Goal: Task Accomplishment & Management: Use online tool/utility

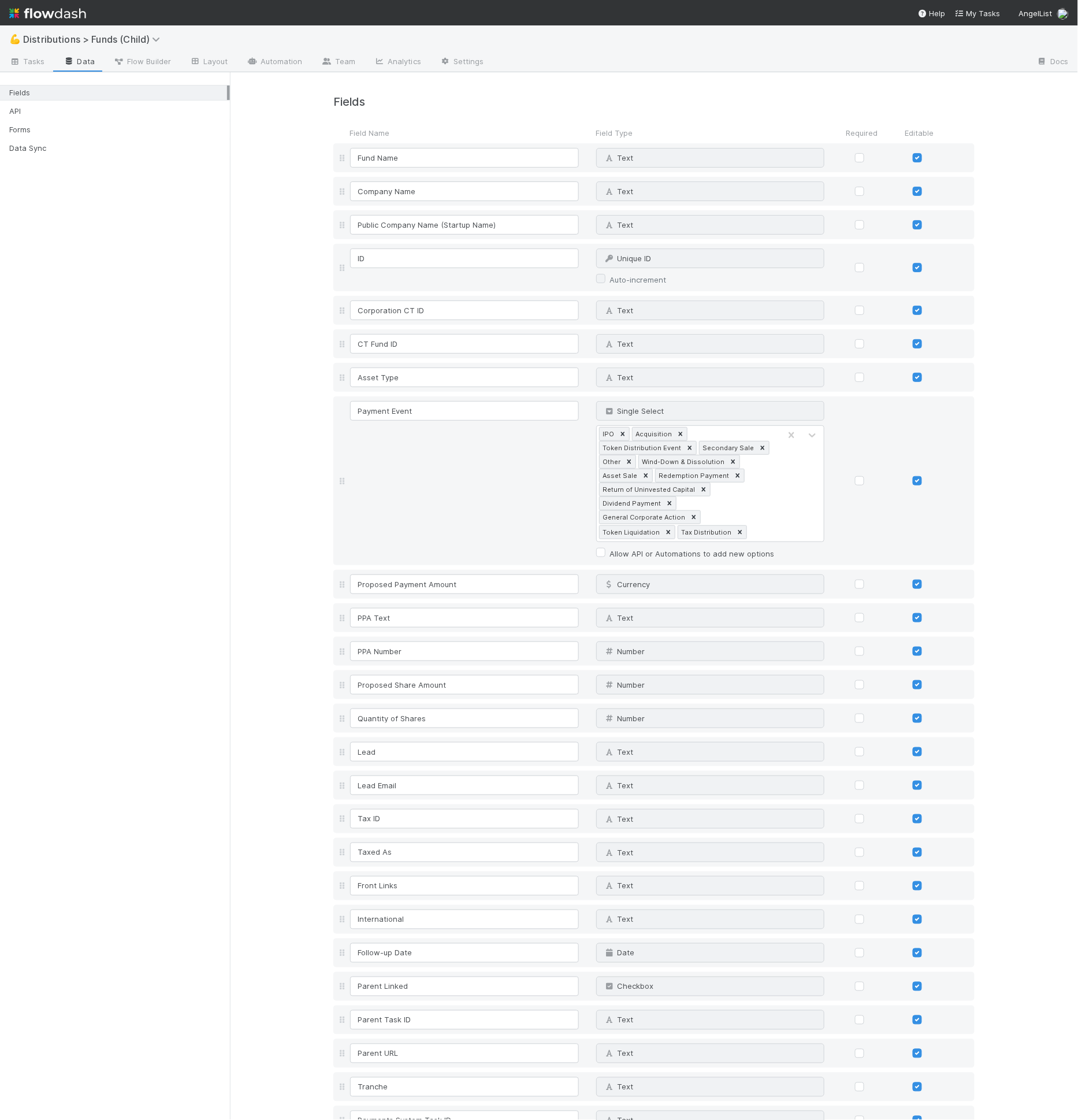
scroll to position [3645, 0]
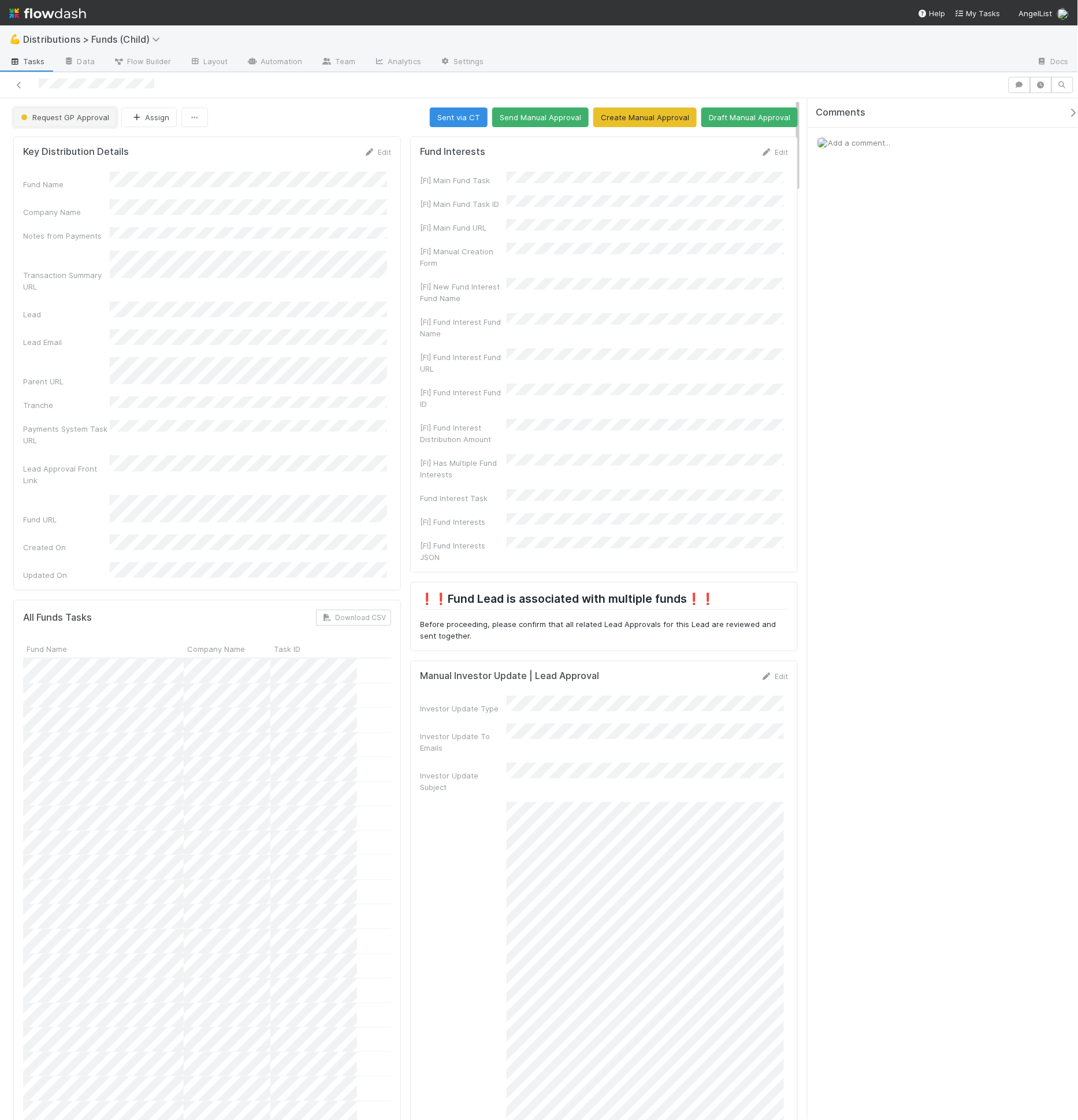
click at [66, 117] on span "Request GP Approval" at bounding box center [64, 117] width 91 height 9
click at [79, 296] on div "Awaiting GP Response" at bounding box center [91, 290] width 163 height 21
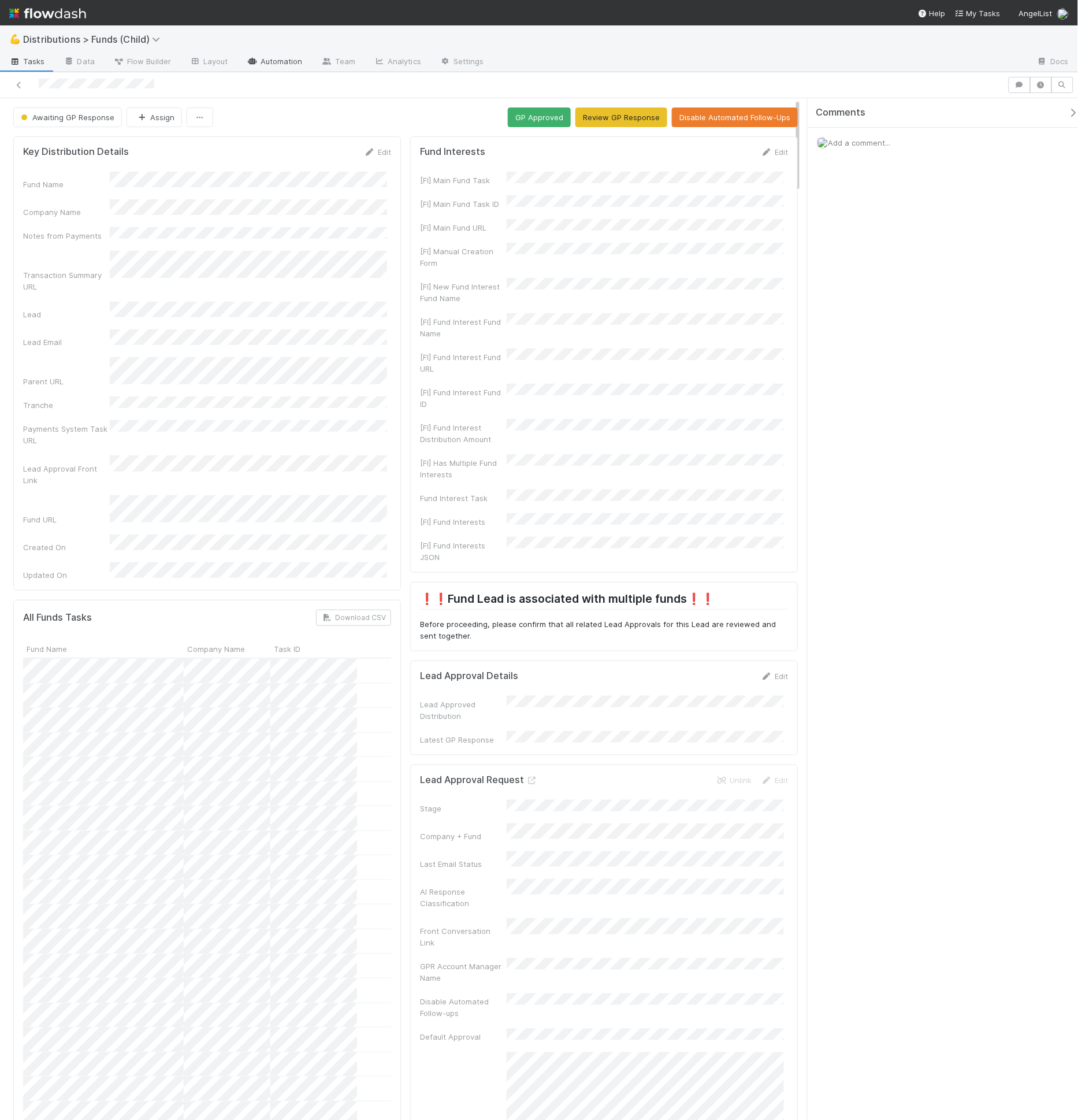
click at [276, 67] on link "Automation" at bounding box center [274, 62] width 75 height 19
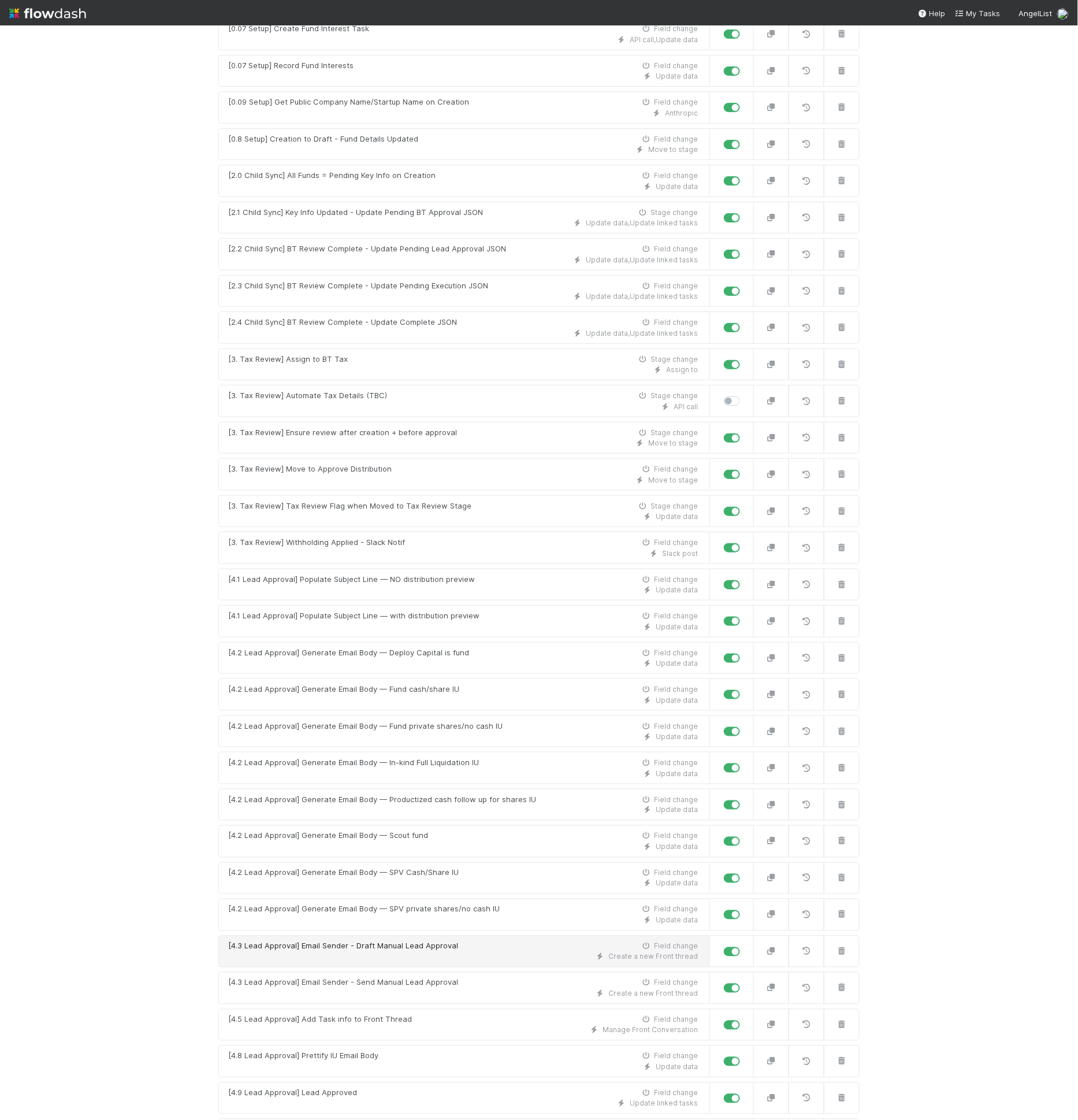
scroll to position [442, 0]
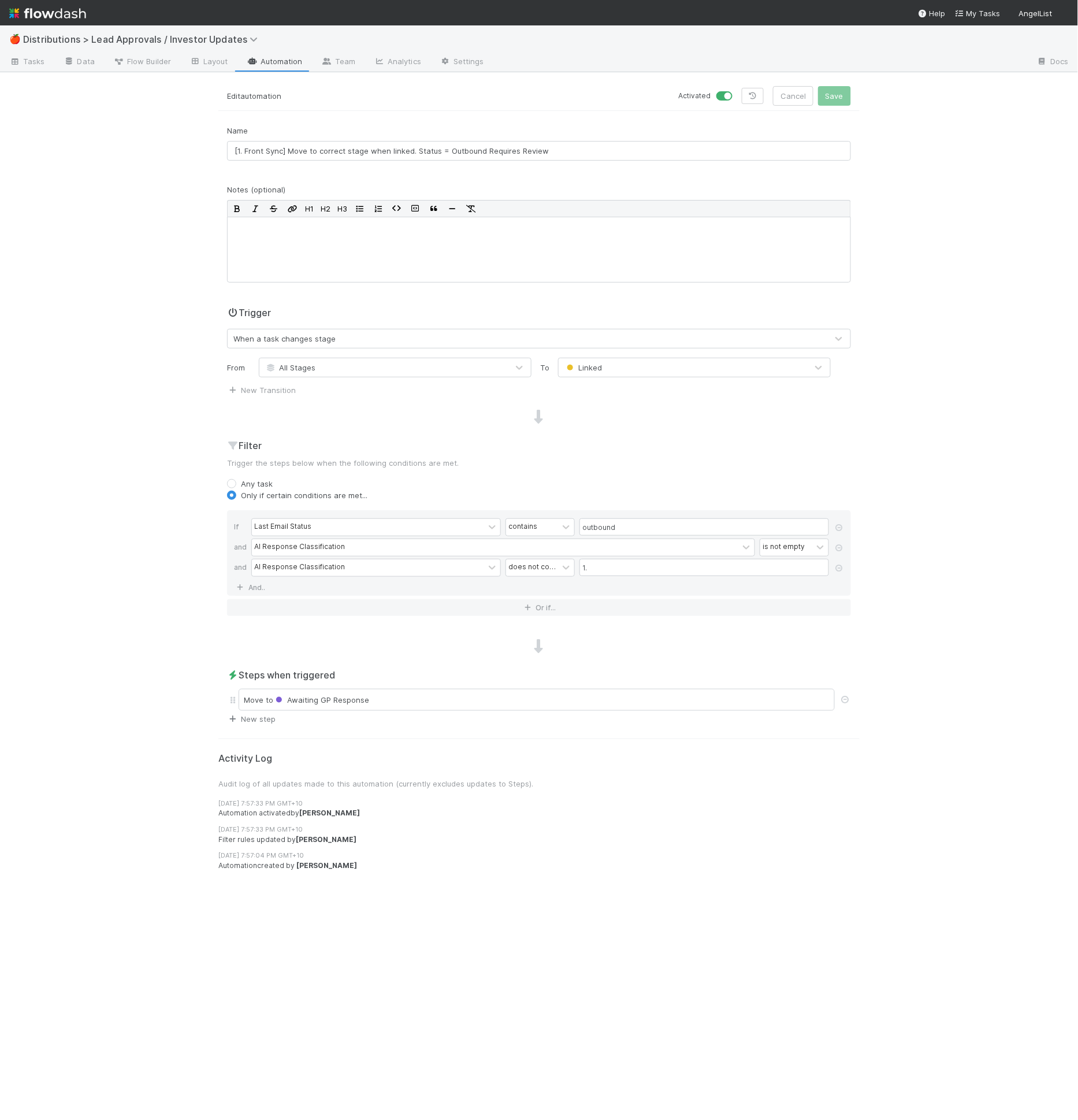
click at [264, 715] on link "New step" at bounding box center [251, 719] width 49 height 9
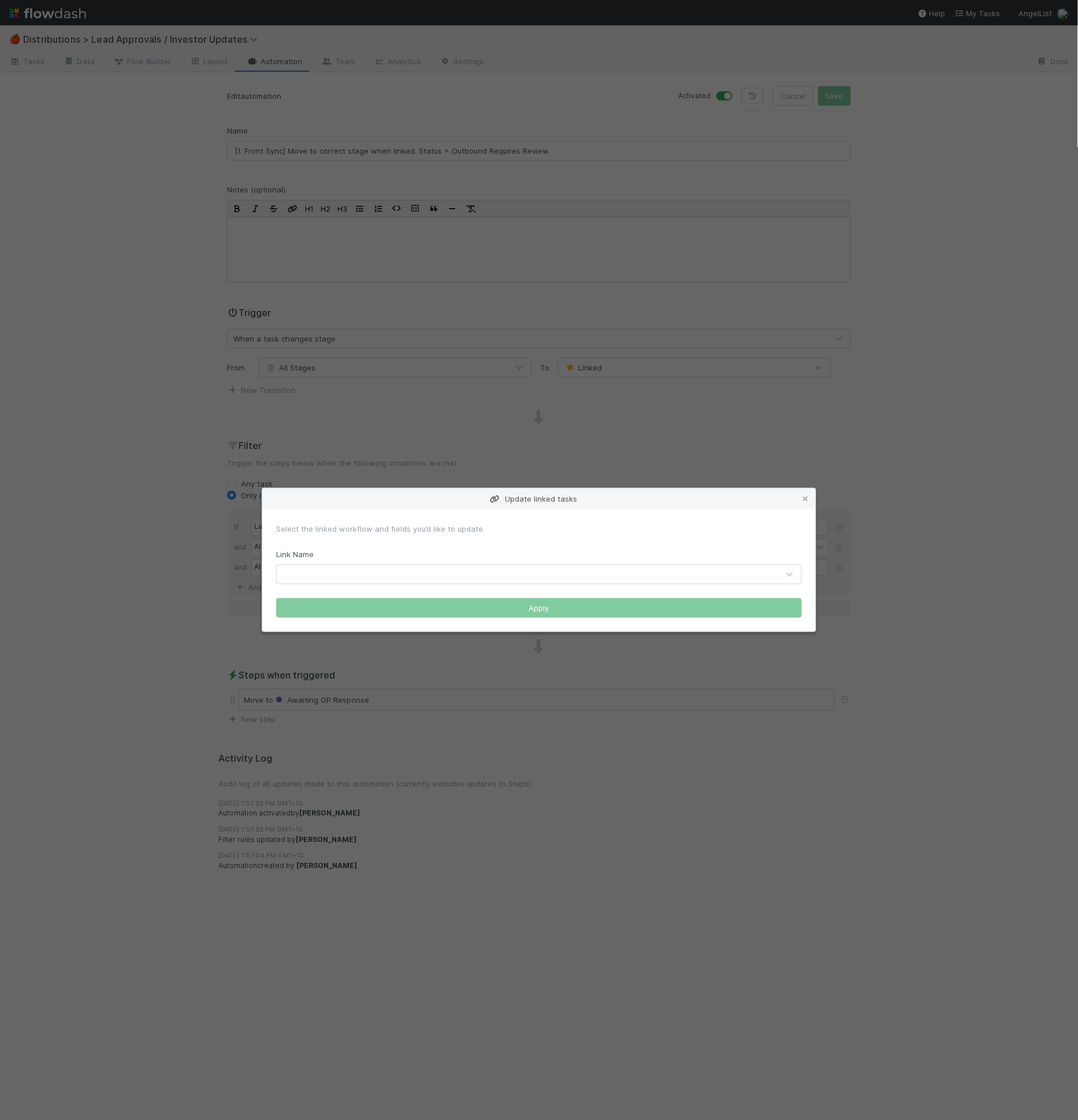
click at [333, 577] on div at bounding box center [528, 574] width 502 height 19
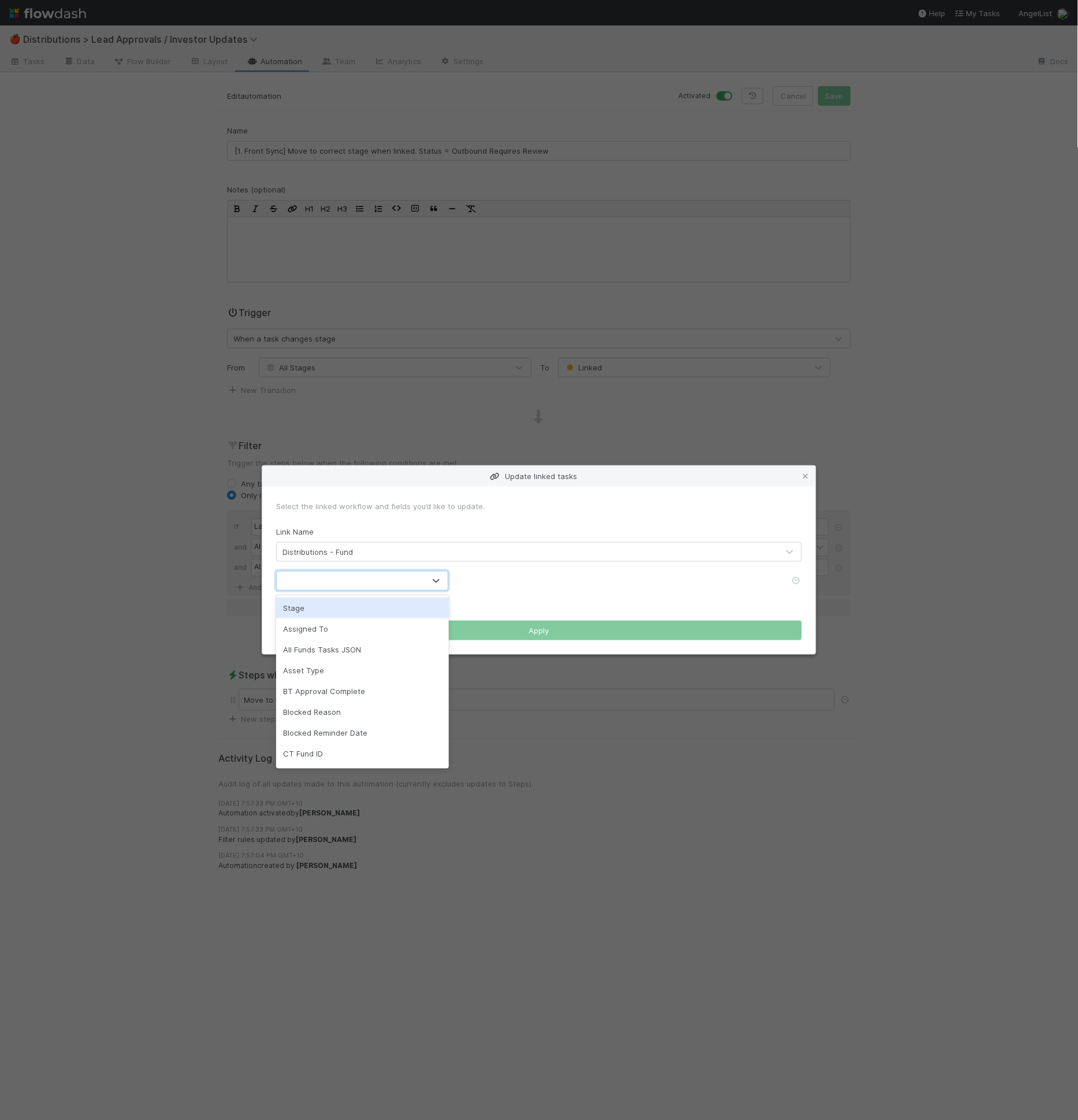
click at [387, 574] on div at bounding box center [351, 580] width 148 height 19
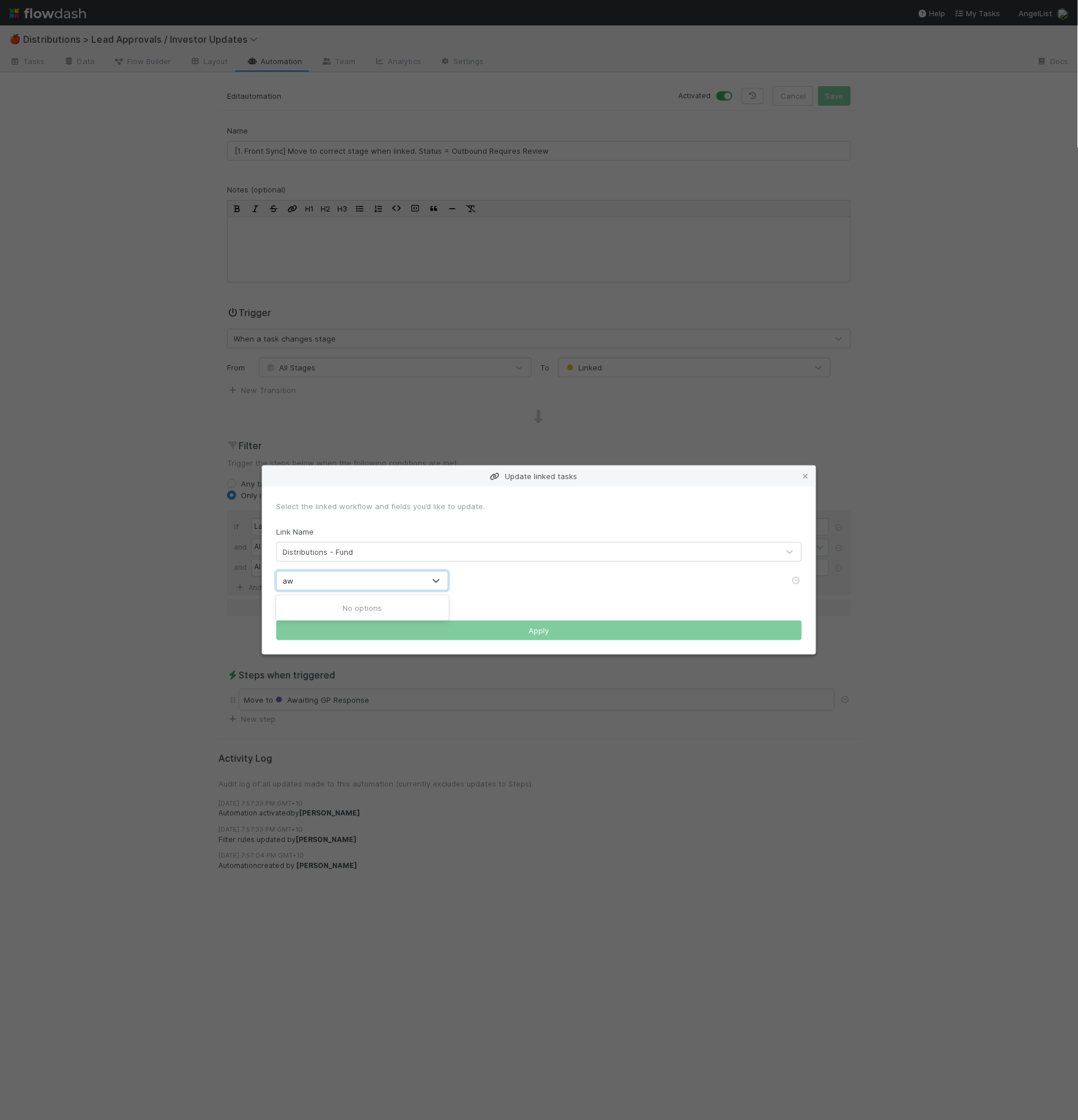
type input "a"
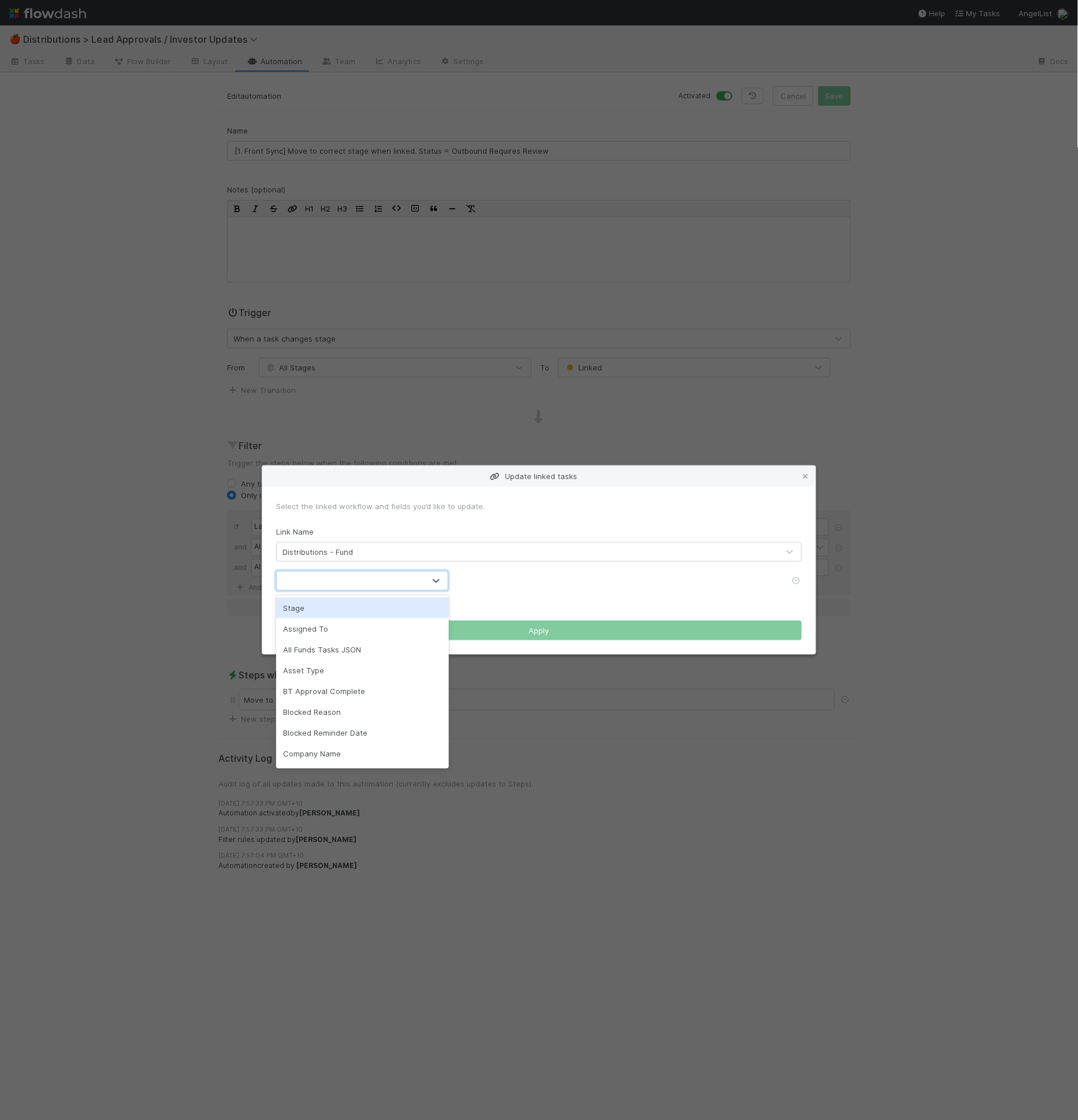
type input "s"
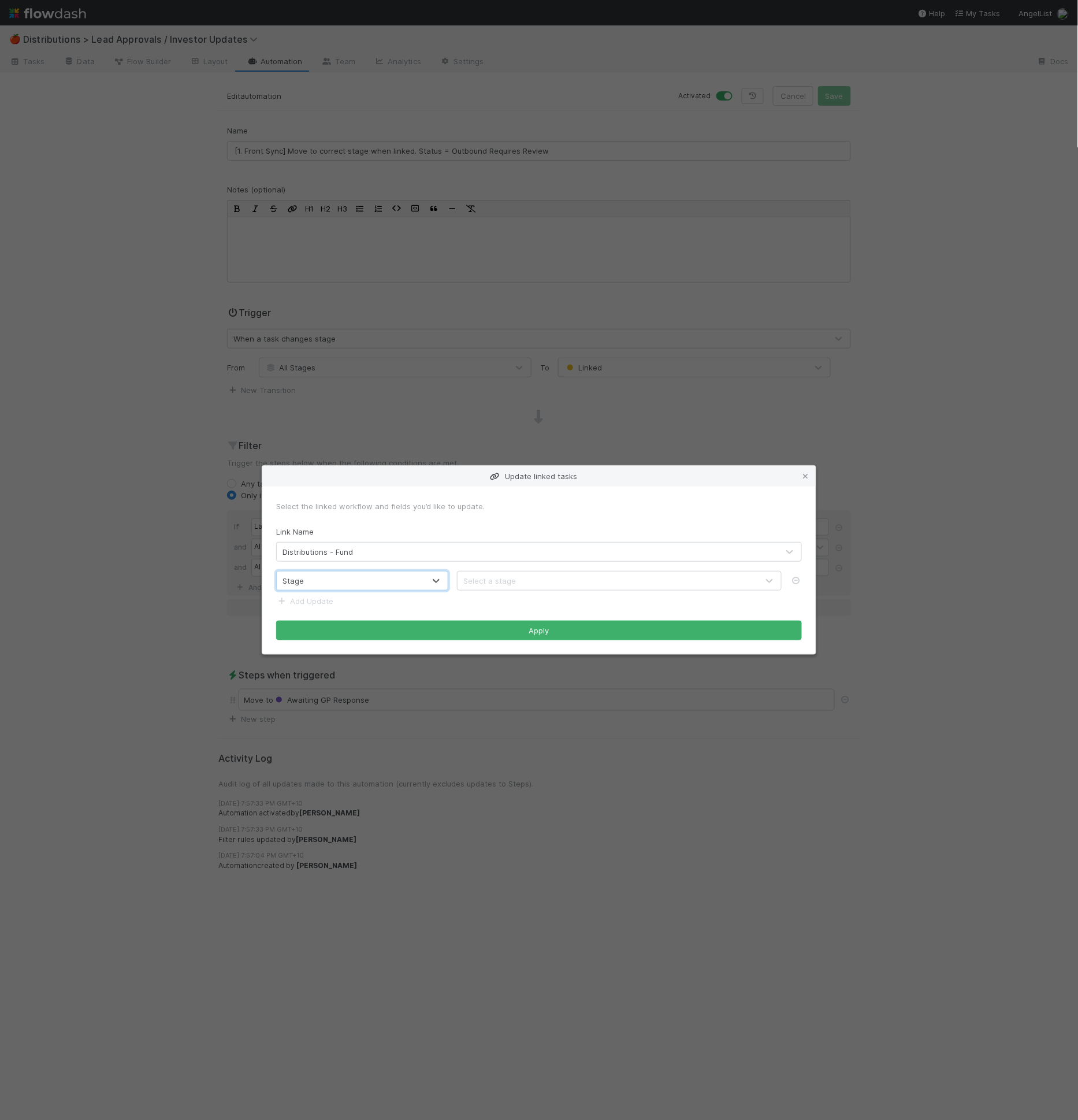
click at [572, 593] on form "Select the linked workflow and fields you’d like to update. Link Name Distribut…" at bounding box center [539, 570] width 526 height 140
click at [574, 577] on div "Select a stage" at bounding box center [608, 580] width 301 height 19
type input "awa"
click at [560, 606] on div "Awaiting GP Response" at bounding box center [620, 608] width 325 height 21
click at [551, 629] on button "Apply" at bounding box center [539, 630] width 526 height 20
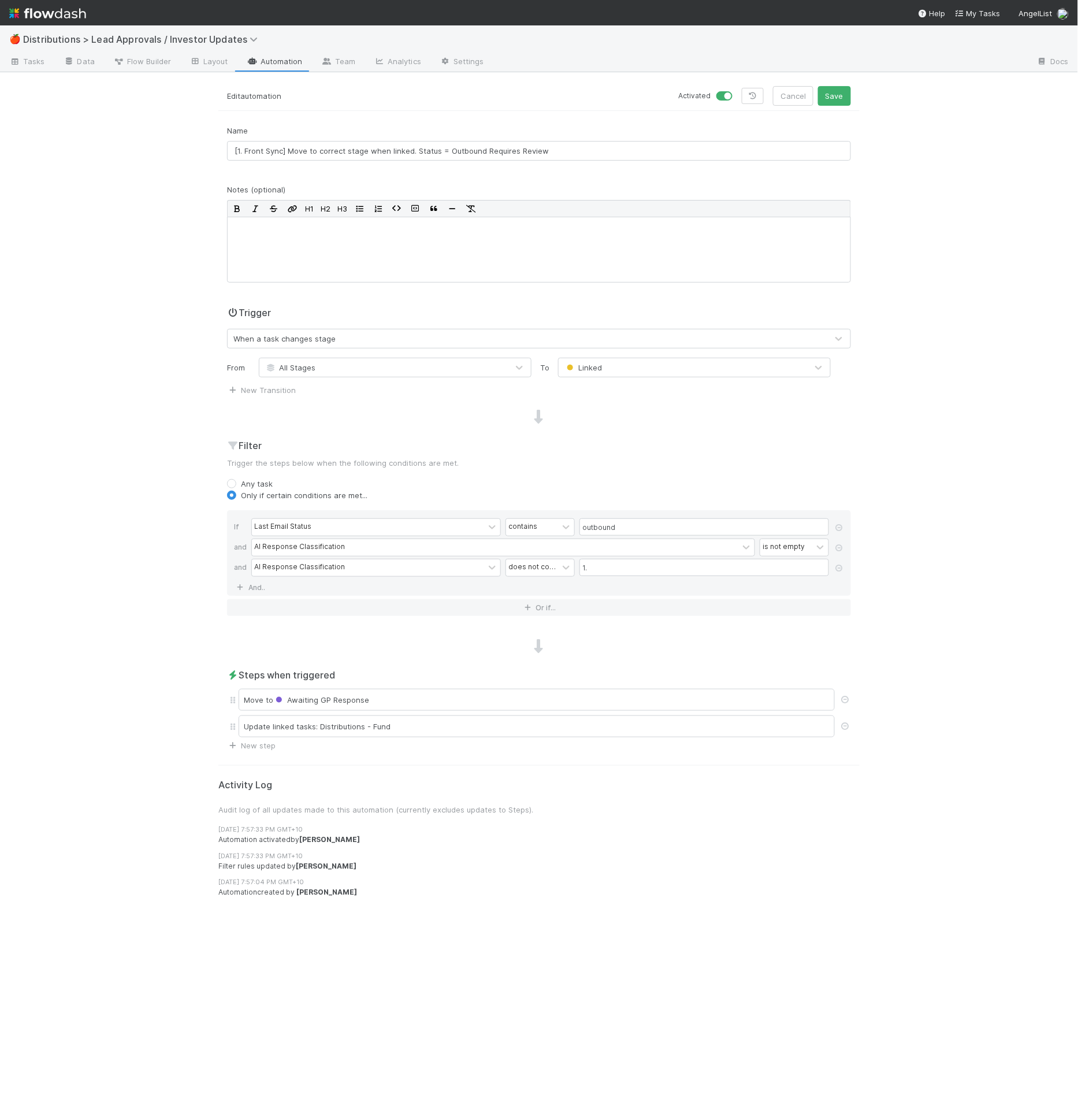
click at [840, 106] on div "Edit automation Activated Cancel Save" at bounding box center [539, 98] width 641 height 25
click at [841, 87] on button "Save" at bounding box center [835, 96] width 33 height 20
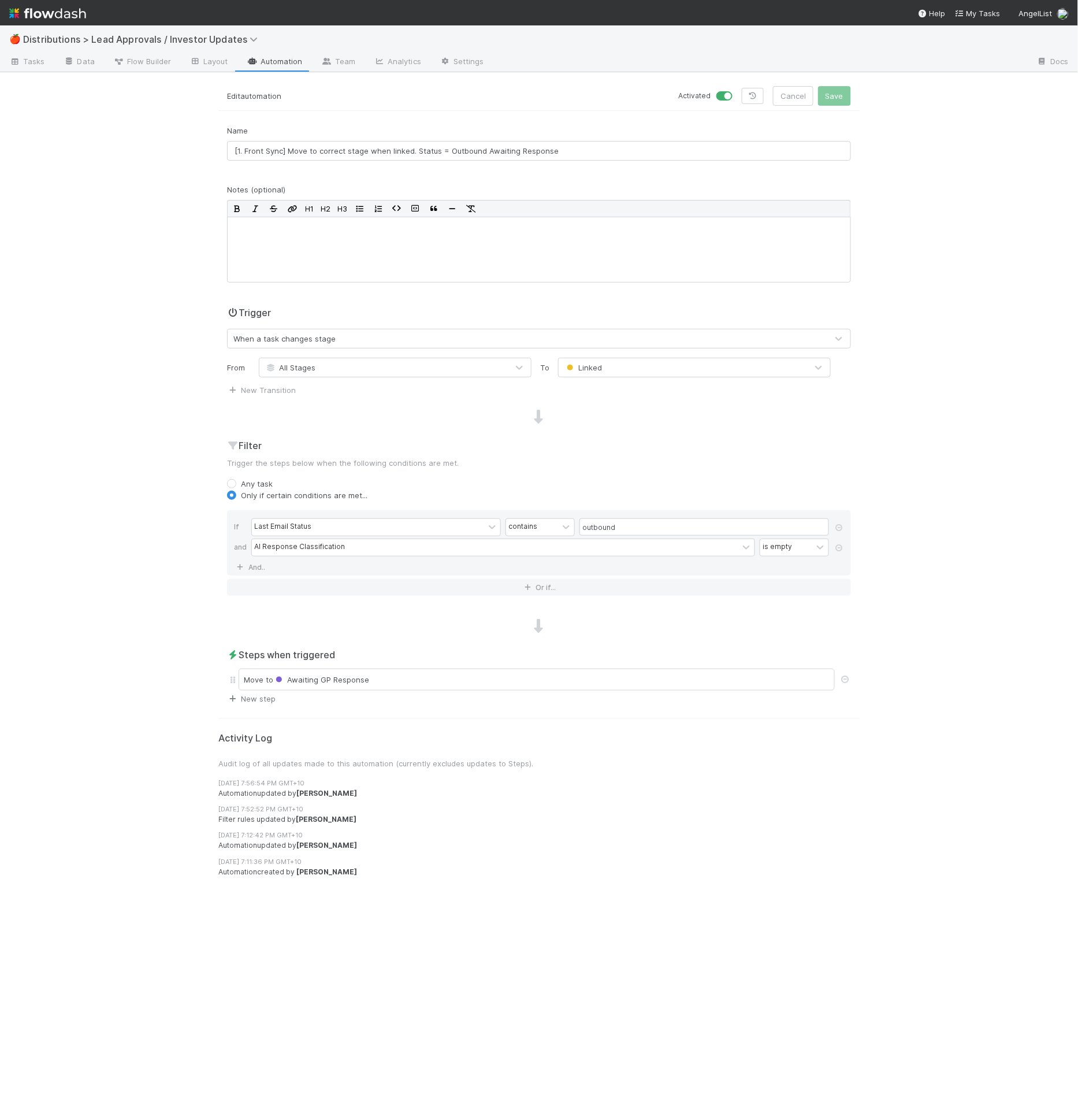
click at [269, 697] on link "New step" at bounding box center [251, 699] width 49 height 9
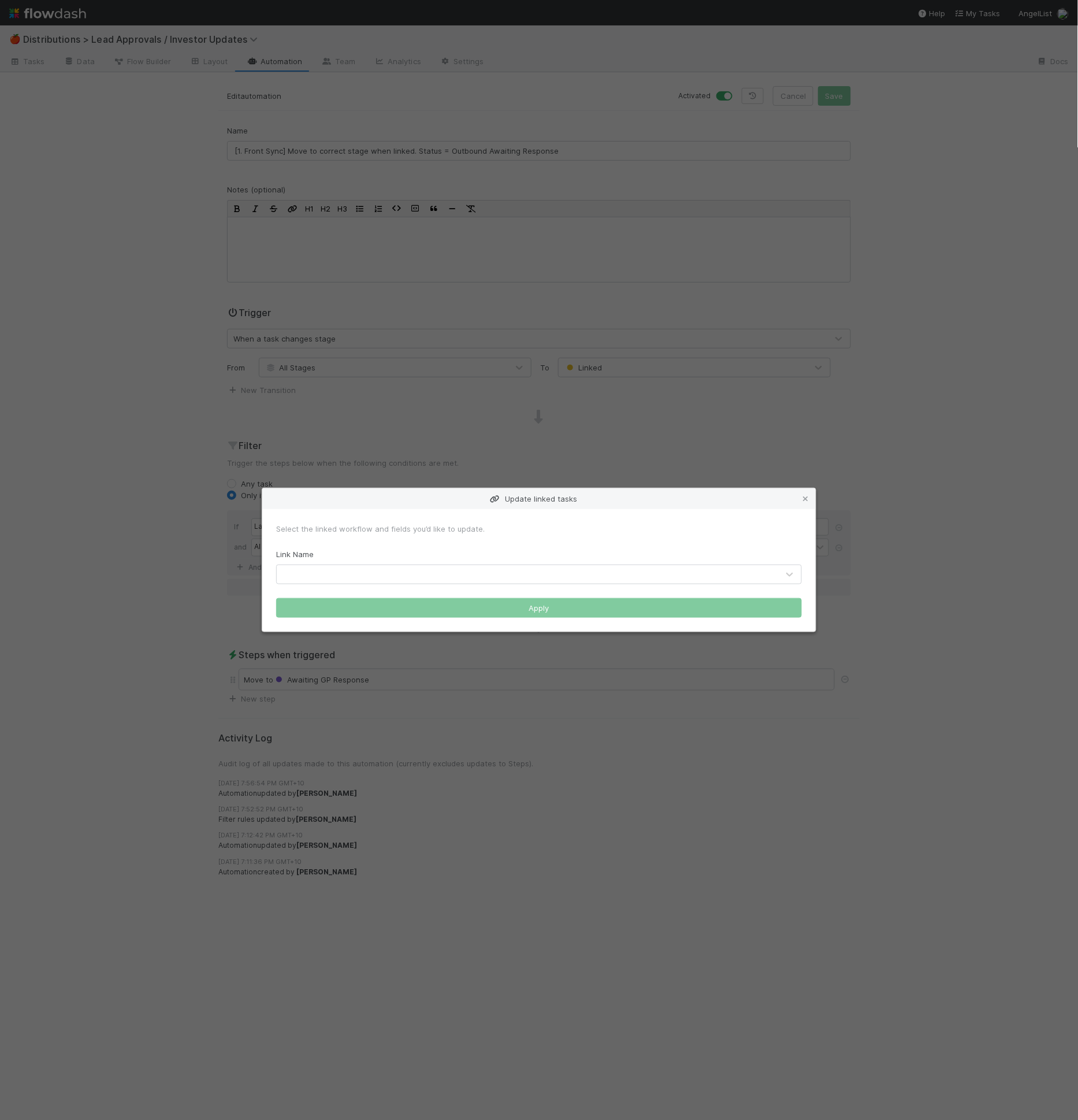
click at [338, 566] on div at bounding box center [528, 574] width 502 height 19
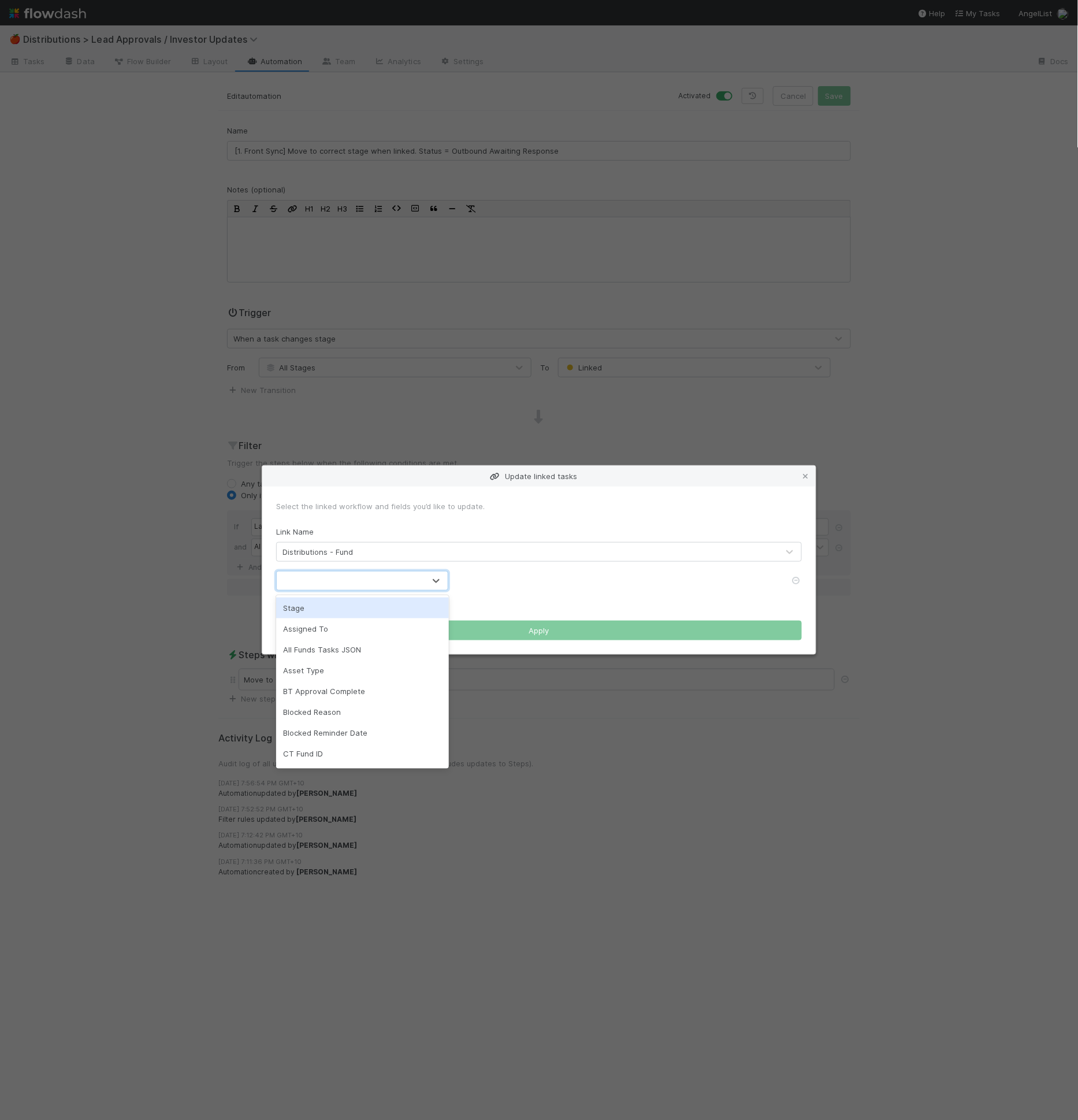
click at [324, 587] on div at bounding box center [351, 580] width 148 height 19
type input "st"
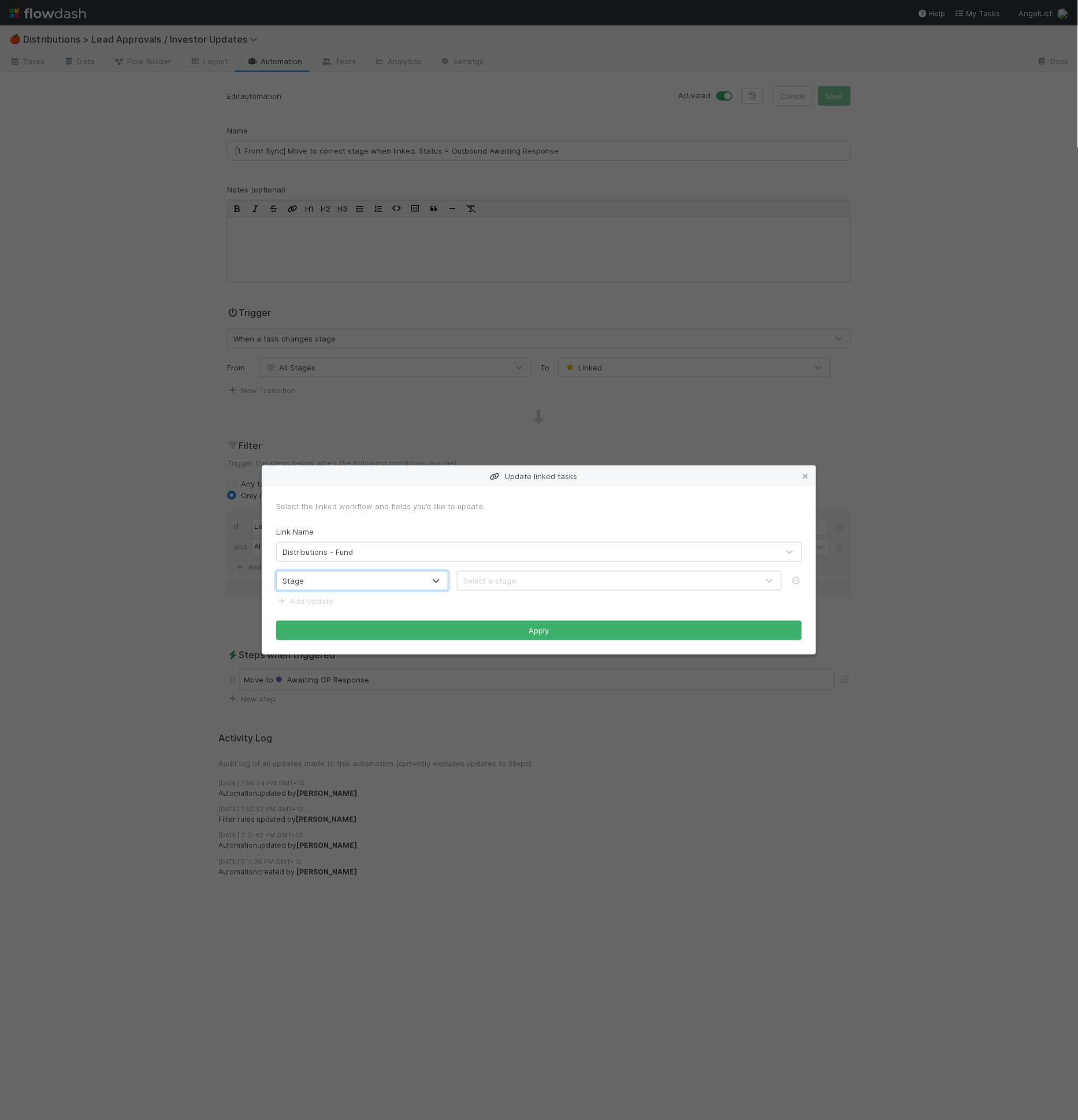
click at [478, 581] on div "Select a stage" at bounding box center [490, 581] width 52 height 11
type input "awa"
click at [493, 606] on span "Awaiting GP Response" at bounding box center [513, 608] width 96 height 9
click at [504, 632] on button "Apply" at bounding box center [539, 630] width 526 height 20
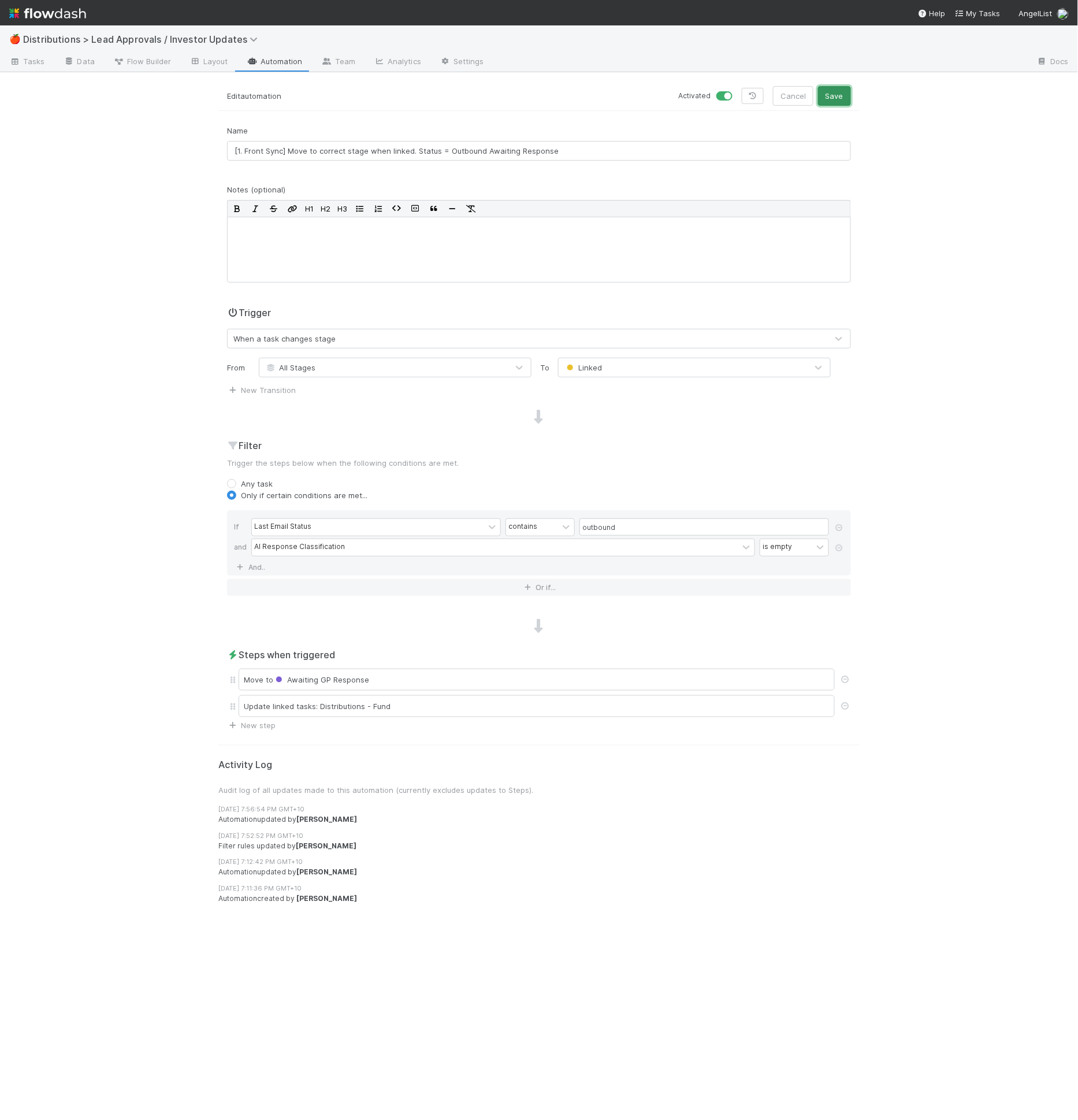
drag, startPoint x: 821, startPoint y: 98, endPoint x: 830, endPoint y: 99, distance: 9.1
click at [823, 98] on button "Save" at bounding box center [835, 96] width 33 height 20
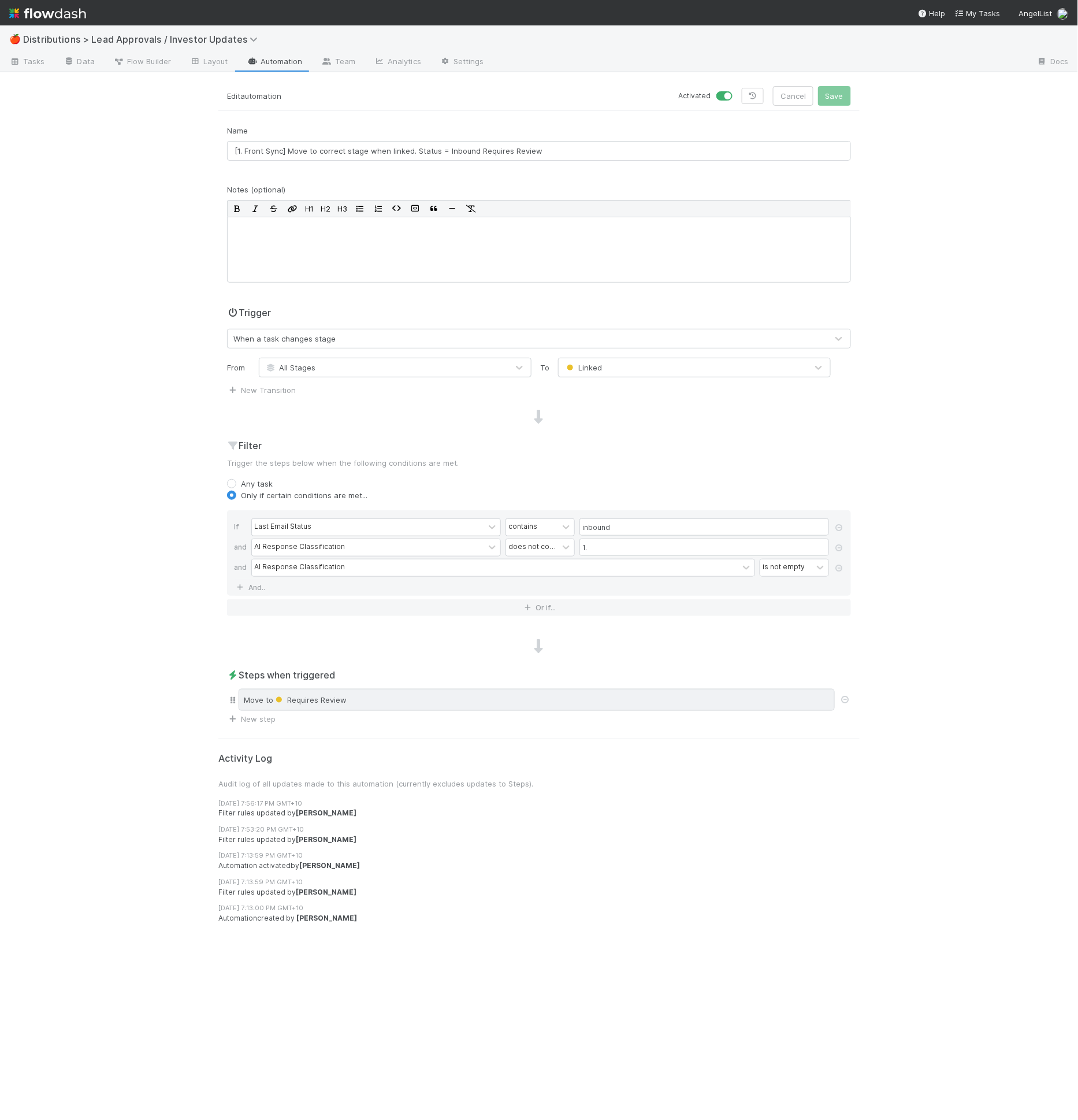
click at [347, 703] on div "Move to Requires Review" at bounding box center [537, 700] width 596 height 22
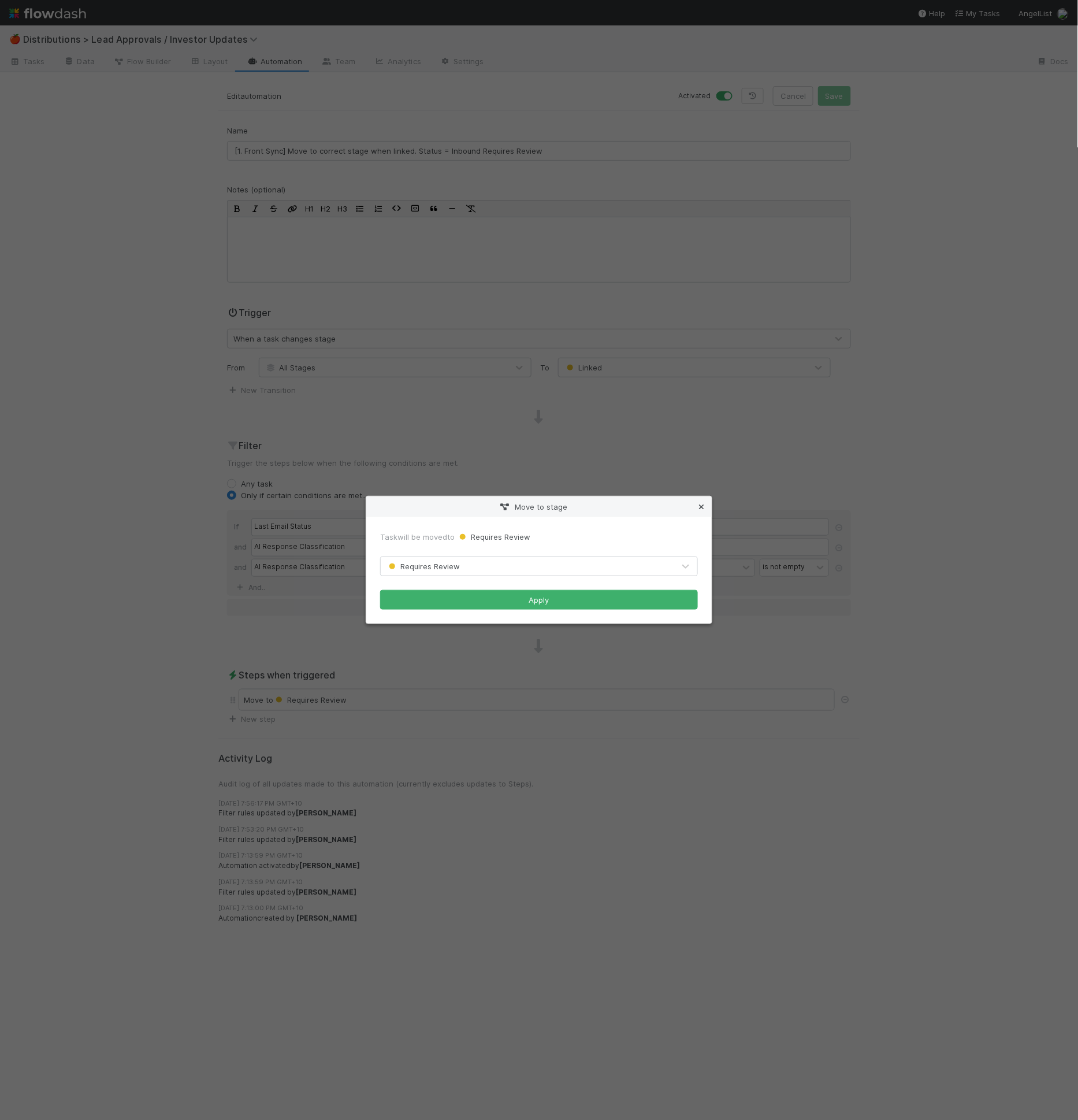
click at [699, 506] on icon at bounding box center [701, 507] width 11 height 8
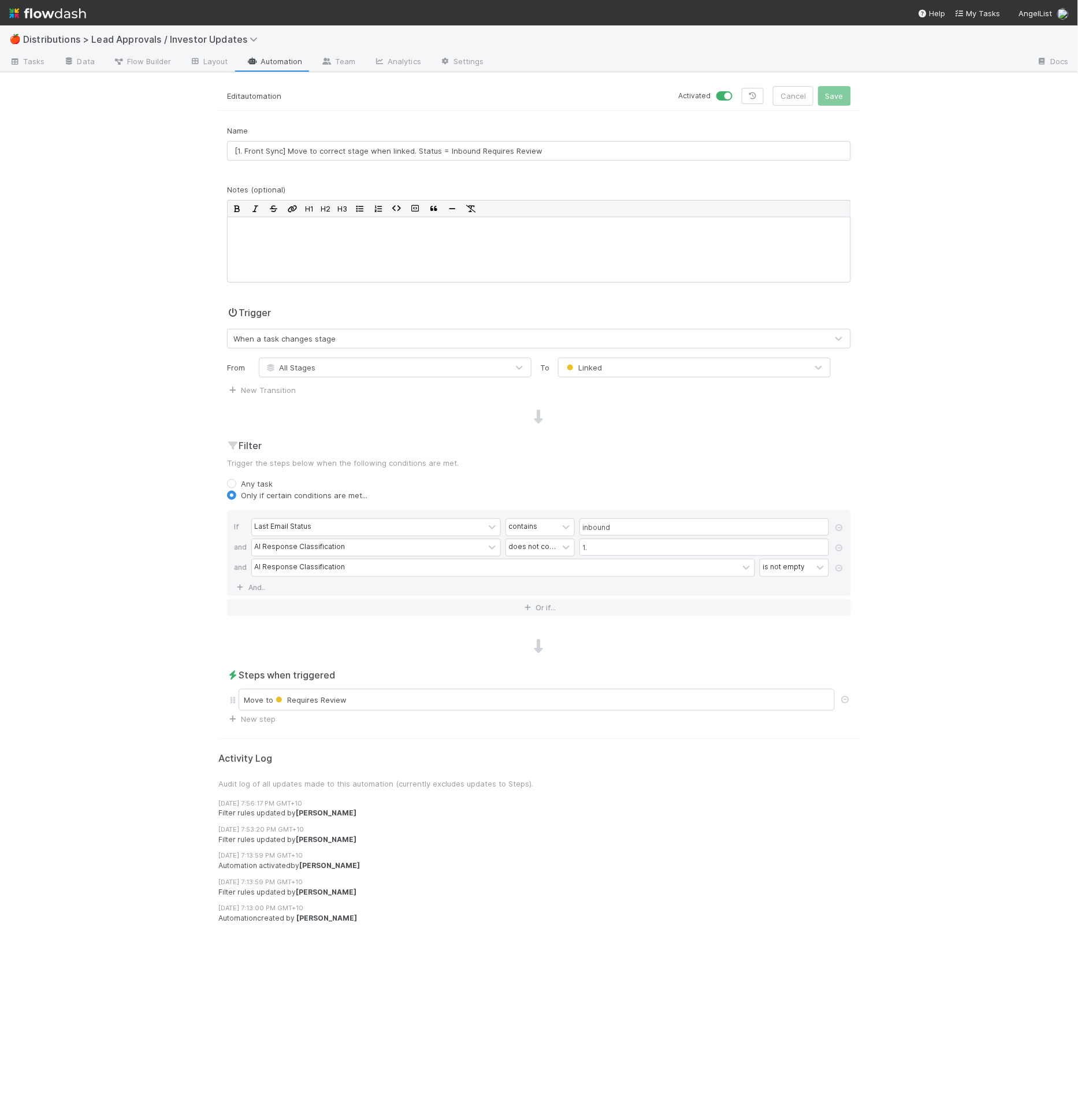
click at [278, 720] on div "Steps when triggered Move to Requires Review New step" at bounding box center [539, 696] width 641 height 57
click at [274, 718] on link "New step" at bounding box center [251, 719] width 49 height 9
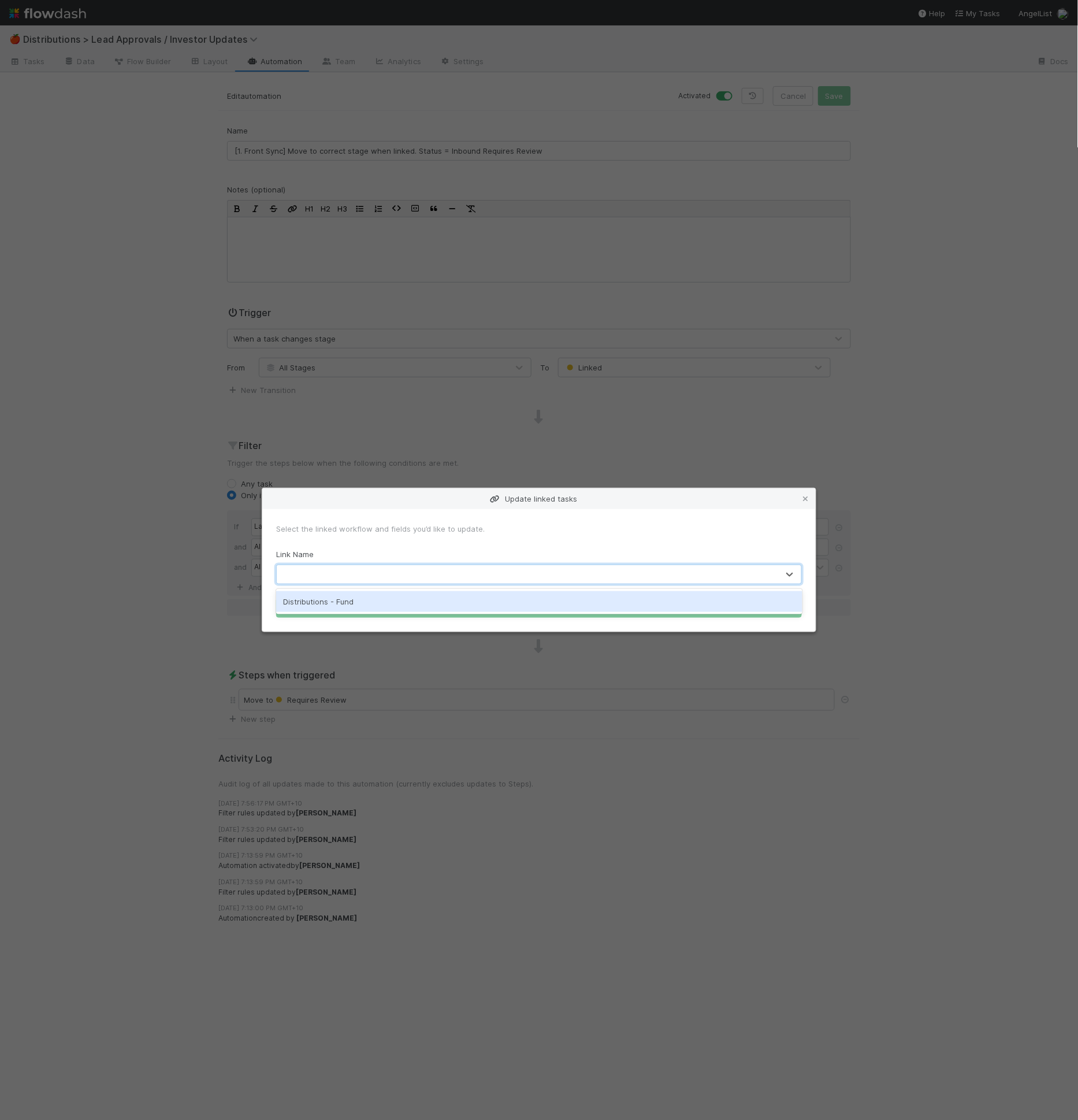
click at [327, 573] on div at bounding box center [528, 574] width 502 height 19
click at [364, 600] on div "Distributions - Fund" at bounding box center [539, 602] width 527 height 21
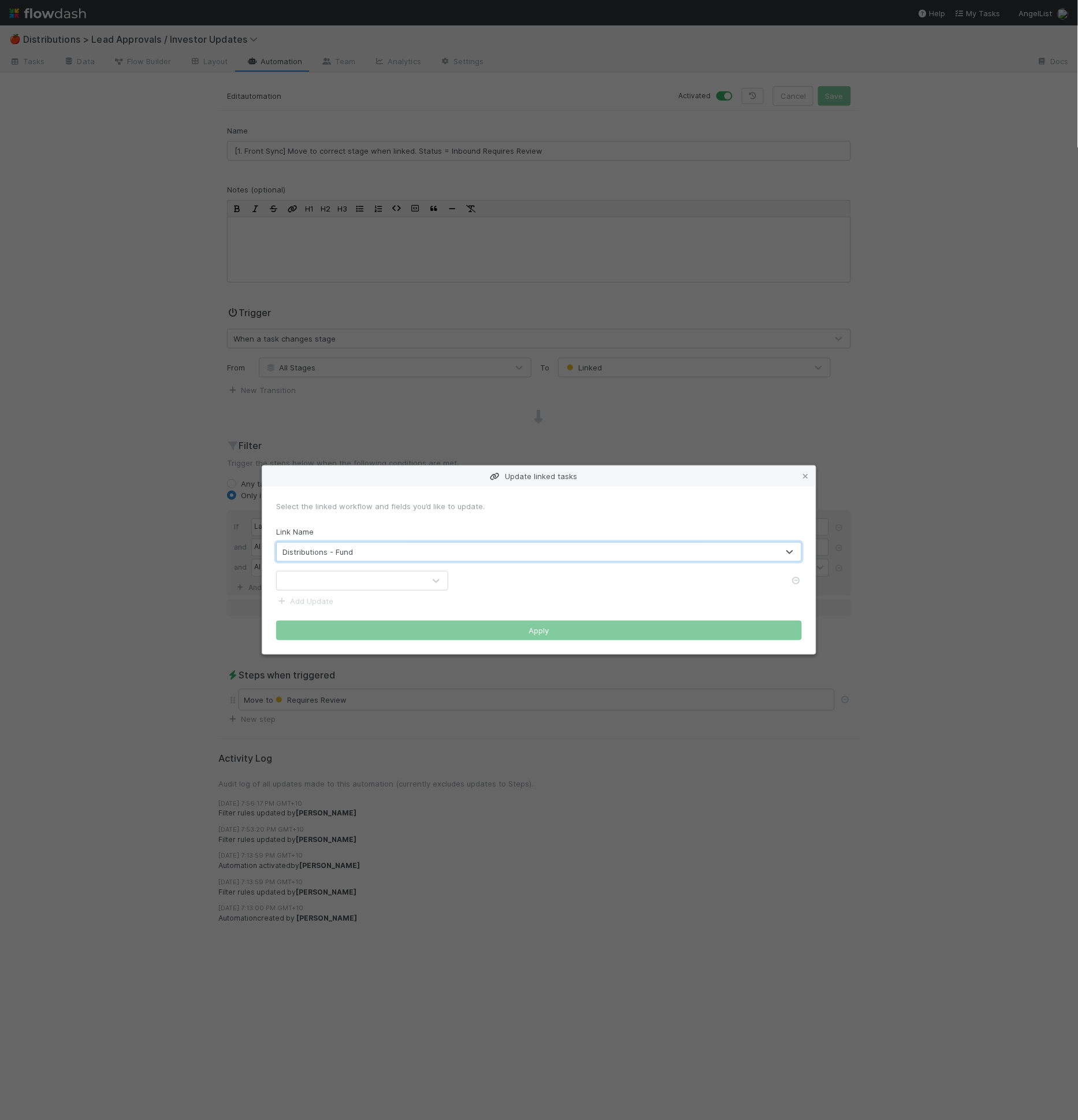
click at [363, 587] on div at bounding box center [351, 580] width 148 height 19
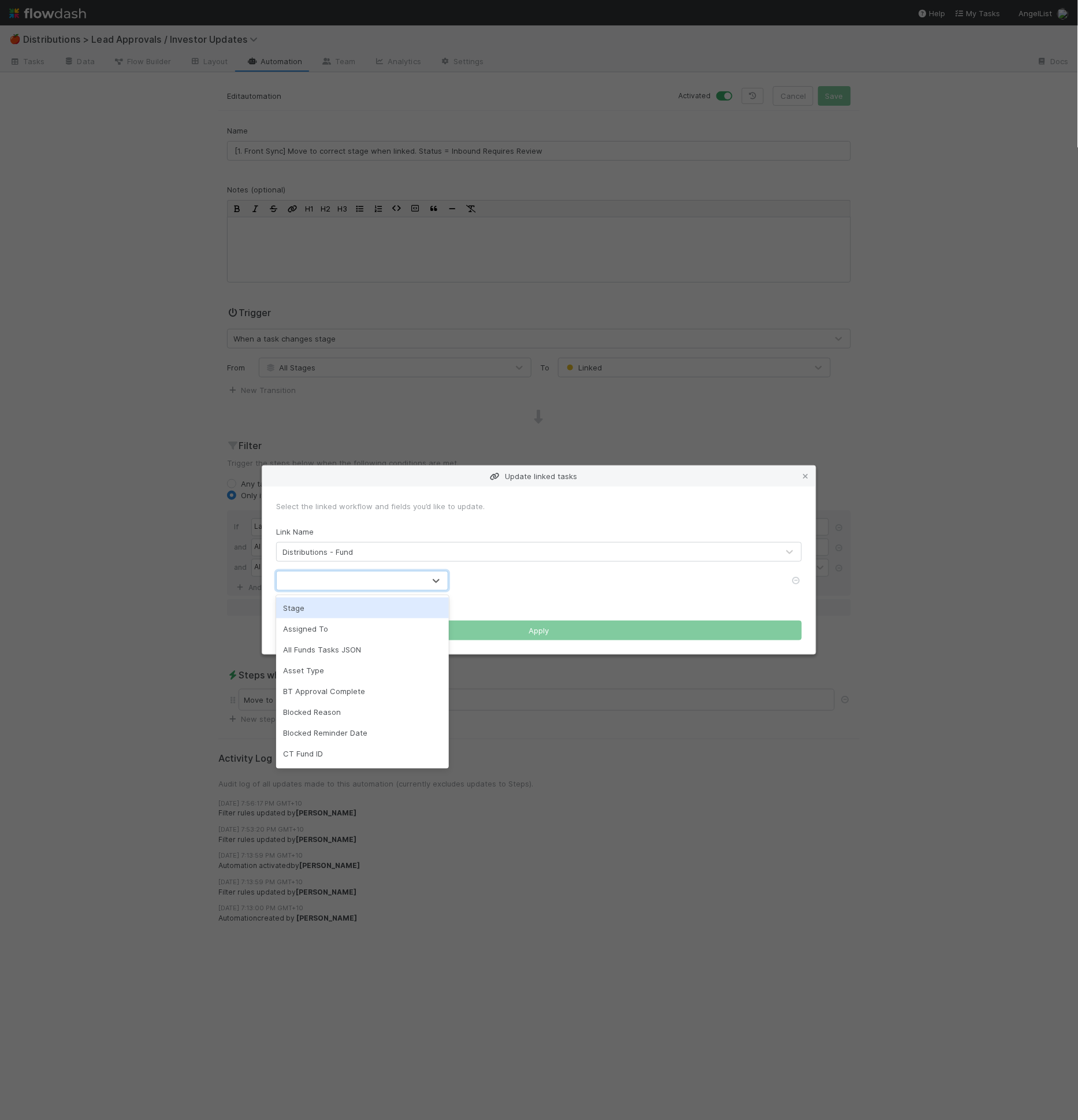
type input "s"
click at [358, 609] on div "Stage" at bounding box center [363, 608] width 173 height 21
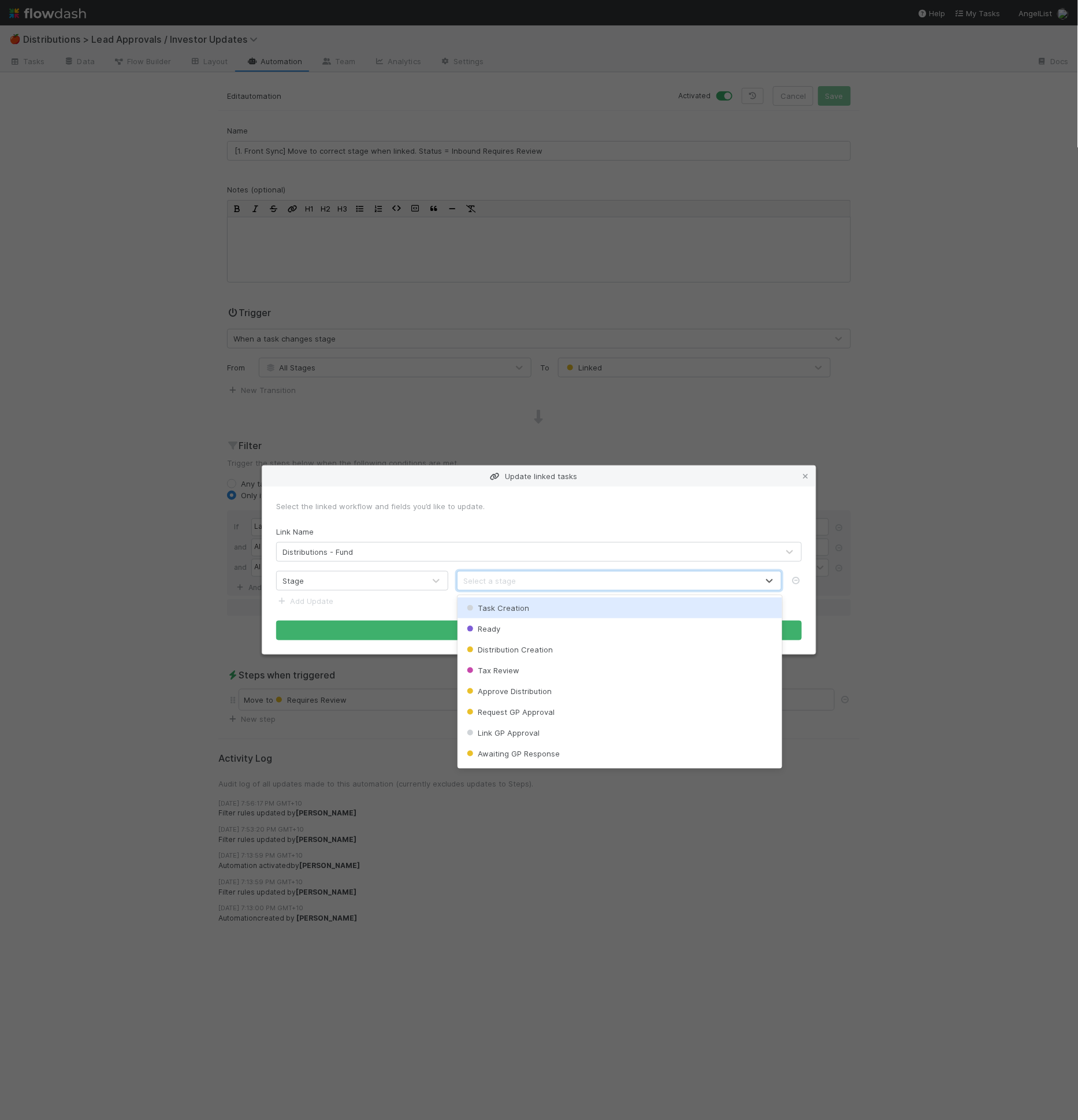
click at [501, 586] on div "Select a stage" at bounding box center [490, 581] width 52 height 11
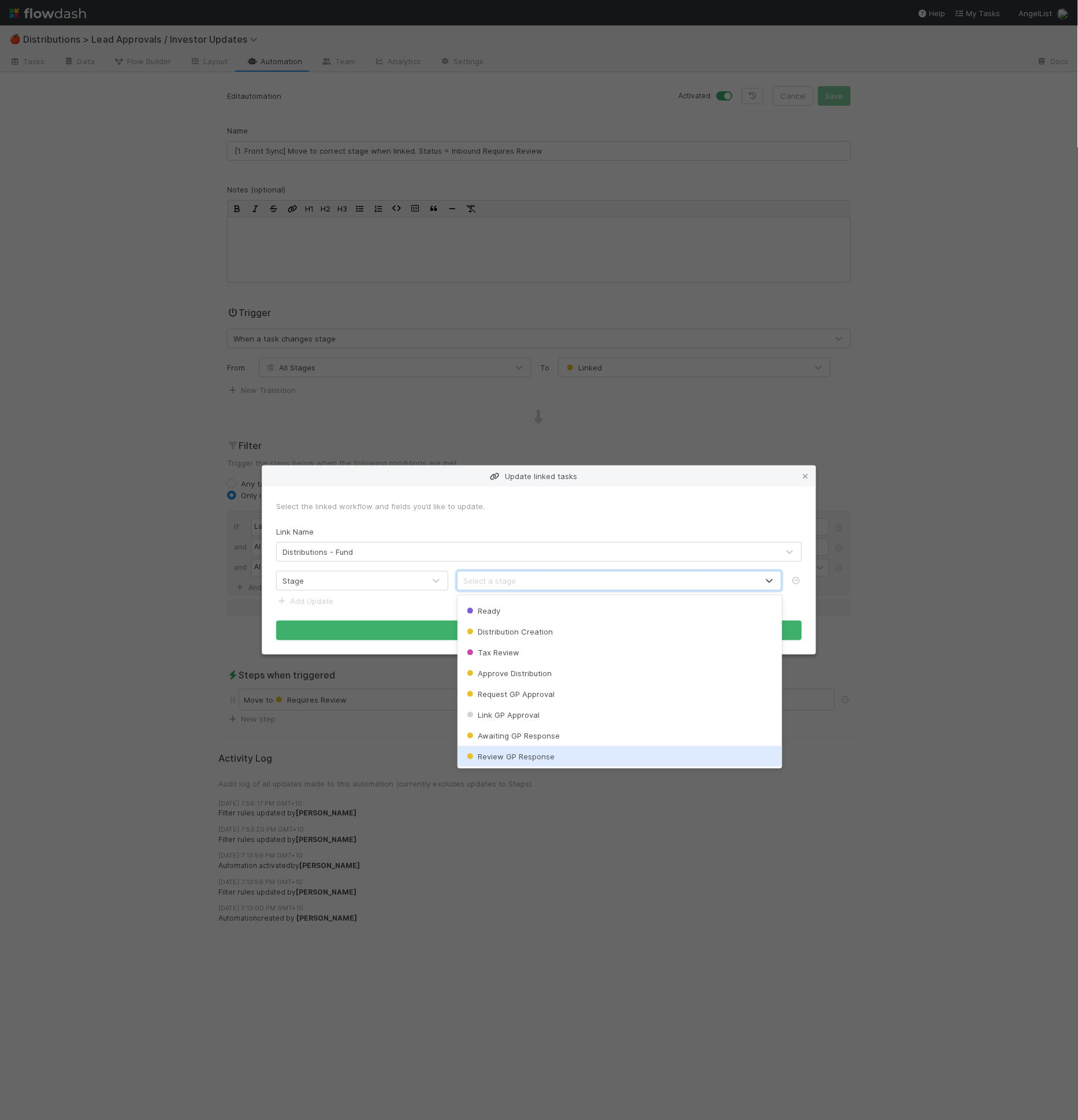
scroll to position [19, 0]
click at [551, 753] on span "Review GP Response" at bounding box center [510, 756] width 91 height 9
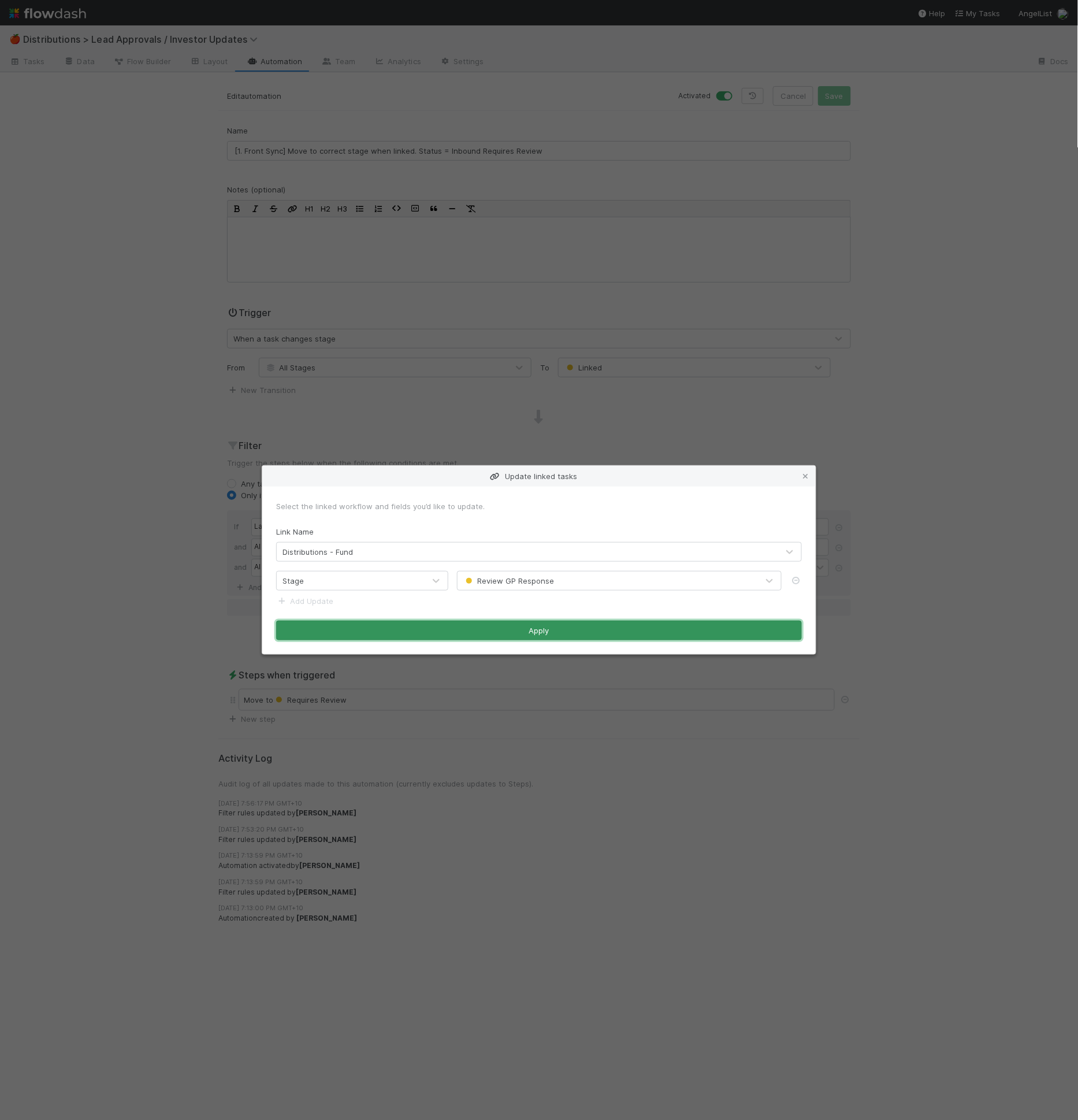
click at [578, 633] on button "Apply" at bounding box center [539, 630] width 526 height 20
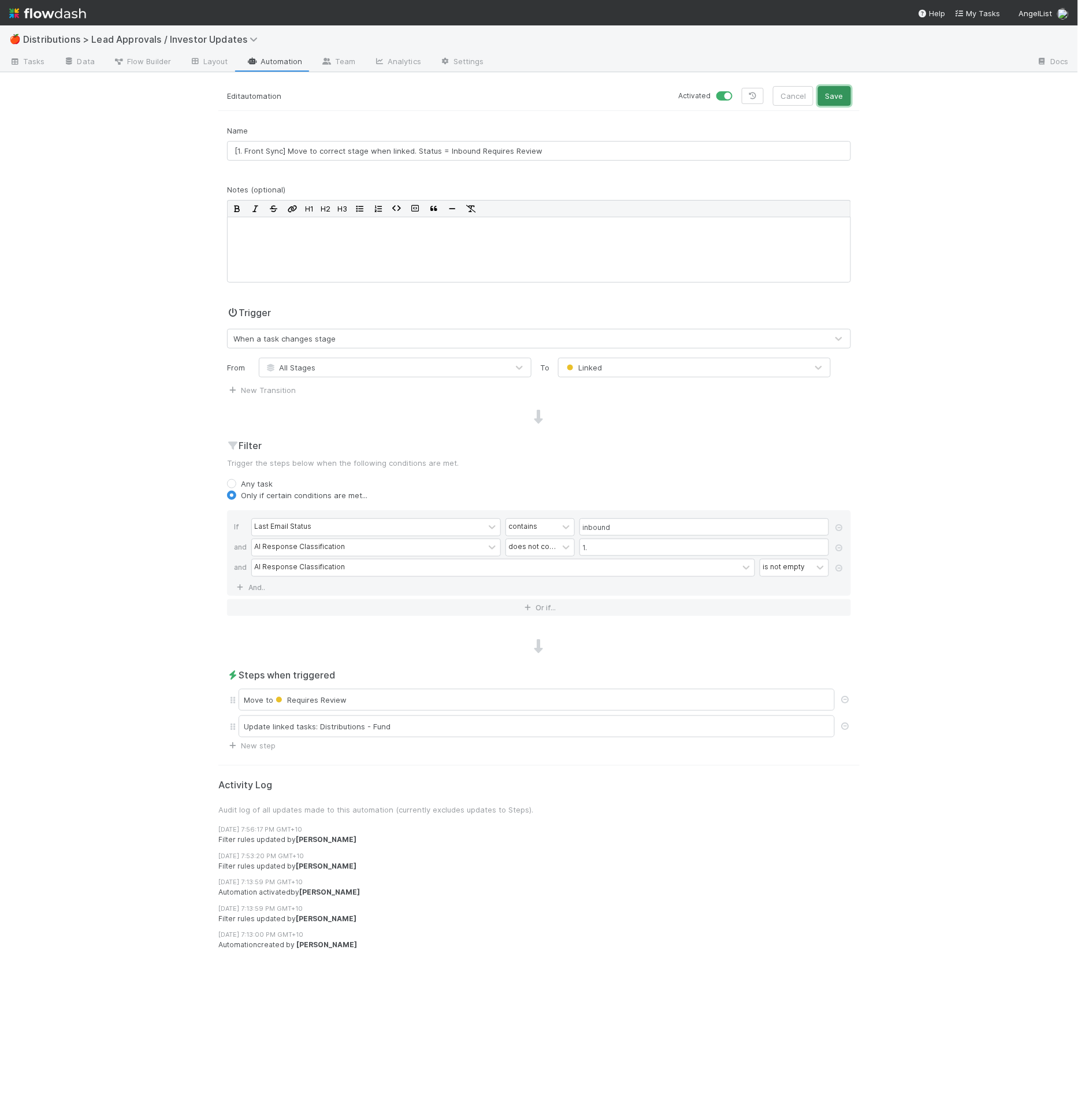
click at [837, 97] on button "Save" at bounding box center [835, 96] width 33 height 20
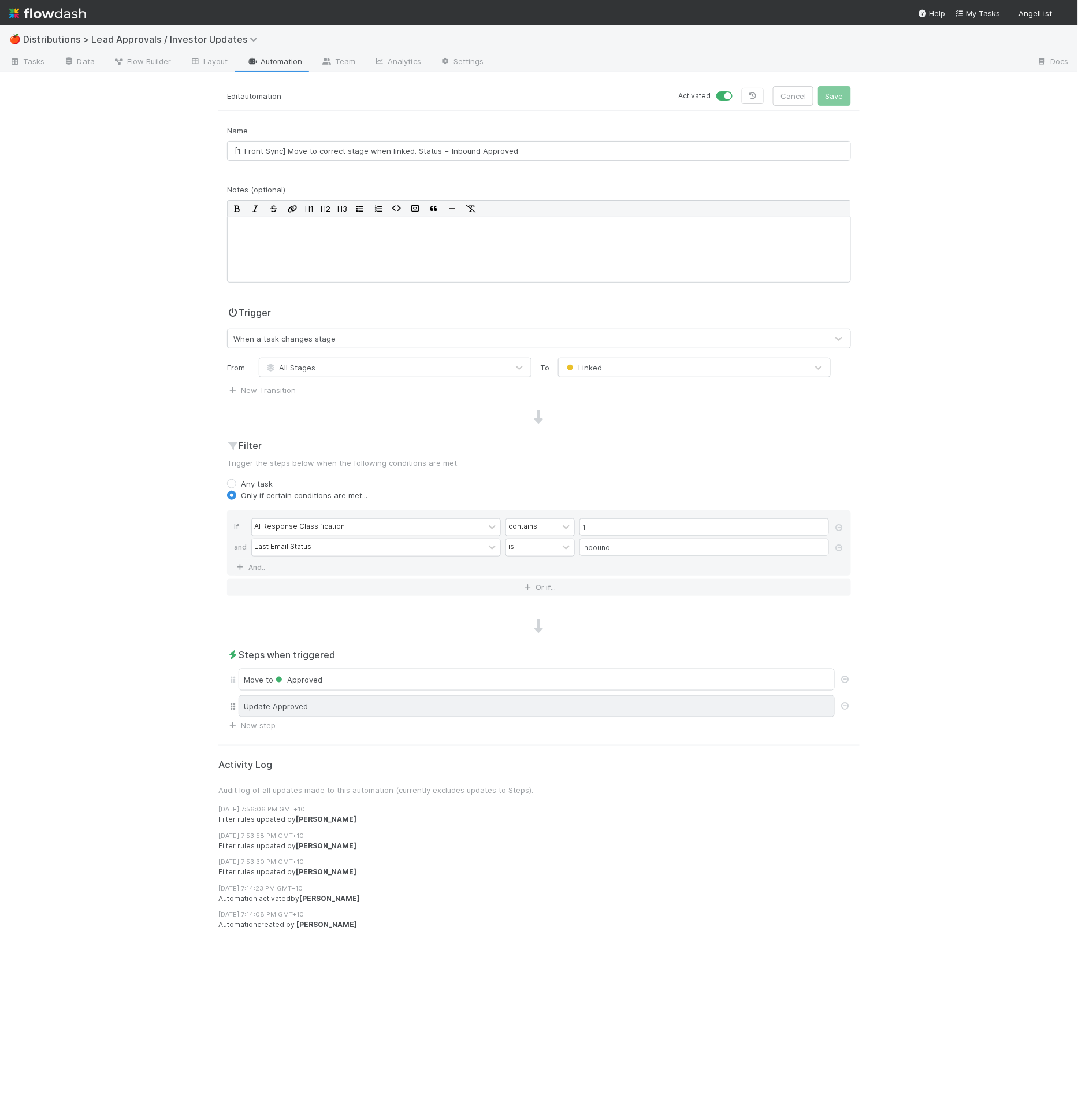
click at [353, 703] on div "Update Approved" at bounding box center [537, 706] width 596 height 22
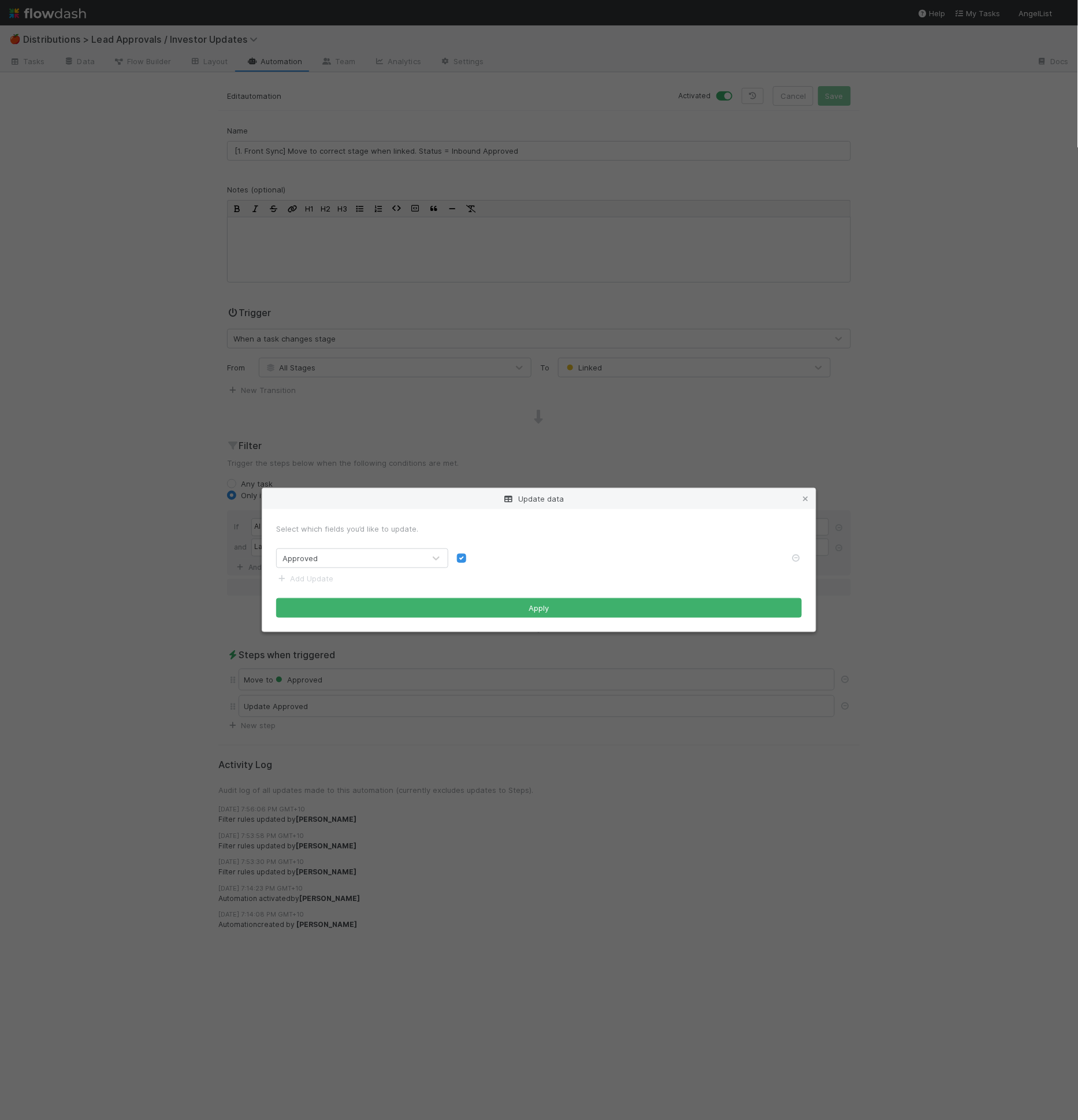
click at [803, 504] on link at bounding box center [805, 499] width 11 height 11
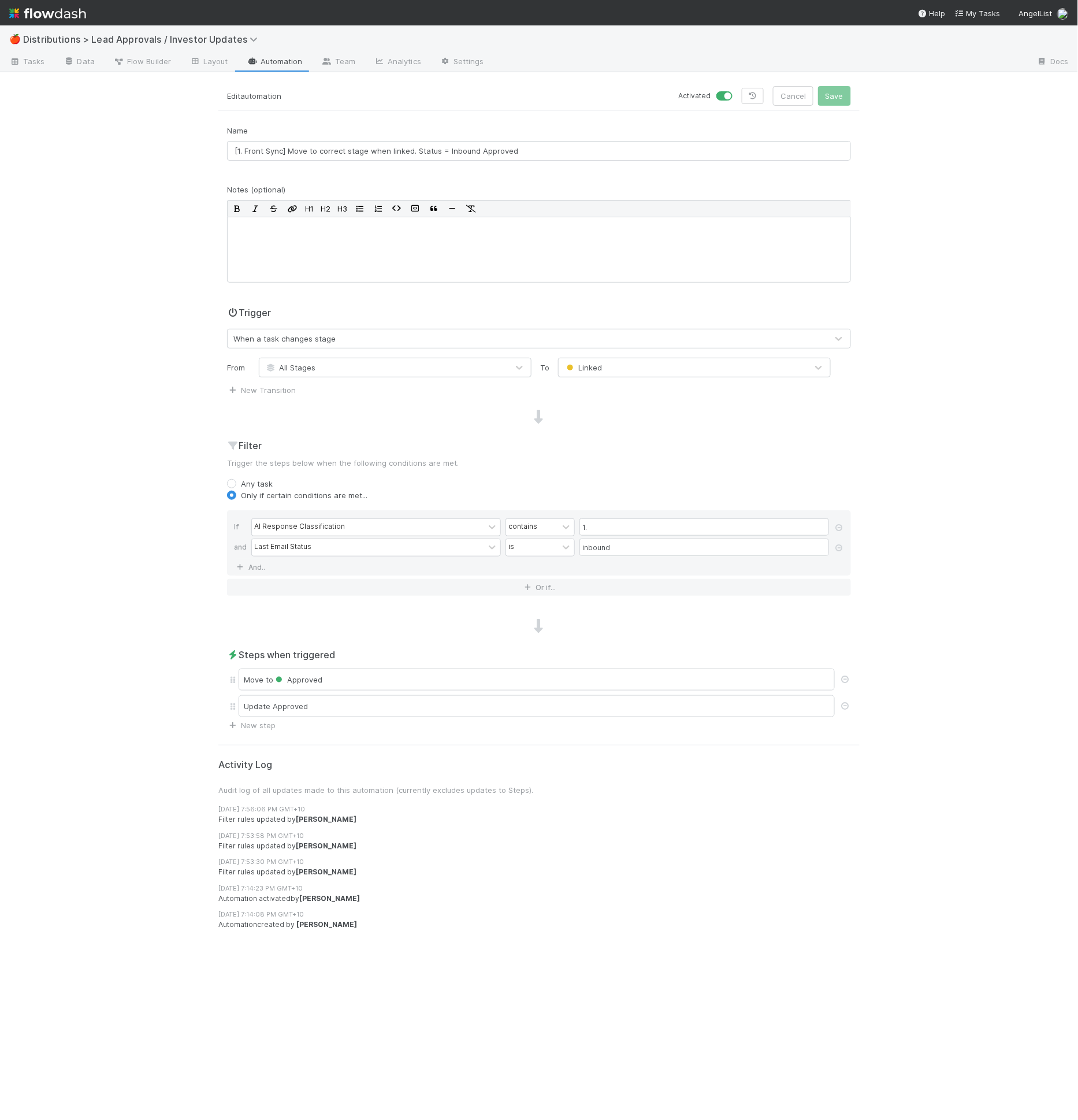
click at [285, 66] on link "Automation" at bounding box center [274, 62] width 75 height 19
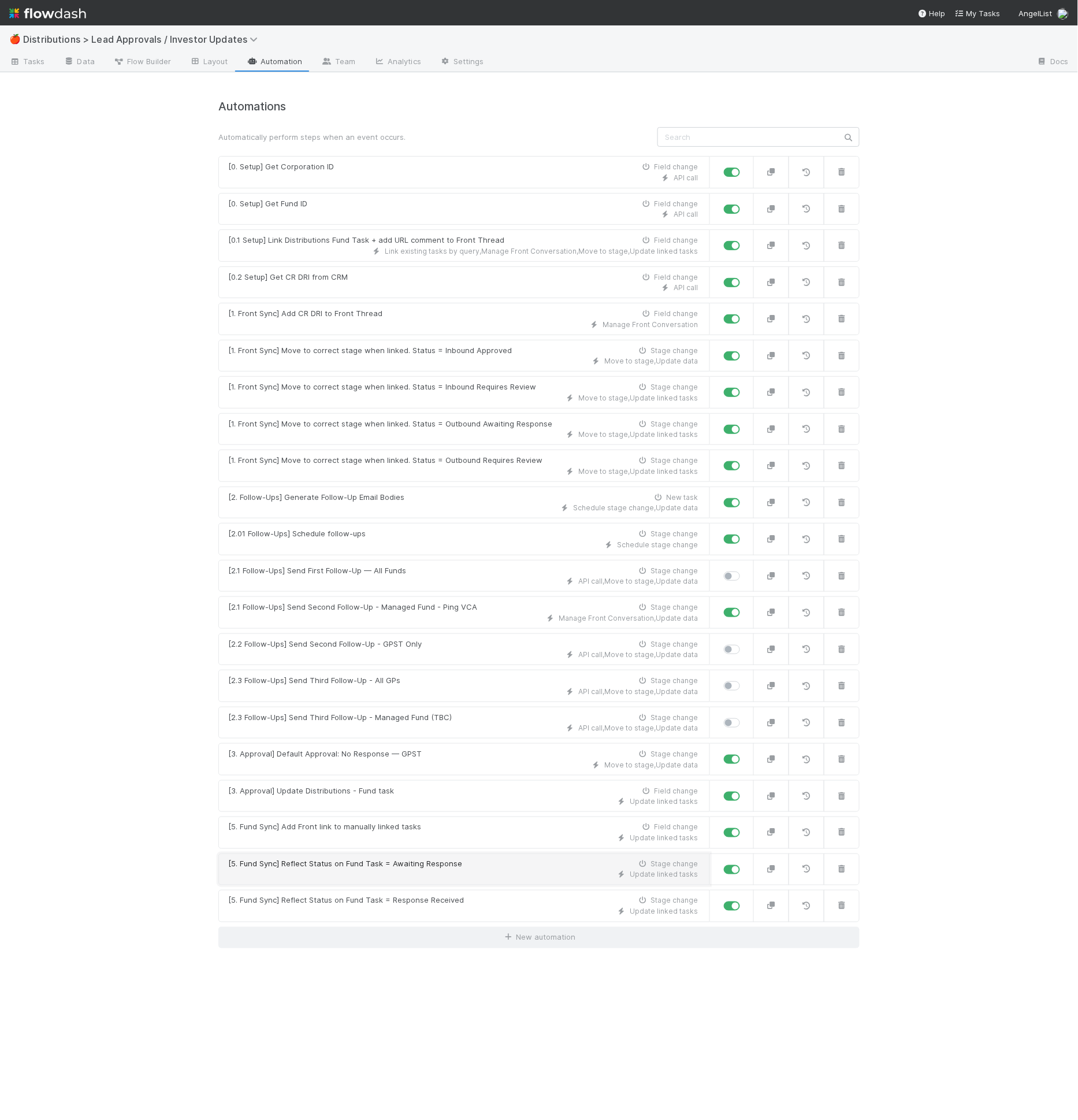
click at [429, 870] on div "Update linked tasks" at bounding box center [463, 875] width 470 height 10
click at [431, 870] on div "Update linked tasks" at bounding box center [463, 875] width 470 height 10
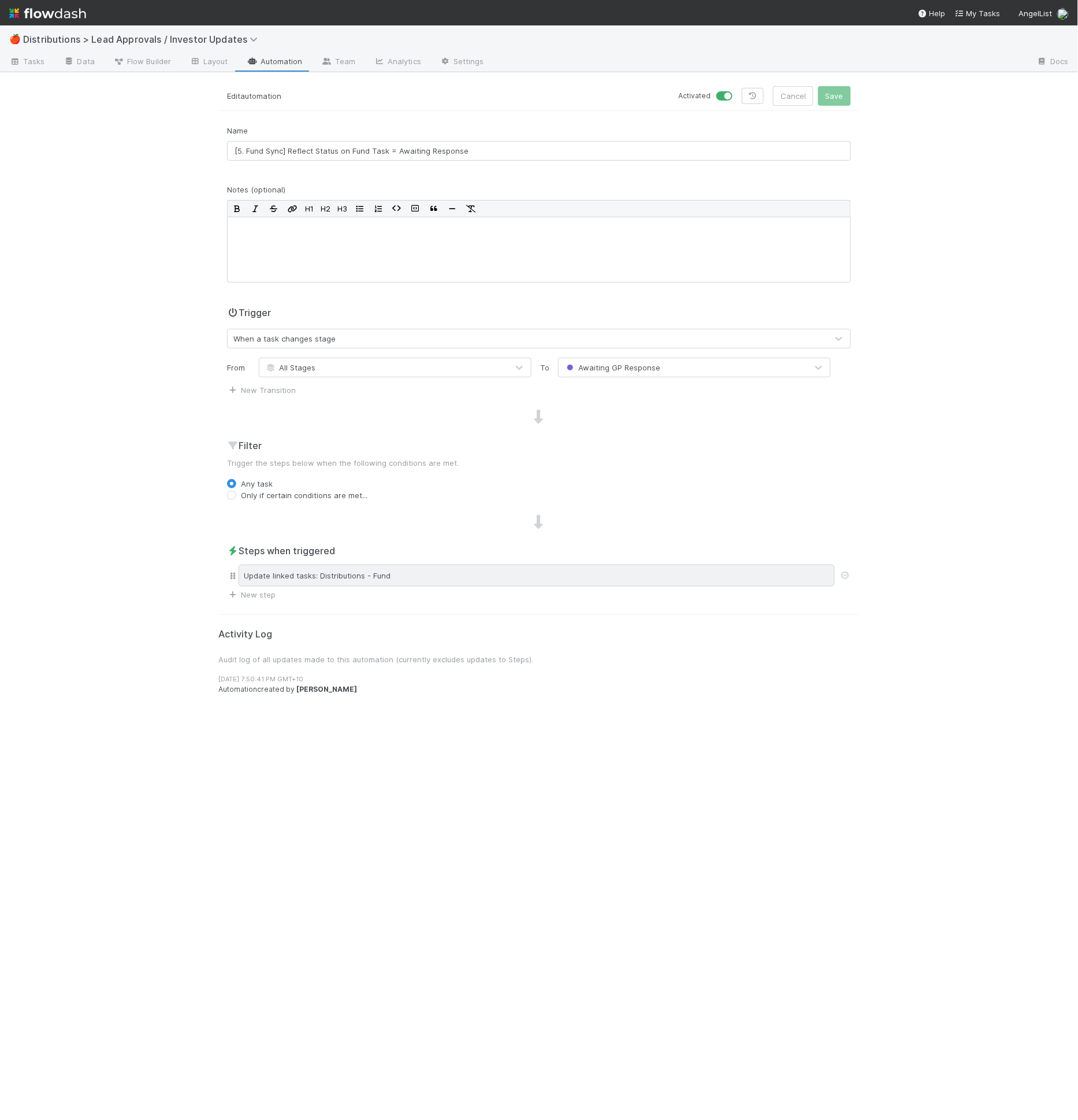
click at [442, 570] on div "Update linked tasks: Distributions - Fund" at bounding box center [537, 575] width 596 height 22
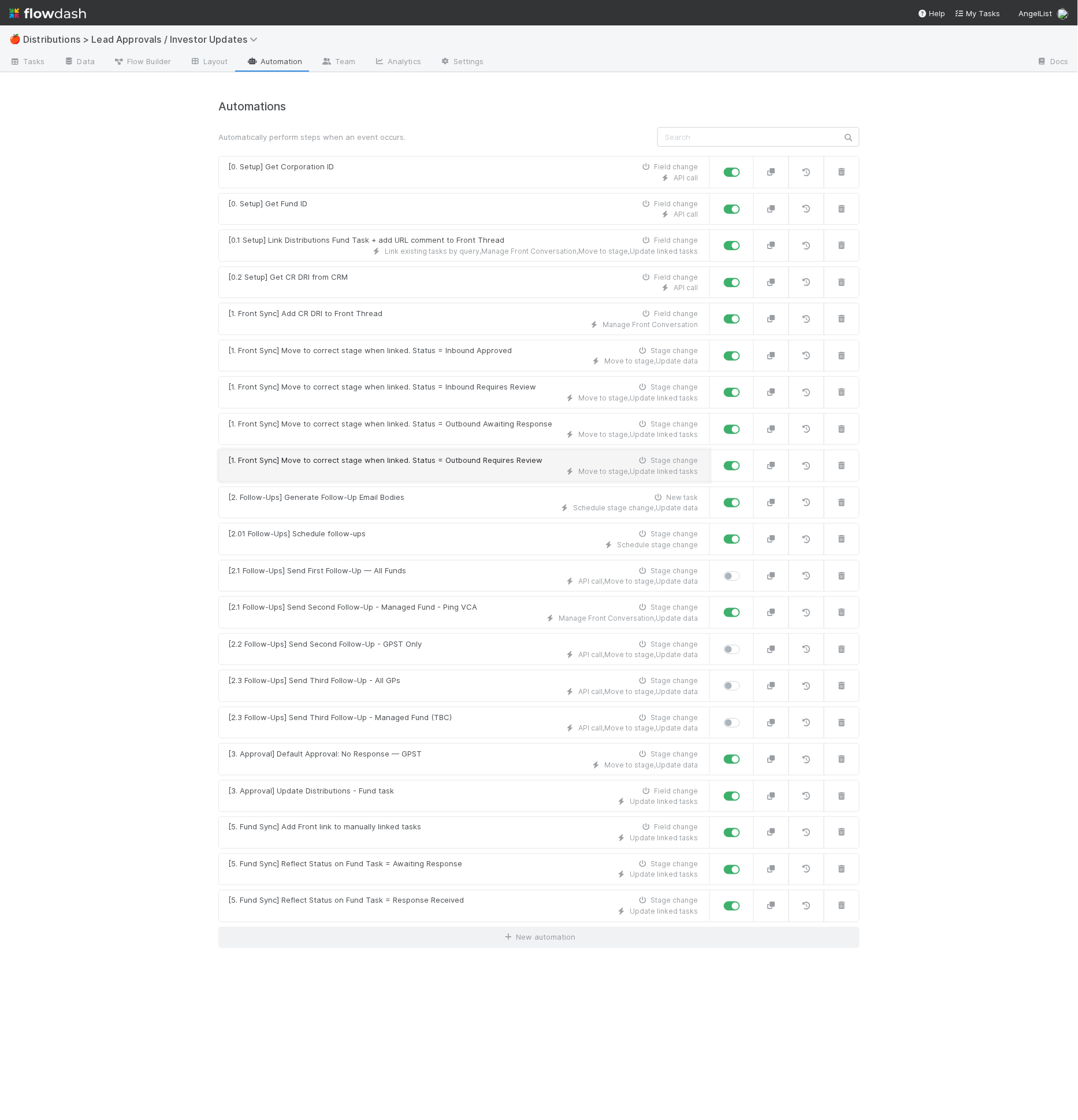
drag, startPoint x: 465, startPoint y: 473, endPoint x: 464, endPoint y: 465, distance: 8.1
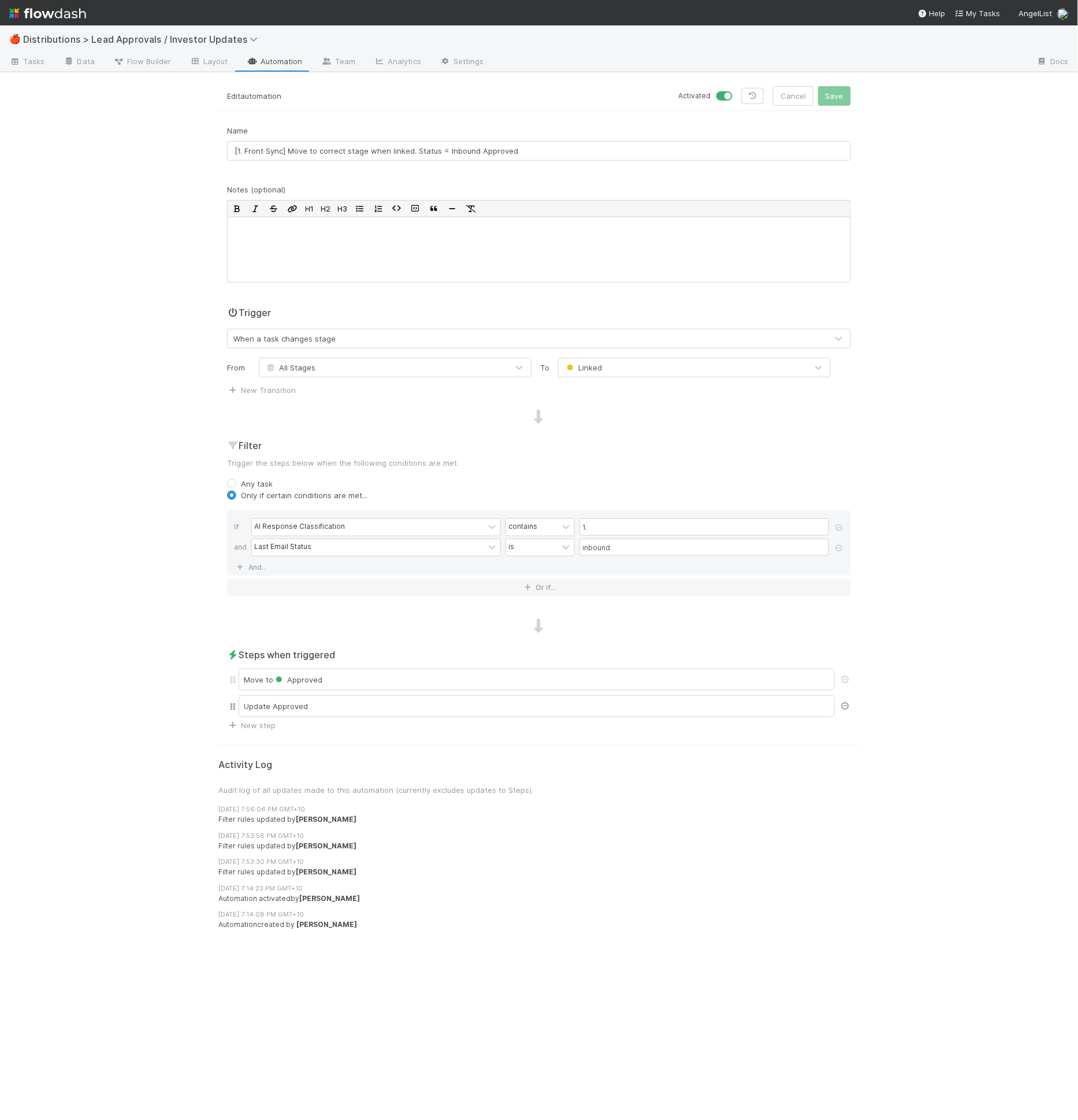
click at [844, 704] on icon at bounding box center [845, 706] width 11 height 8
drag, startPoint x: 834, startPoint y: 100, endPoint x: 918, endPoint y: 215, distance: 142.4
click at [918, 215] on div "🍎 Distributions > Lead Approvals / Investor Updates Tasks Data Flow Builder Lay…" at bounding box center [539, 573] width 1078 height 1094
click at [777, 93] on button "Cancel" at bounding box center [793, 96] width 40 height 20
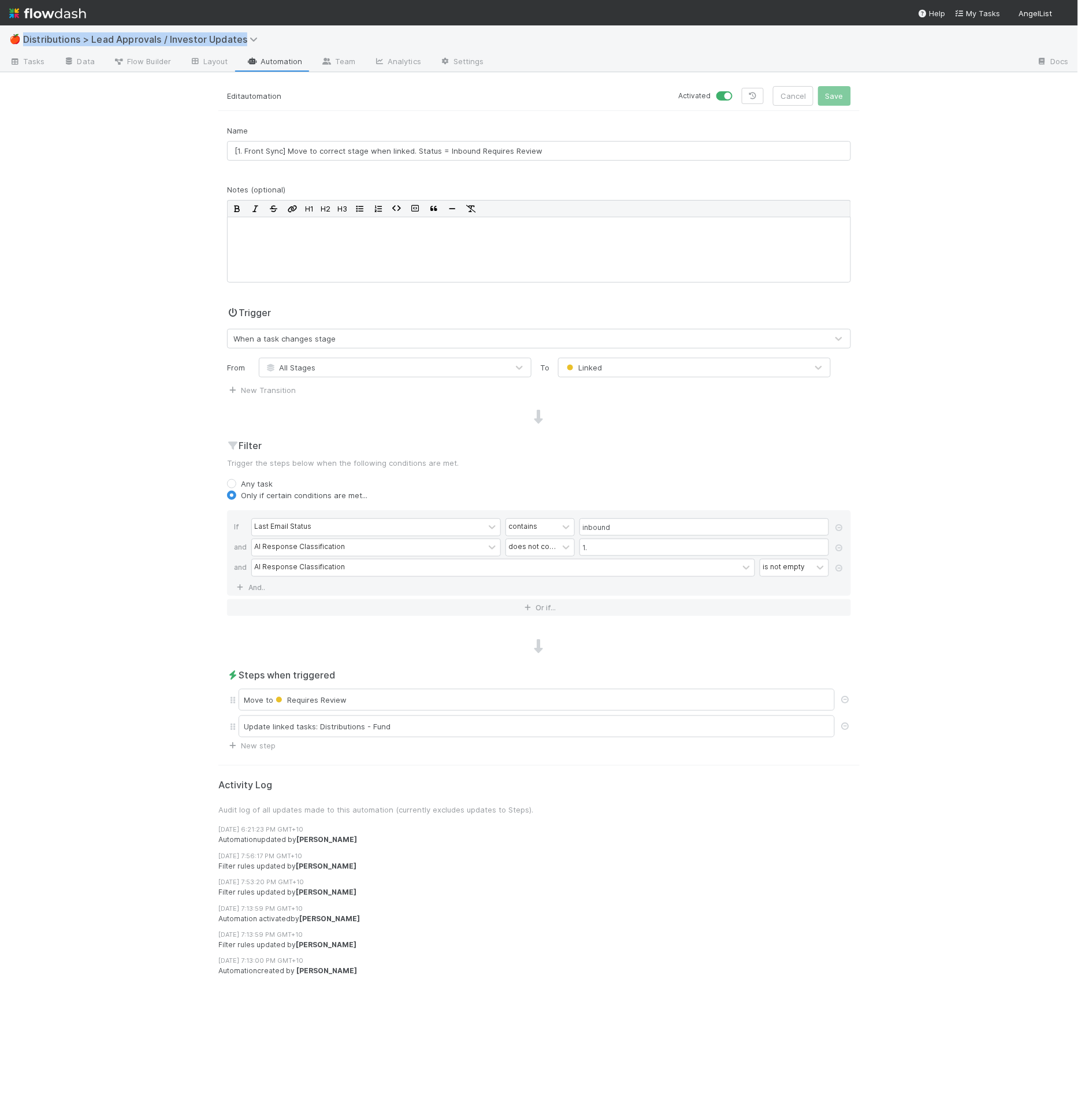
drag, startPoint x: 899, startPoint y: 17, endPoint x: 901, endPoint y: 6, distance: 11.2
click at [901, 6] on div "🍎 Distributions > Lead Approvals / Investor Updates Tasks Data Flow Builder Lay…" at bounding box center [539, 560] width 1078 height 1120
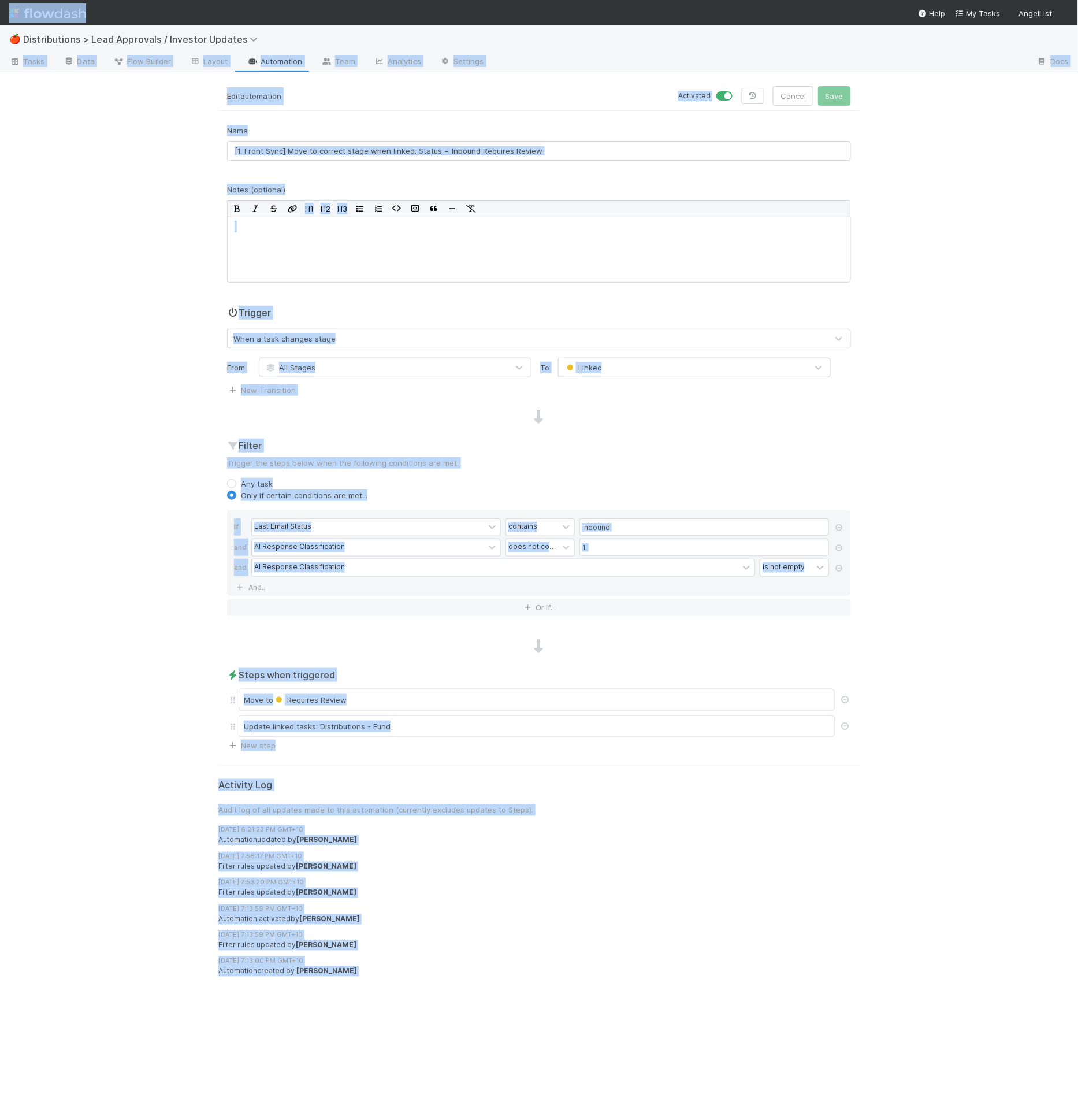
click at [918, 189] on div "🍎 Distributions > Lead Approvals / Investor Updates Tasks Data Flow Builder Lay…" at bounding box center [539, 573] width 1078 height 1094
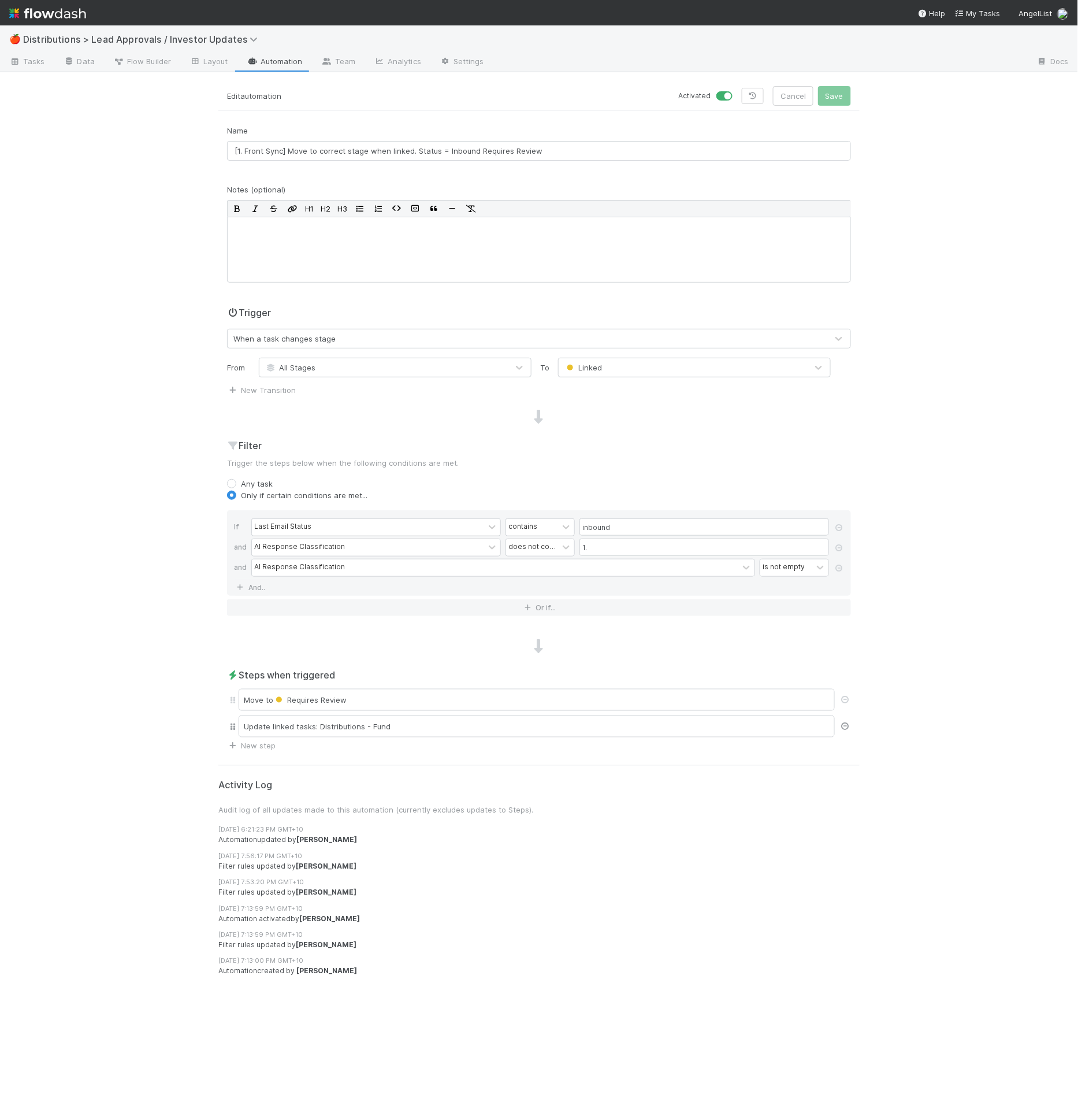
click at [848, 723] on icon at bounding box center [845, 726] width 11 height 8
click at [841, 97] on button "Save" at bounding box center [835, 96] width 33 height 20
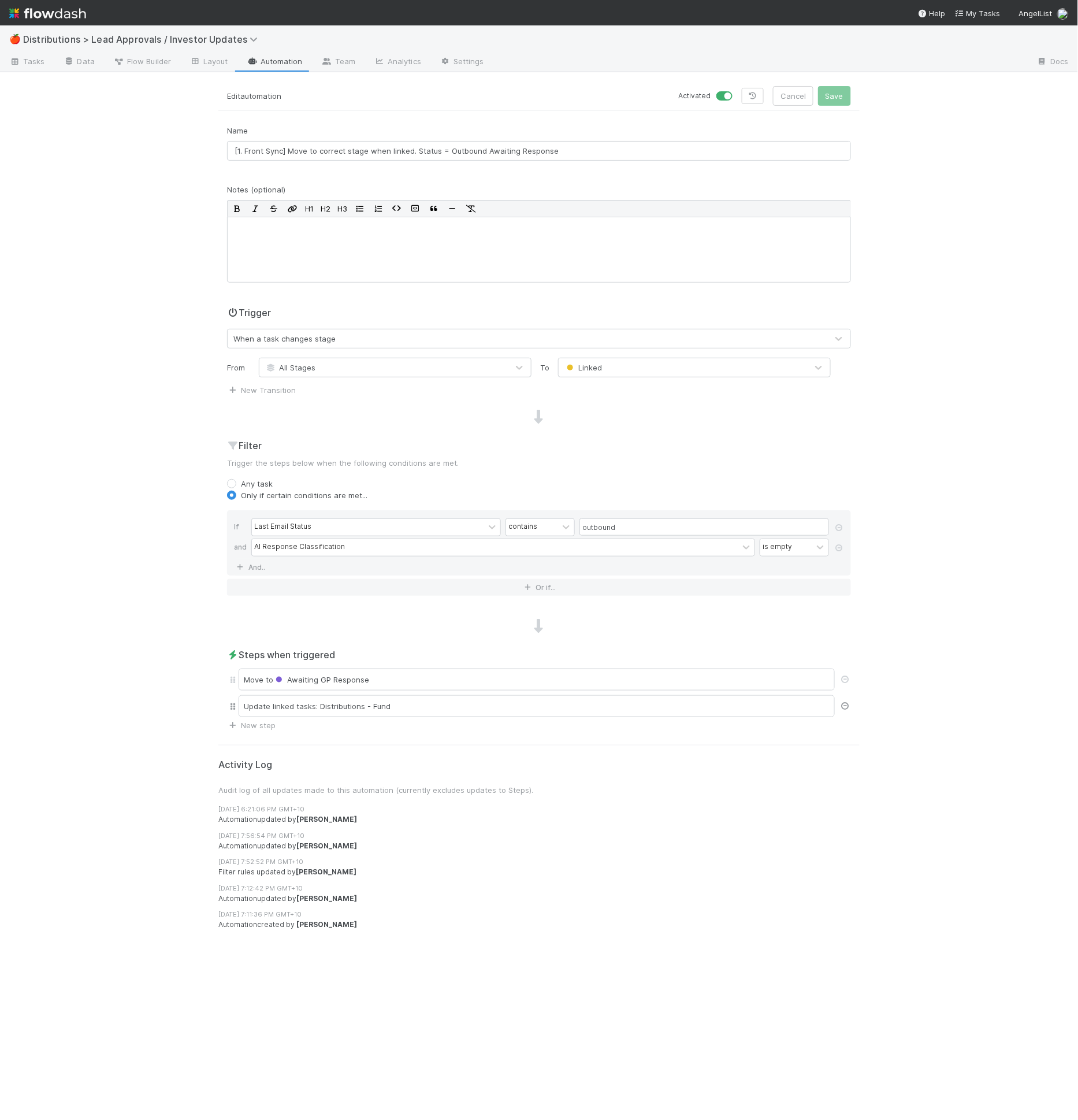
click at [848, 703] on icon at bounding box center [845, 706] width 11 height 8
click at [851, 93] on div "Activated Cancel Save" at bounding box center [699, 96] width 320 height 20
click at [848, 94] on button "Save" at bounding box center [835, 96] width 33 height 20
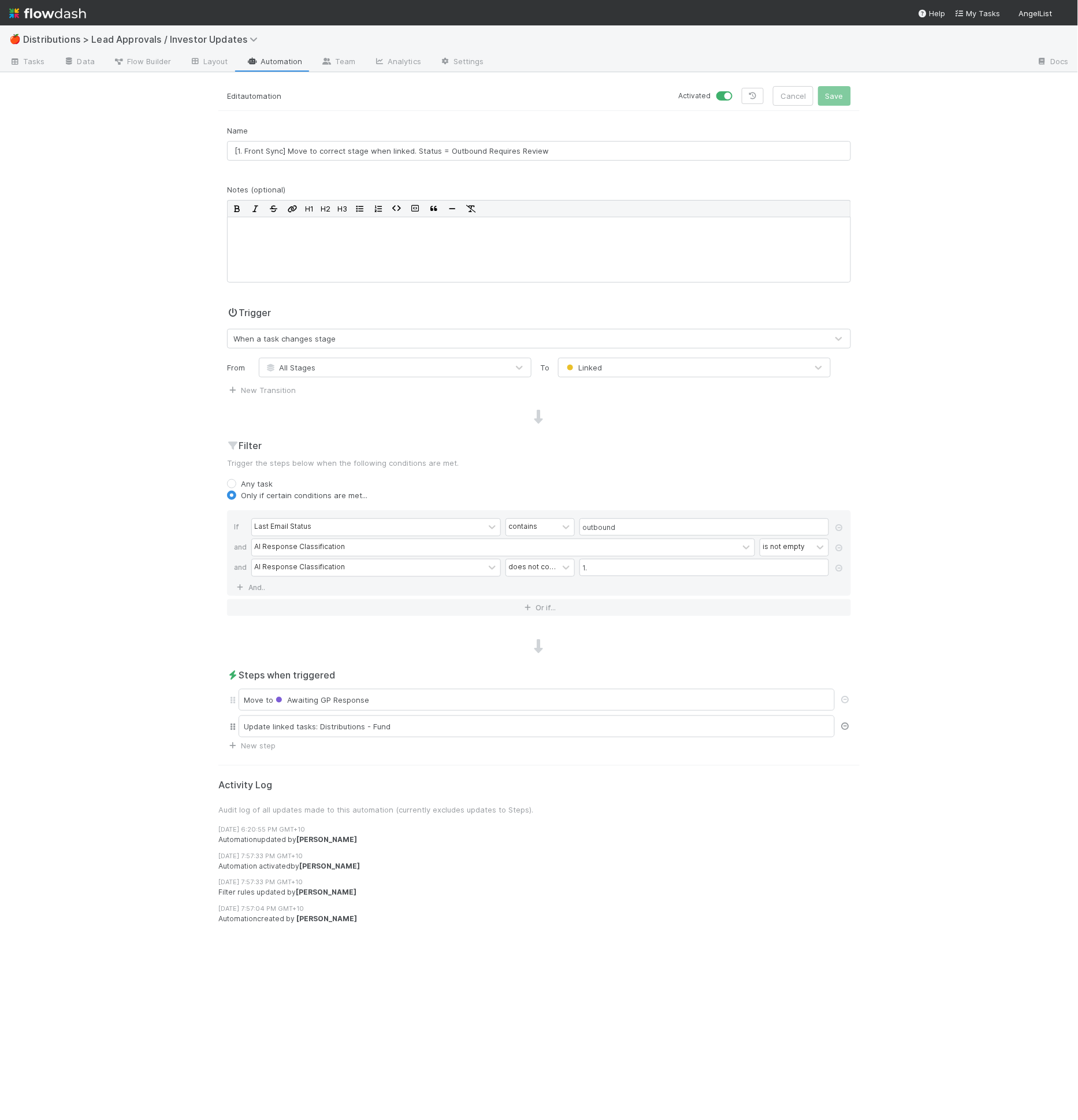
click at [844, 722] on icon at bounding box center [845, 726] width 11 height 8
click at [835, 91] on button "Save" at bounding box center [835, 96] width 33 height 20
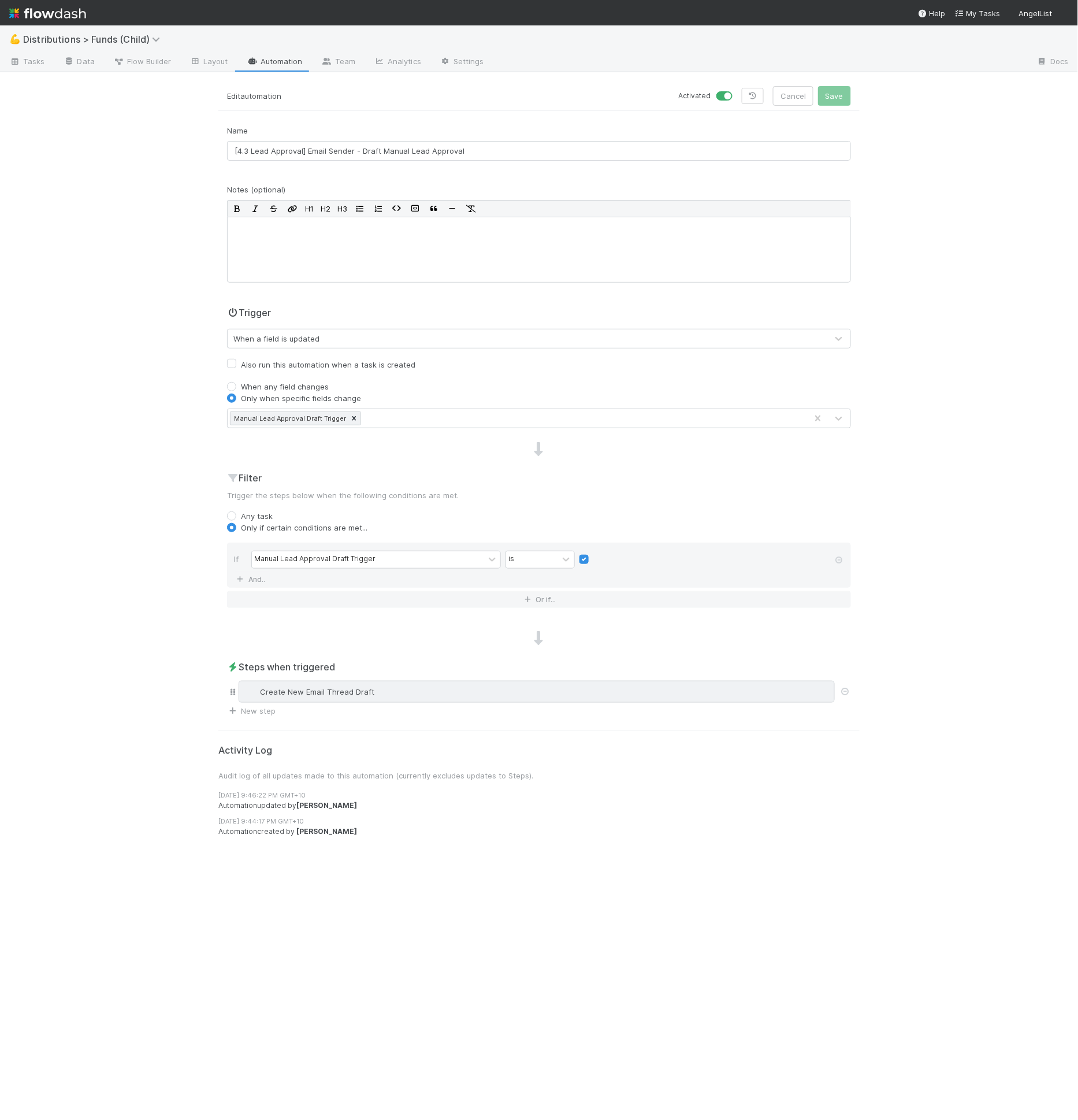
click at [329, 697] on div "Create New Email Thread Draft" at bounding box center [537, 692] width 596 height 22
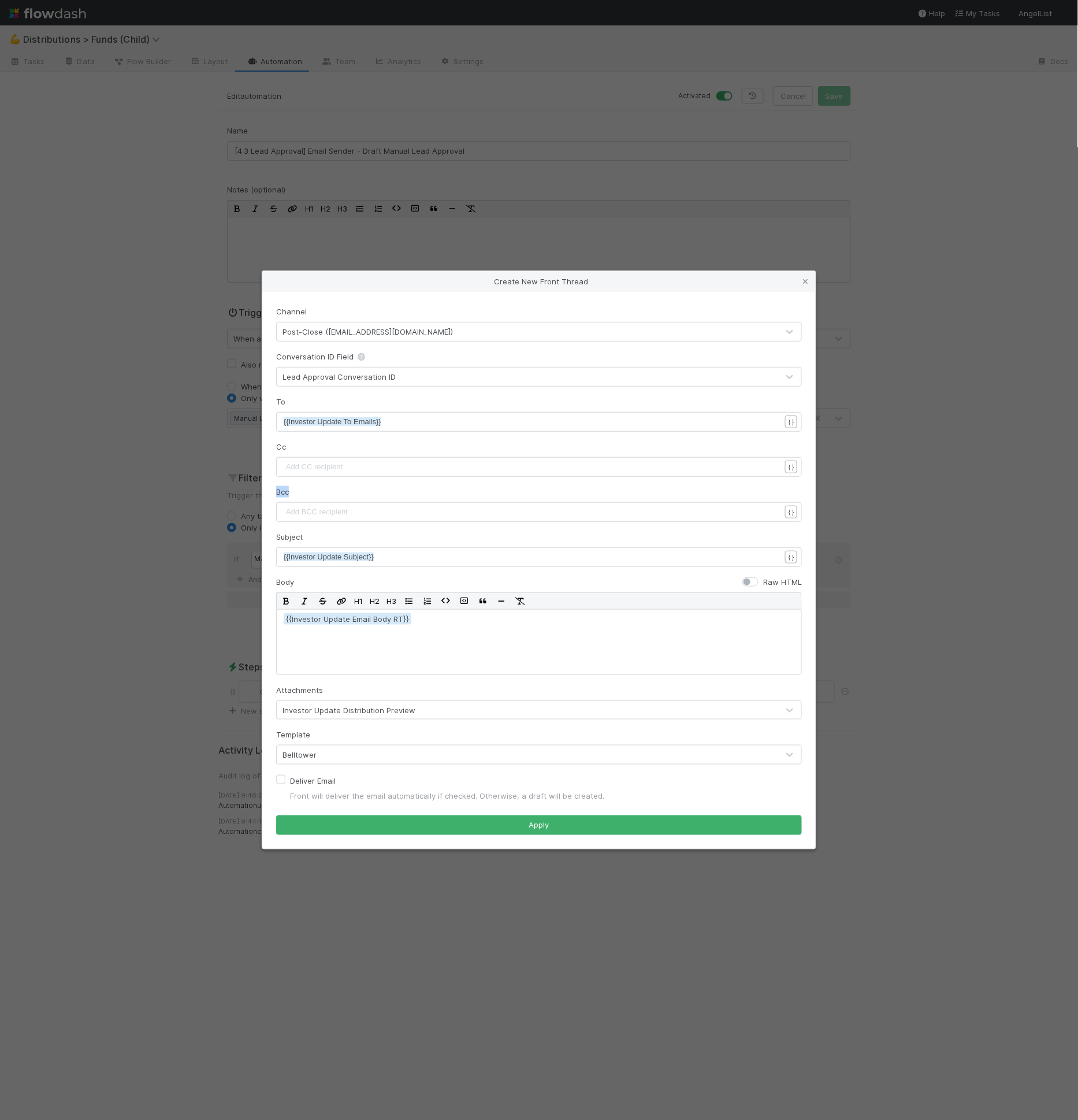
drag, startPoint x: 367, startPoint y: 487, endPoint x: 370, endPoint y: 466, distance: 21.2
click at [367, 485] on form "Channel Post-Close (portfolio@angellist.com) Conversation ID Field Lead Approva…" at bounding box center [539, 571] width 526 height 530
click at [370, 466] on pre "​" at bounding box center [537, 467] width 507 height 11
click at [303, 52] on div "Create New Front Thread Channel Post-Close (portfolio@angellist.com) Conversati…" at bounding box center [539, 560] width 1078 height 1120
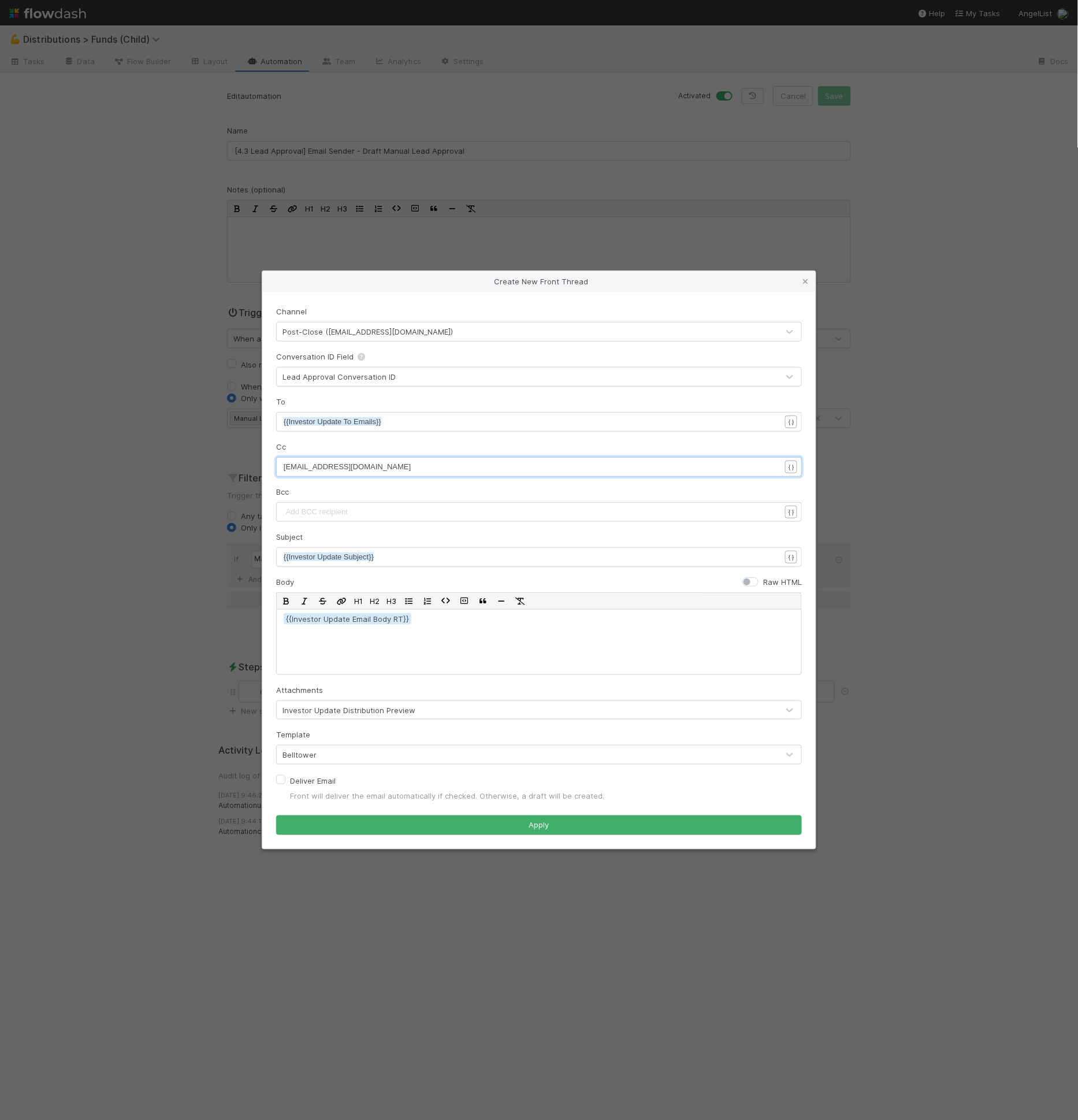
click at [290, 59] on div "Create New Front Thread Channel Post-Close (portfolio@angellist.com) Conversati…" at bounding box center [539, 560] width 1078 height 1120
click at [283, 64] on div "Create New Front Thread Channel Post-Close (portfolio@angellist.com) Conversati…" at bounding box center [539, 560] width 1078 height 1120
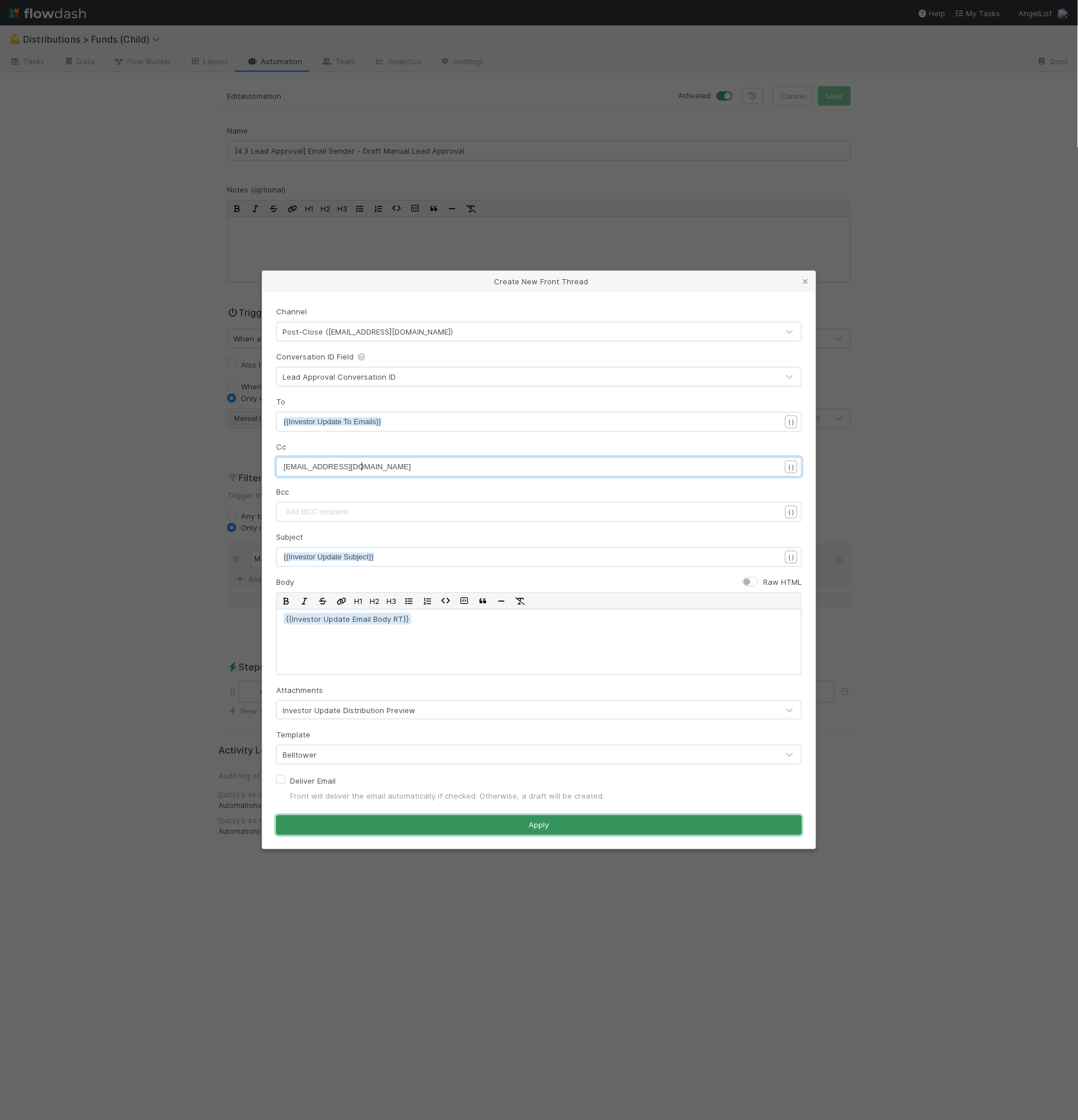
click at [613, 830] on button "Apply" at bounding box center [539, 825] width 526 height 20
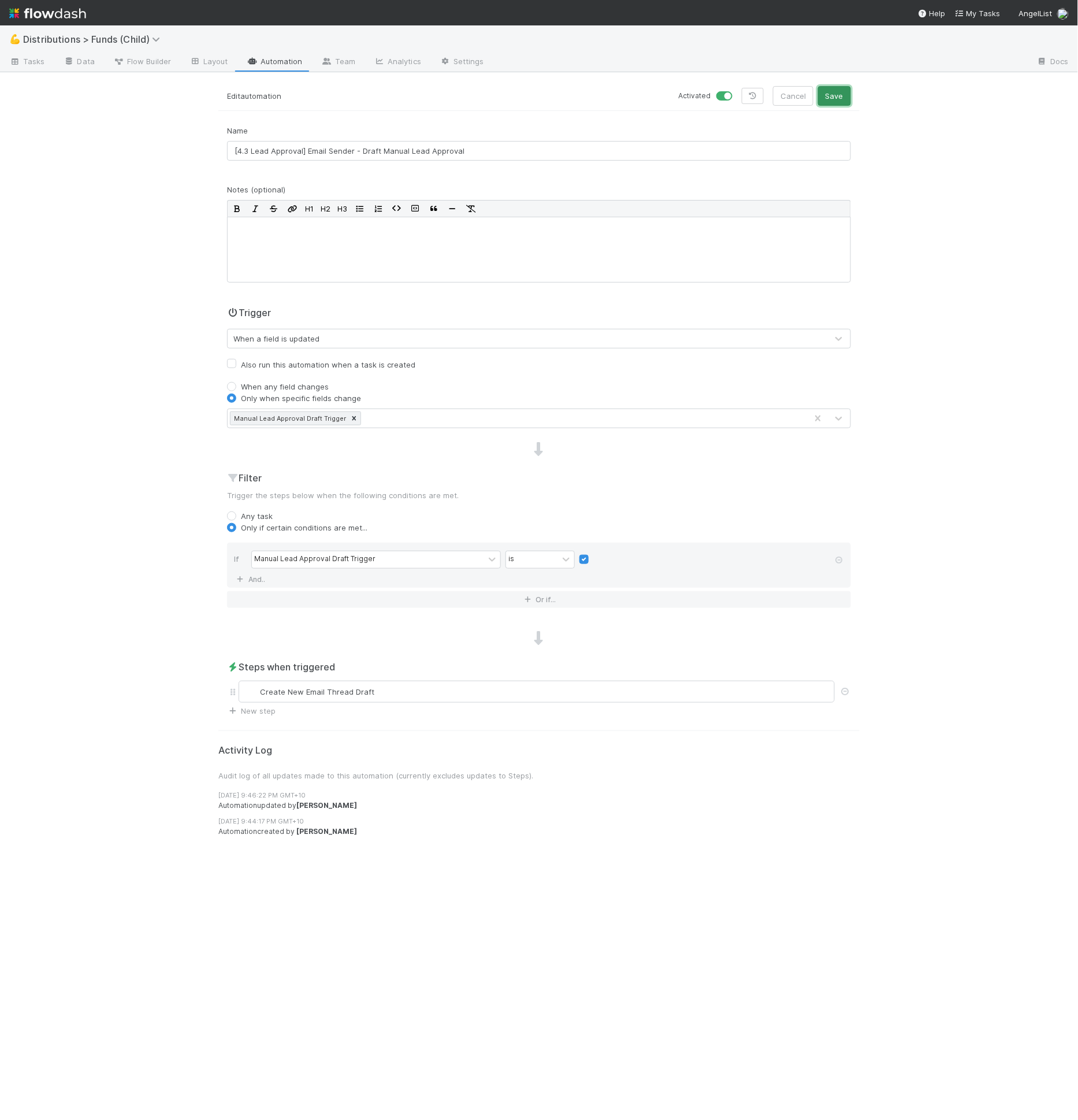
click at [844, 105] on button "Save" at bounding box center [835, 96] width 33 height 20
click at [364, 689] on div "Create New Email Thread Draft" at bounding box center [537, 692] width 586 height 11
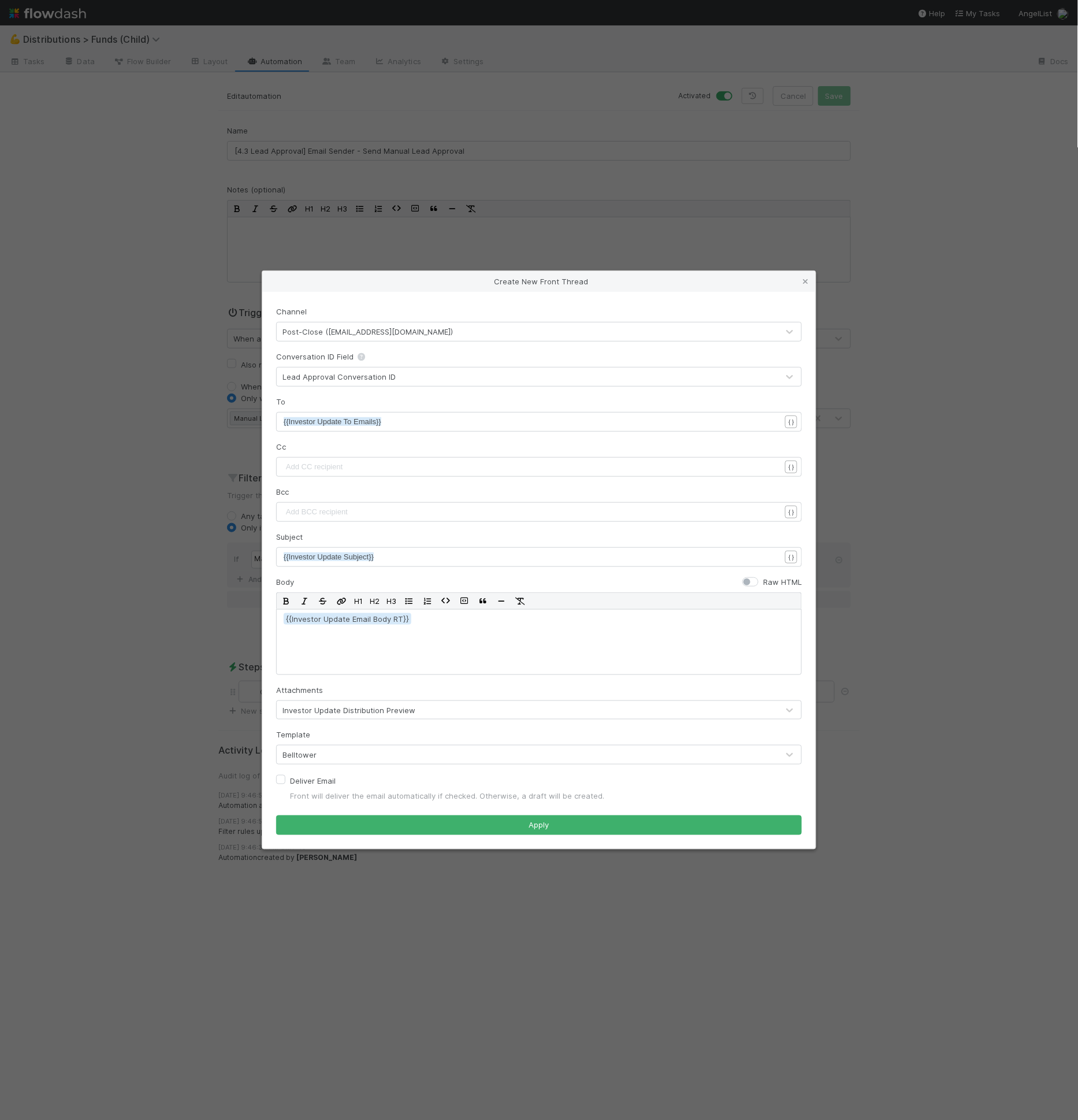
click at [371, 462] on pre "​" at bounding box center [537, 467] width 507 height 11
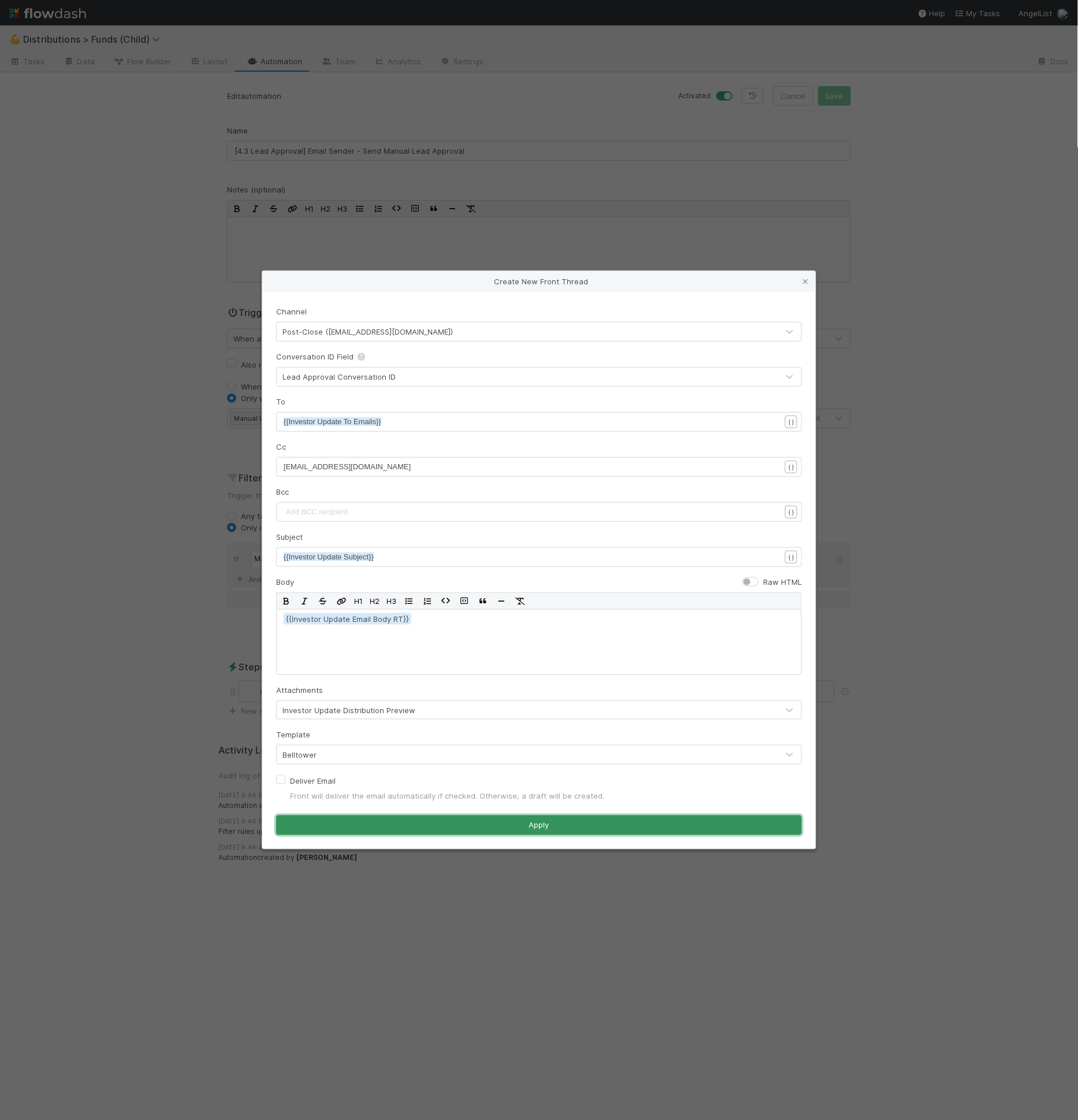
click at [547, 830] on button "Apply" at bounding box center [539, 825] width 526 height 20
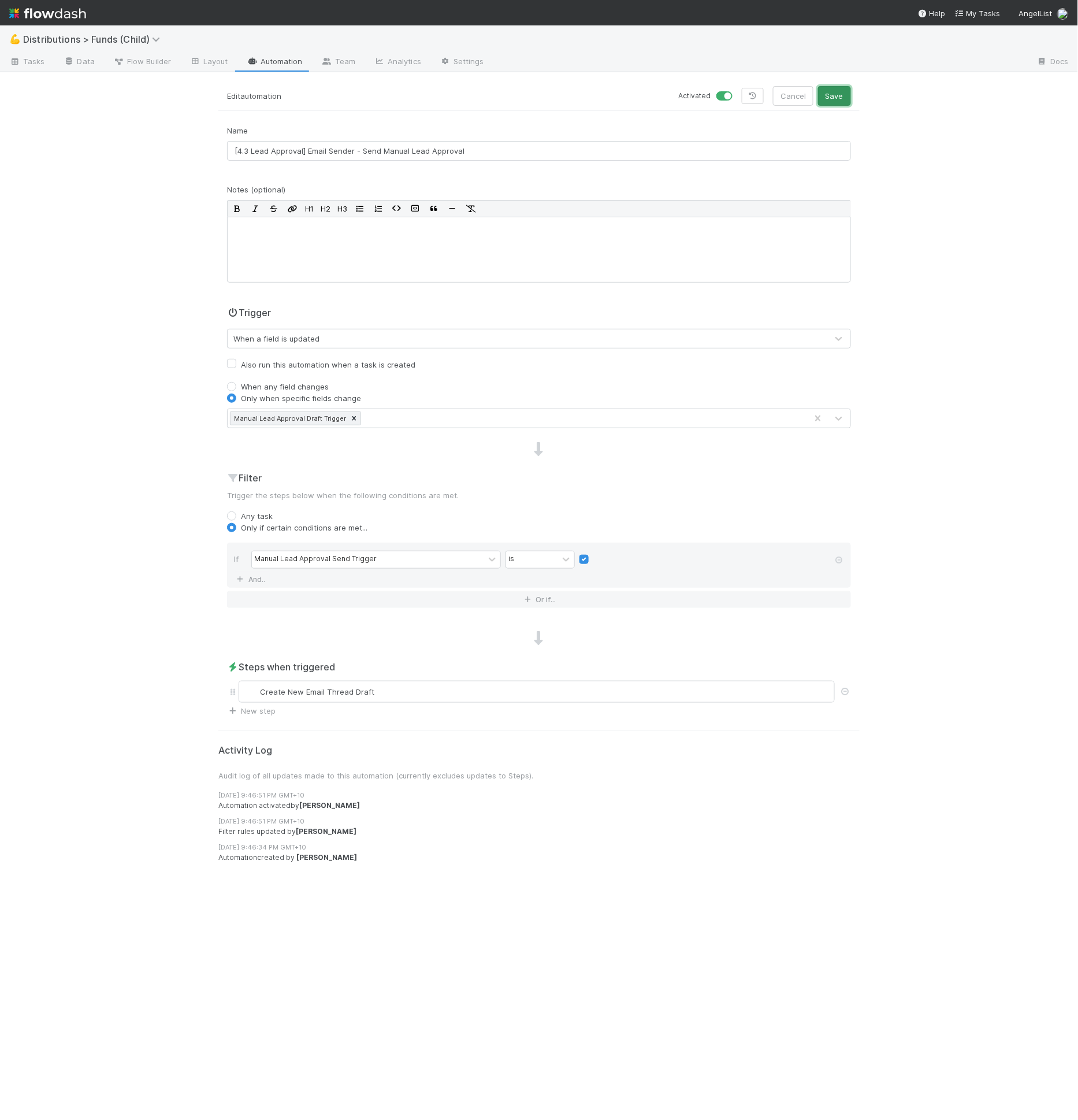
drag, startPoint x: 827, startPoint y: 95, endPoint x: 812, endPoint y: 90, distance: 15.8
click at [827, 95] on button "Save" at bounding box center [835, 96] width 33 height 20
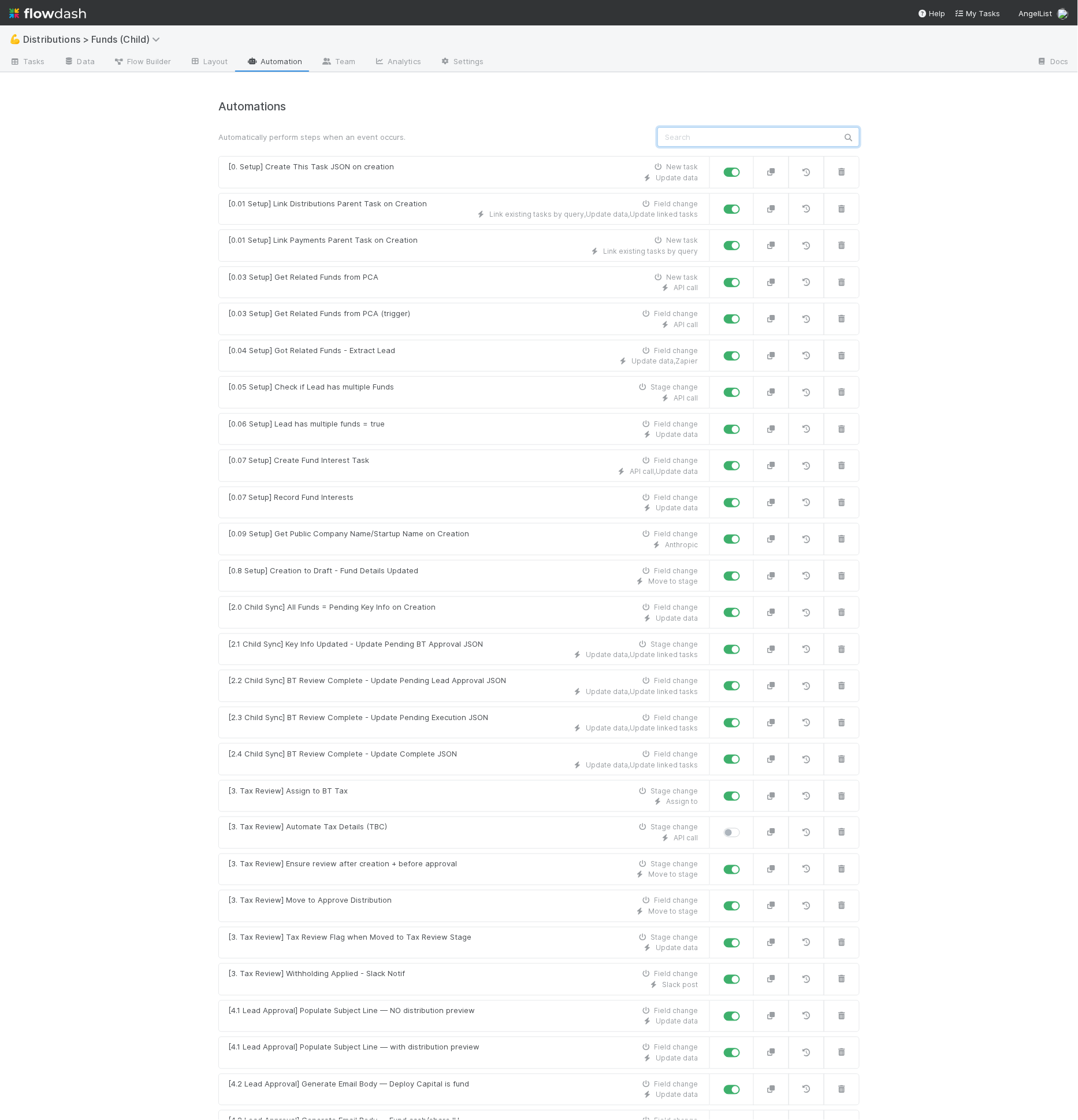
click at [682, 141] on input "text" at bounding box center [758, 137] width 202 height 20
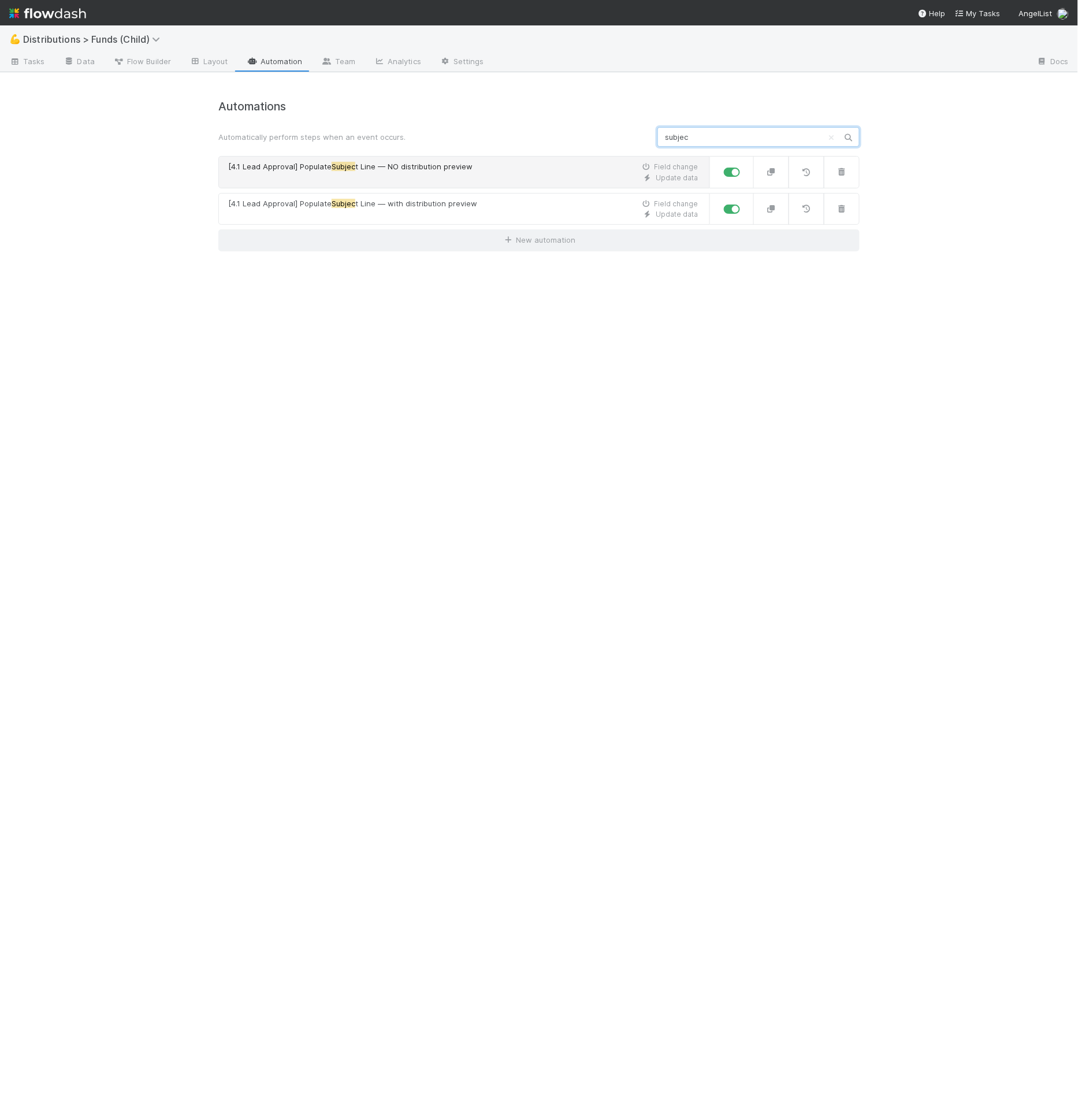
type input "subjec"
drag, startPoint x: 430, startPoint y: 172, endPoint x: 431, endPoint y: 195, distance: 23.0
click at [430, 173] on div "Update data" at bounding box center [463, 178] width 470 height 10
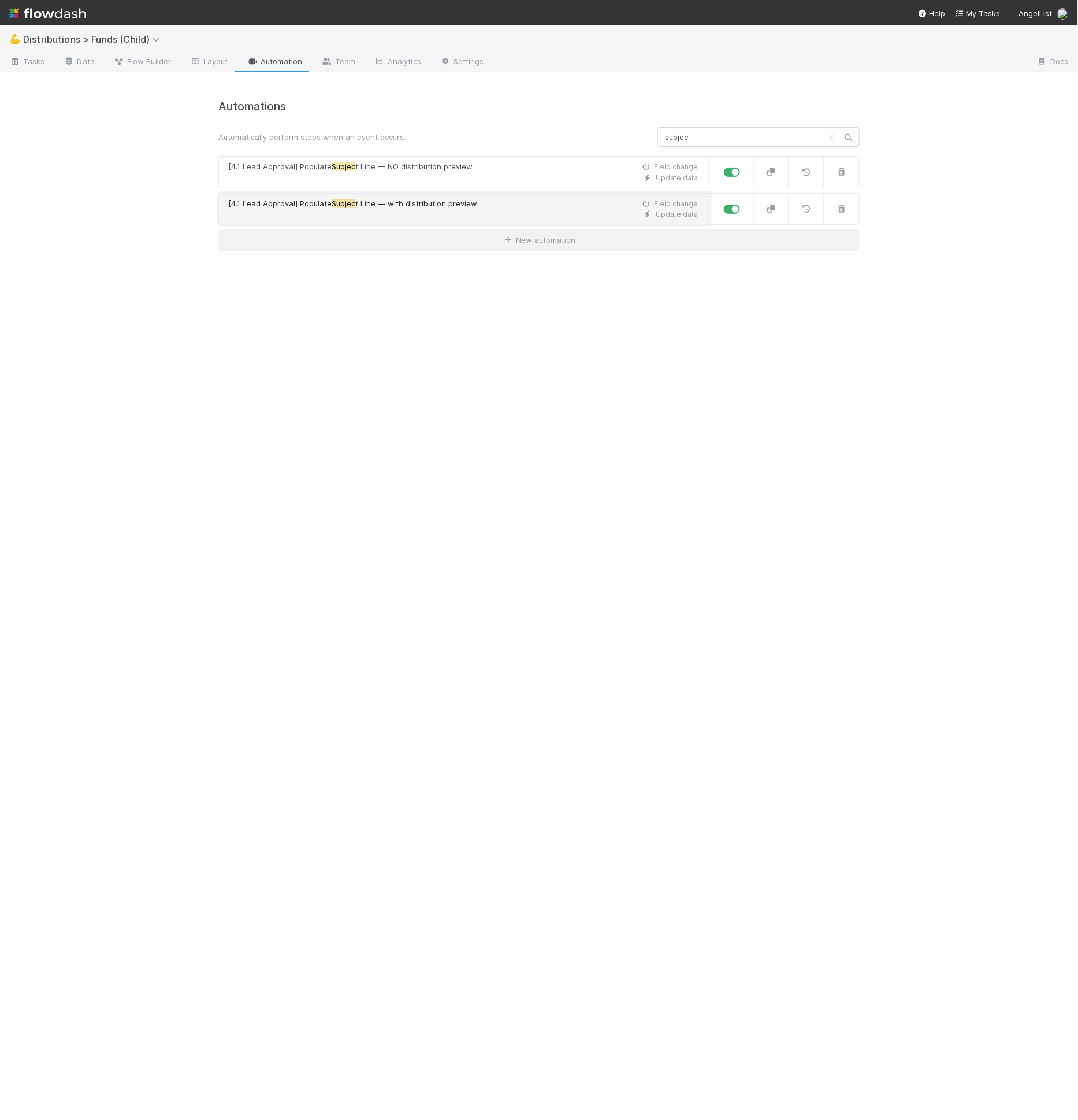
click at [496, 199] on div "[4.1 Lead Approval] Populate Subjec t Line — with distribution preview Field ch…" at bounding box center [463, 204] width 470 height 11
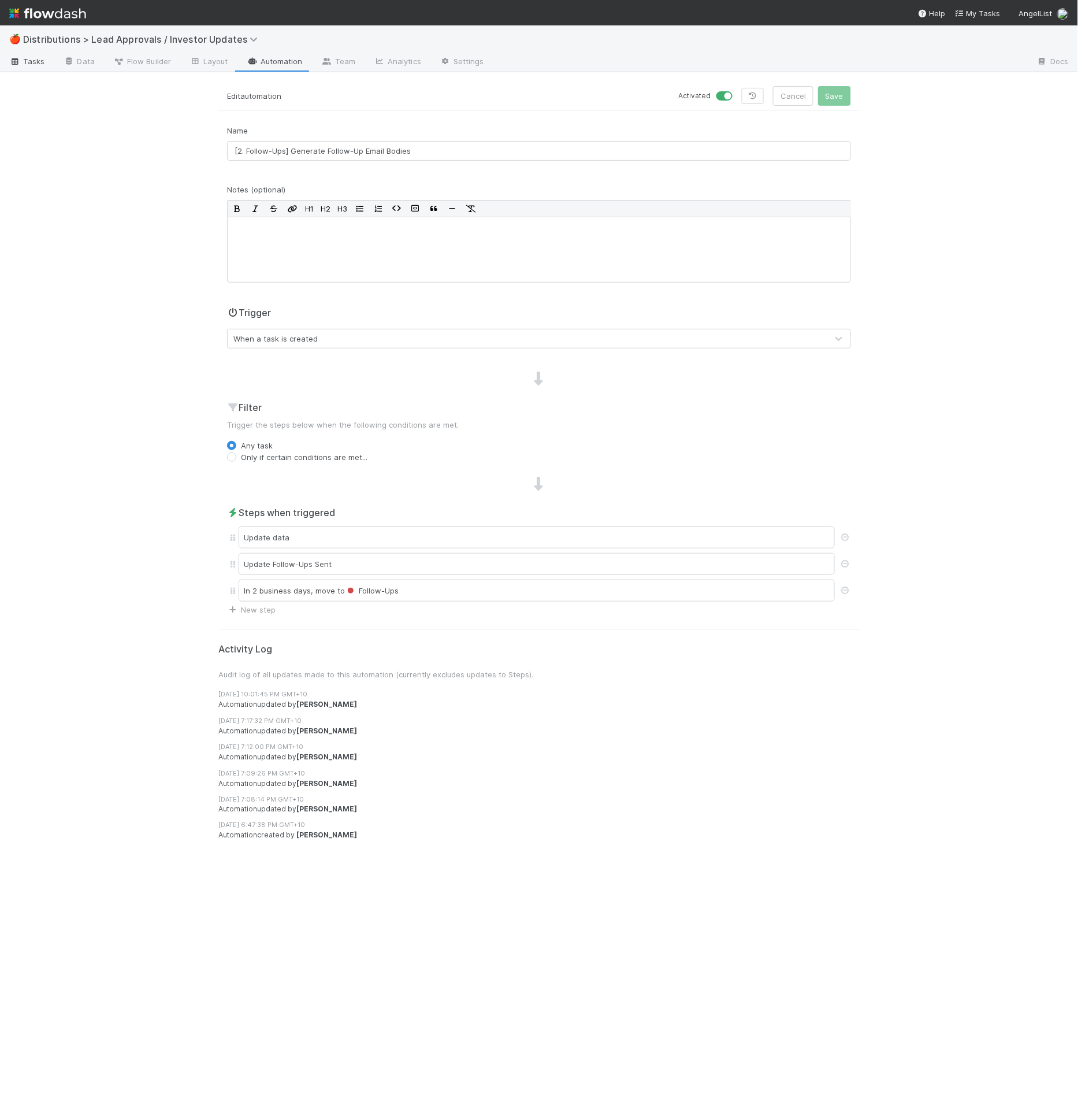
click at [41, 63] on span "Tasks" at bounding box center [27, 61] width 36 height 11
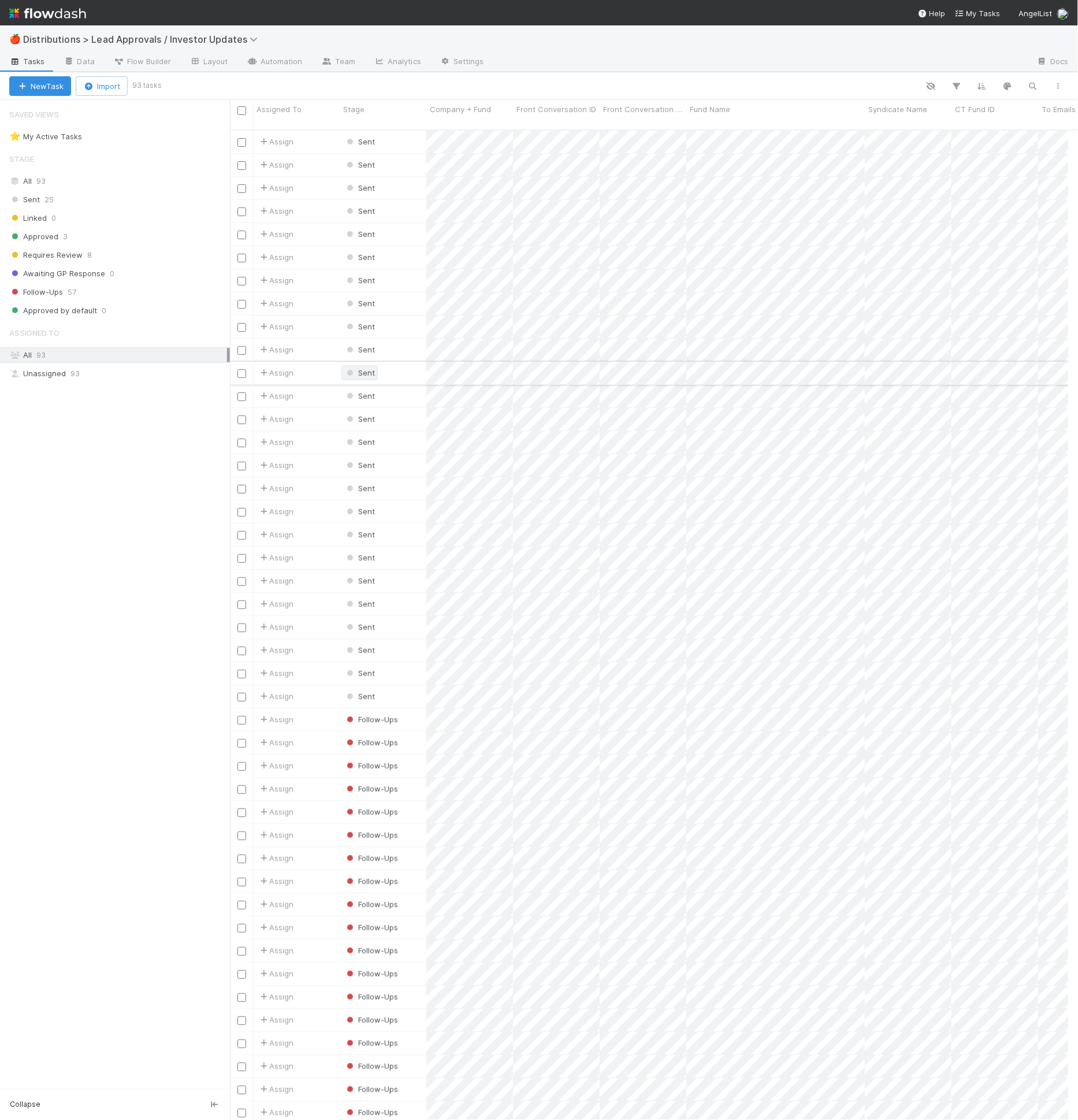
scroll to position [990, 829]
click at [642, 384] on div at bounding box center [539, 560] width 1078 height 1120
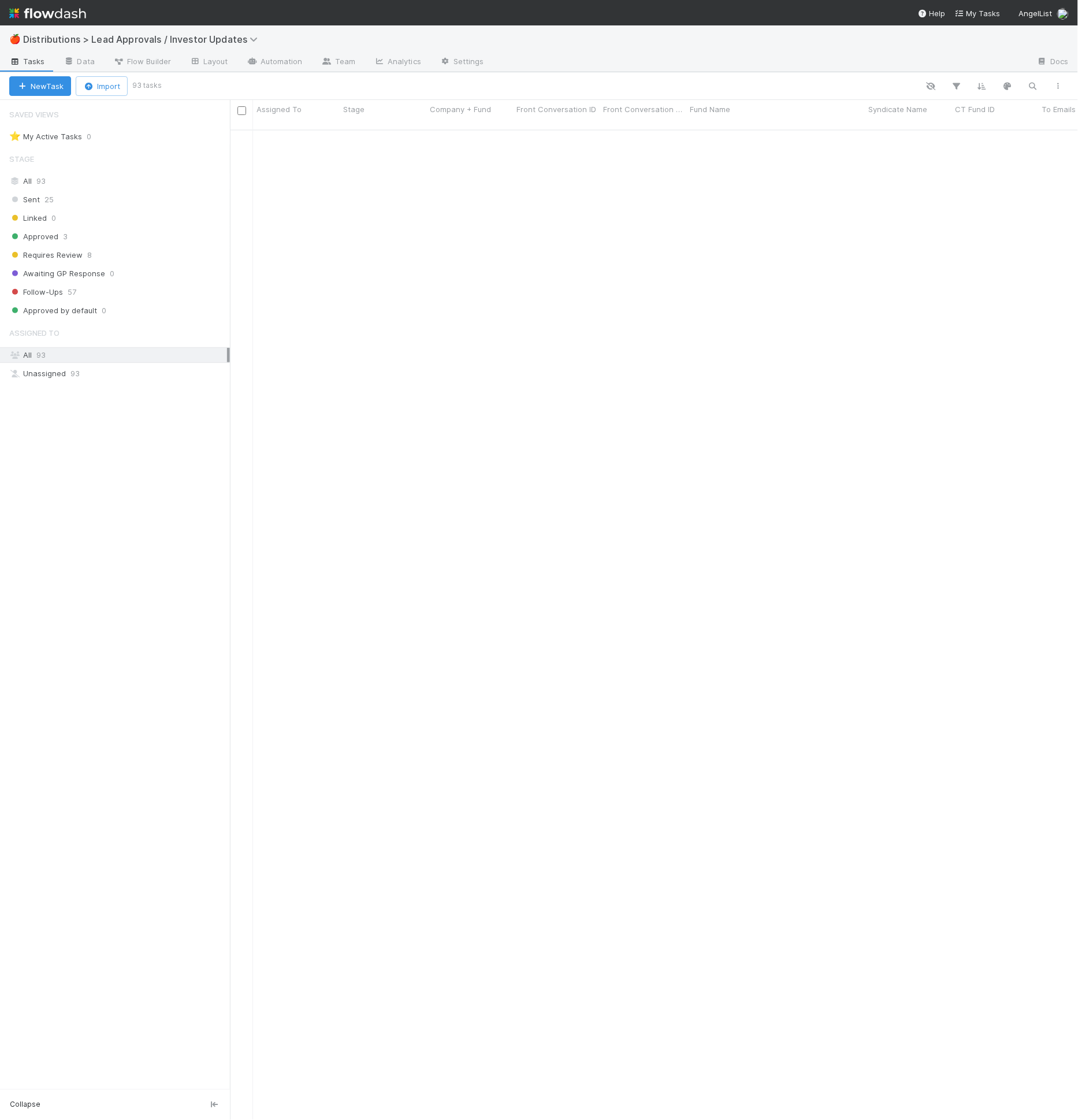
scroll to position [0, 0]
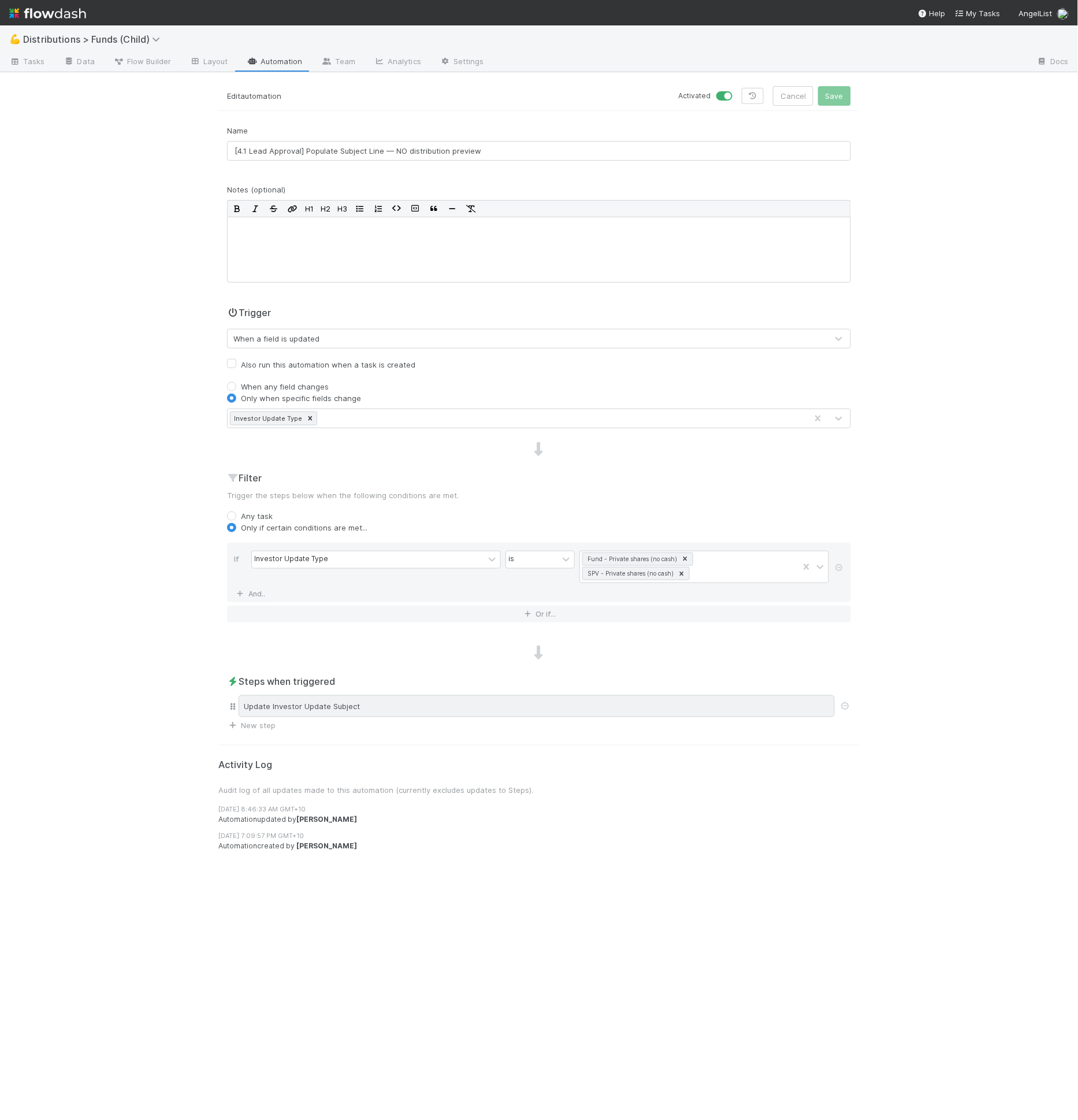
click at [526, 708] on div "Update Investor Update Subject" at bounding box center [537, 706] width 596 height 22
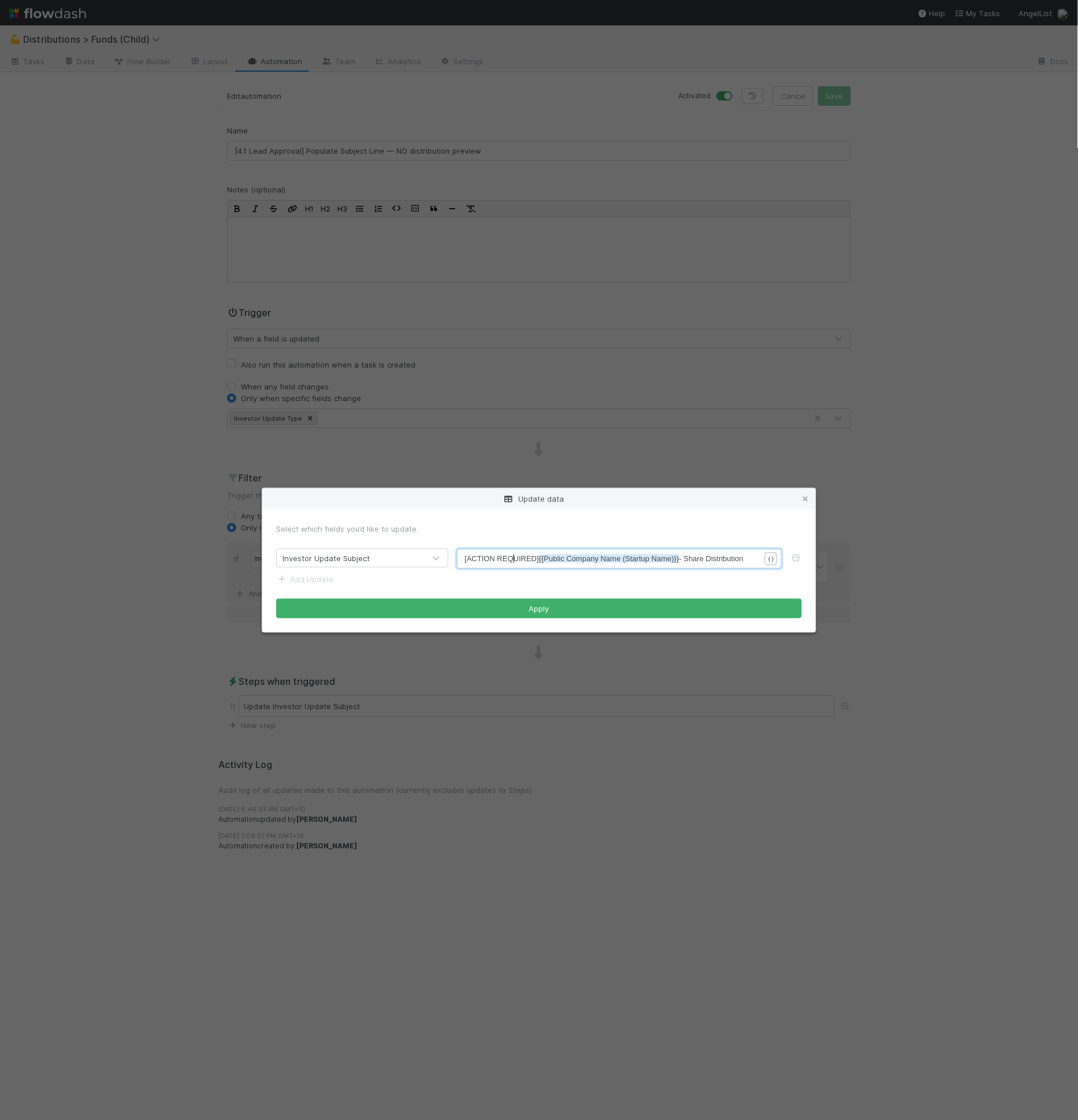
click at [514, 561] on span "[ACTION REQUIRED] {{Public Company Name (Startup Name)}} - Share Distribution" at bounding box center [604, 559] width 279 height 9
click at [477, 562] on span "[ACTION REQUIRED] {{Public Company Name (Startup Name)}} - Share Distribution" at bounding box center [604, 559] width 279 height 9
type textarea "Approval"
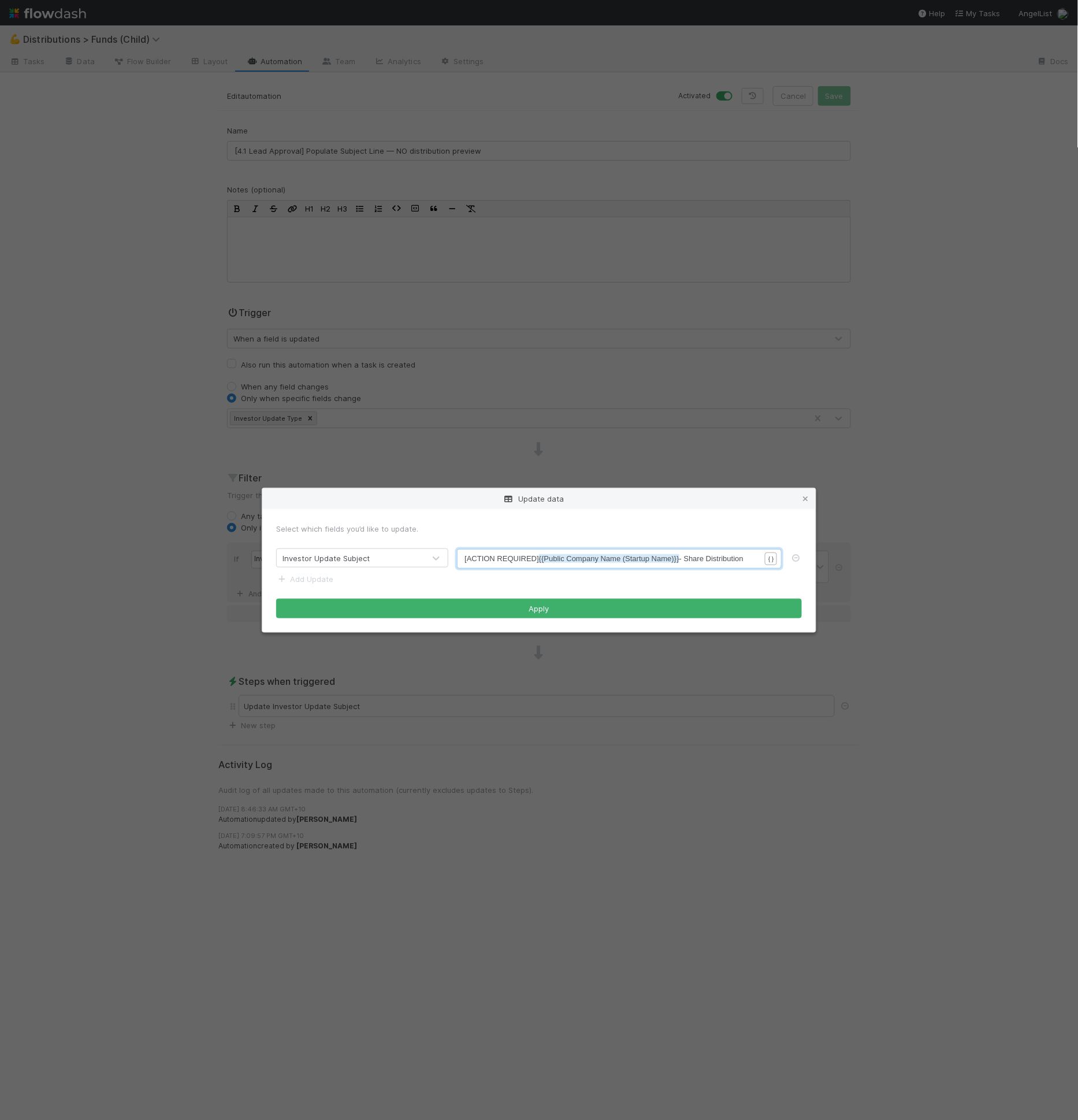
click at [497, 560] on span "[ACTION REQUIRED] {{Public Company Name (Startup Name)}} - Share Distribution" at bounding box center [604, 559] width 279 height 9
click at [492, 561] on span "[ACTION REQUIRED] {{Public Company Name (Startup Name)}} - Share Distribution" at bounding box center [604, 559] width 279 height 9
type textarea "Ao"
type textarea "pproval"
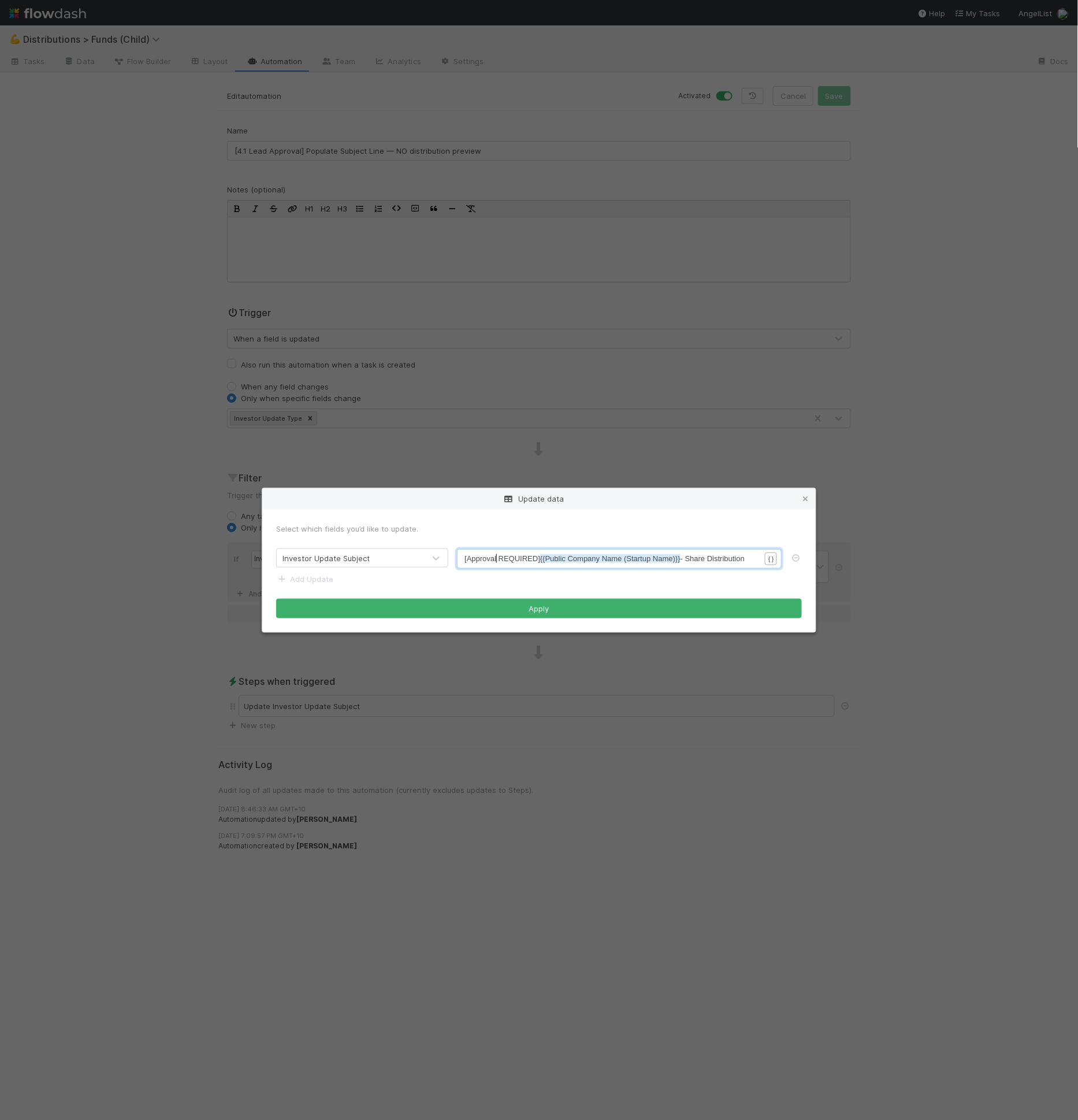
scroll to position [3, 24]
click at [515, 557] on span "[Approval REQUIRED] {{Public Company Name (Startup Name)}} - Share Distribution" at bounding box center [604, 559] width 280 height 9
type textarea "Reqi"
type textarea "uired"
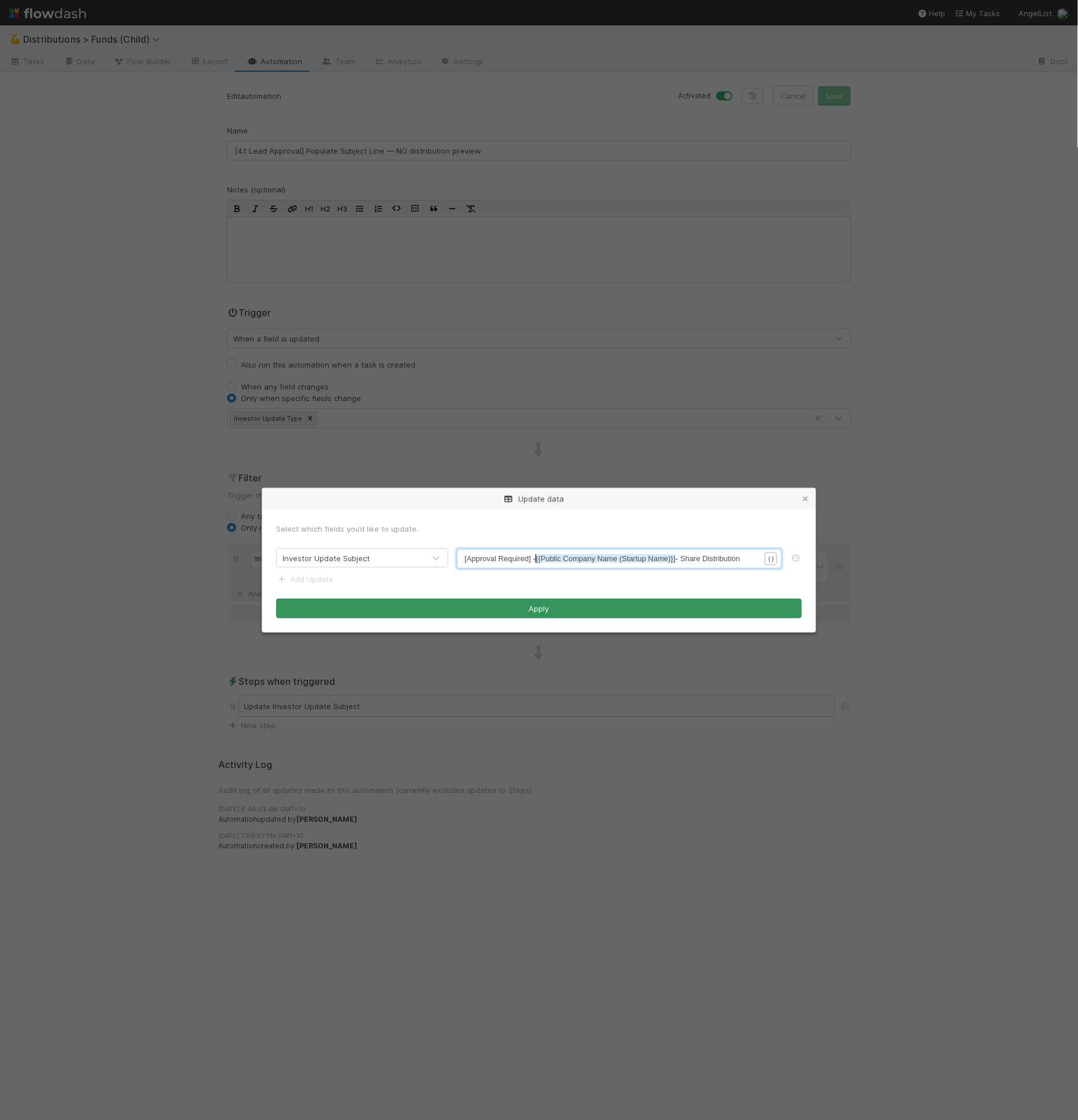
type textarea "-"
click at [583, 606] on button "Apply" at bounding box center [539, 609] width 526 height 20
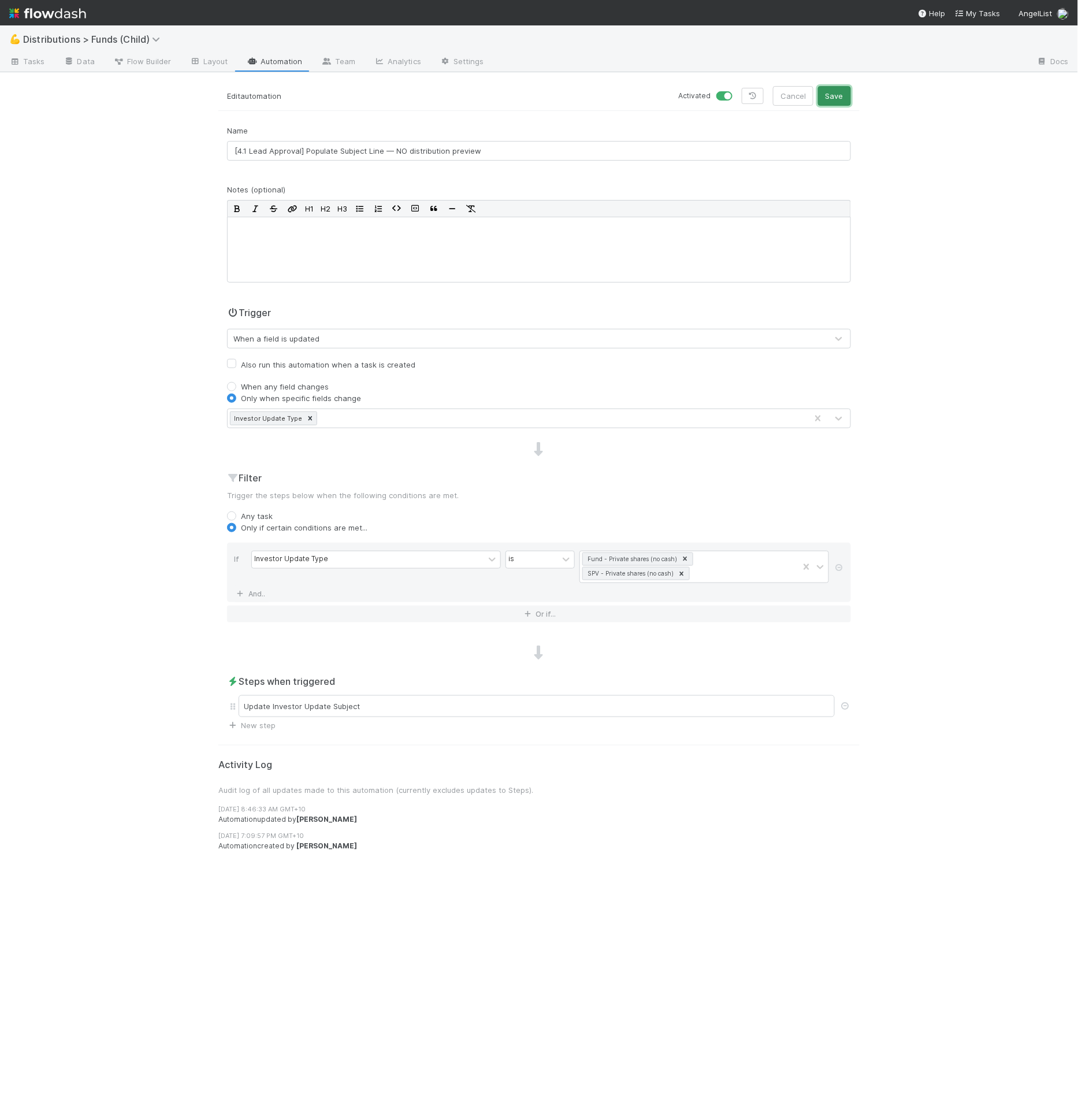
click at [846, 100] on button "Save" at bounding box center [835, 96] width 33 height 20
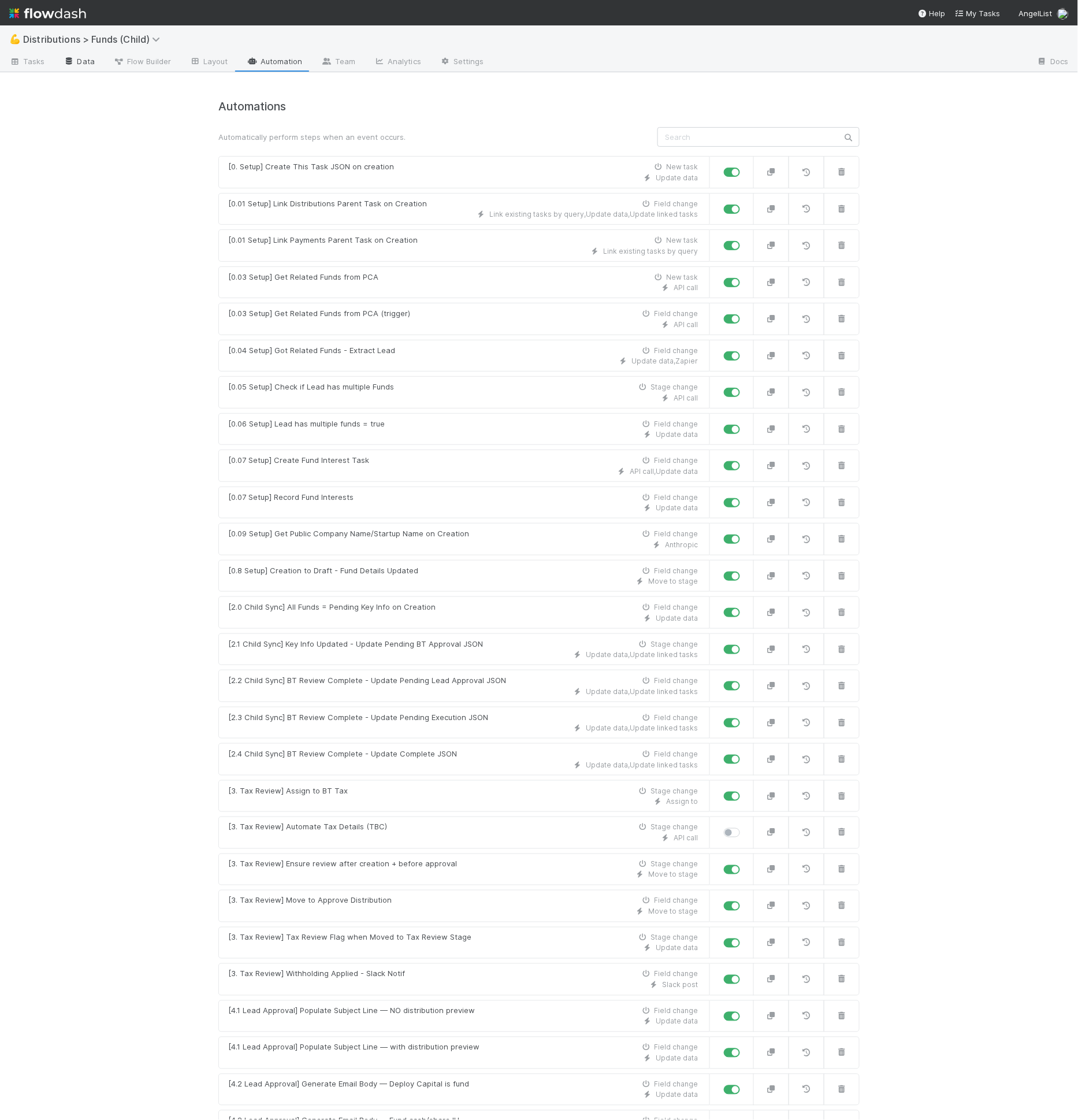
click at [73, 68] on link "Data" at bounding box center [79, 62] width 50 height 19
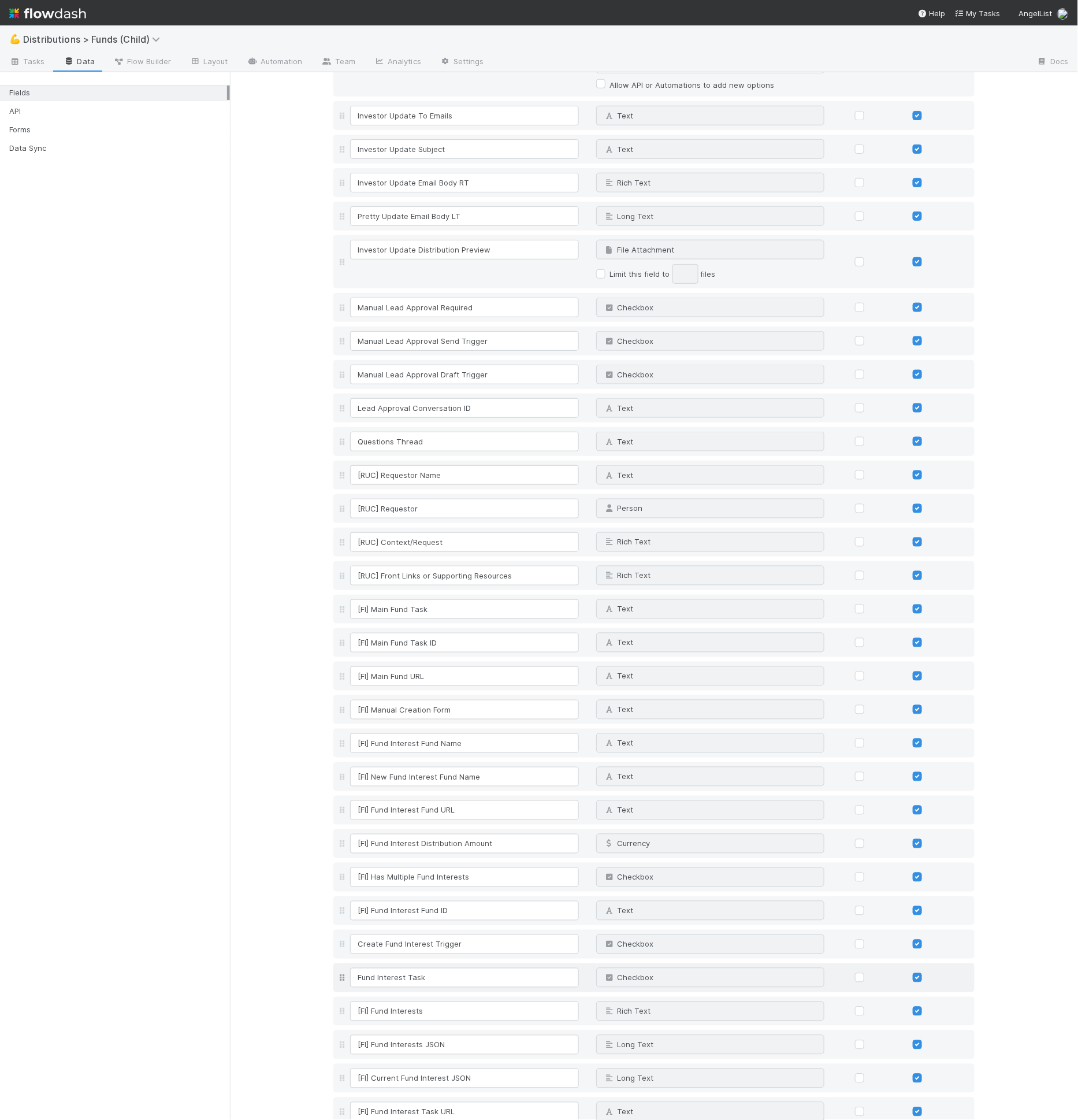
scroll to position [3645, 0]
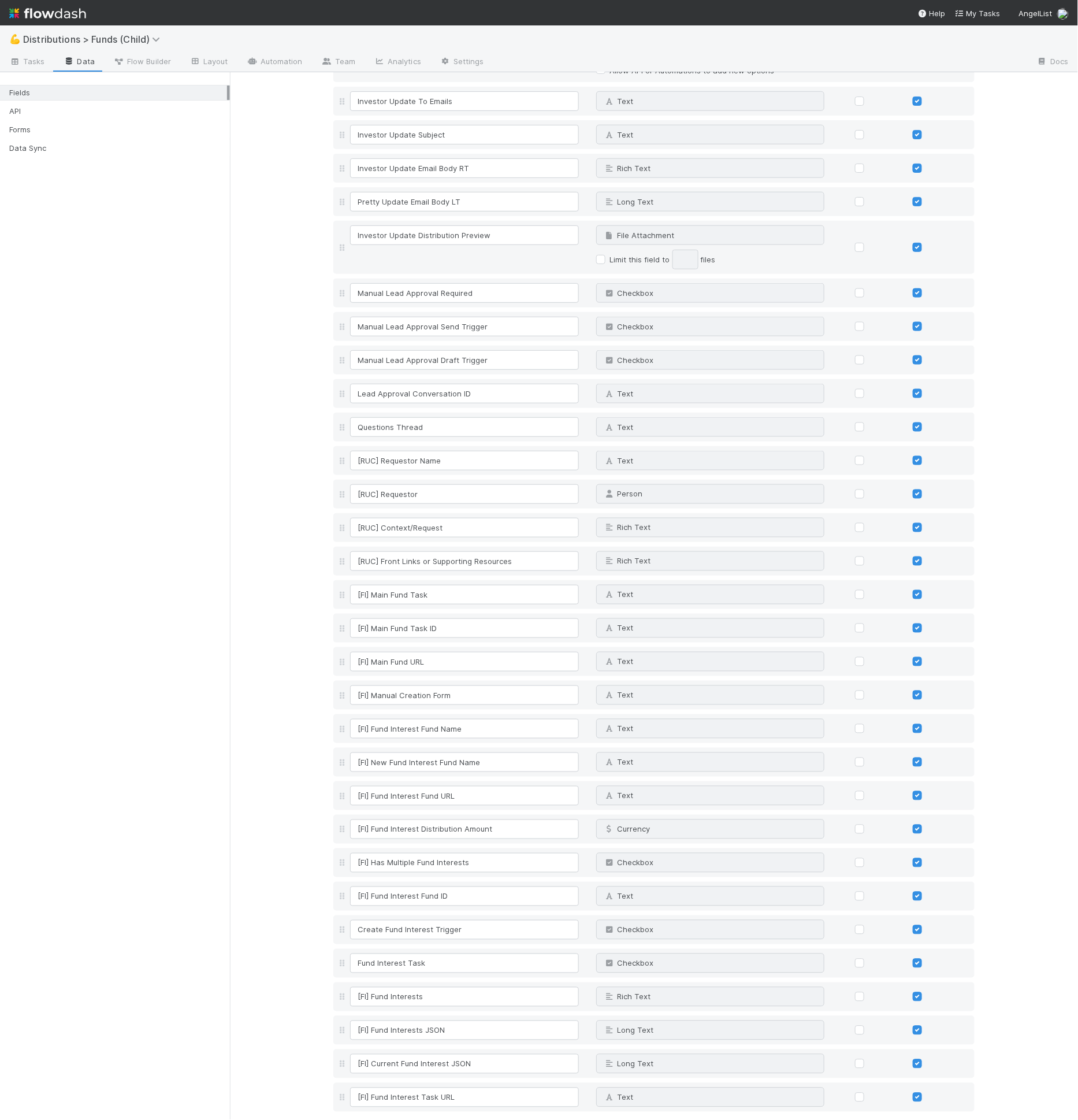
click at [378, 1119] on link "Add field" at bounding box center [366, 1124] width 46 height 9
click at [384, 1119] on input at bounding box center [464, 1131] width 228 height 20
type input "RP Asset Created"
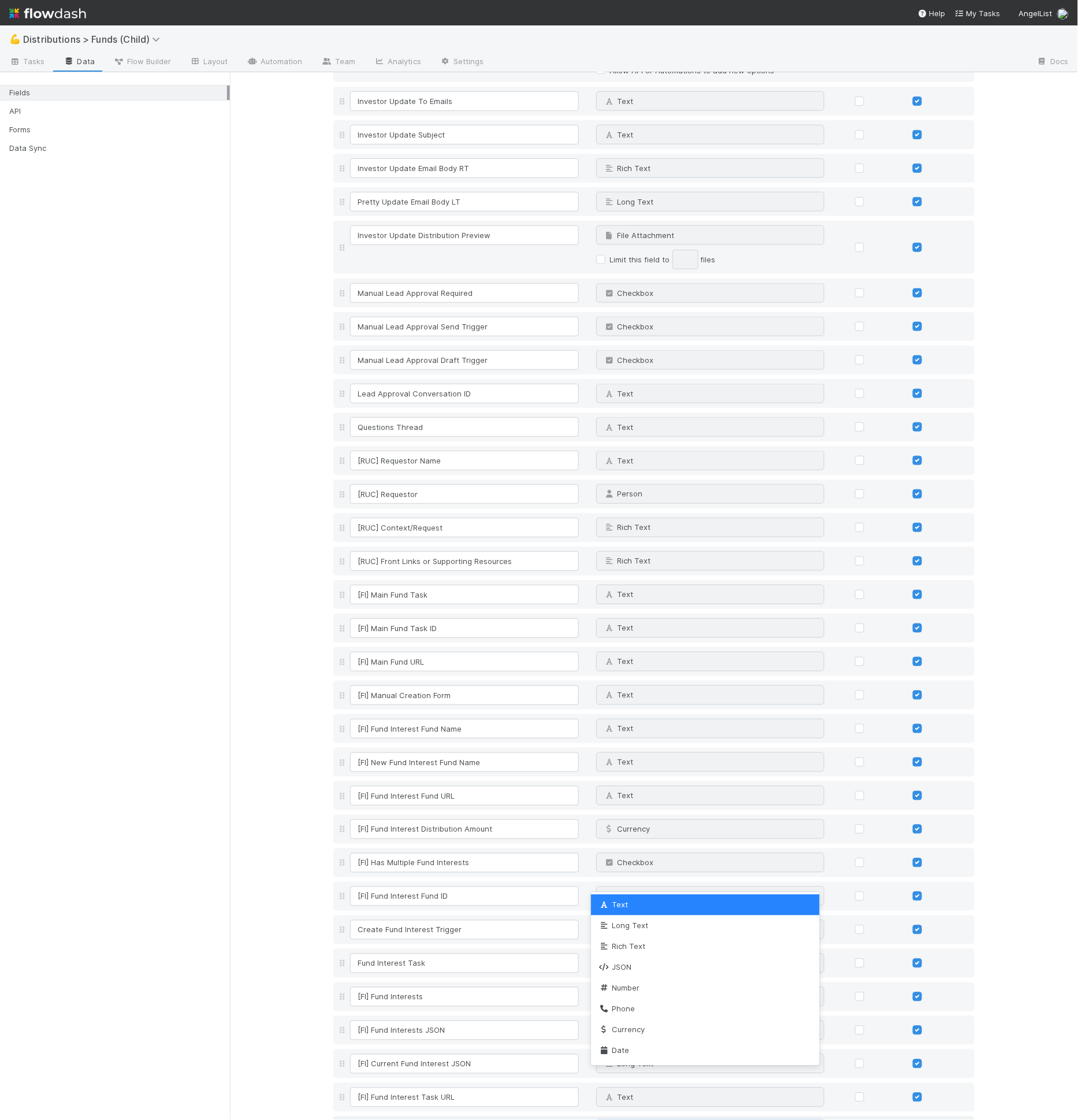
click at [670, 1119] on div "Text" at bounding box center [699, 1131] width 204 height 19
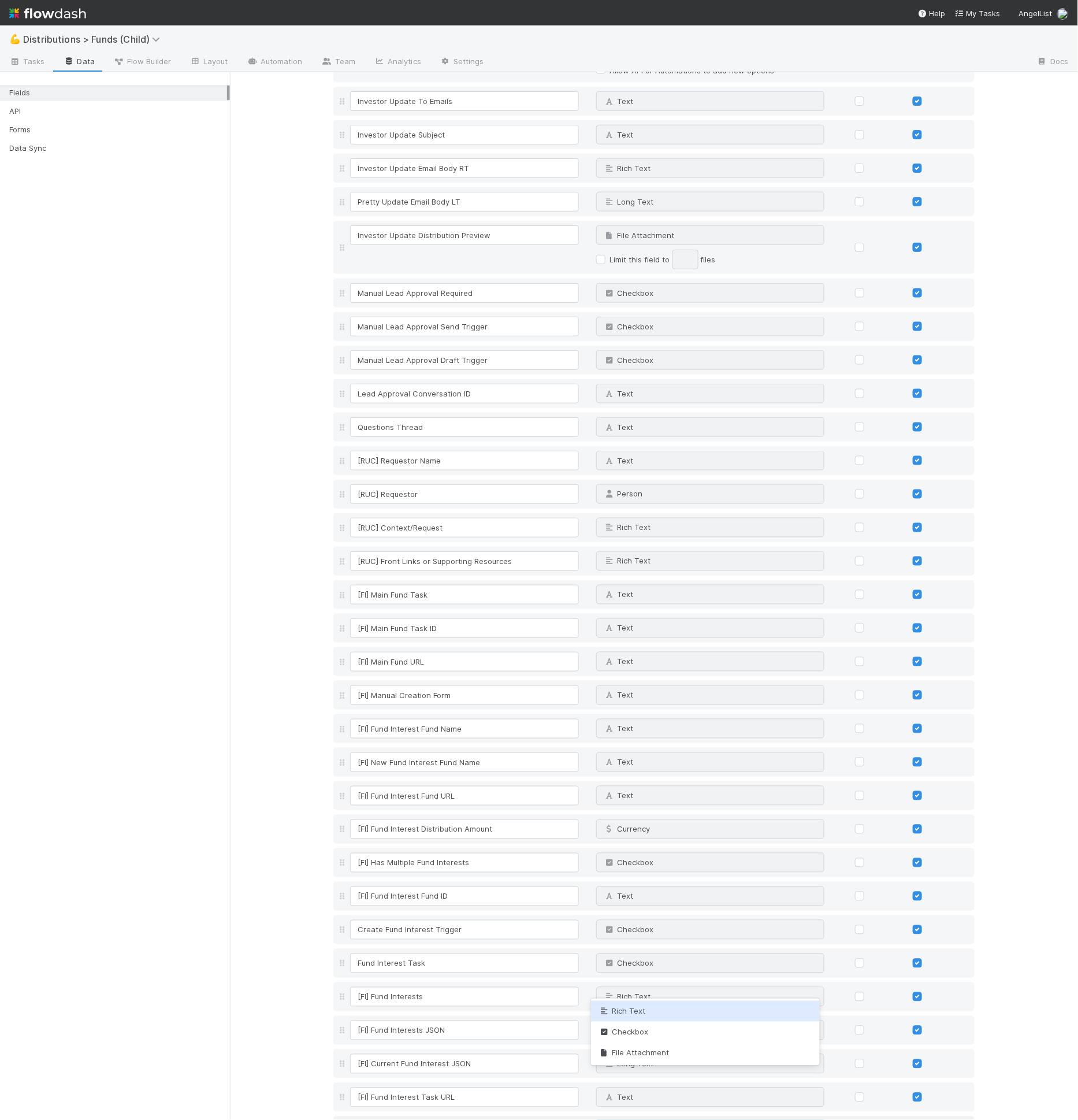
type input "chec"
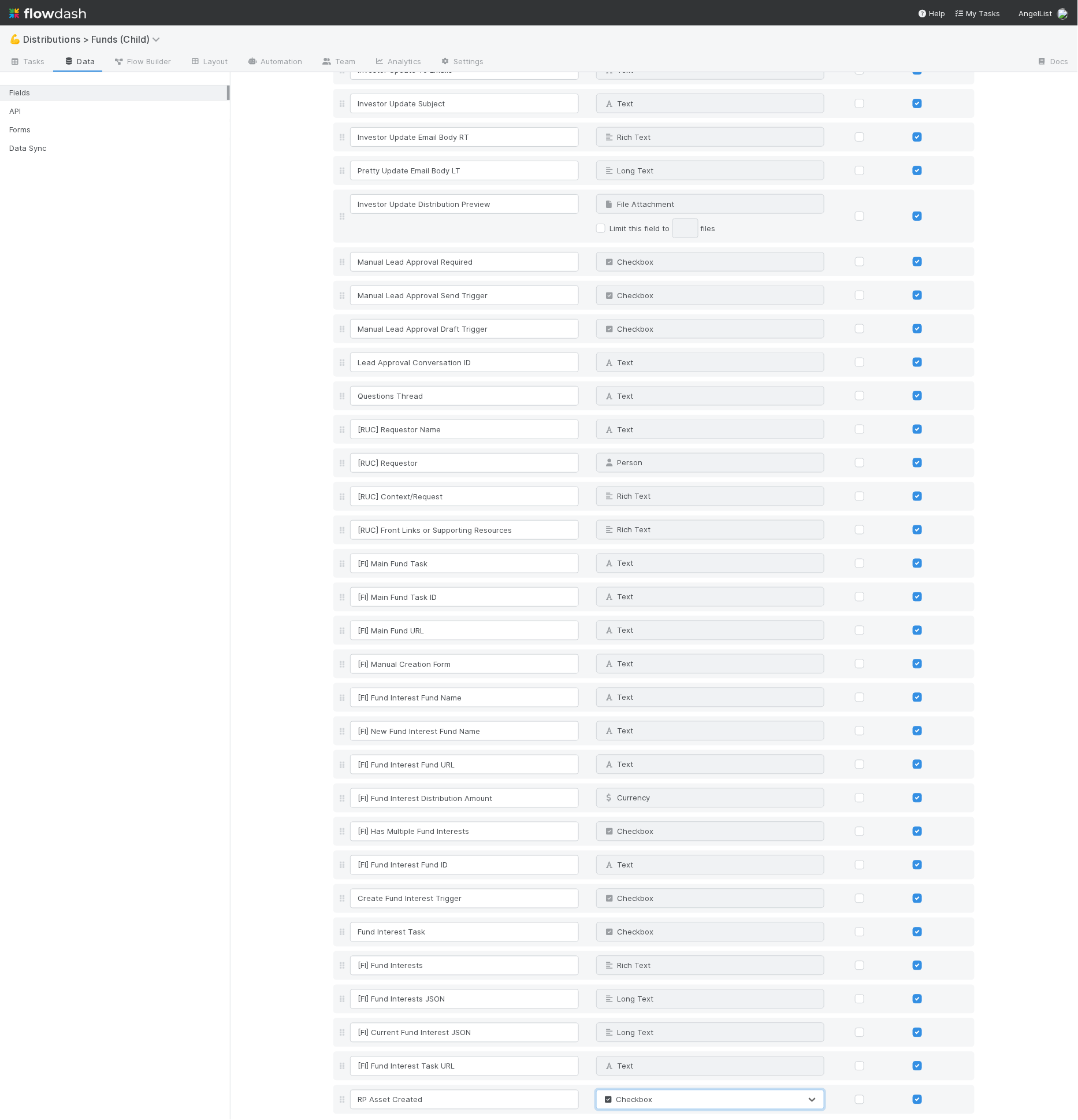
scroll to position [3679, 0]
drag, startPoint x: 375, startPoint y: 1095, endPoint x: 387, endPoint y: 1070, distance: 27.7
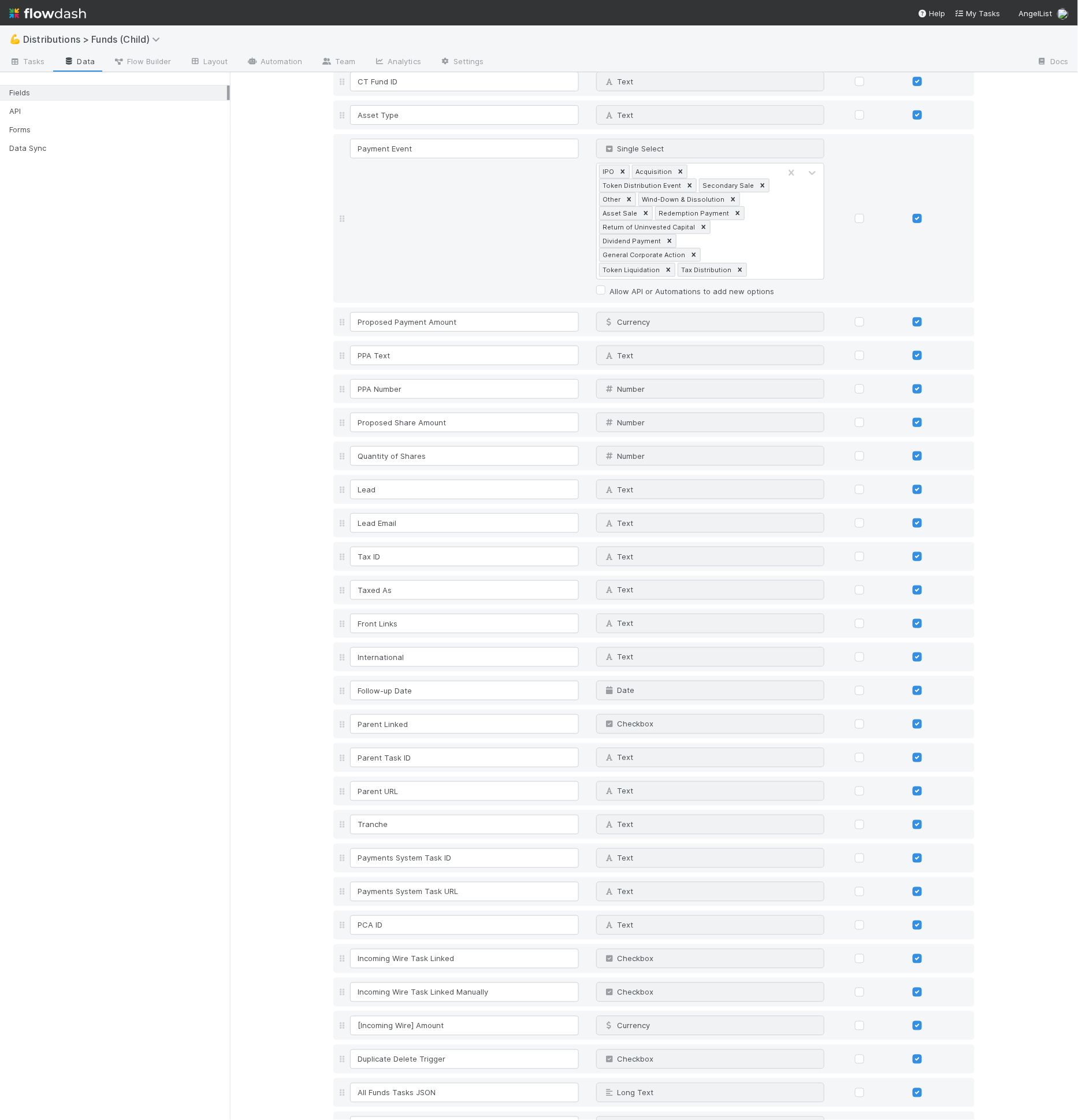
scroll to position [296, 0]
click at [205, 53] on link "Layout" at bounding box center [209, 62] width 57 height 19
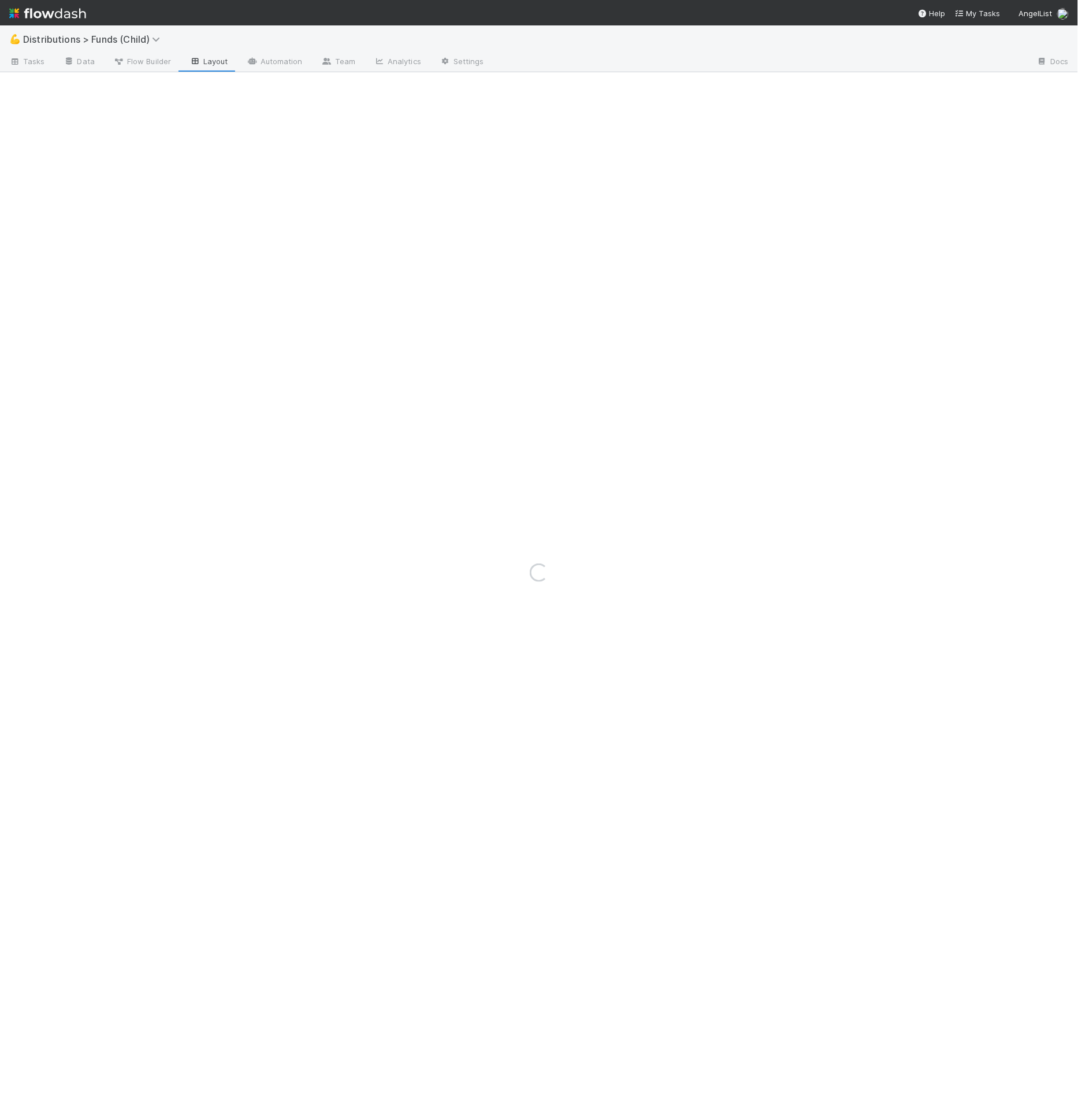
click at [173, 238] on div "Loading..." at bounding box center [539, 573] width 1078 height 1094
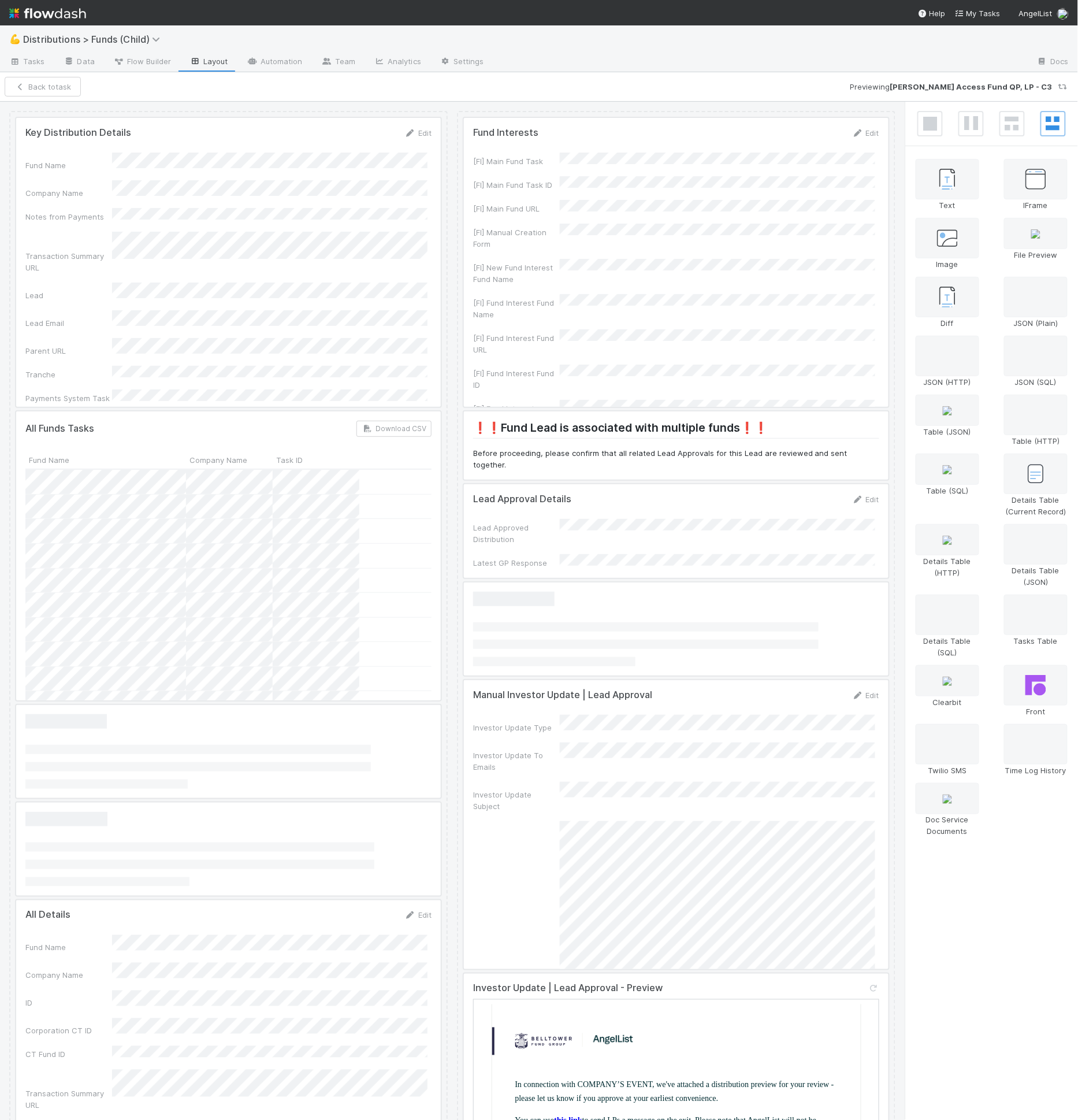
click at [165, 217] on div at bounding box center [228, 262] width 424 height 289
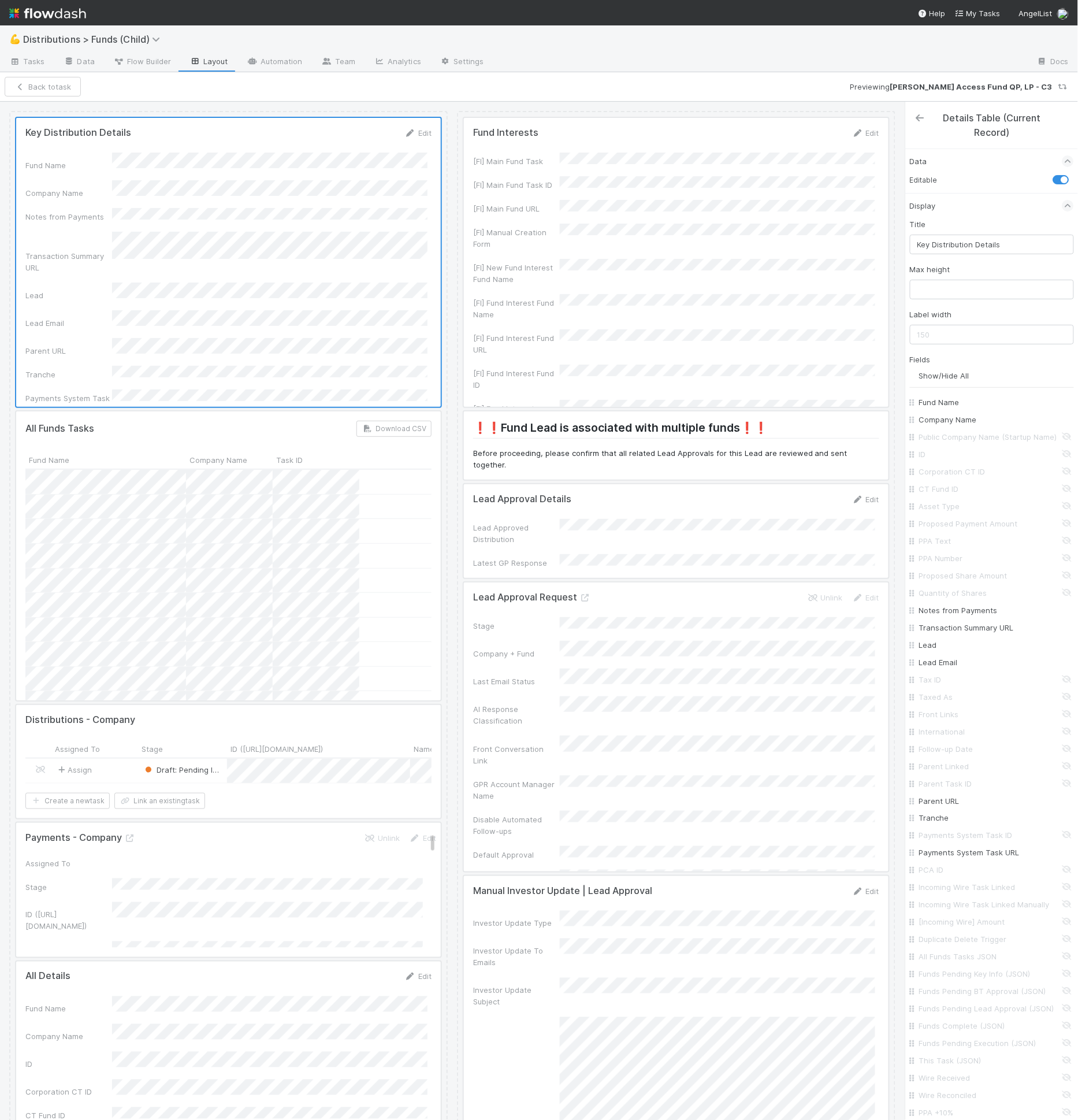
click at [920, 116] on icon at bounding box center [920, 117] width 11 height 9
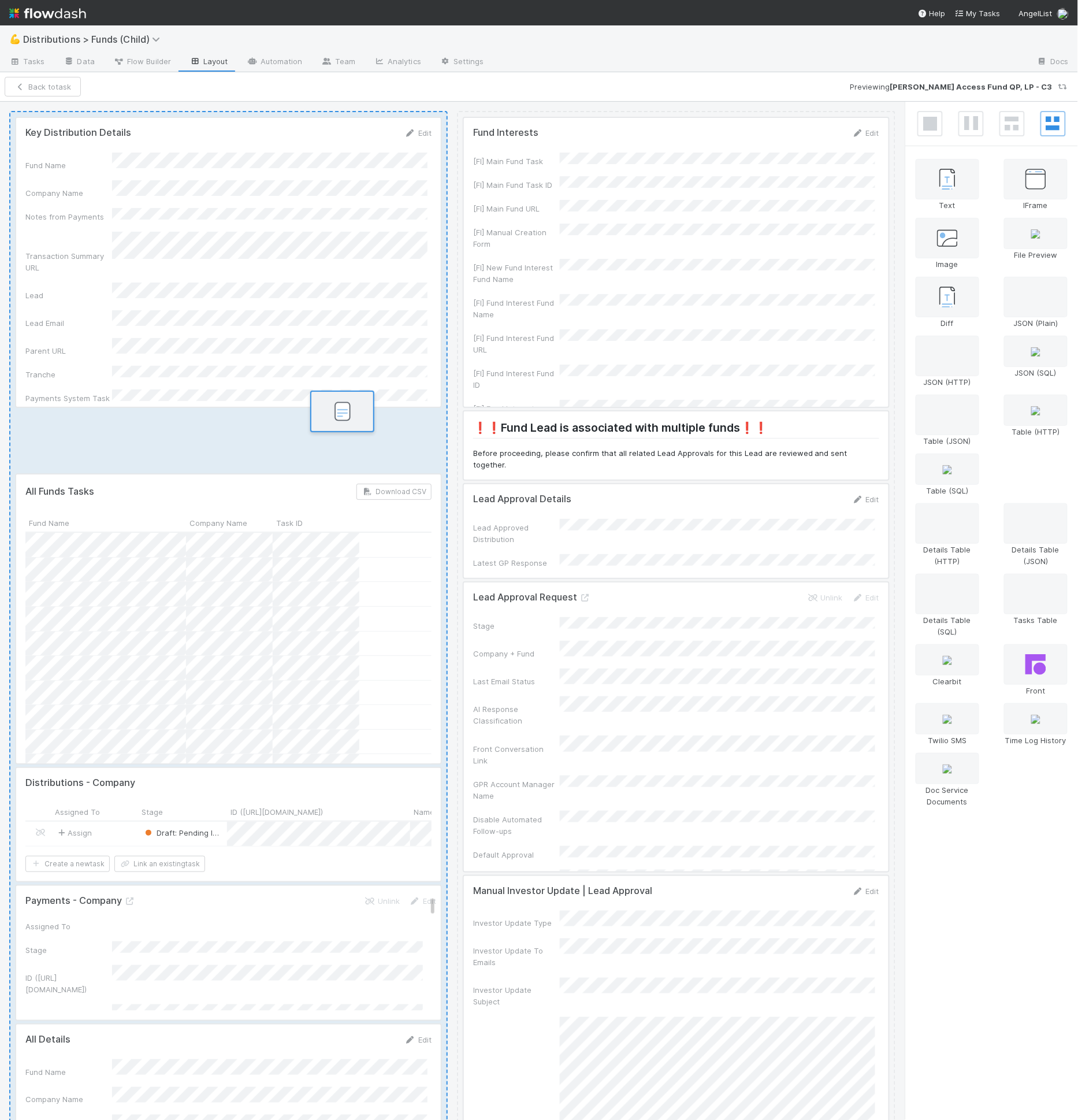
drag, startPoint x: 1051, startPoint y: 474, endPoint x: 350, endPoint y: 416, distance: 703.4
click at [350, 416] on div "Key Distribution Details Edit Fund Name Company Name Notes from Payments Transa…" at bounding box center [539, 611] width 1078 height 1020
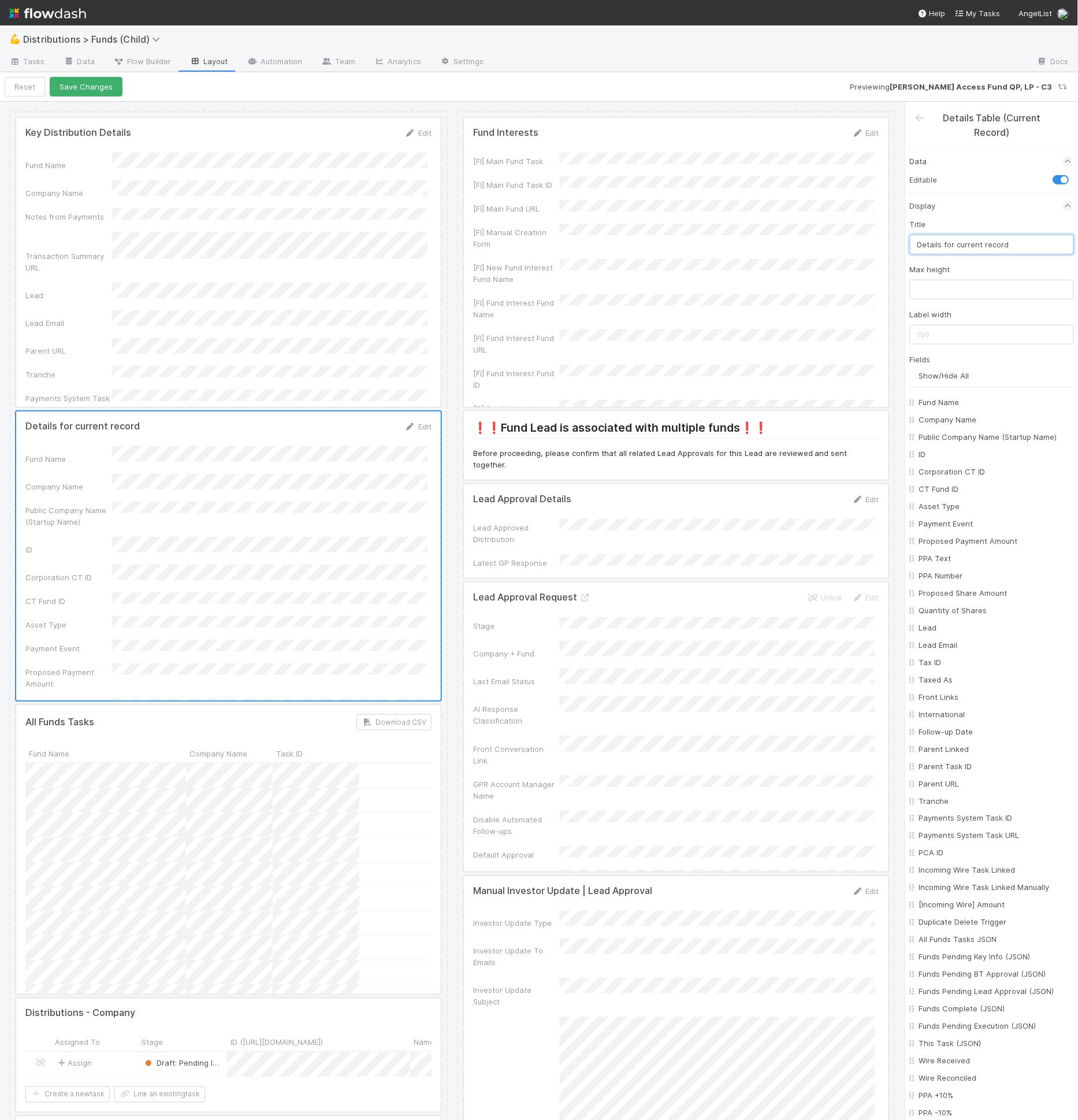
click at [981, 234] on input "Details for current record" at bounding box center [992, 244] width 164 height 20
click at [980, 234] on input "Details for current record" at bounding box center [992, 244] width 164 height 20
type input "Actions"
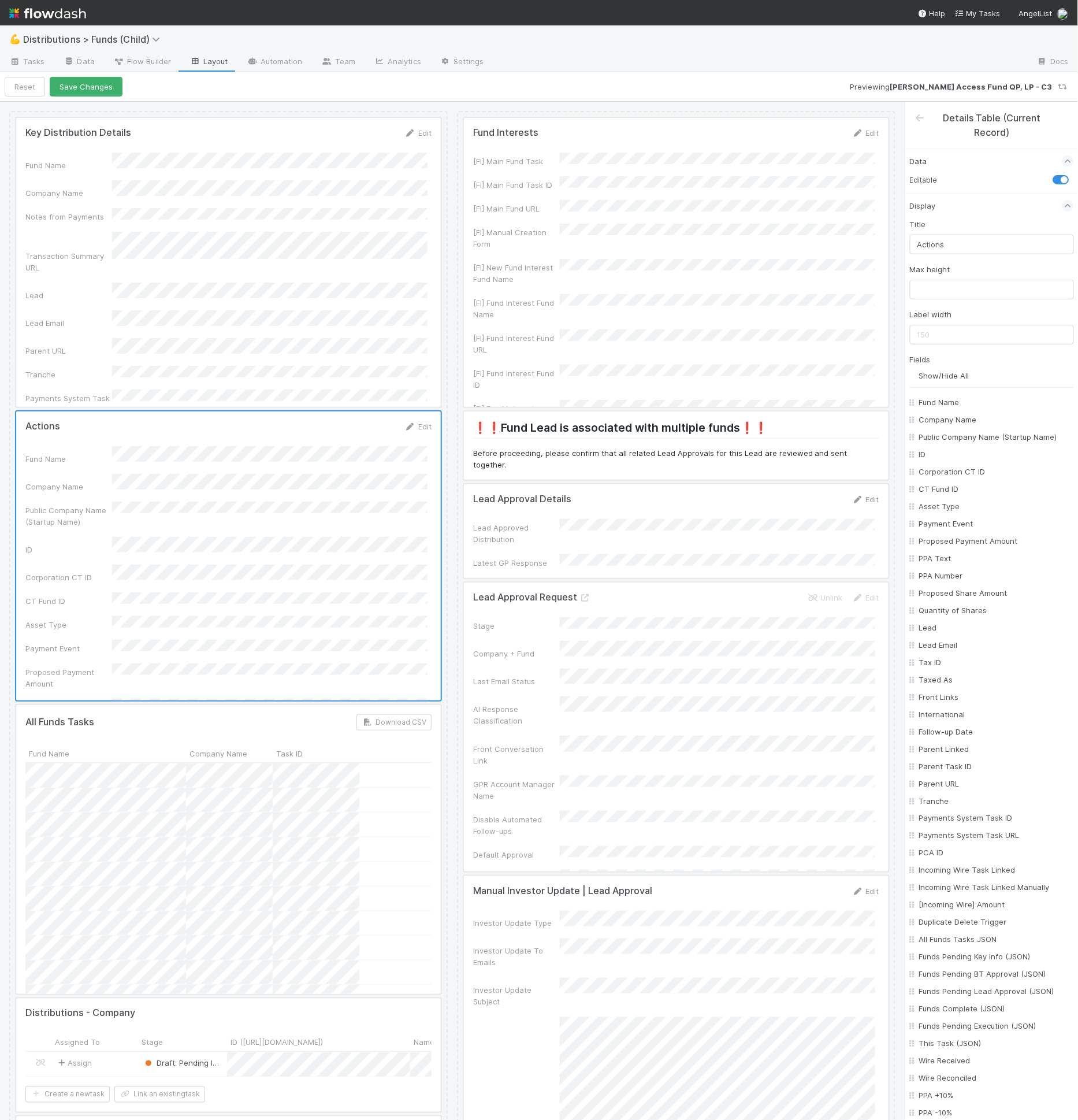
click at [950, 375] on input "Show/Hide All" at bounding box center [996, 375] width 155 height 11
checkbox input "false"
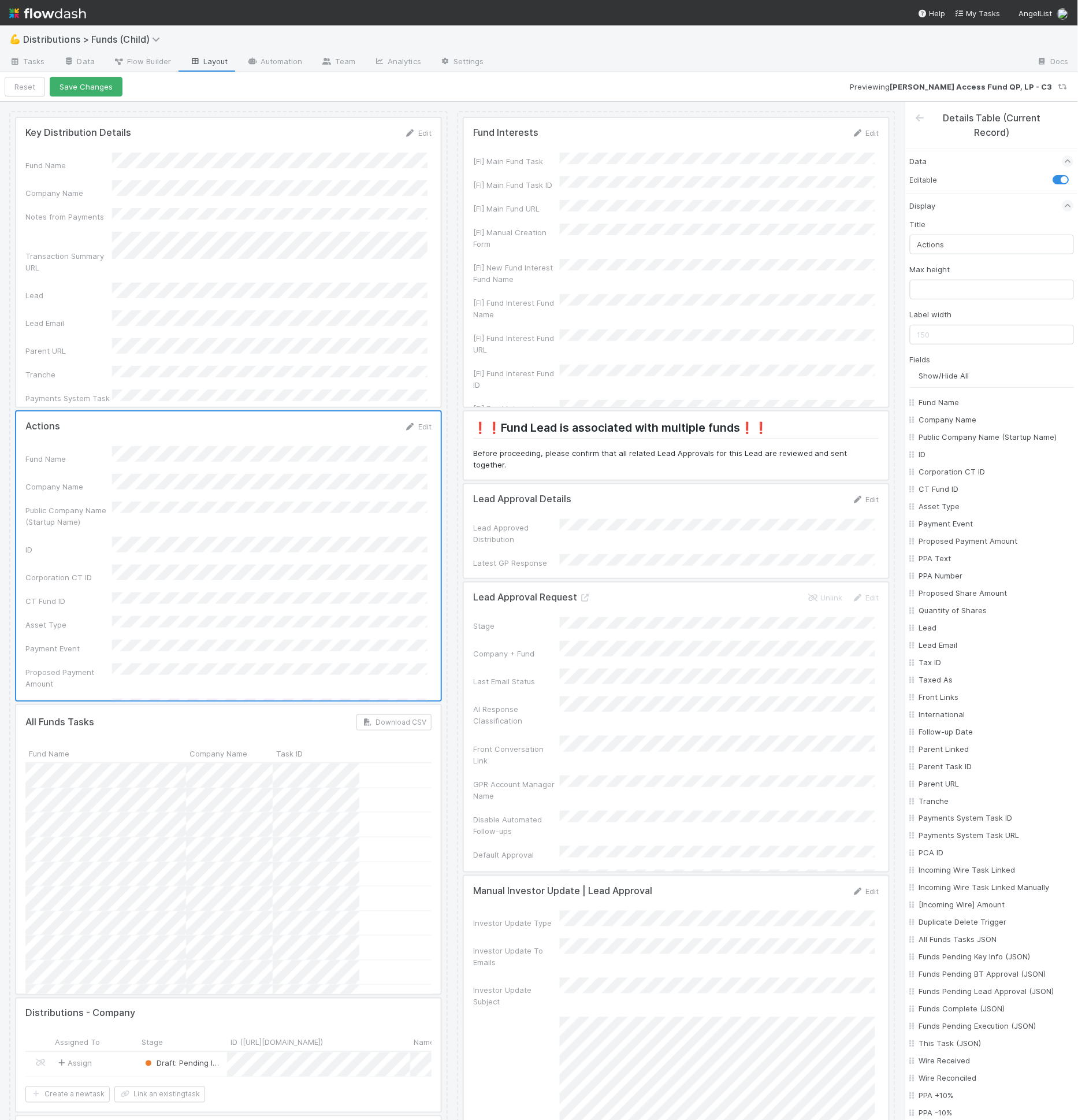
checkbox input "false"
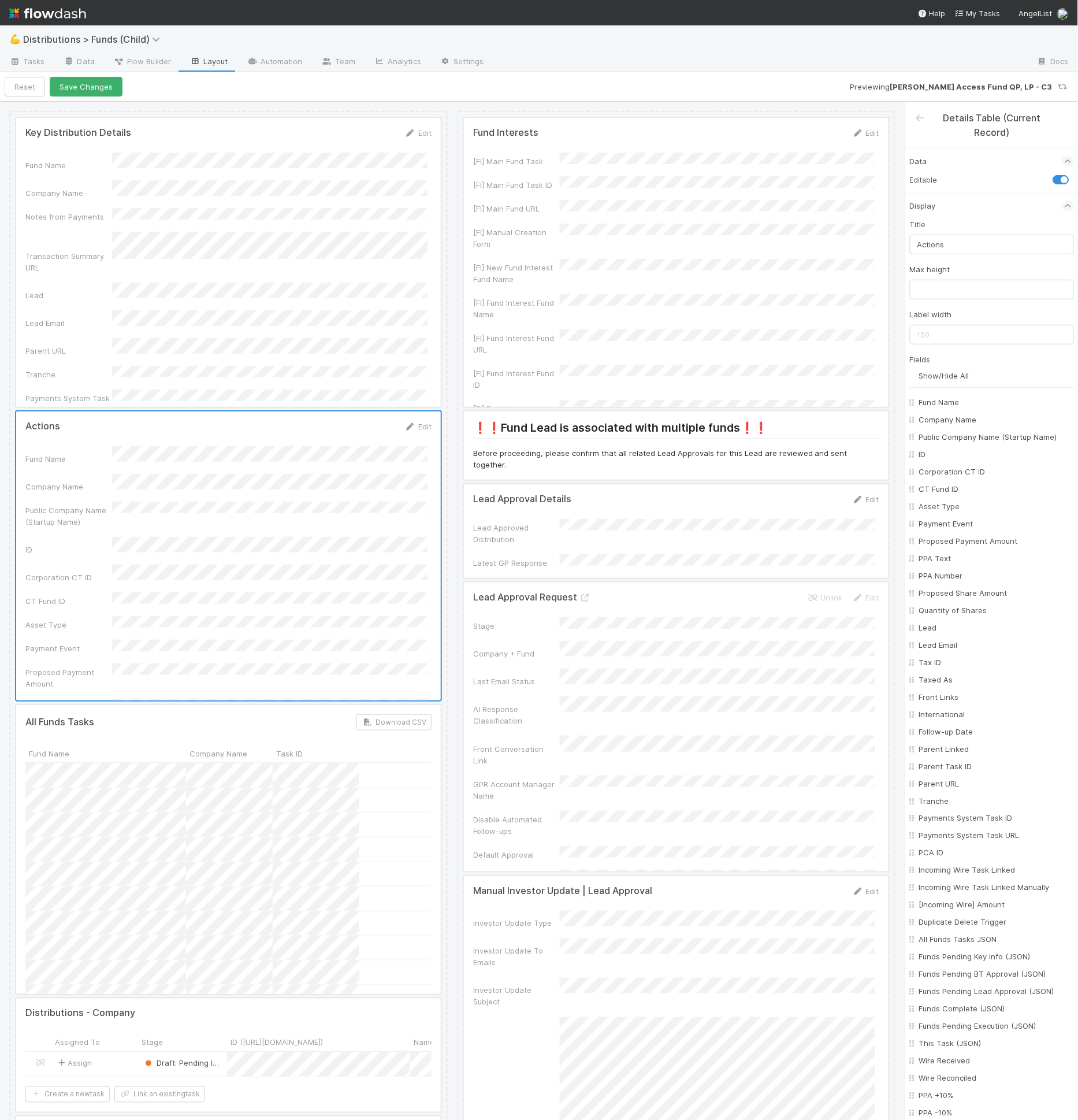
checkbox input "false"
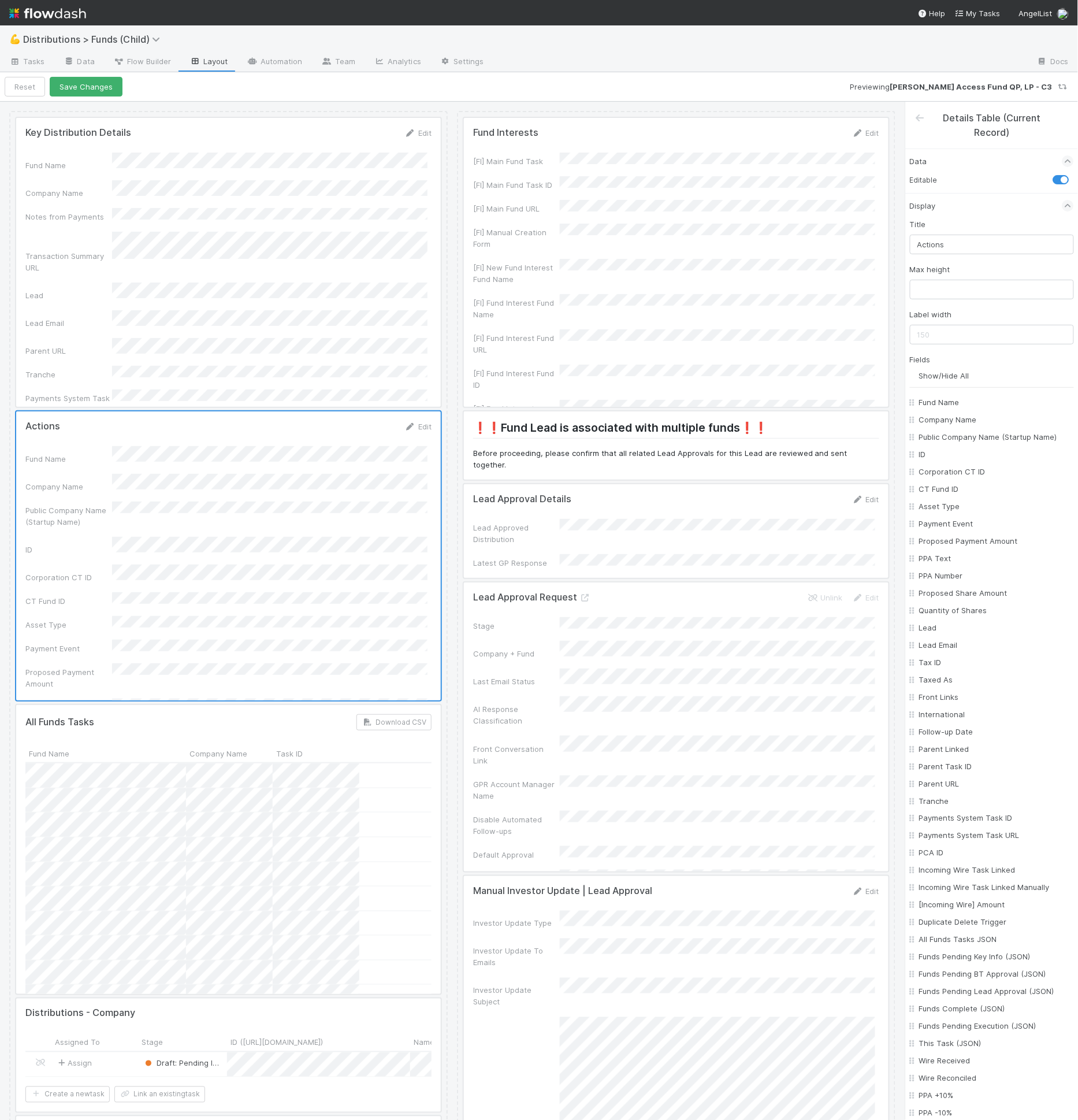
checkbox input "false"
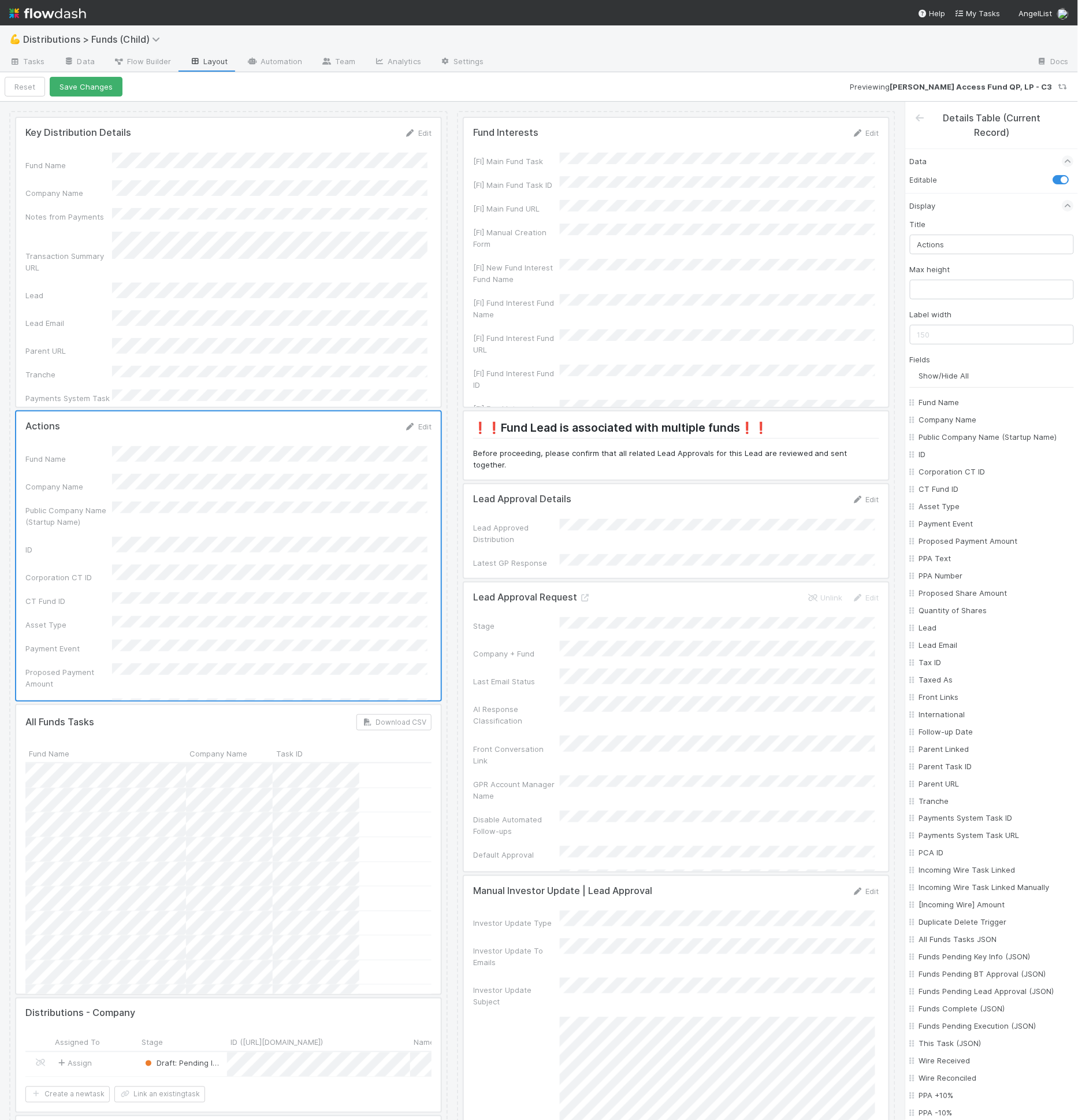
checkbox input "false"
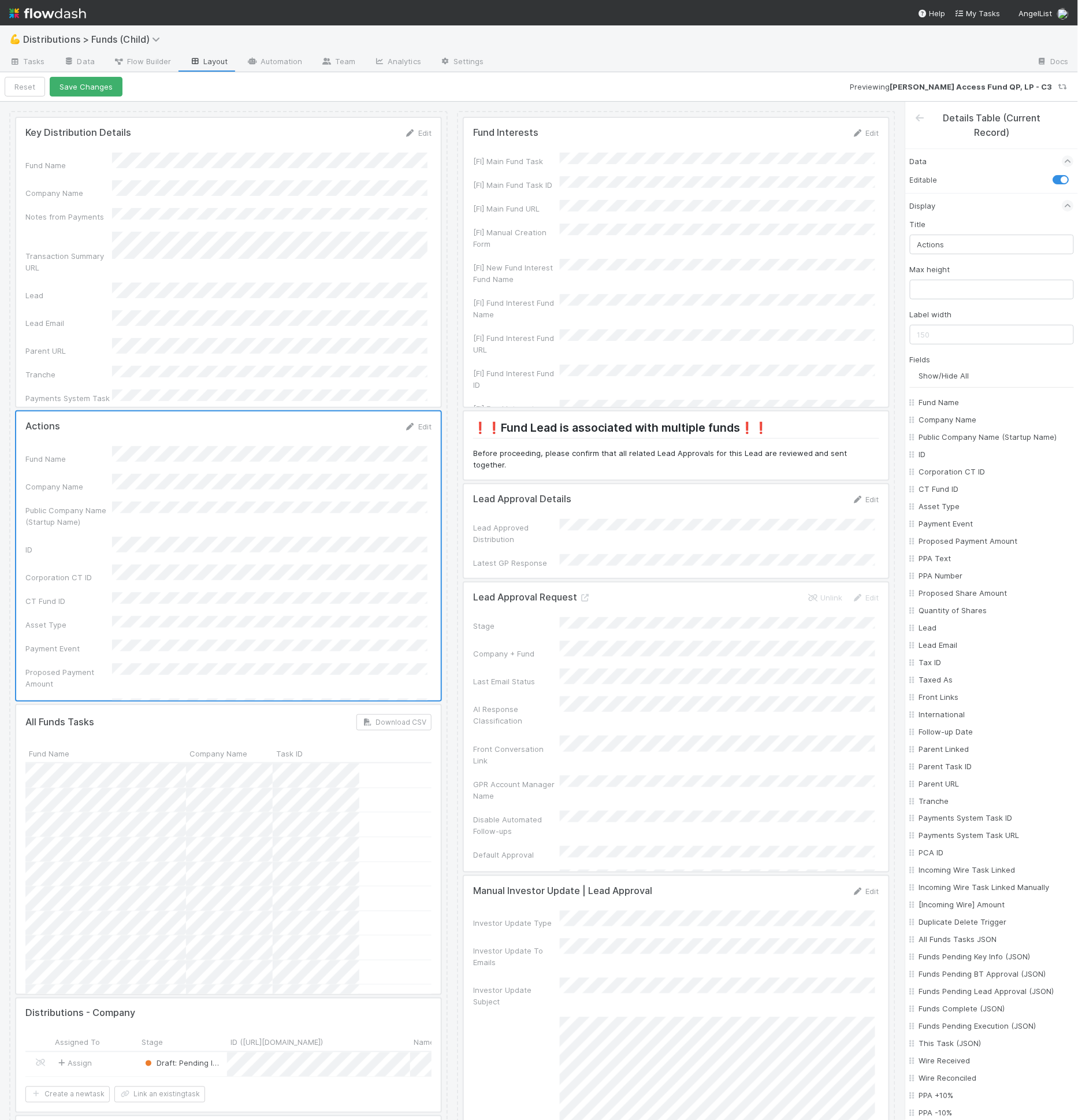
checkbox input "false"
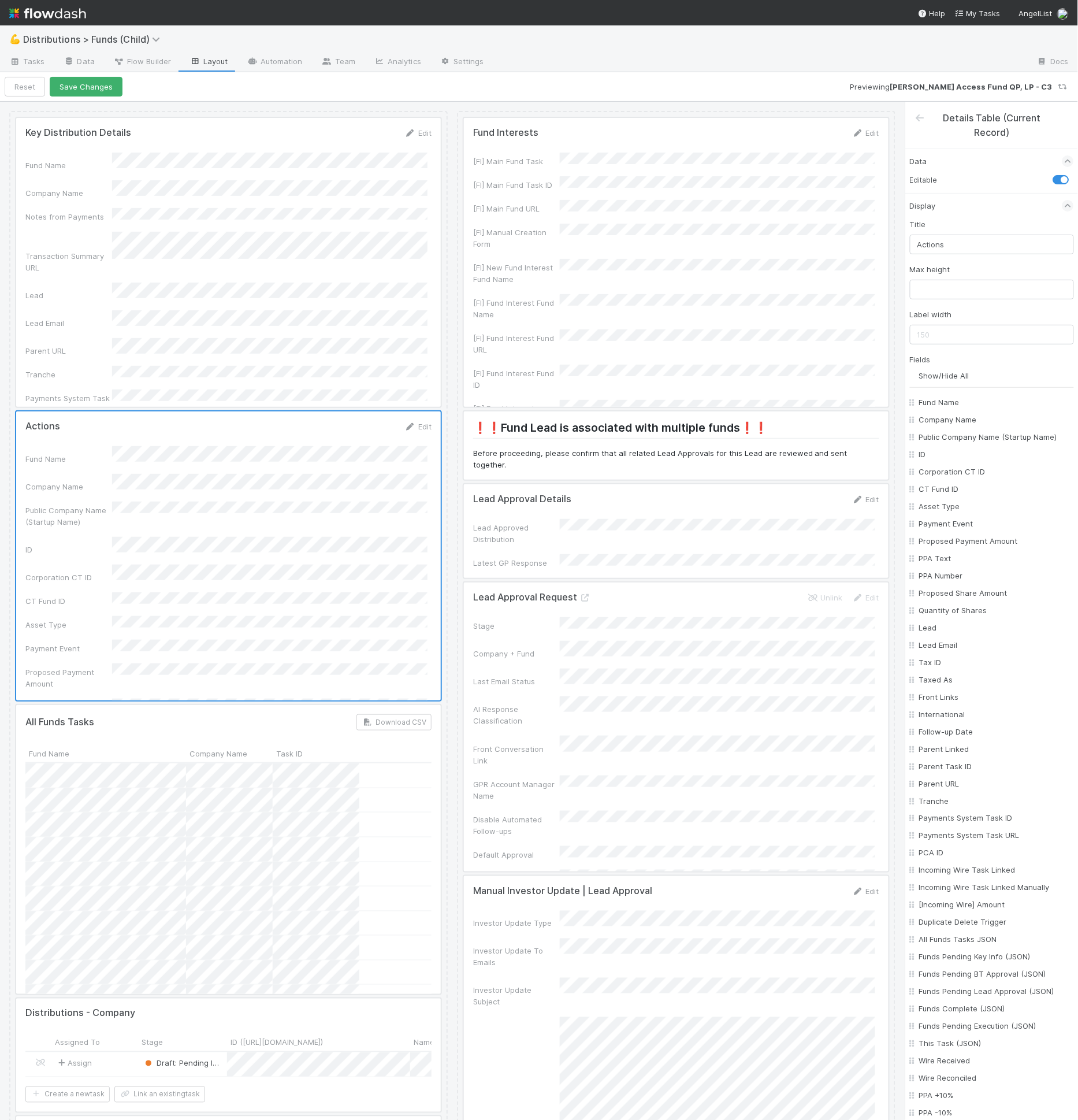
checkbox input "false"
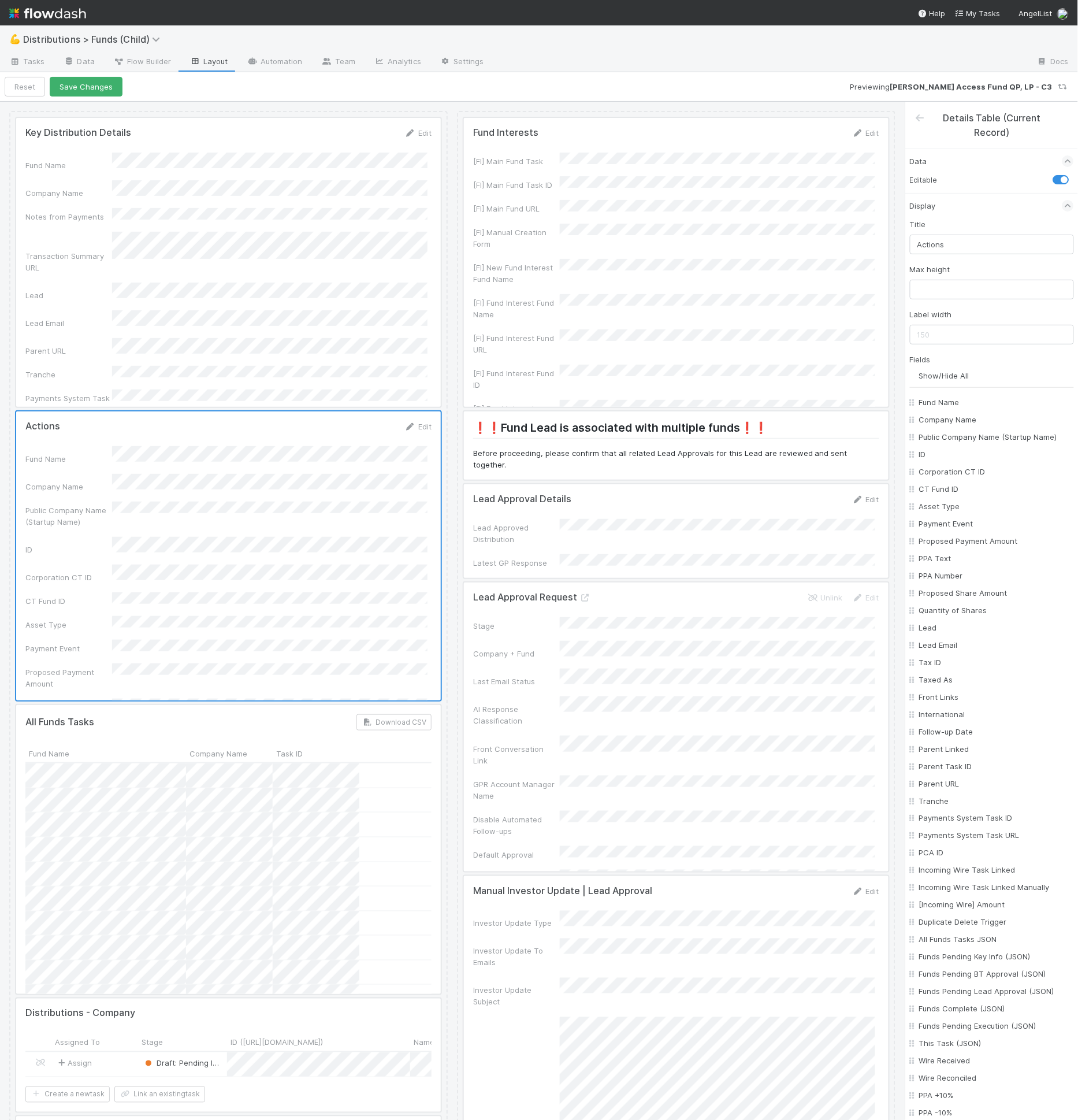
checkbox input "false"
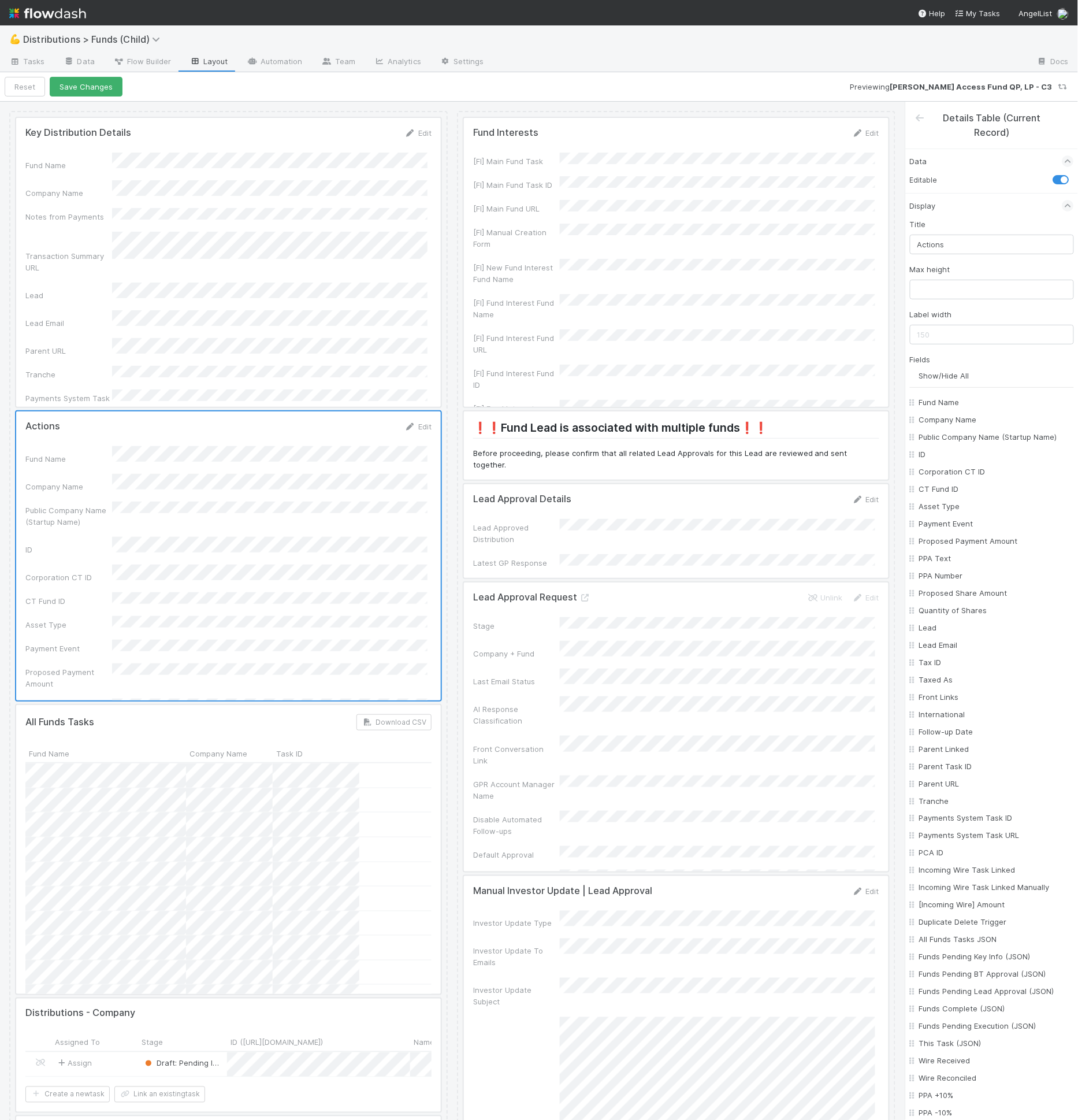
checkbox input "false"
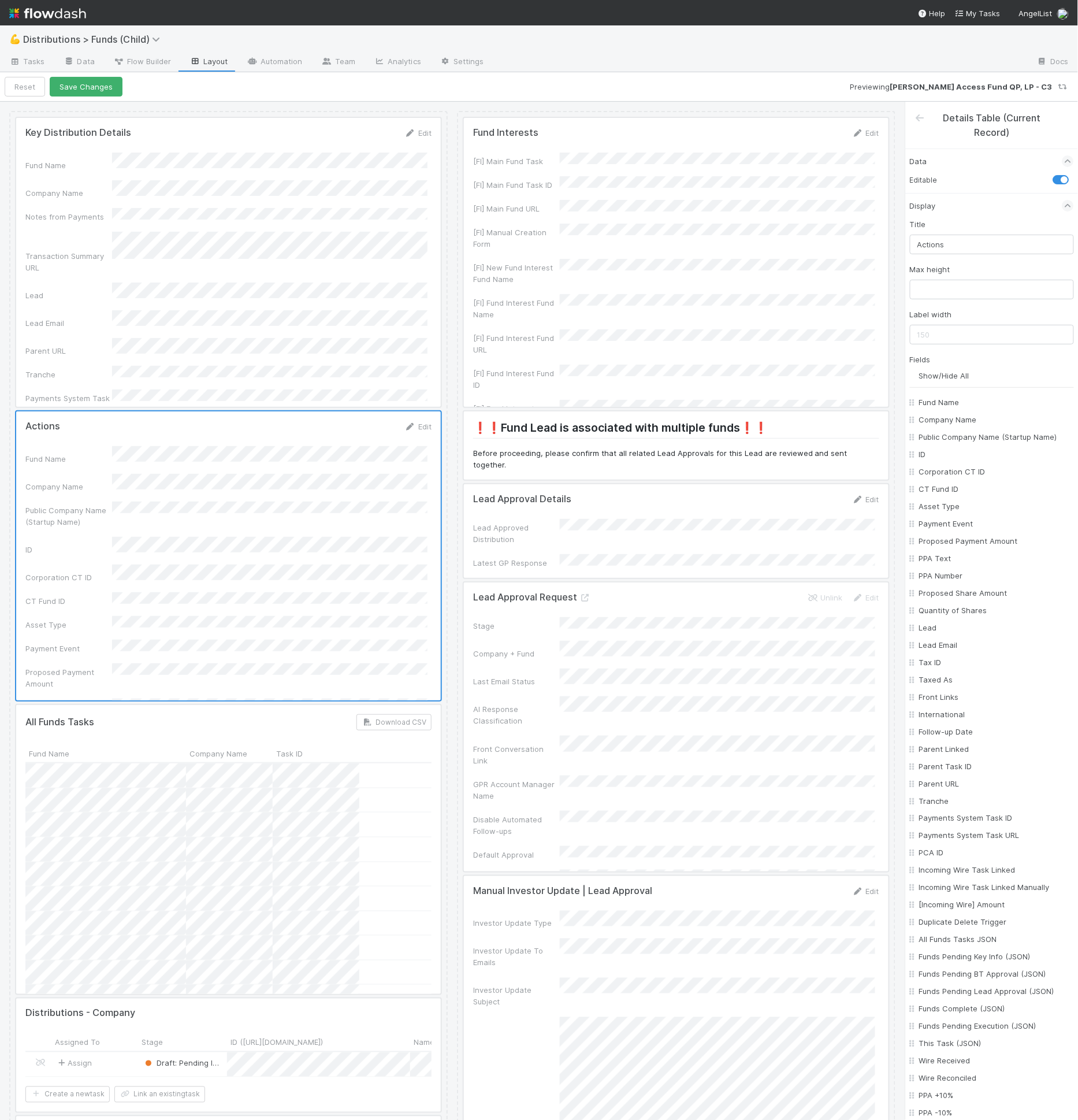
checkbox input "false"
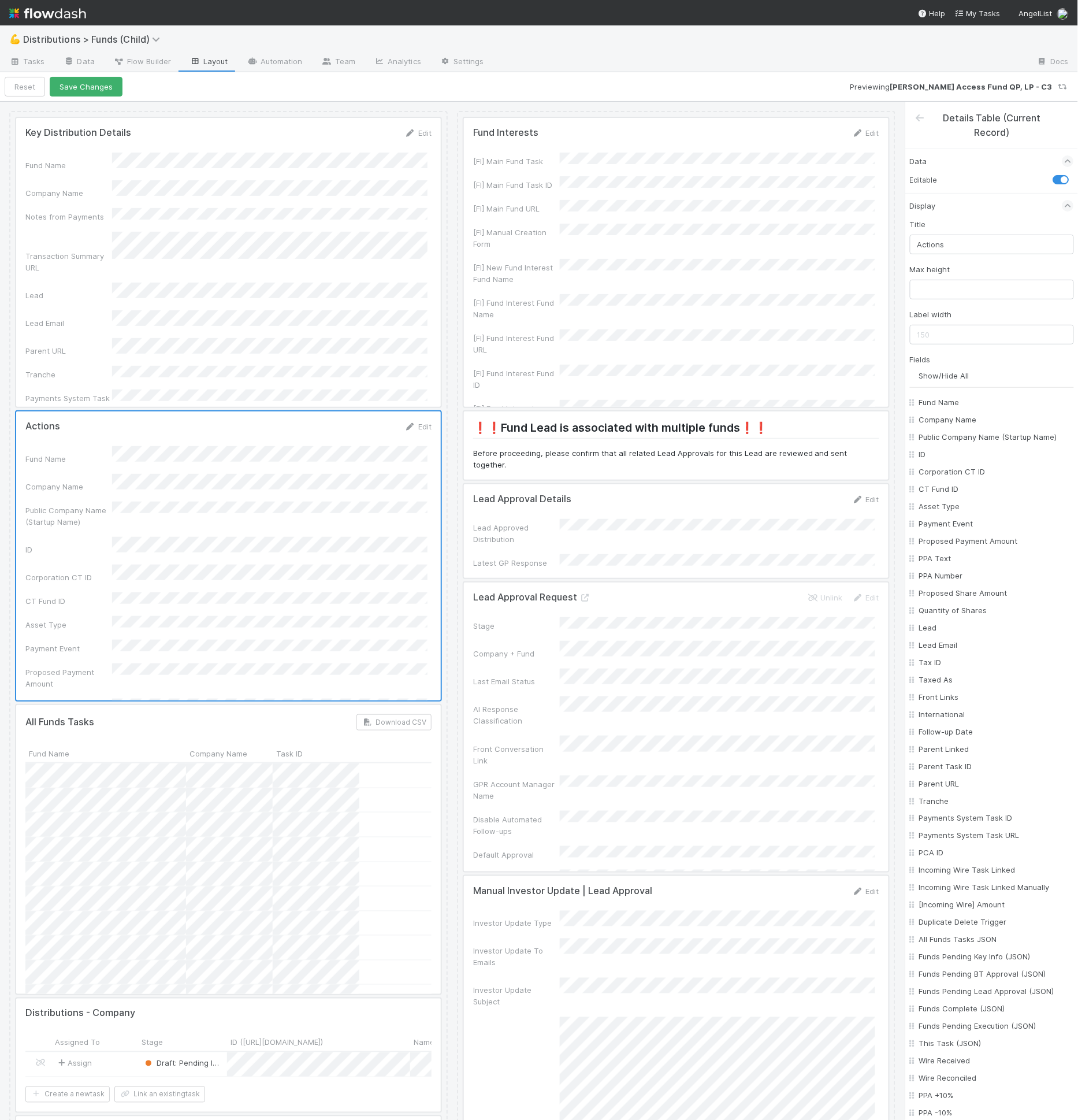
checkbox input "false"
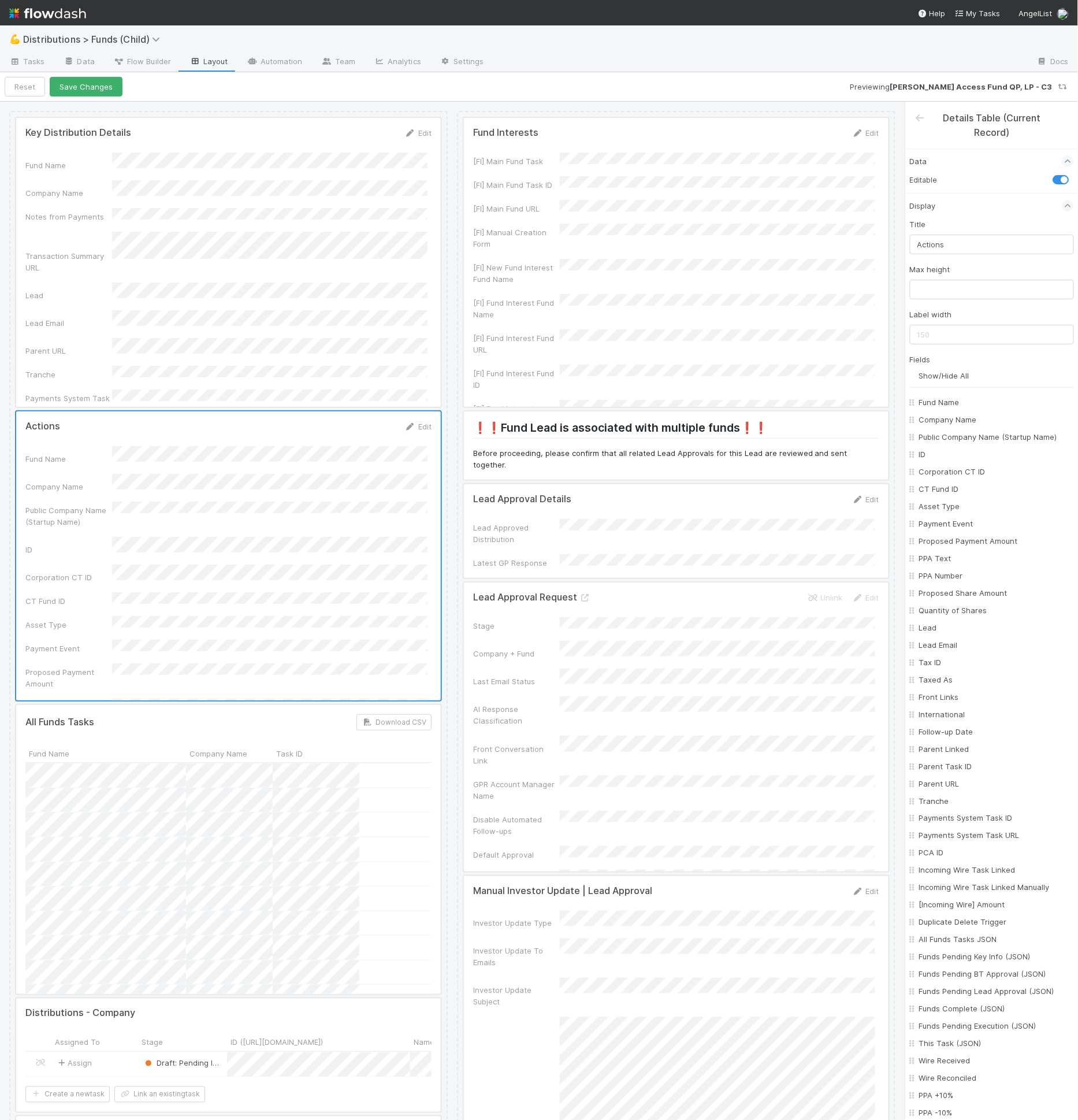
checkbox input "false"
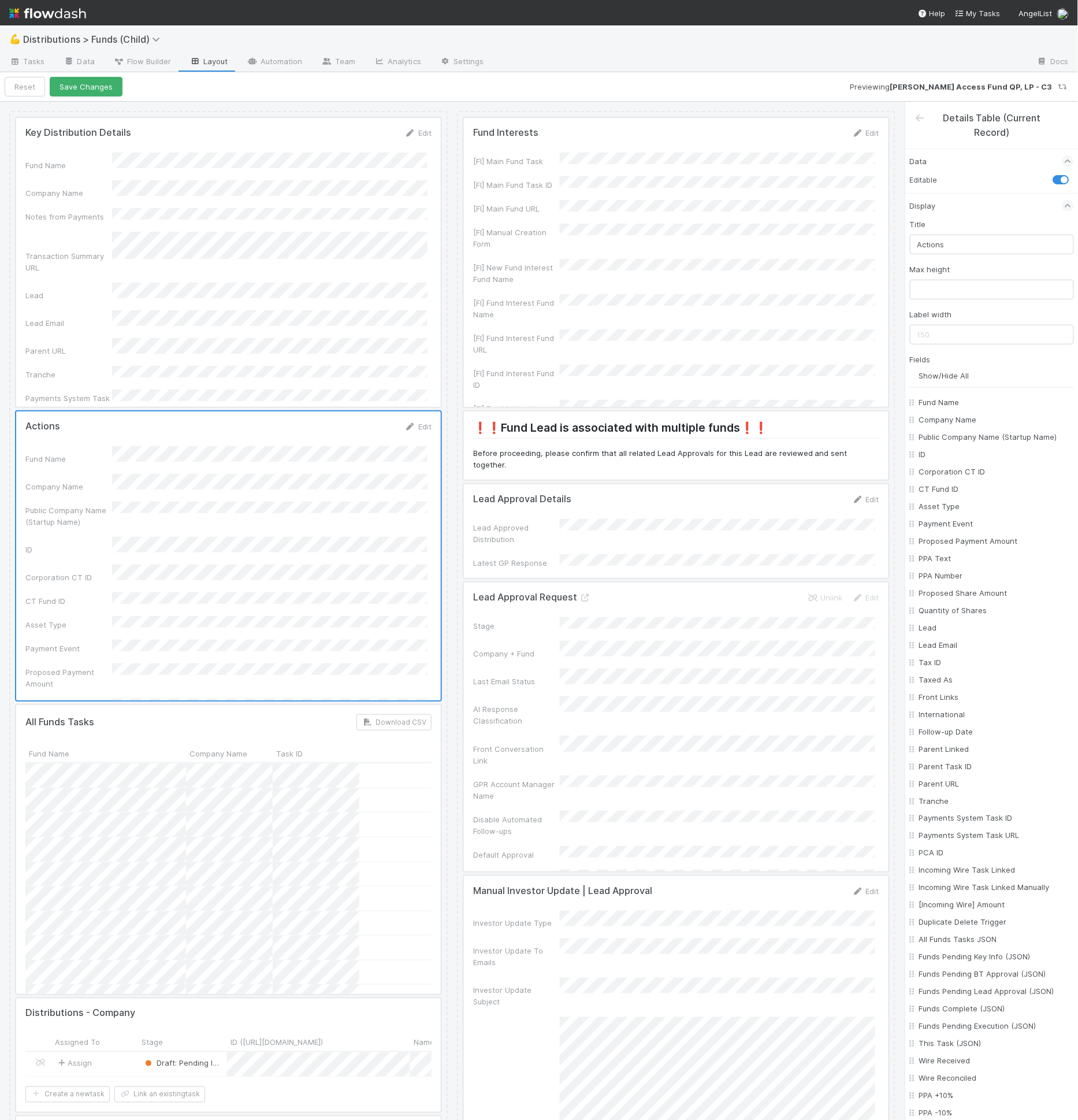
checkbox input "false"
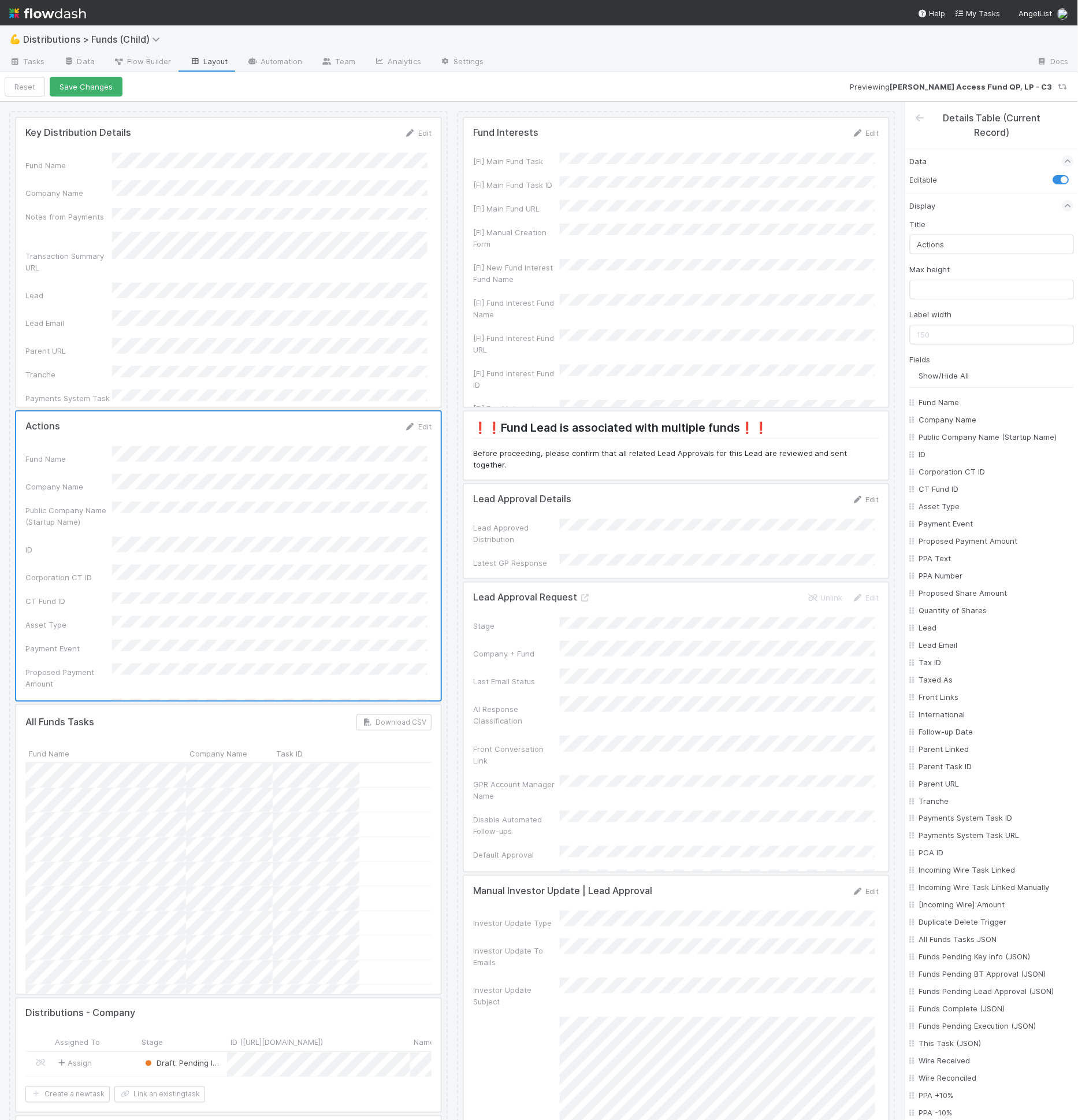
checkbox input "false"
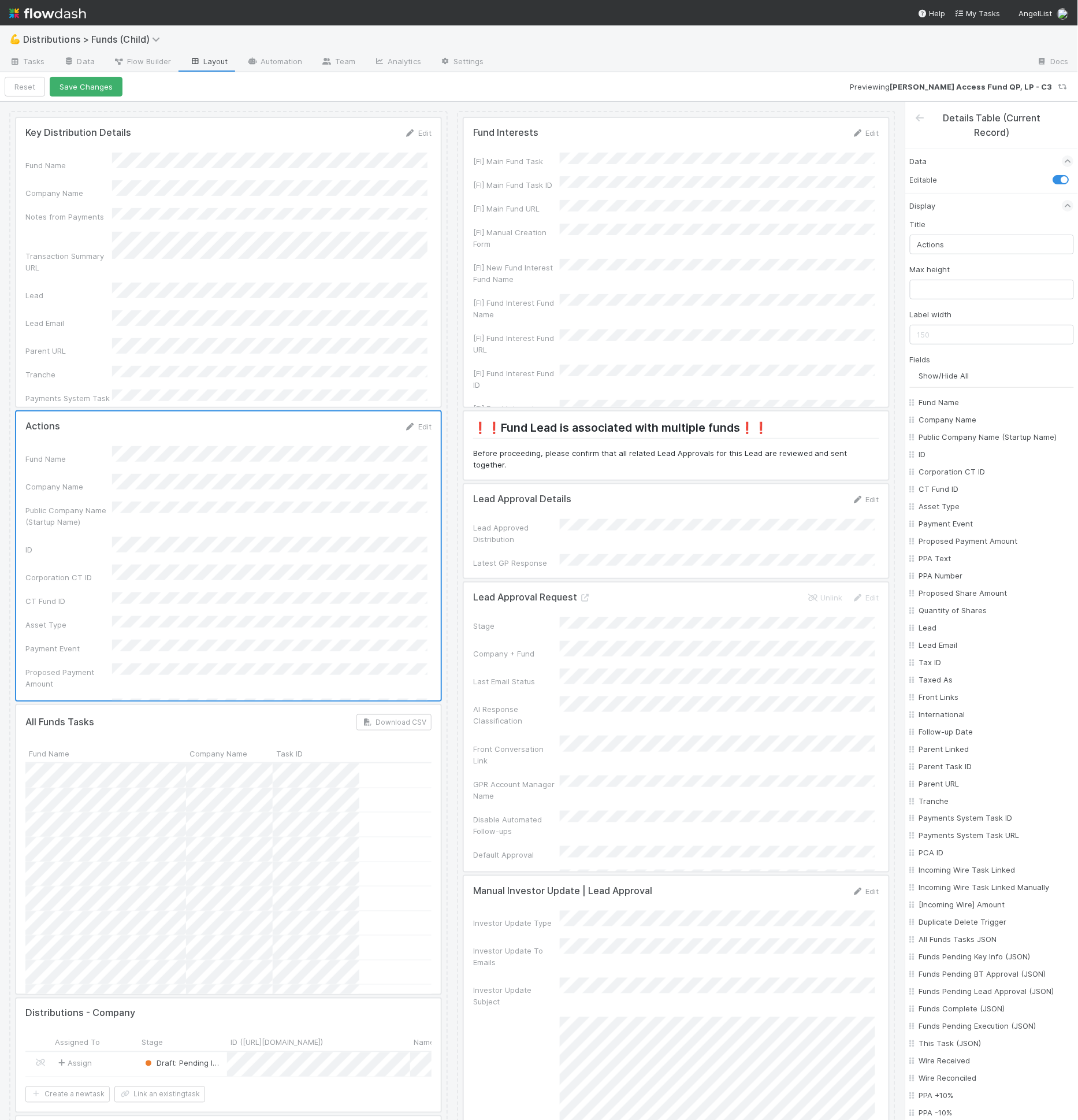
checkbox input "false"
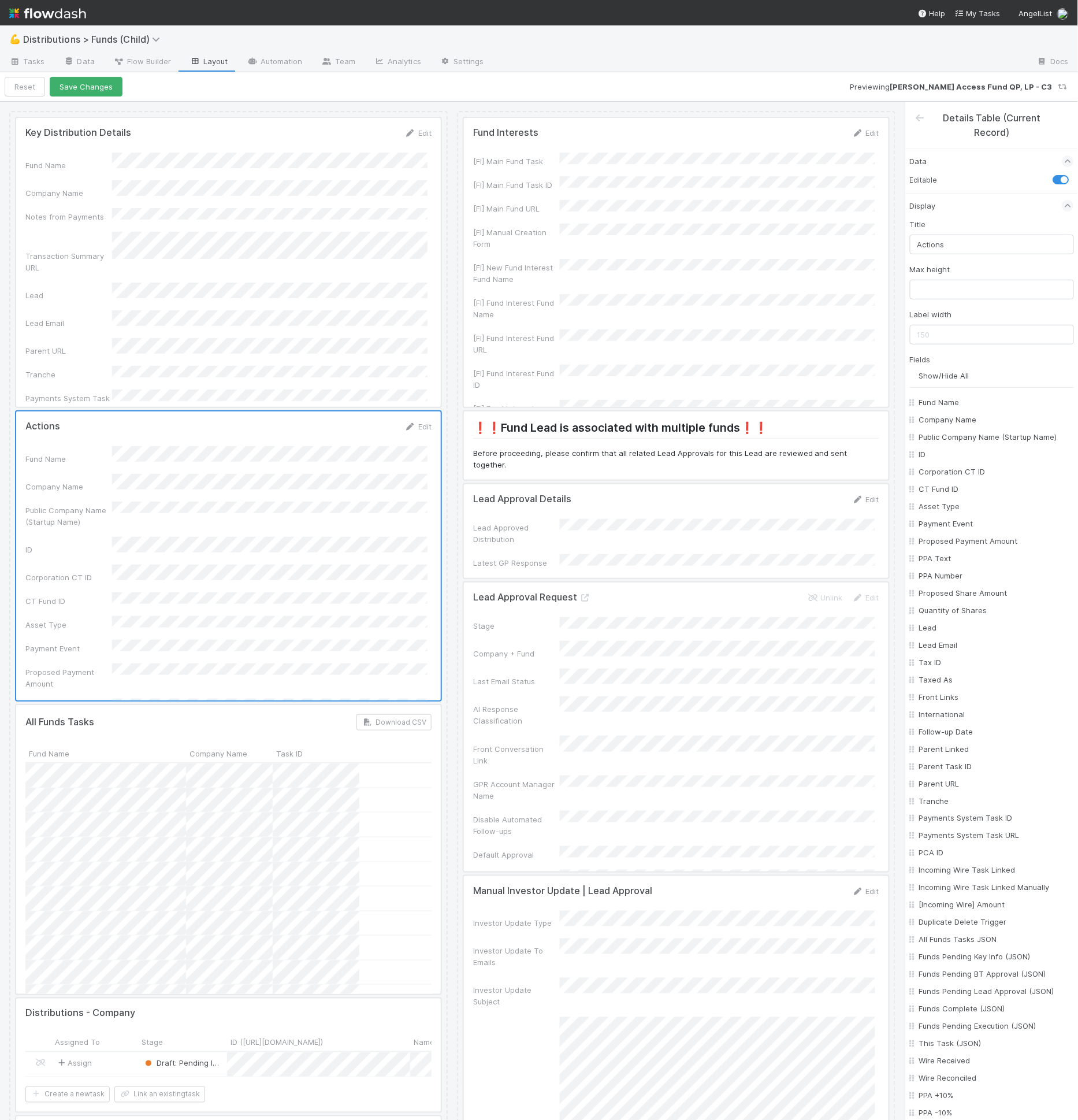
checkbox input "false"
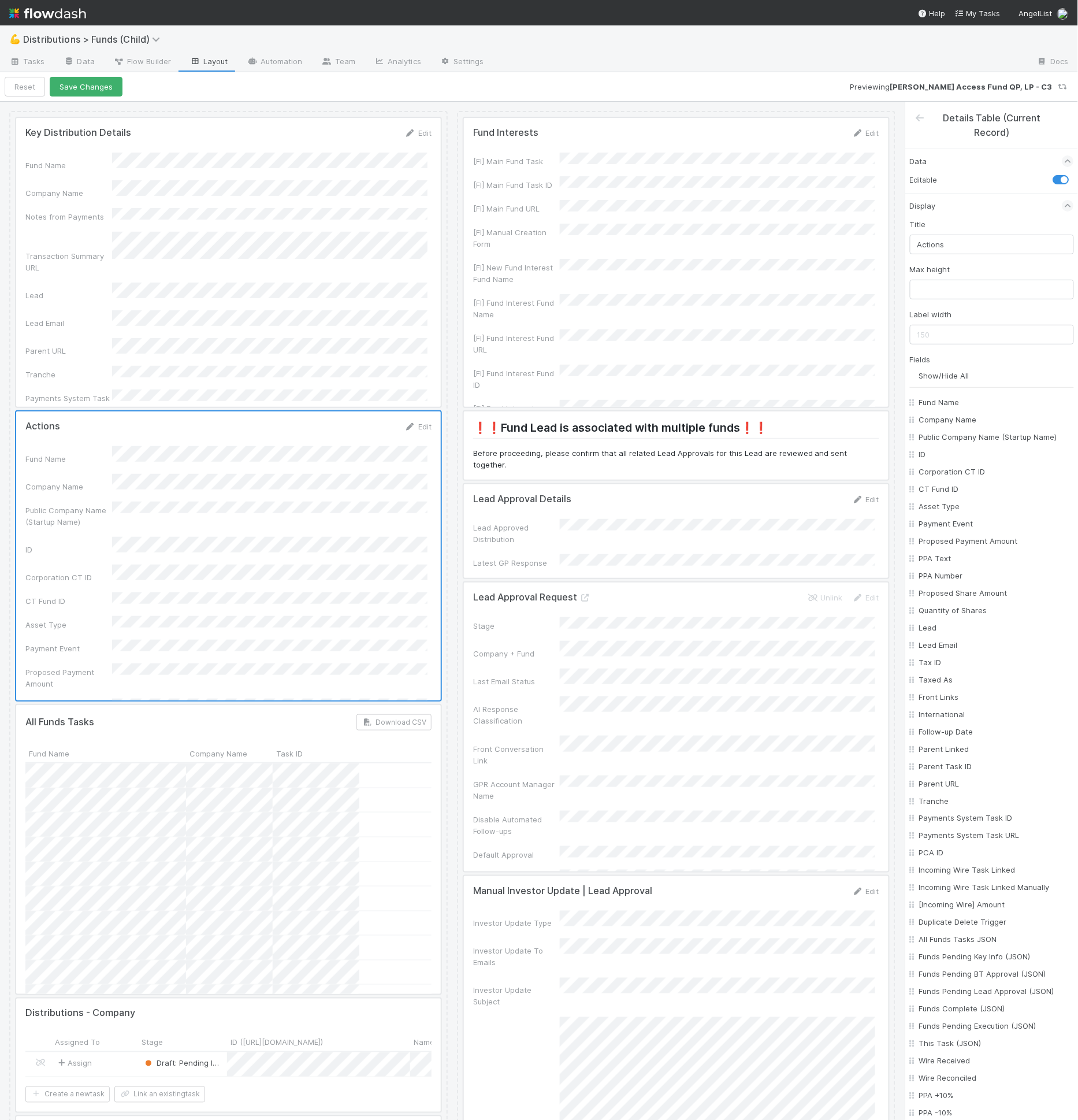
checkbox input "false"
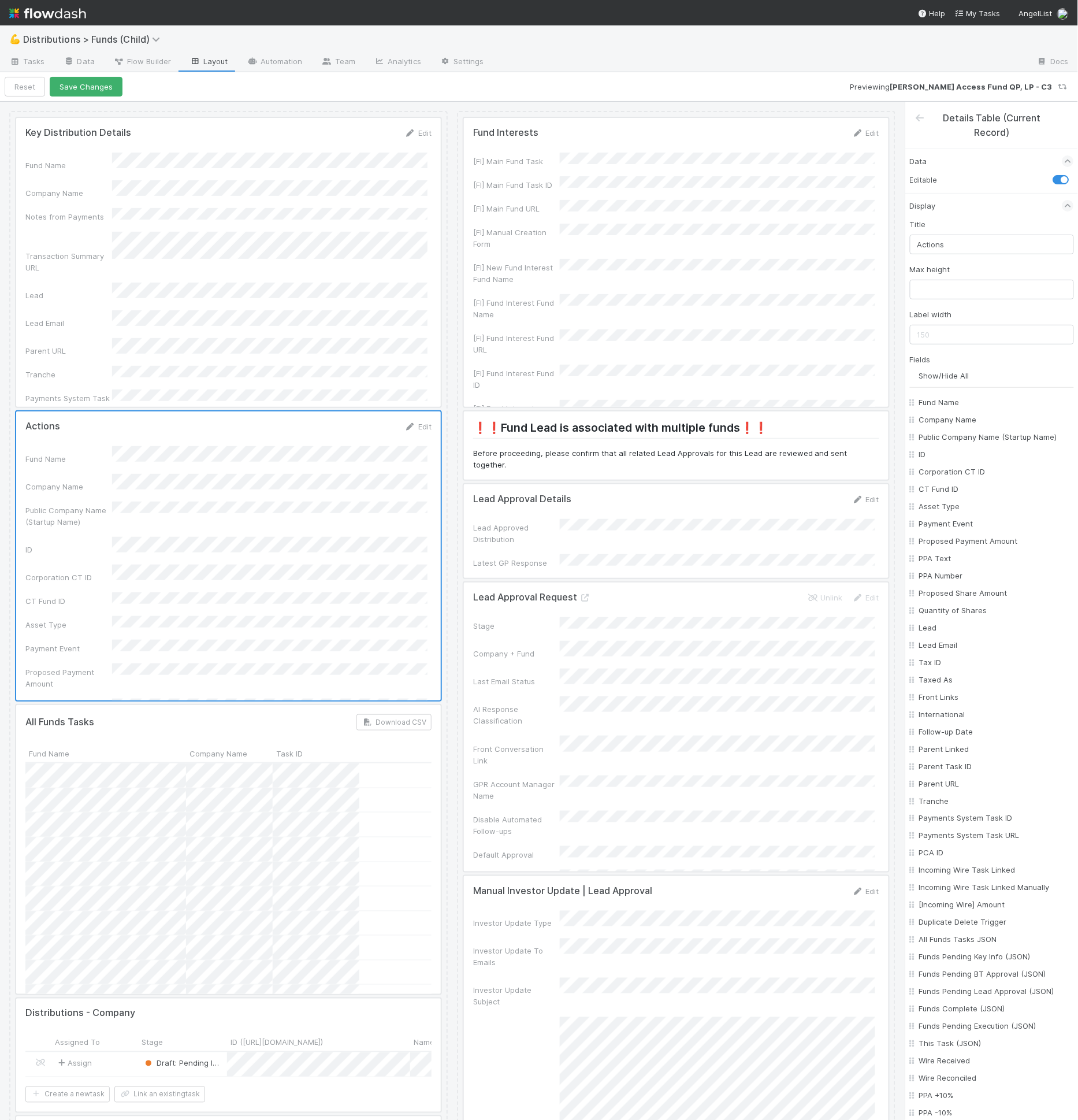
checkbox input "false"
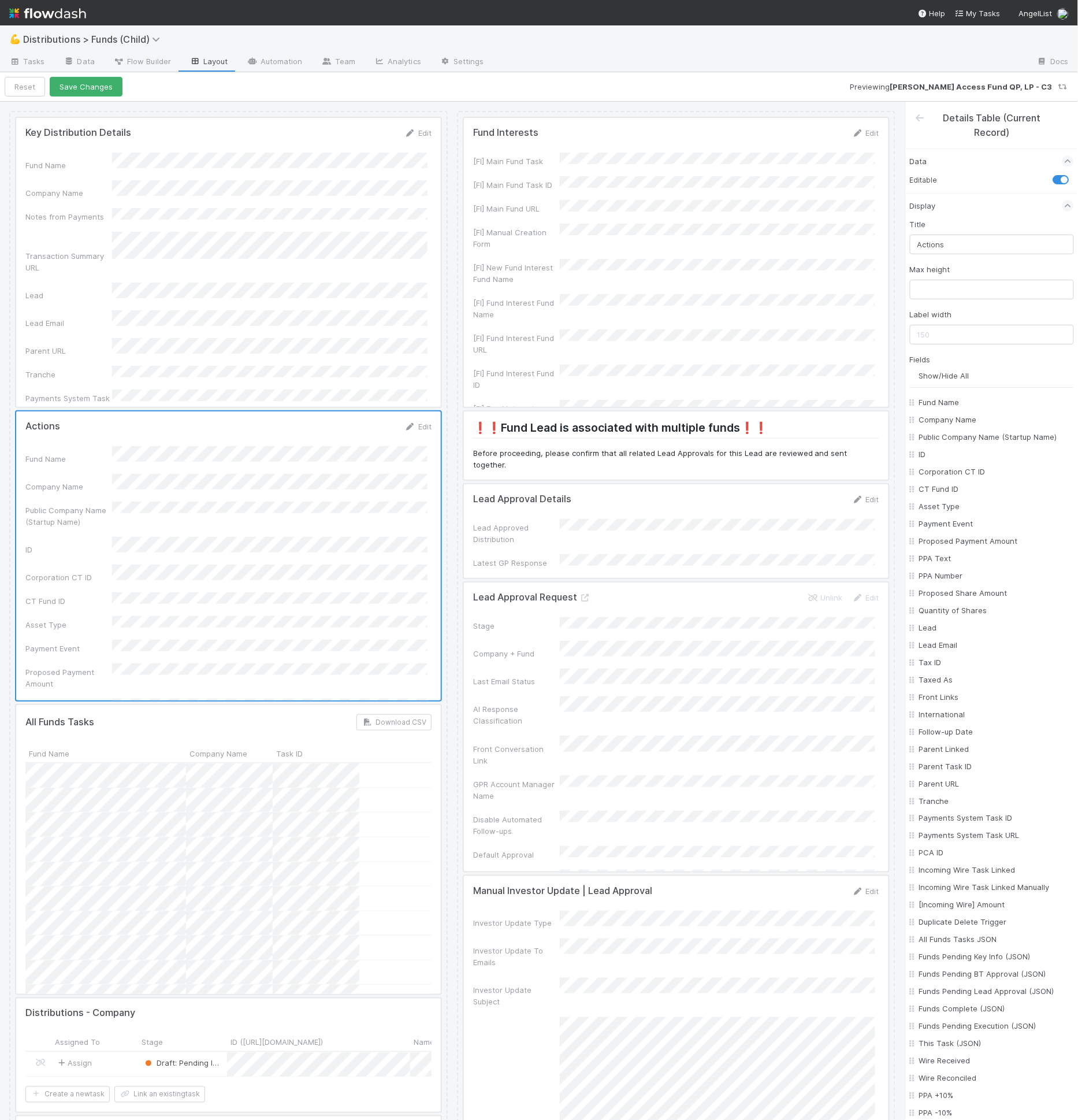
checkbox input "false"
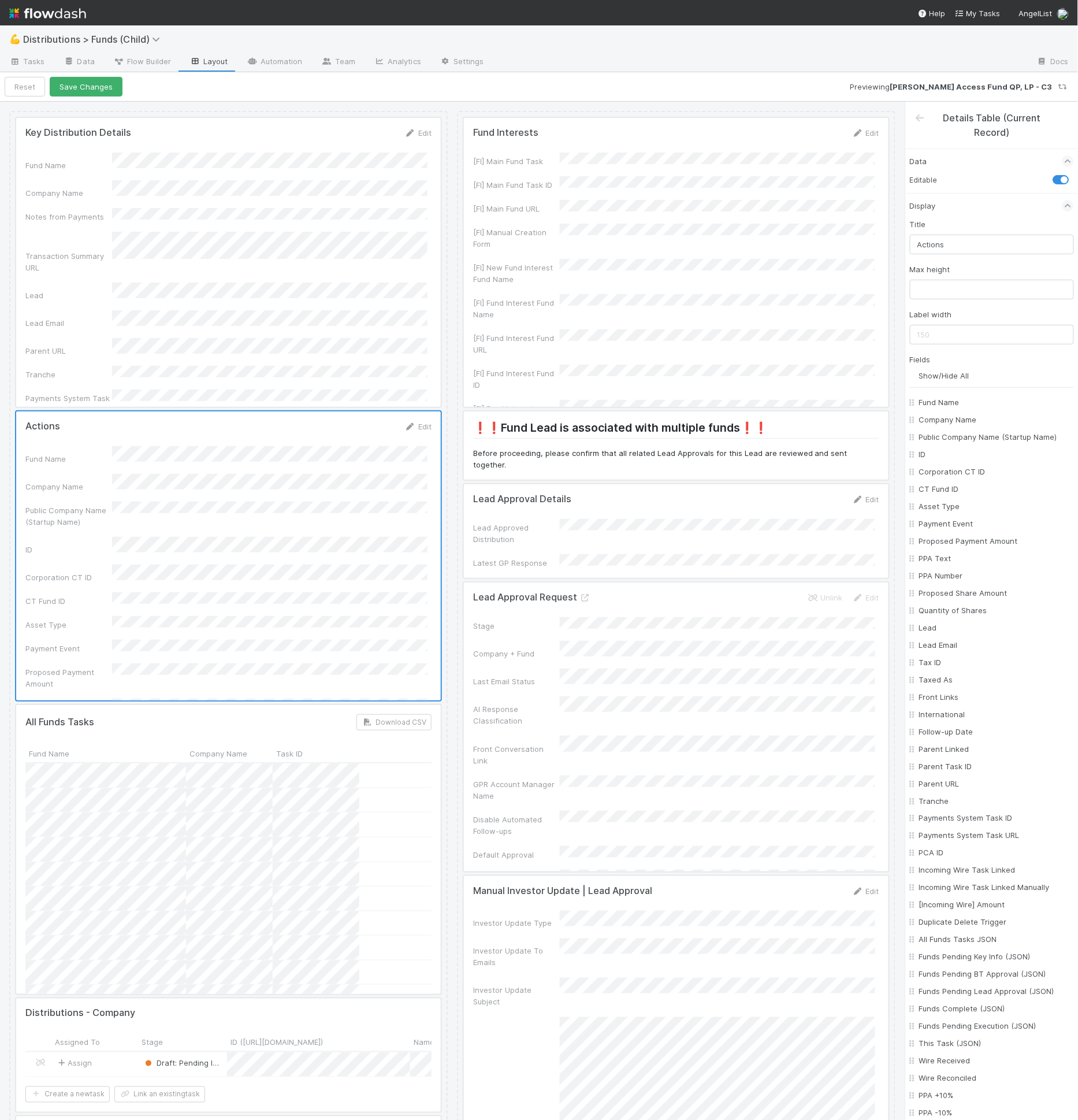
checkbox input "false"
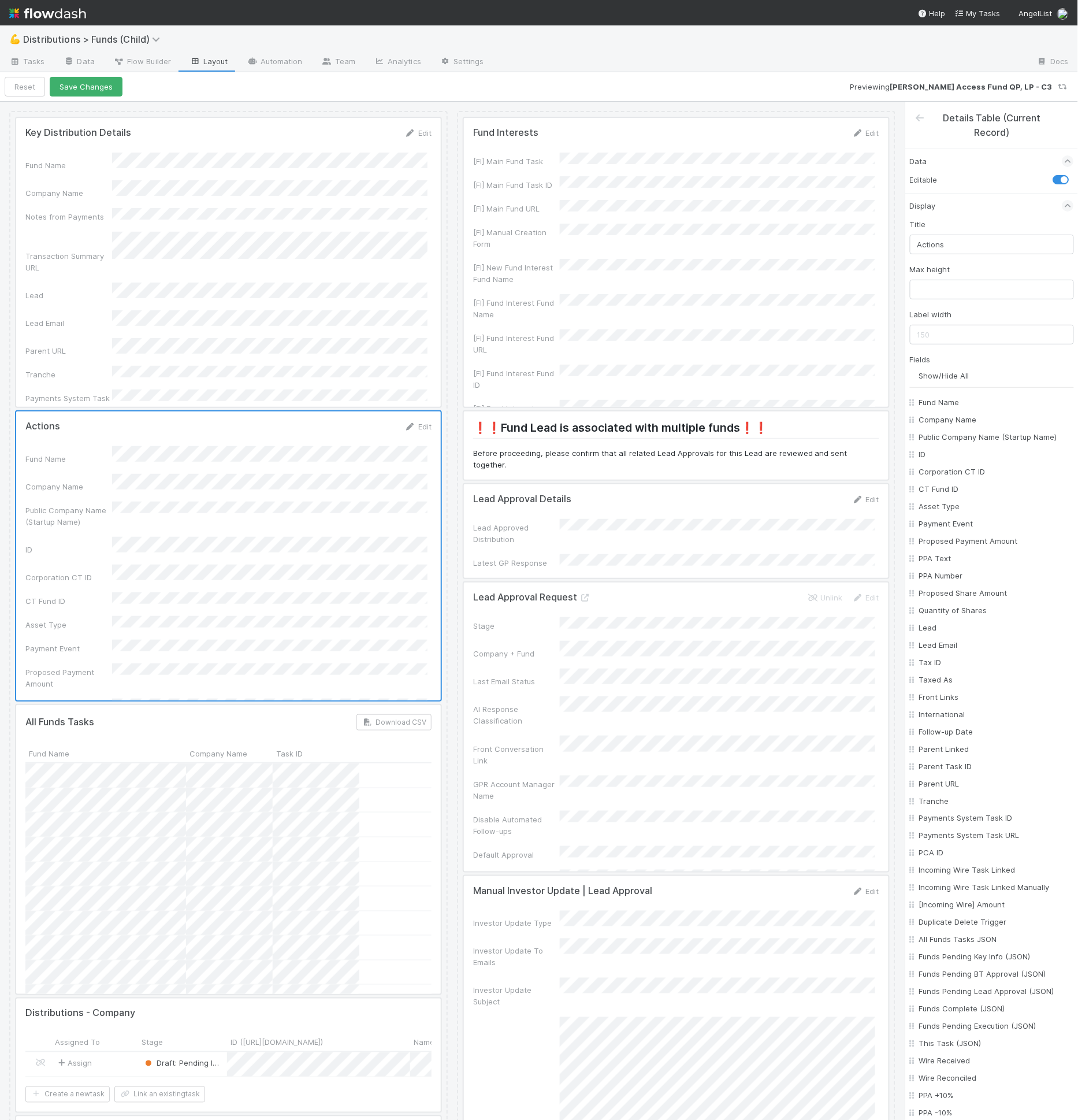
checkbox input "false"
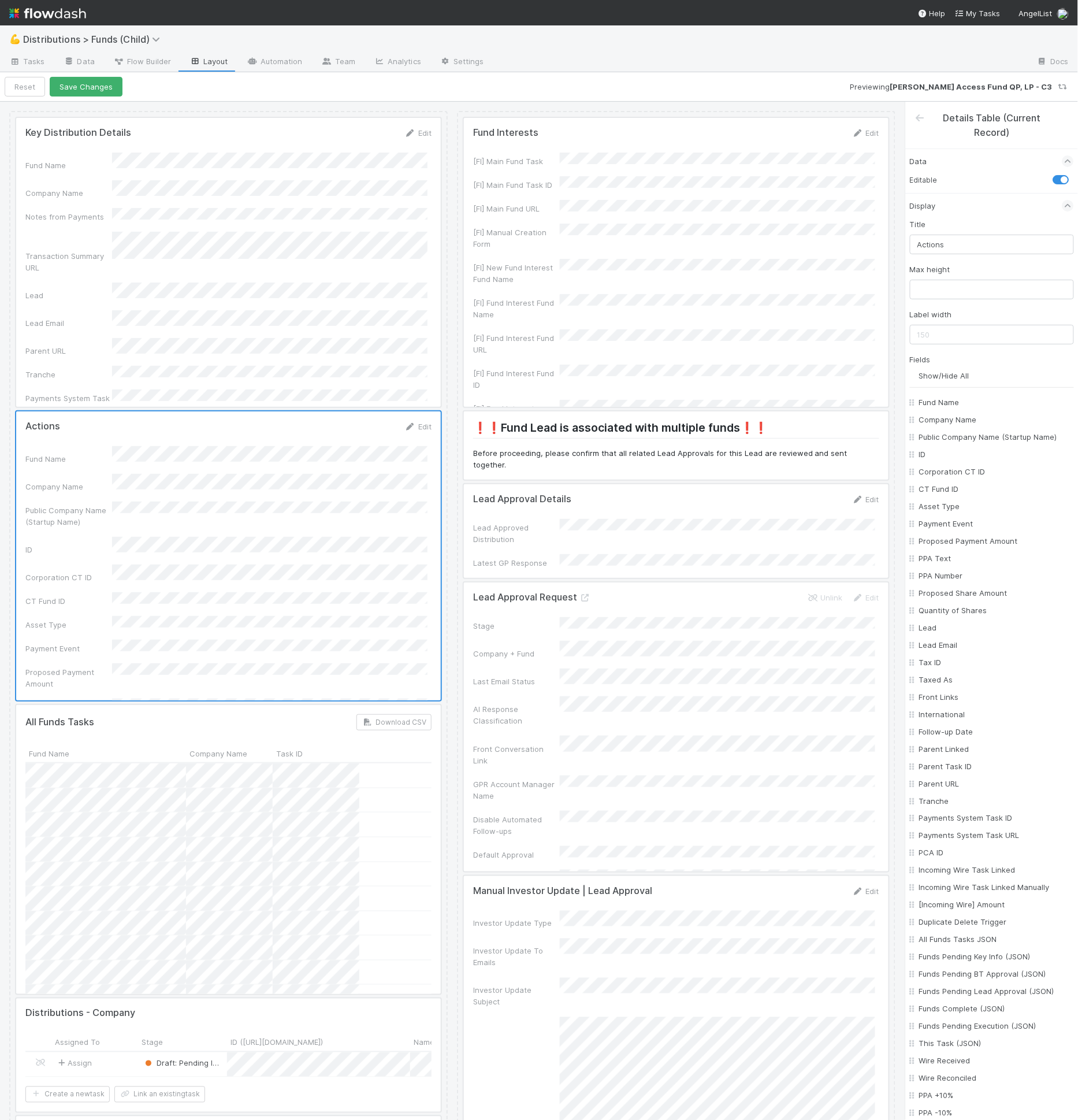
checkbox input "false"
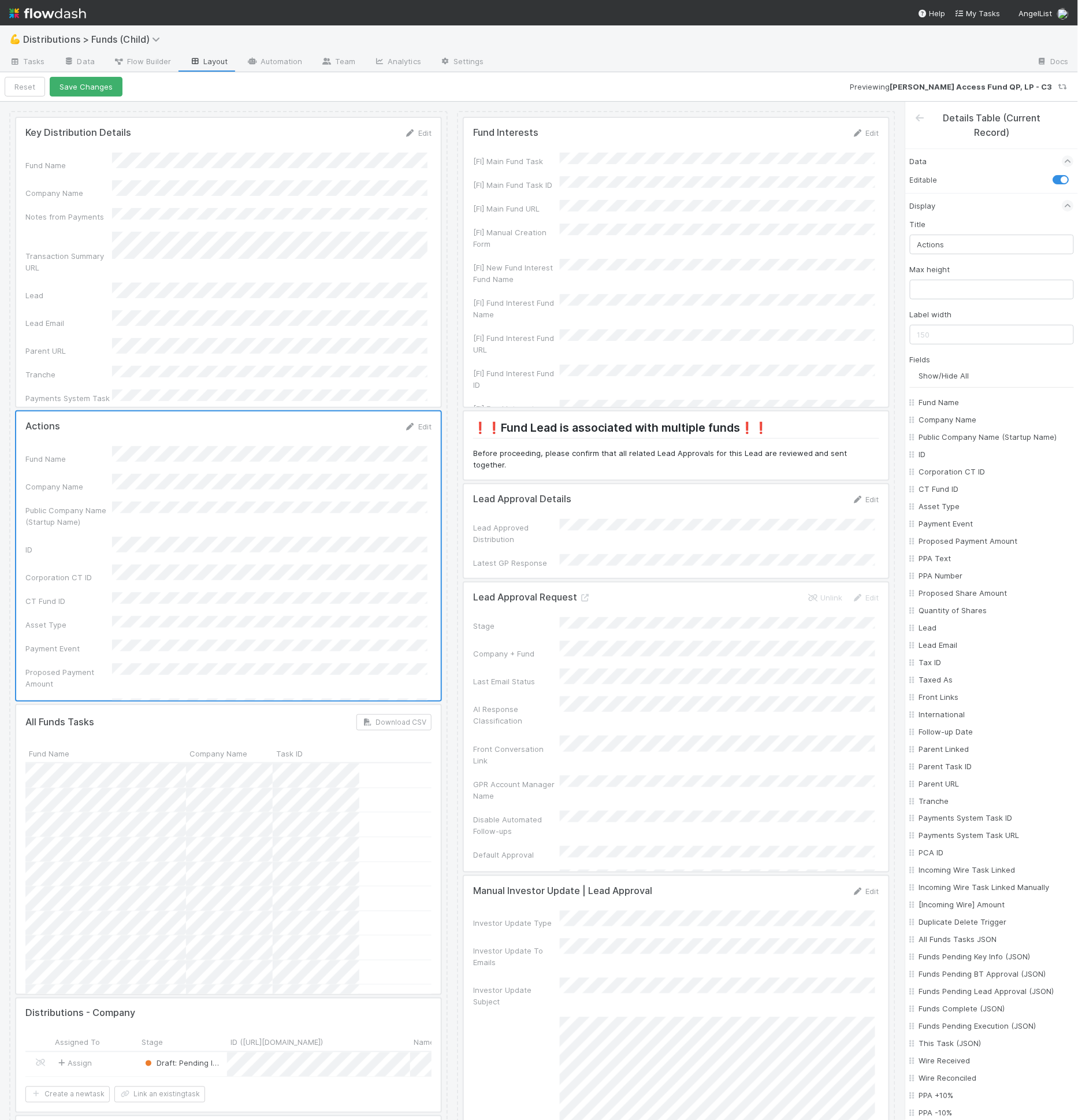
checkbox input "false"
checkbox On "false"
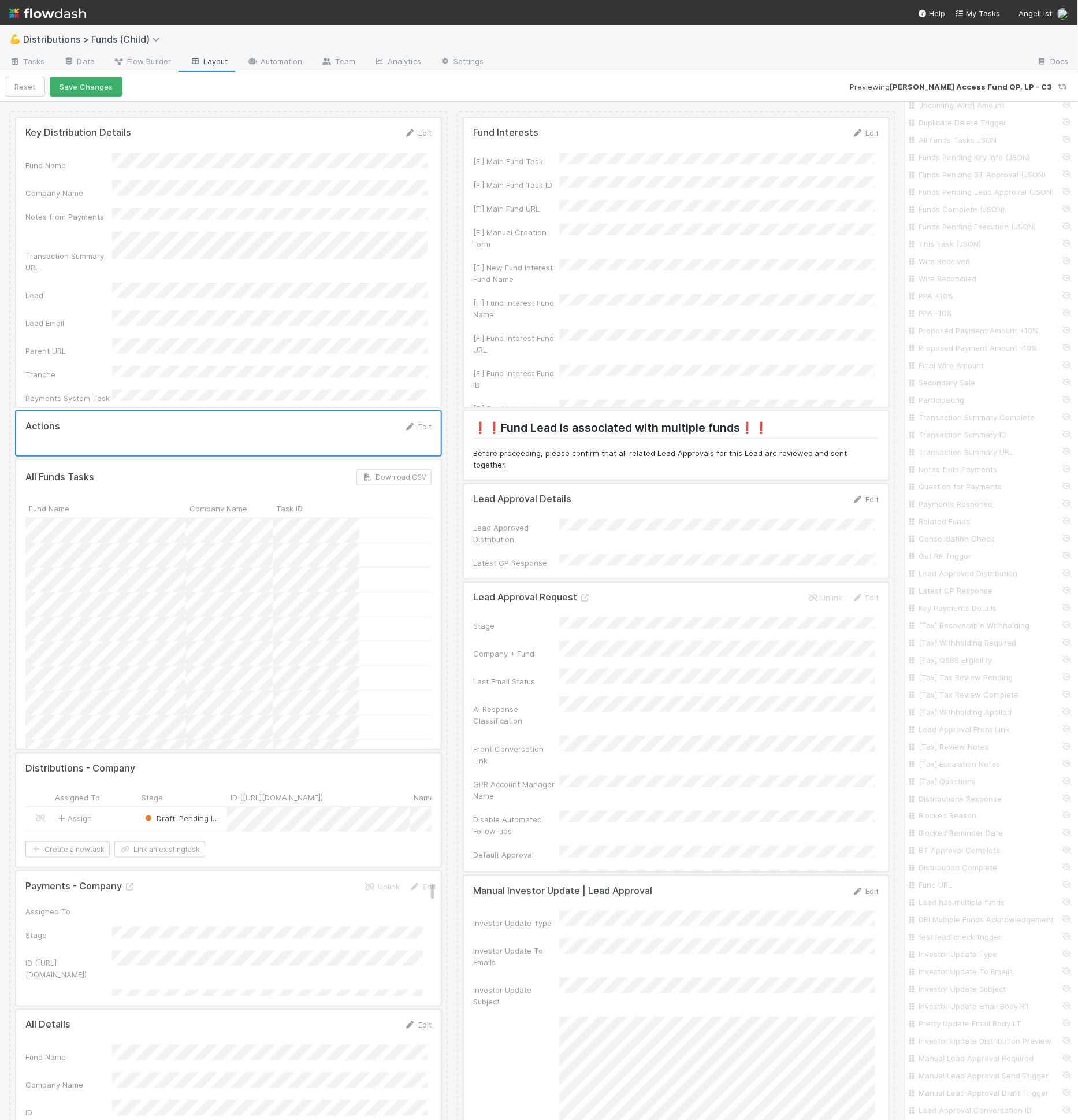
scroll to position [1381, 0]
click at [952, 947] on input "RP Asset Created" at bounding box center [995, 944] width 152 height 11
checkbox input "true"
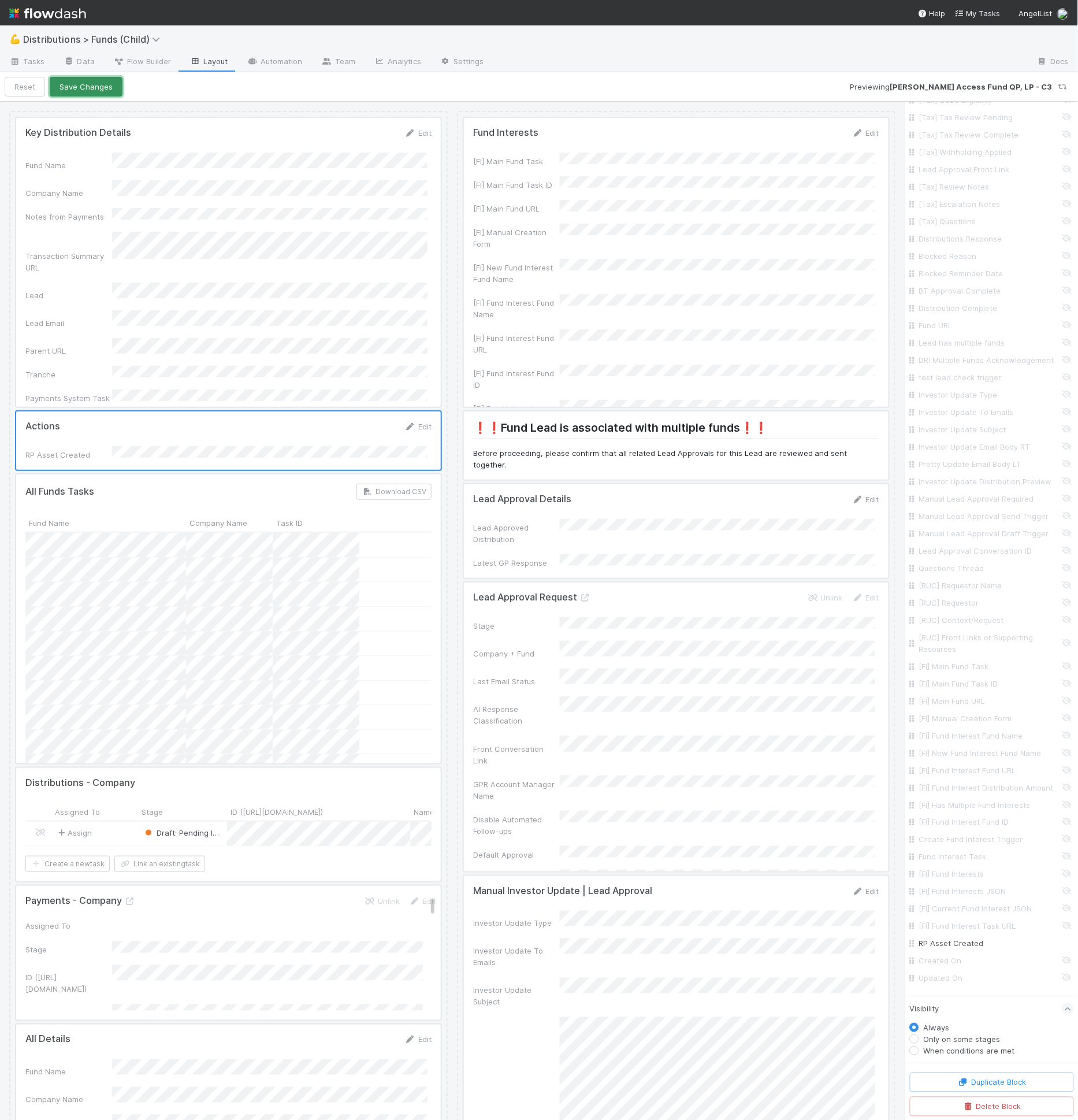
click at [103, 88] on button "Save Changes" at bounding box center [86, 86] width 73 height 20
click at [93, 59] on link "Data" at bounding box center [79, 62] width 50 height 19
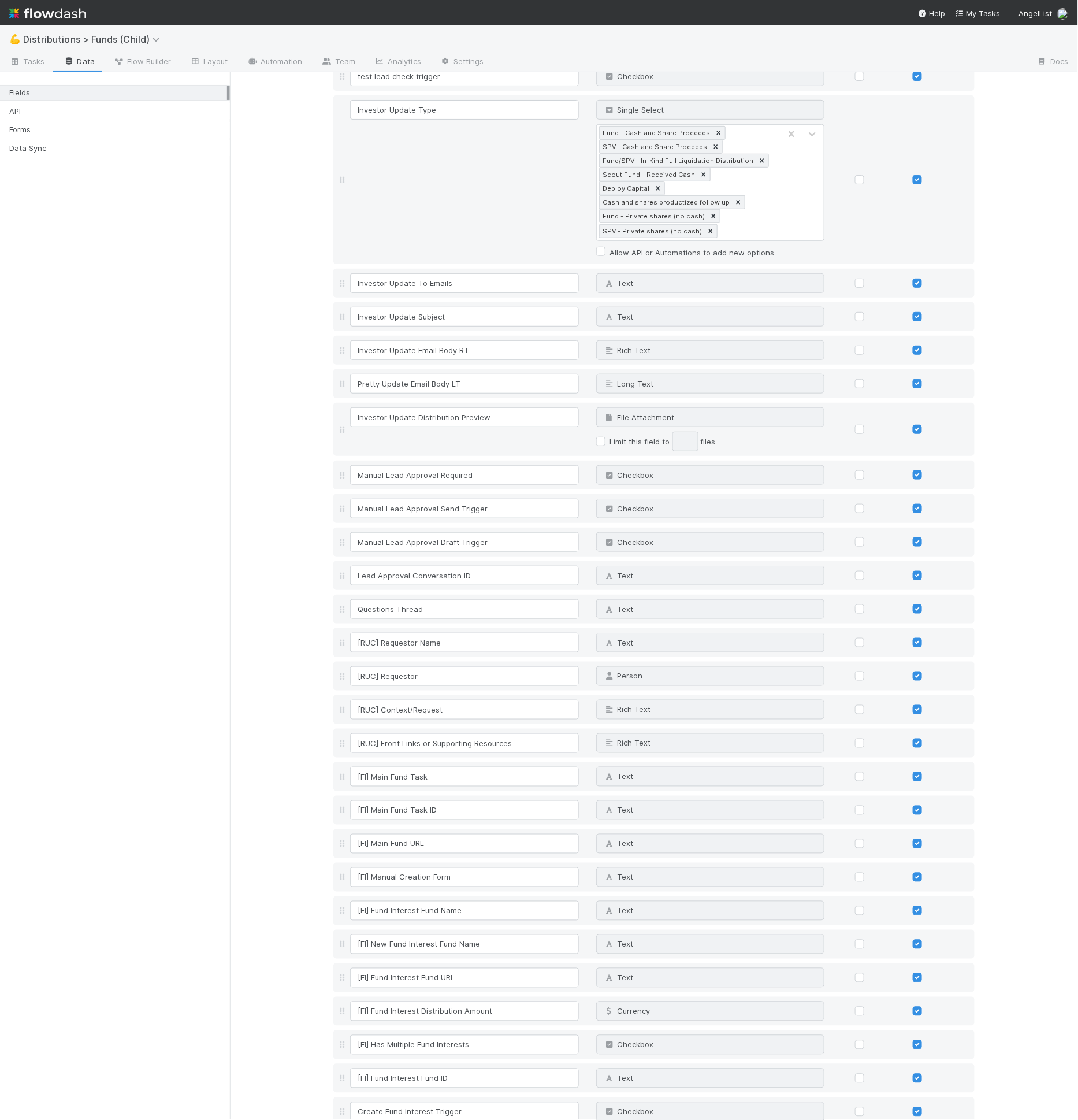
scroll to position [3679, 0]
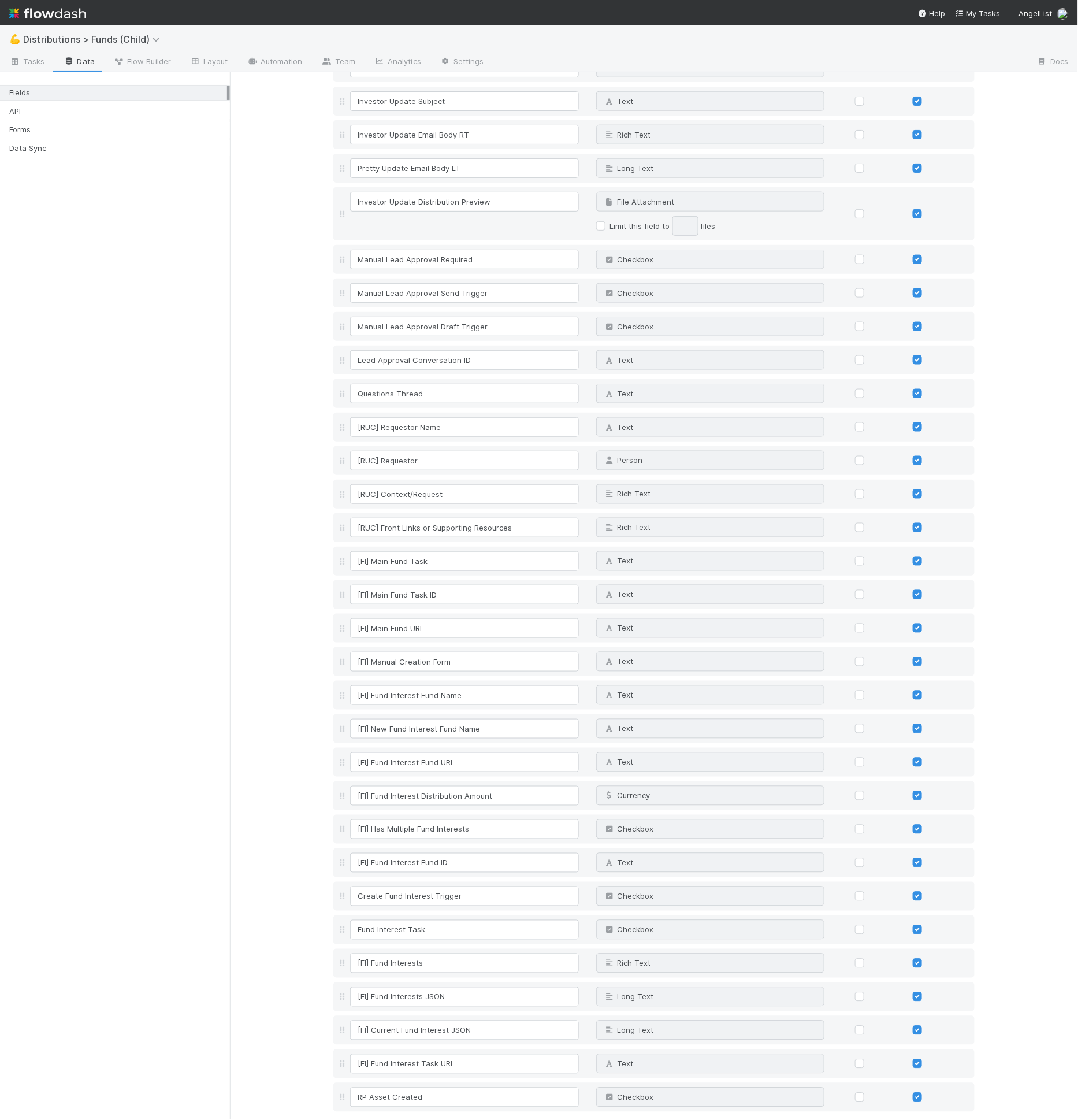
click at [377, 1119] on link "Add field" at bounding box center [366, 1124] width 46 height 9
click at [380, 1119] on input at bounding box center [464, 1131] width 228 height 20
type input "ECC Created"
click at [624, 1117] on div "ECC Created Text" at bounding box center [654, 1131] width 641 height 29
click at [632, 1119] on div "Text" at bounding box center [699, 1131] width 204 height 19
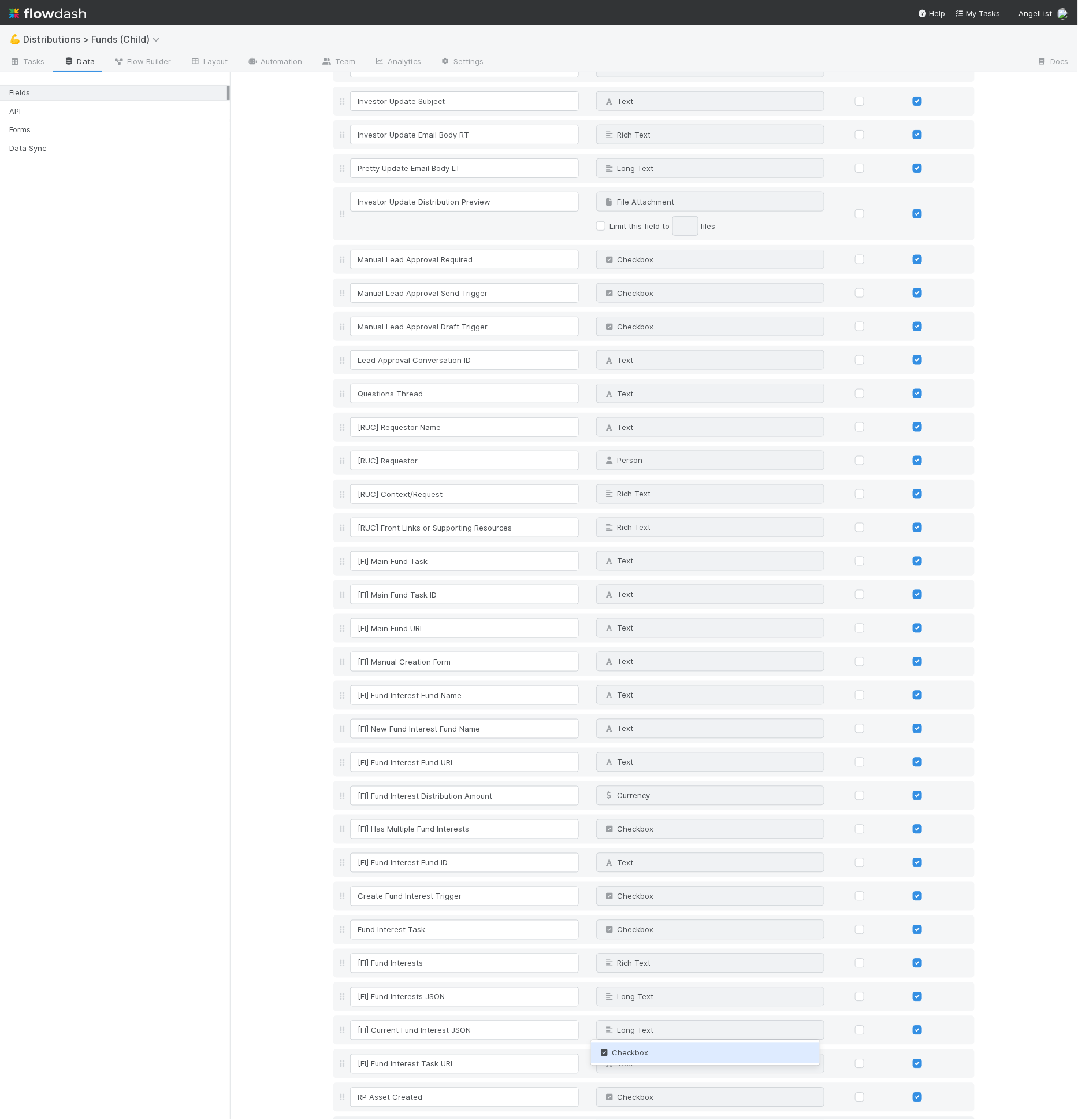
type input "check"
drag, startPoint x: 340, startPoint y: 1085, endPoint x: 349, endPoint y: 1063, distance: 23.8
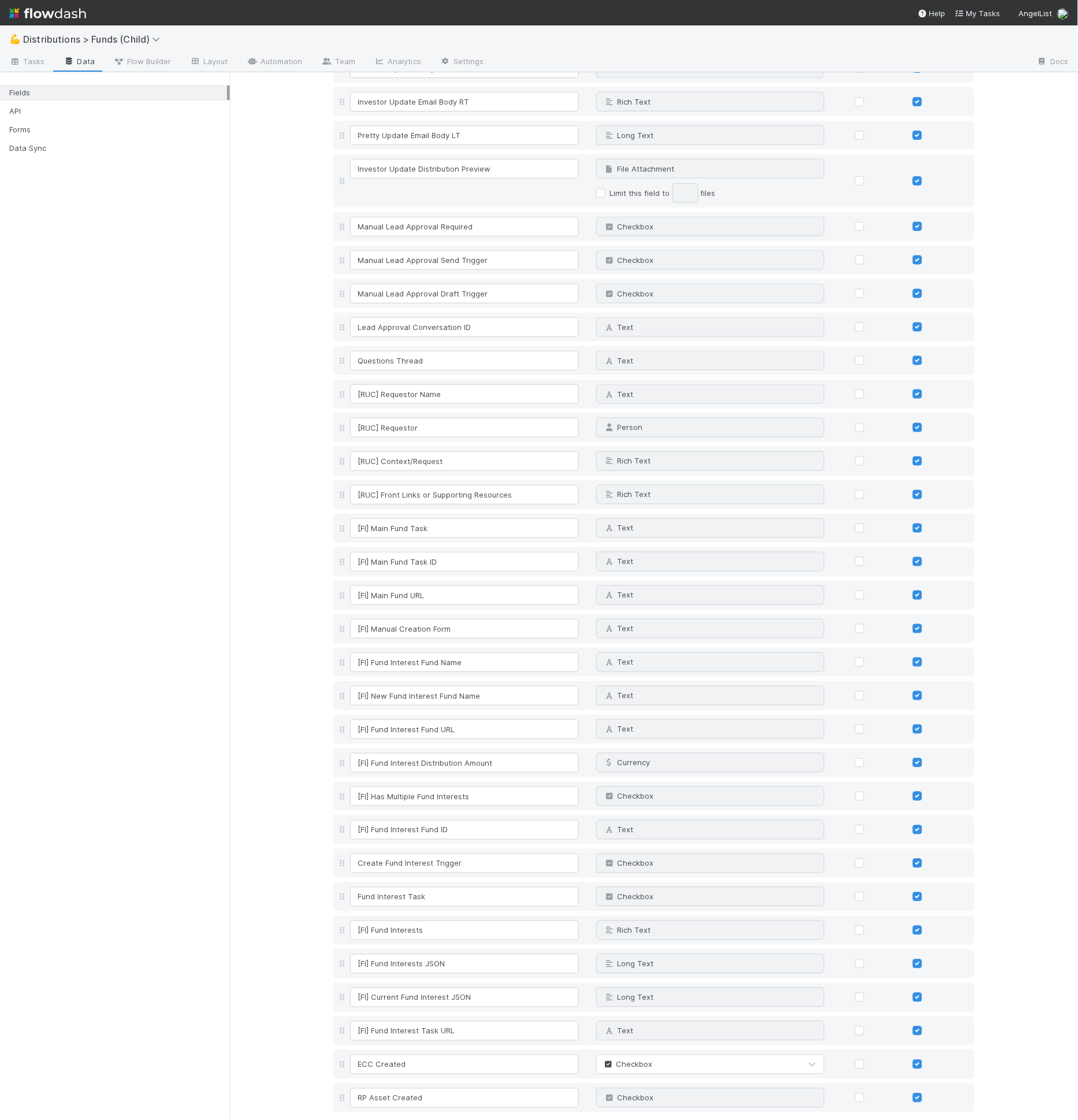
scroll to position [3712, 0]
click at [363, 1119] on link "Add field" at bounding box center [366, 1125] width 46 height 9
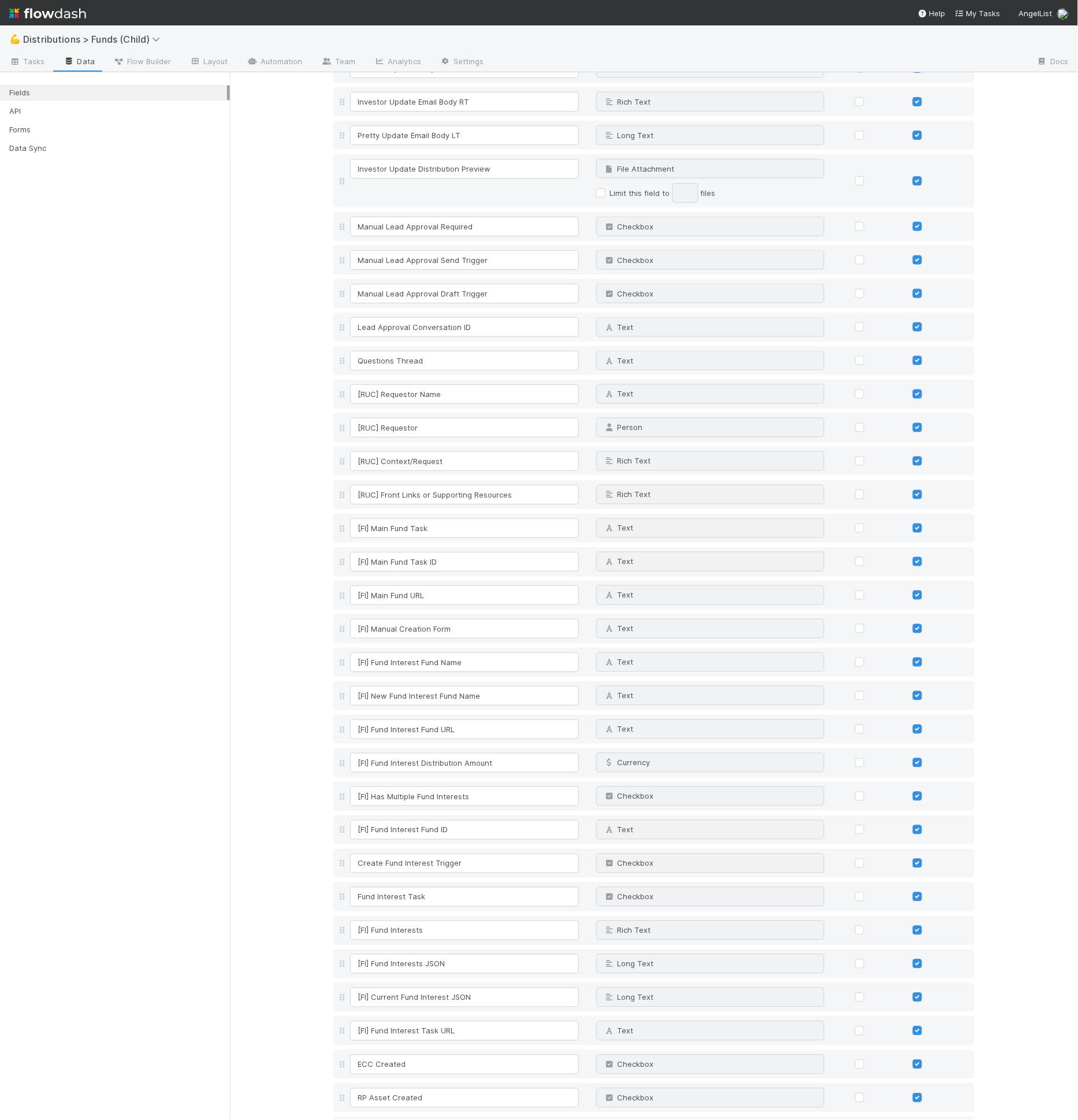
click at [366, 1119] on input at bounding box center [464, 1131] width 228 height 20
click at [431, 1119] on input "ECC Requested" at bounding box center [464, 1131] width 228 height 20
type input "ECC Requested"
click at [624, 1119] on span "Text" at bounding box center [617, 1131] width 30 height 9
type input "check"
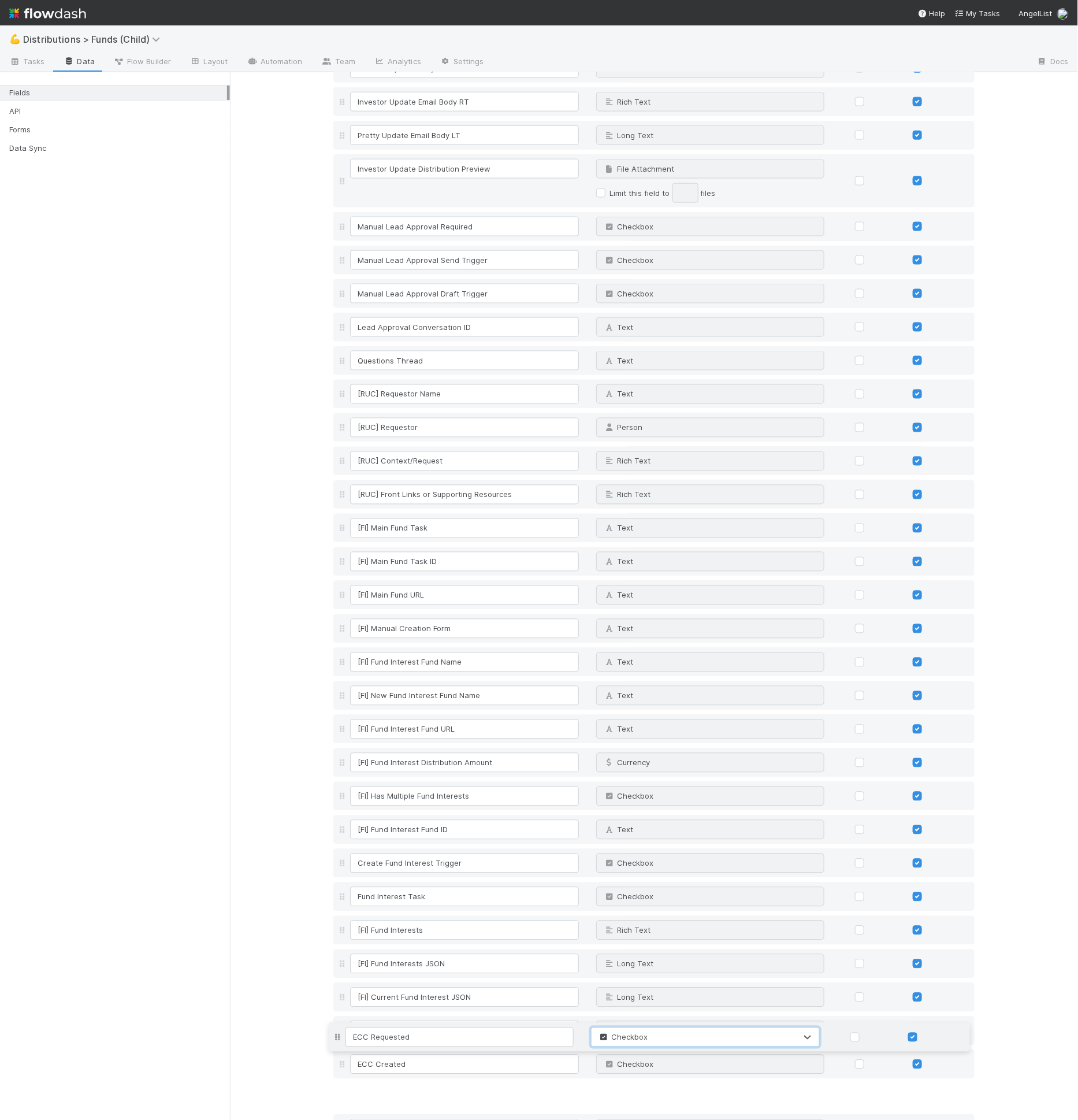
drag, startPoint x: 334, startPoint y: 1077, endPoint x: 344, endPoint y: 1034, distance: 44.1
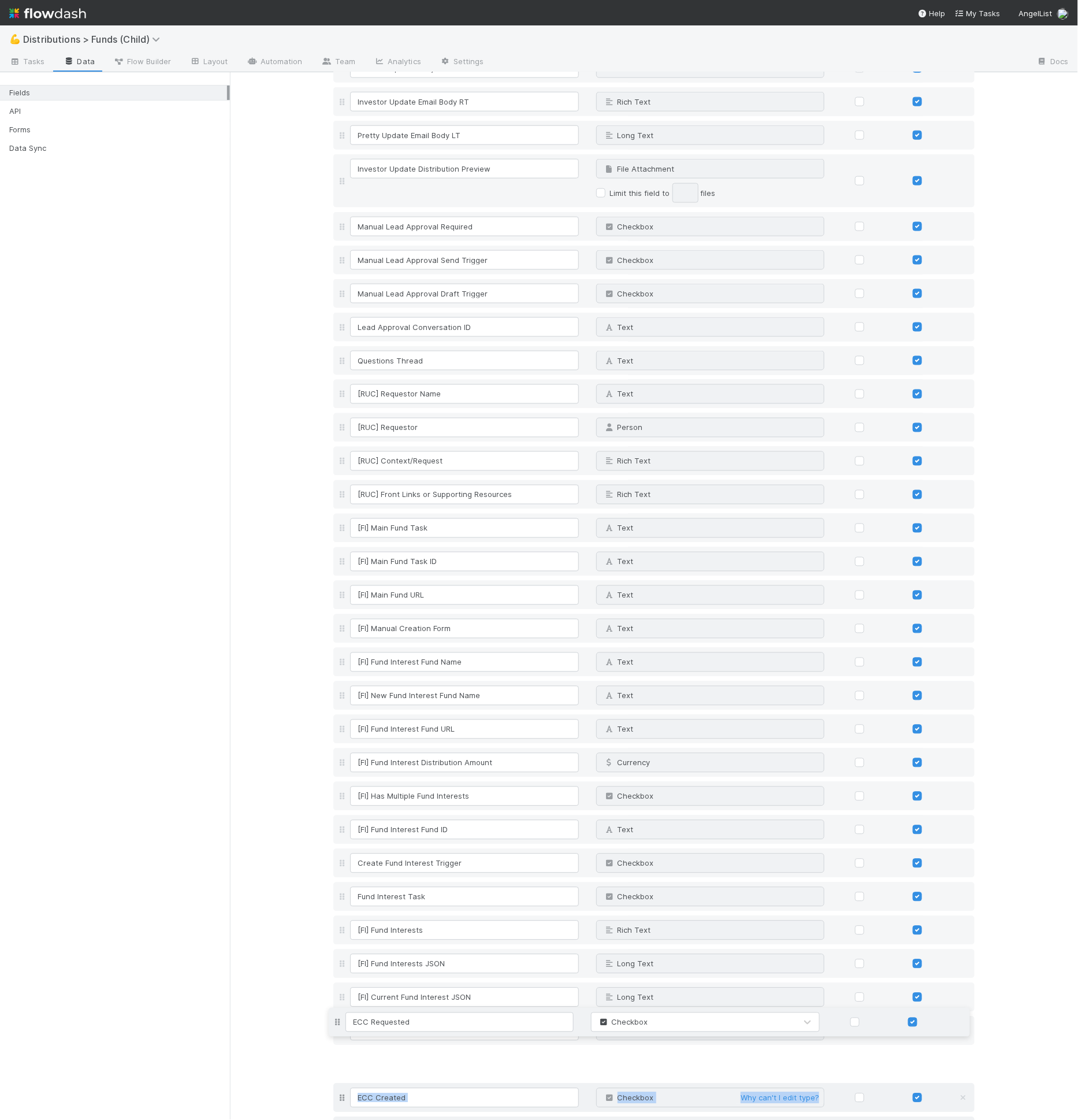
drag, startPoint x: 342, startPoint y: 1043, endPoint x: 343, endPoint y: 1019, distance: 24.0
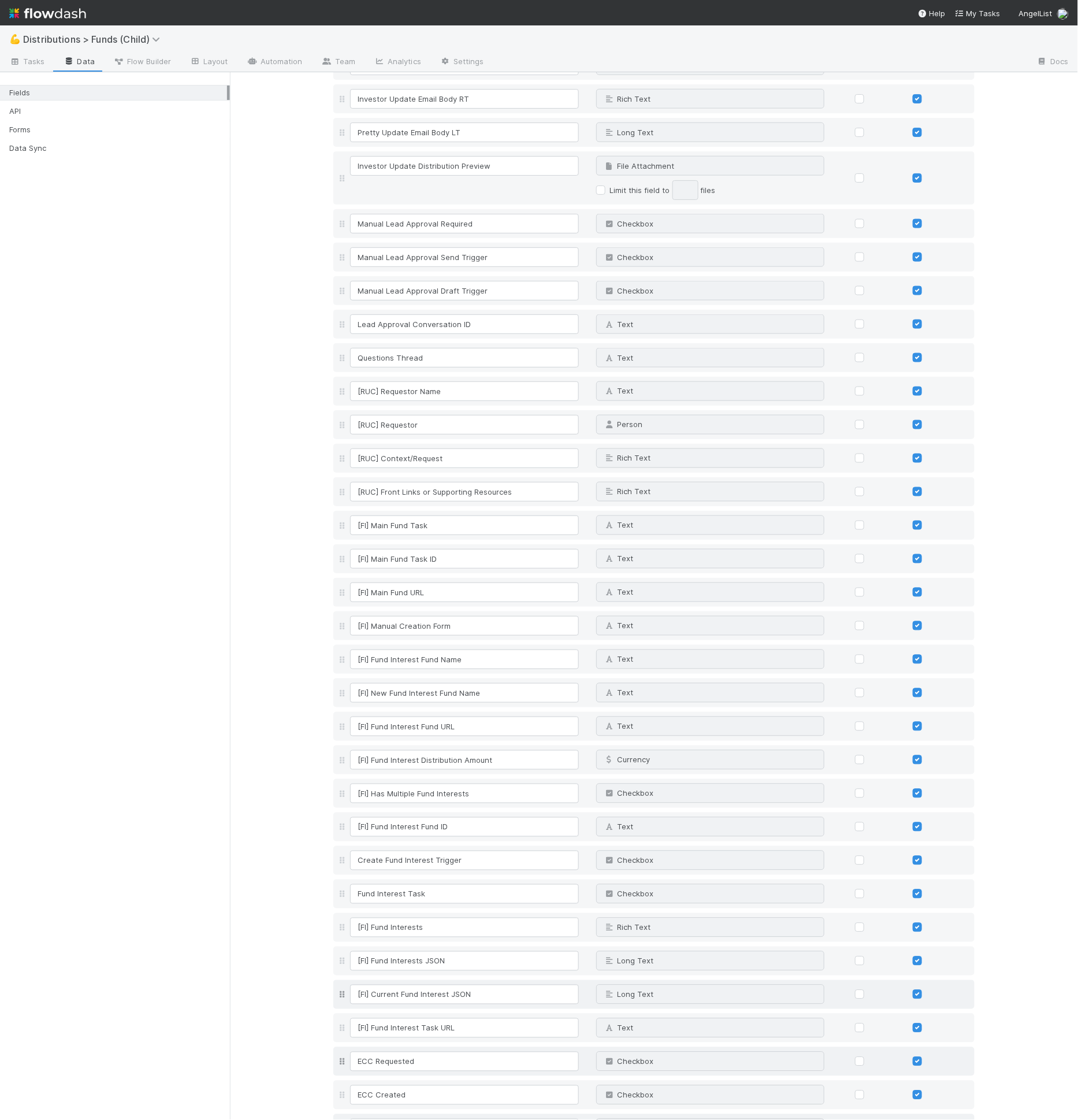
scroll to position [3777, 0]
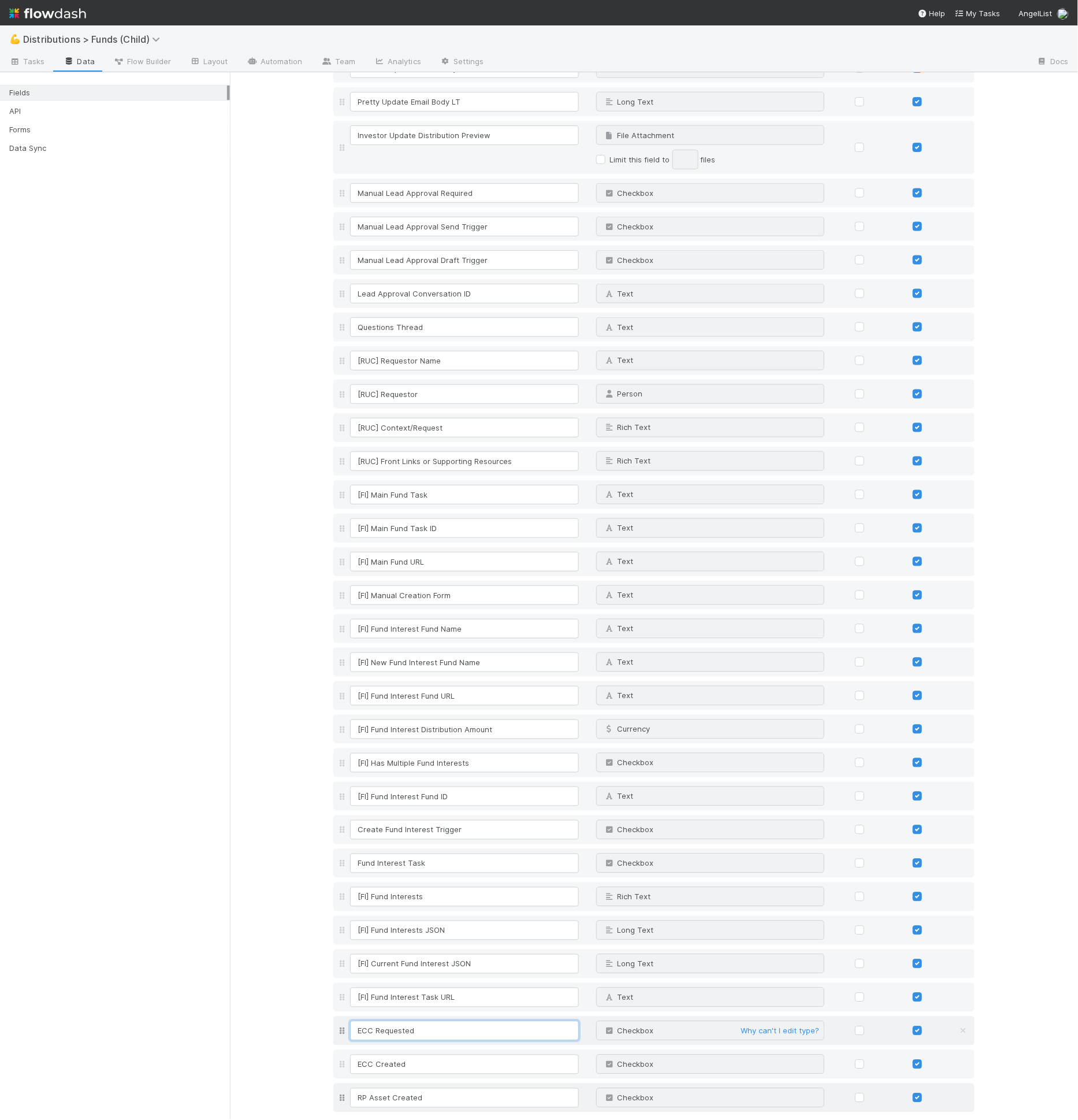
click at [397, 1021] on input "ECC Requested" at bounding box center [464, 1031] width 228 height 20
click at [398, 1021] on input "ECC Requested" at bounding box center [464, 1031] width 228 height 20
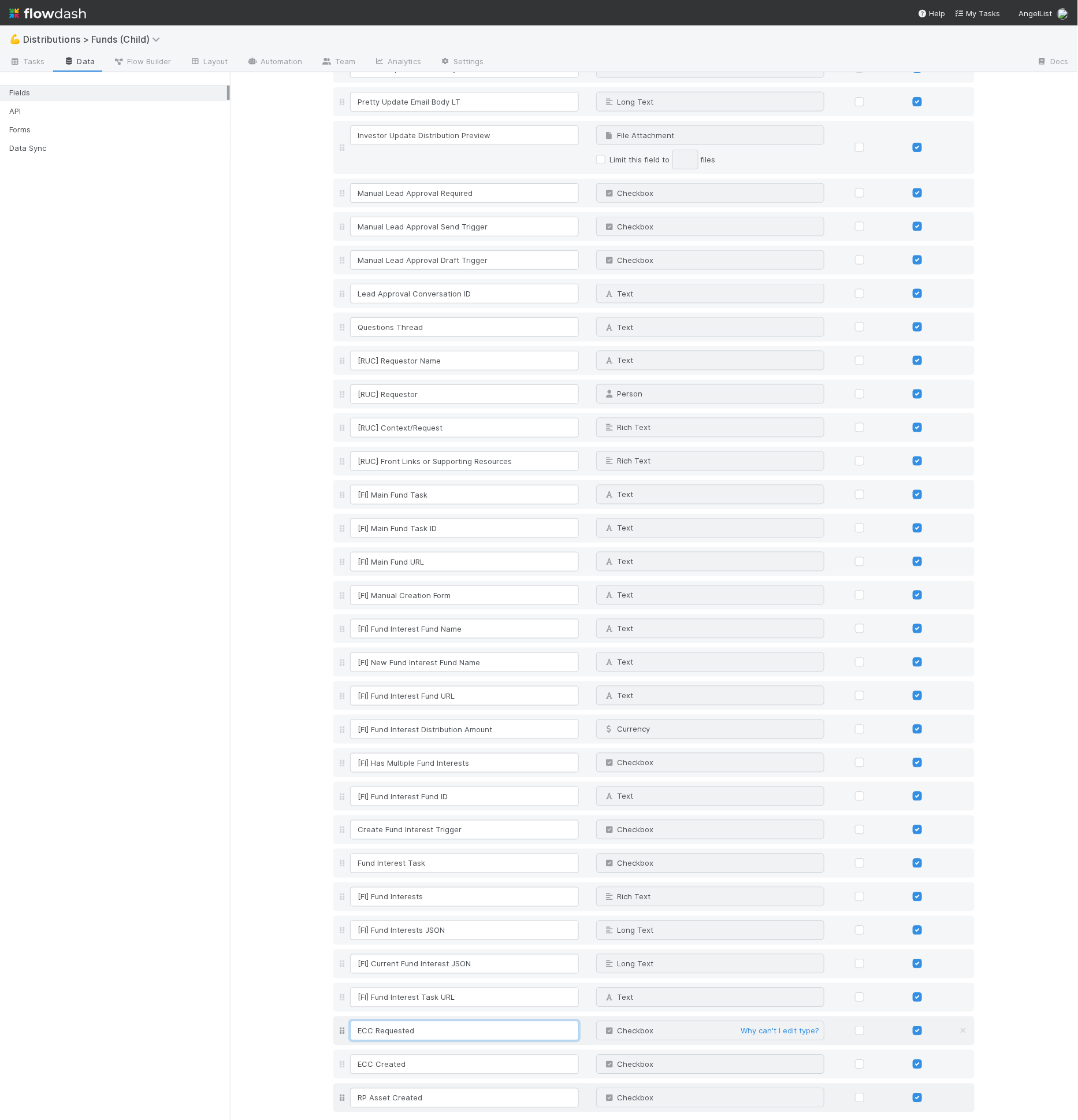
click at [398, 1021] on input "ECC Requested" at bounding box center [464, 1031] width 228 height 20
type input "Request ECC"
click at [206, 63] on link "Layout" at bounding box center [209, 62] width 57 height 19
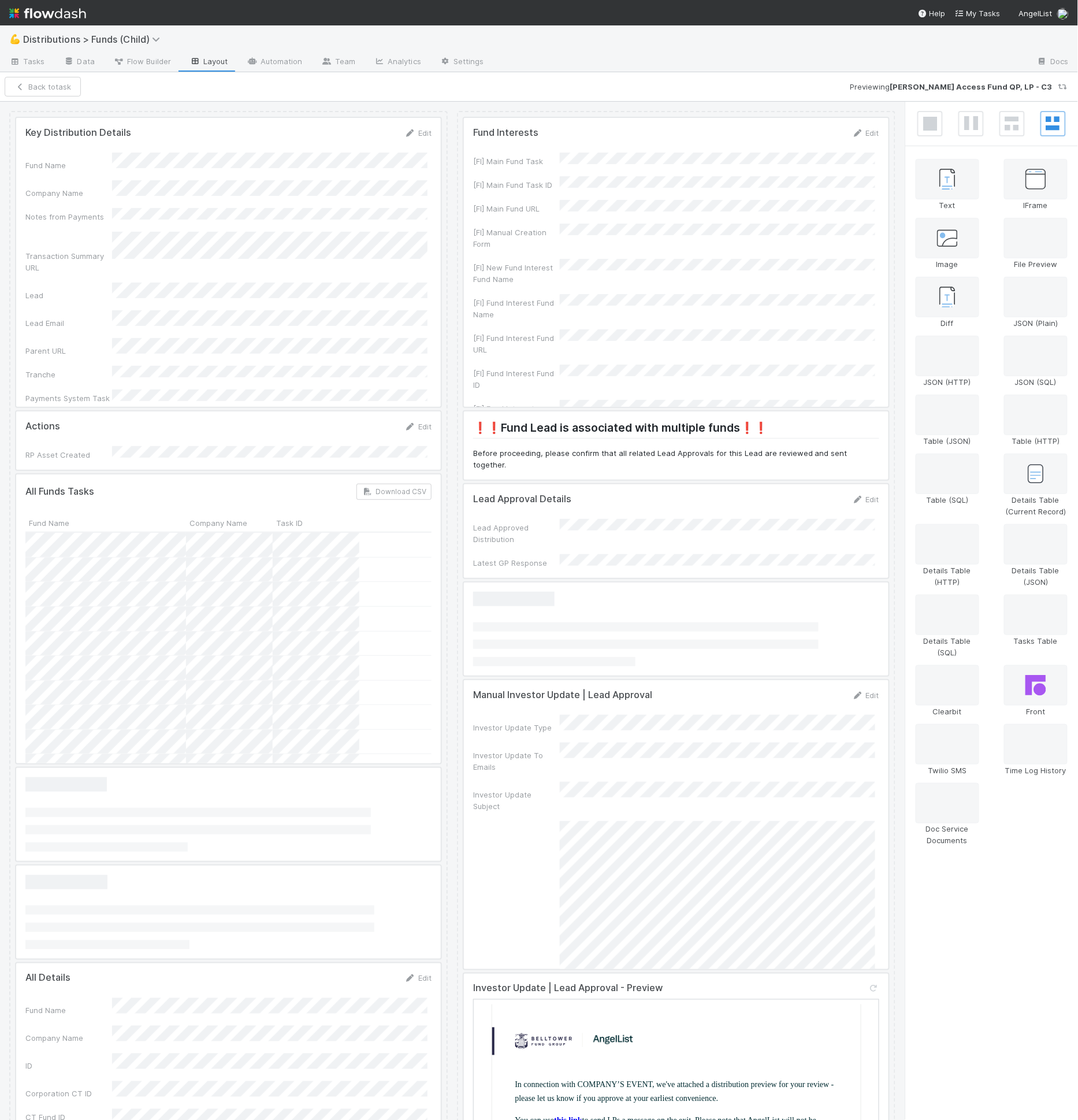
click at [273, 441] on div at bounding box center [228, 440] width 424 height 58
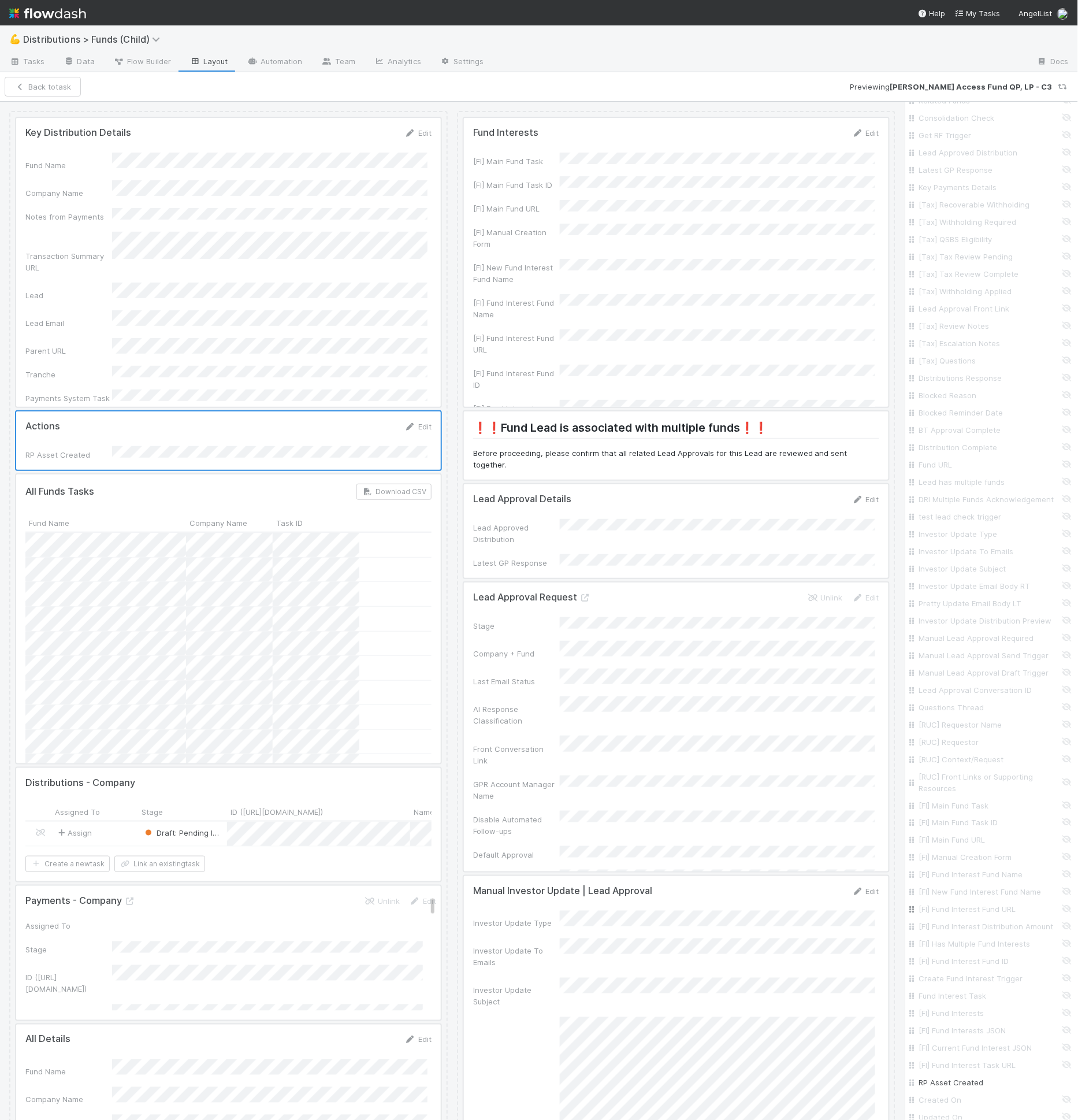
scroll to position [1416, 0]
click at [955, 976] on input "ECC Created" at bounding box center [995, 978] width 152 height 11
checkbox input "true"
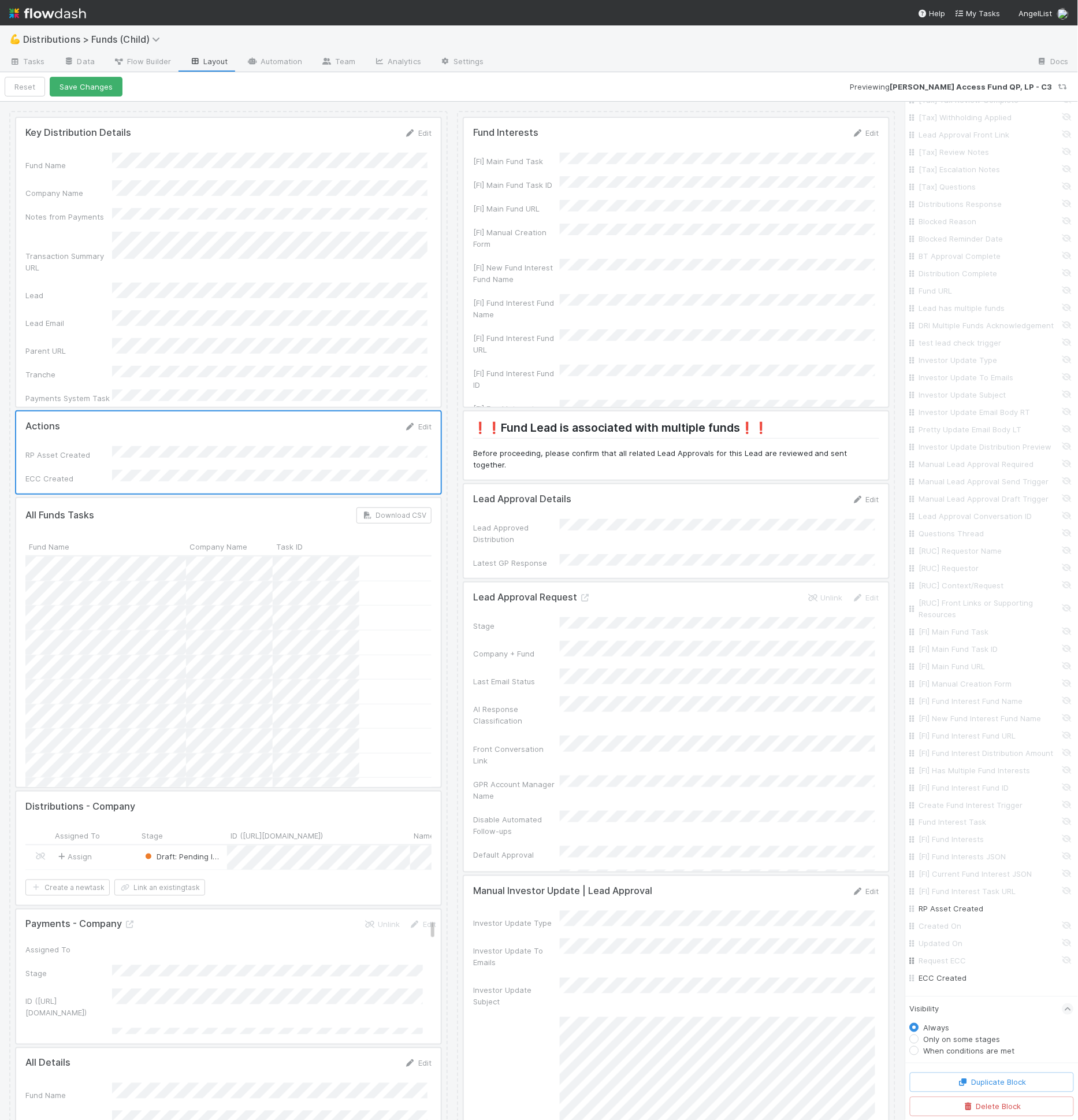
click at [954, 964] on input "Request ECC" at bounding box center [995, 961] width 152 height 11
checkbox input "true"
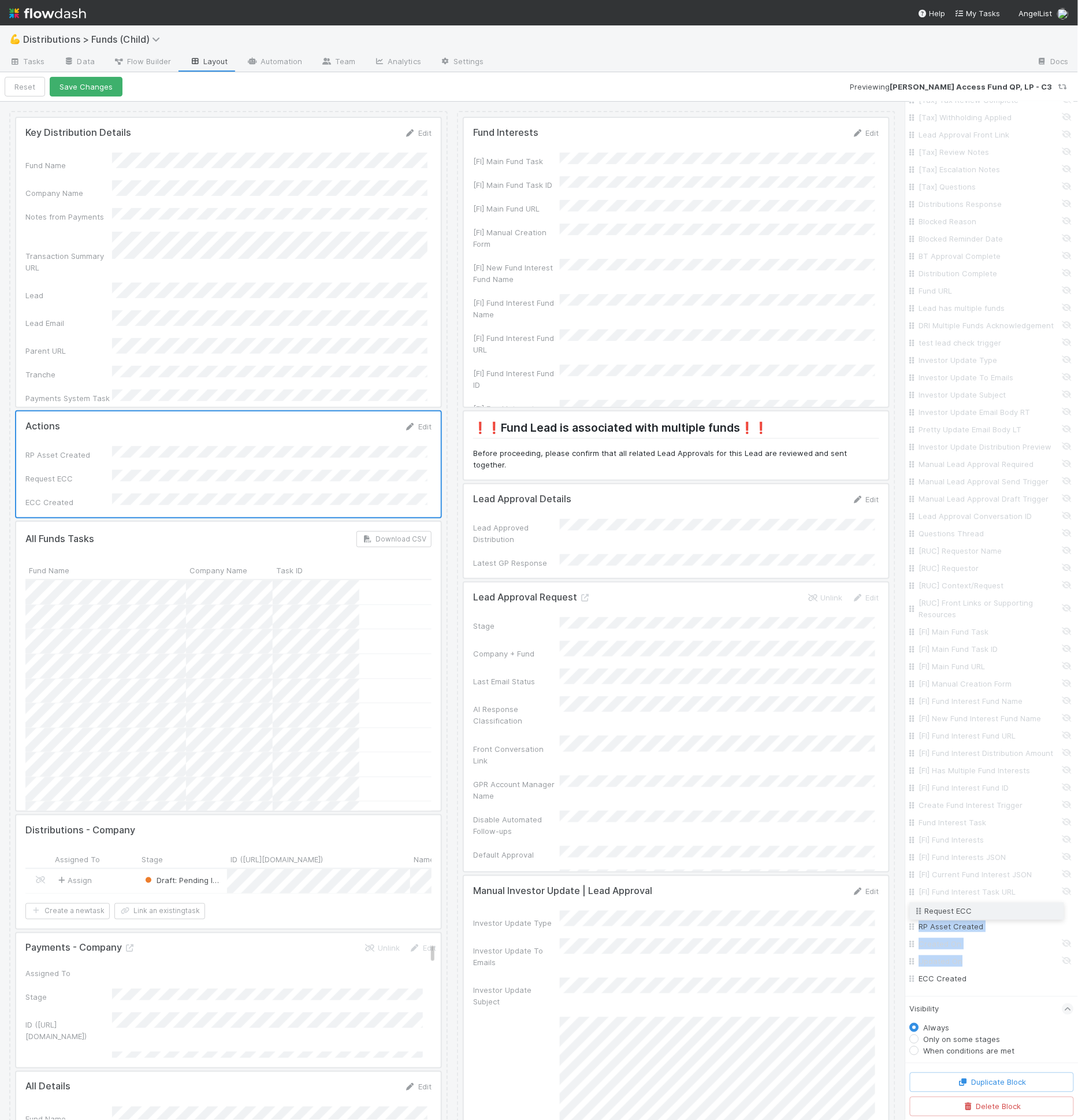
drag, startPoint x: 913, startPoint y: 961, endPoint x: 913, endPoint y: 911, distance: 50.0
drag, startPoint x: 912, startPoint y: 980, endPoint x: 916, endPoint y: 930, distance: 50.2
click at [108, 92] on button "Save Changes" at bounding box center [86, 86] width 73 height 20
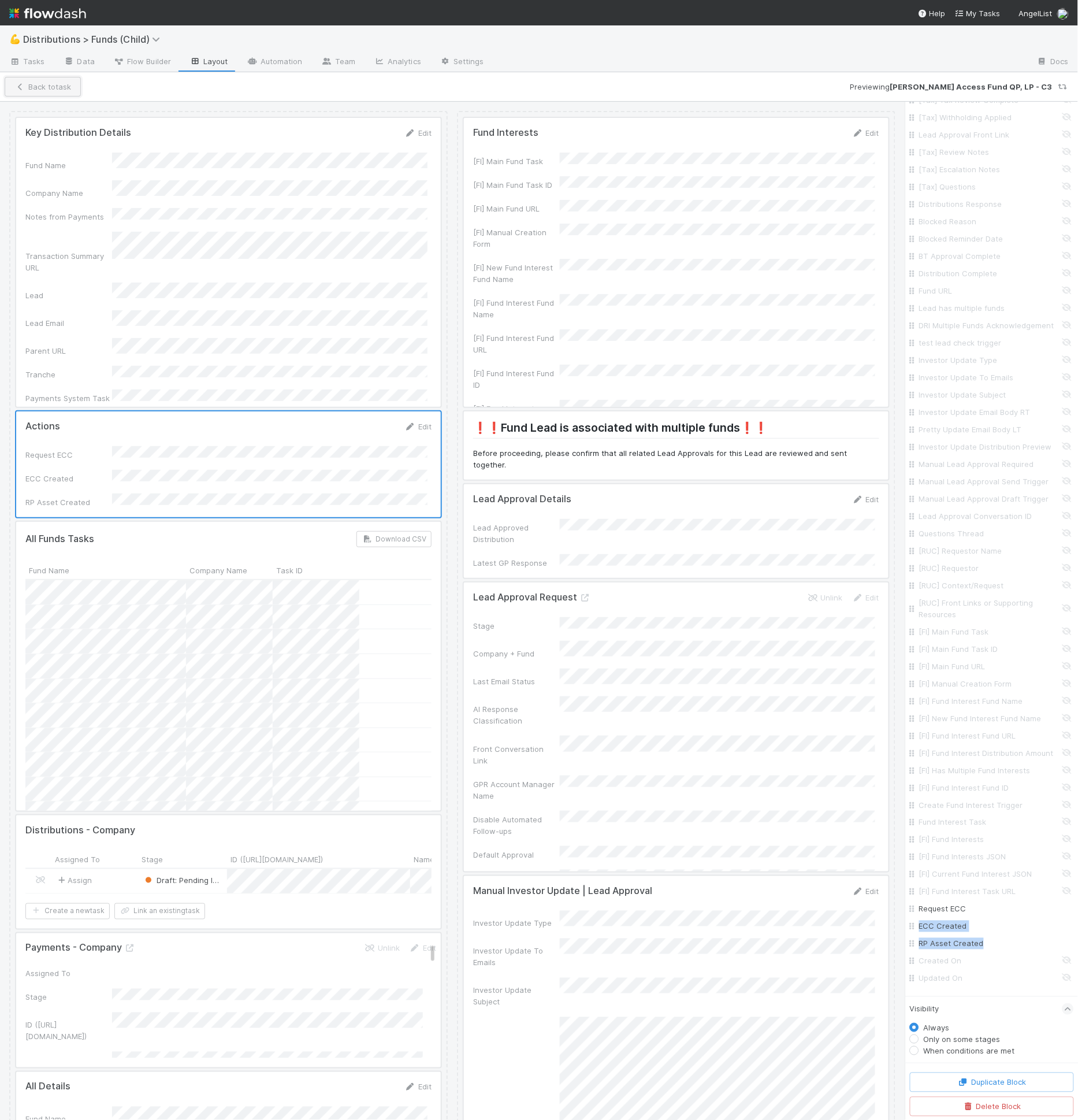
click at [64, 87] on button "Back to task" at bounding box center [42, 86] width 76 height 20
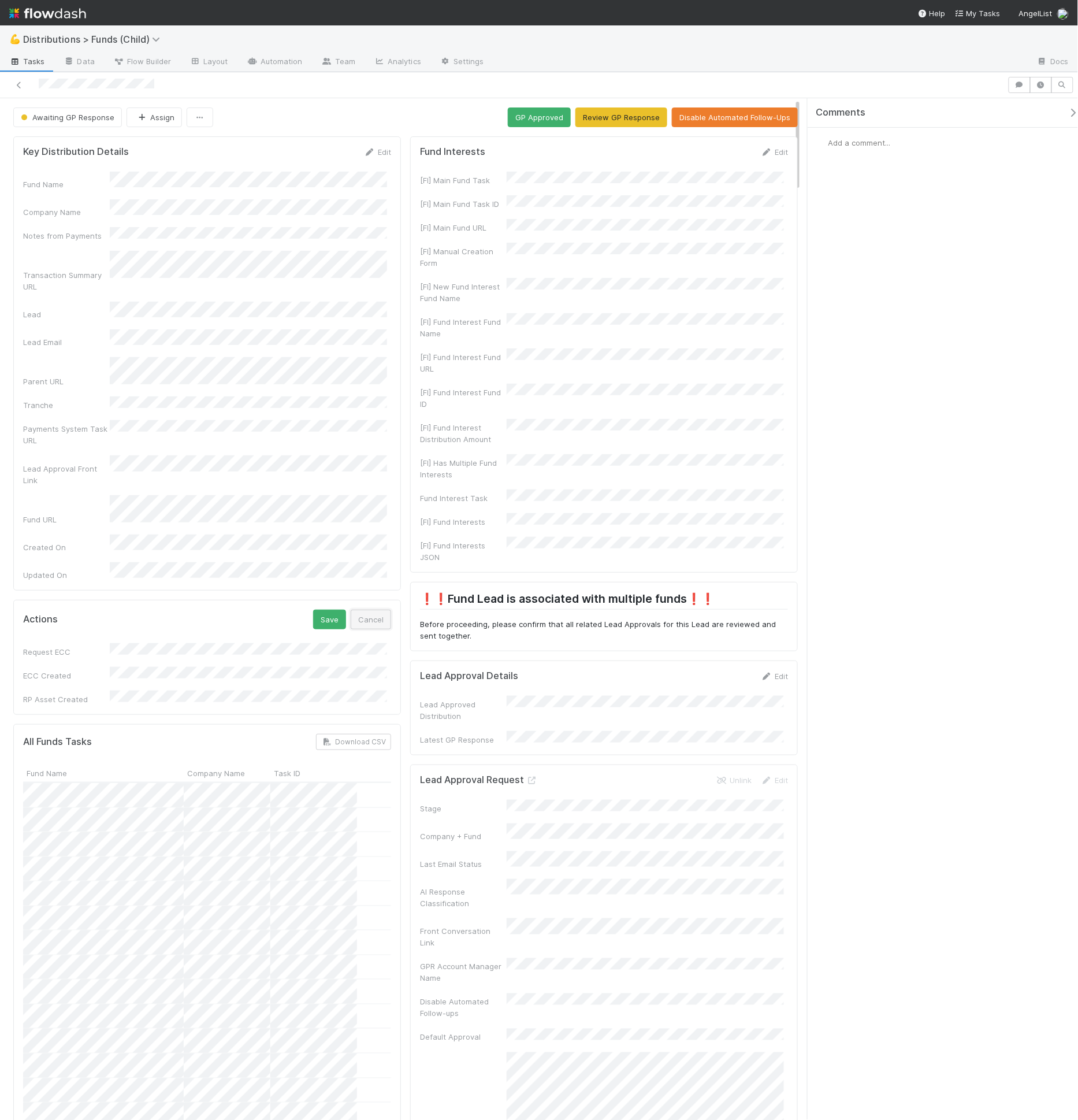
click at [362, 610] on button "Cancel" at bounding box center [370, 619] width 40 height 20
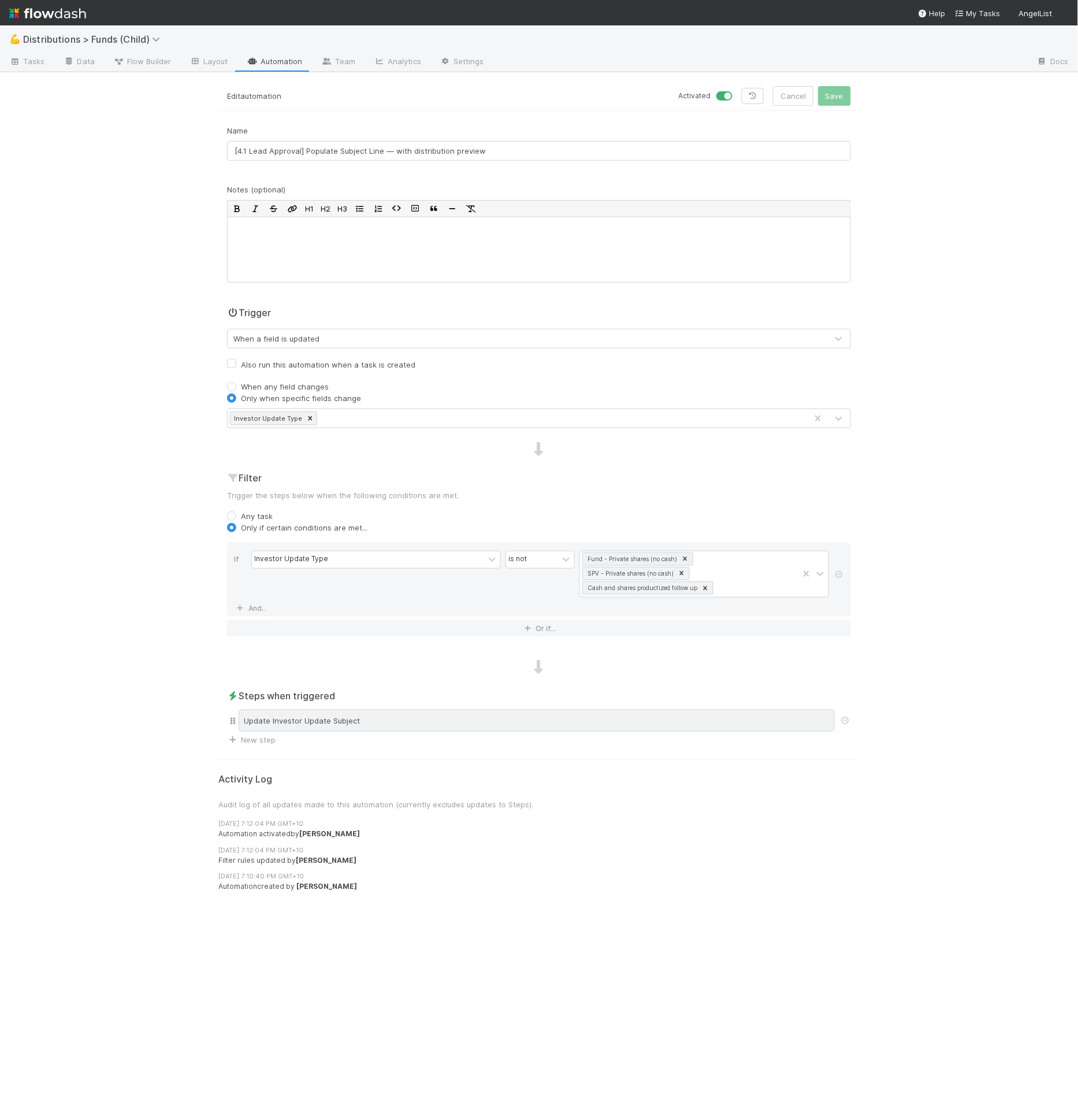
click at [451, 722] on div "Update Investor Update Subject" at bounding box center [537, 720] width 596 height 22
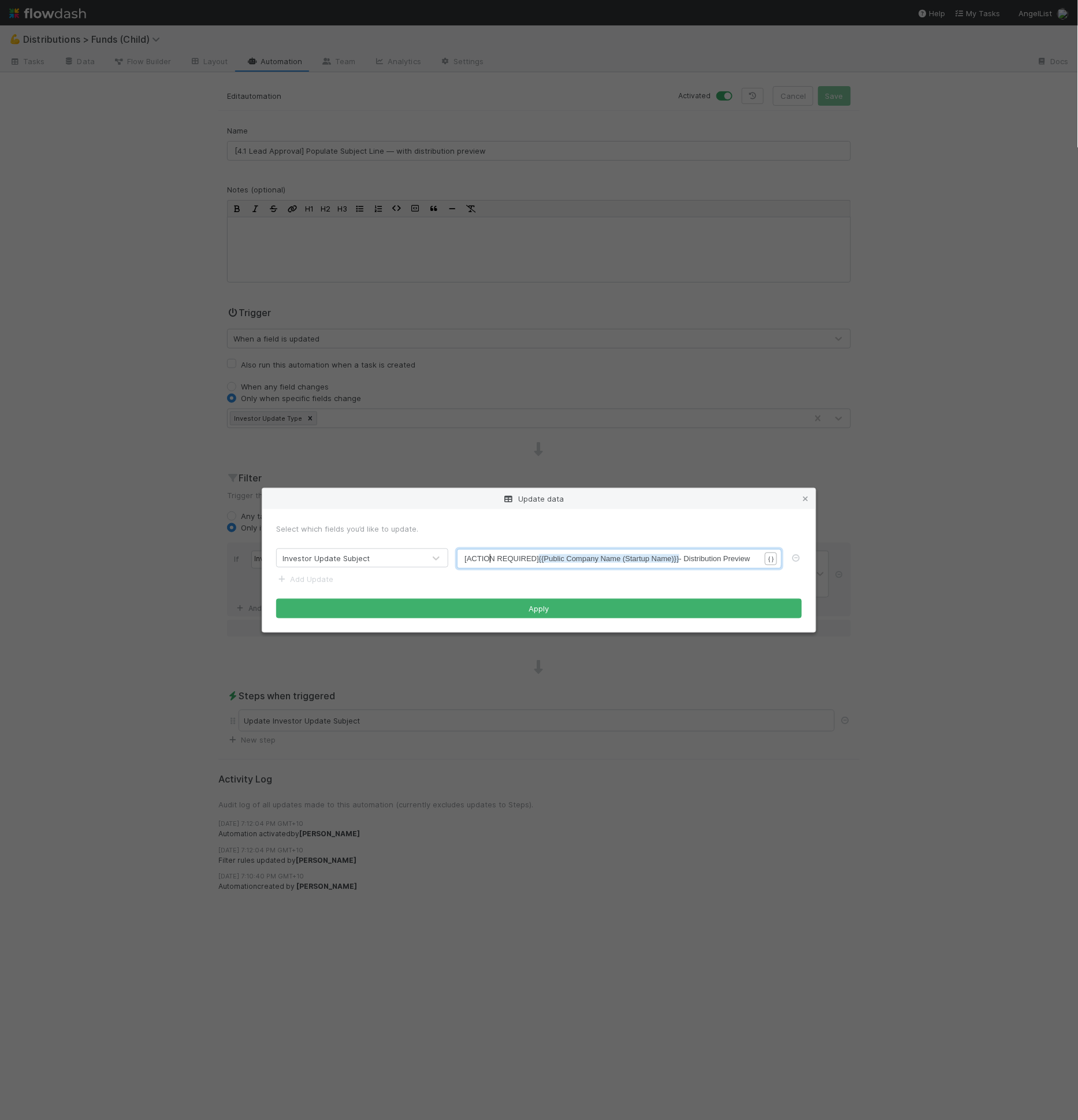
click at [492, 559] on span "[ACTION REQUIRED] {{Public Company Name (Startup Name)}} - Distribution Preview" at bounding box center [607, 559] width 285 height 9
type textarea "Apprvoal"
type textarea "oval"
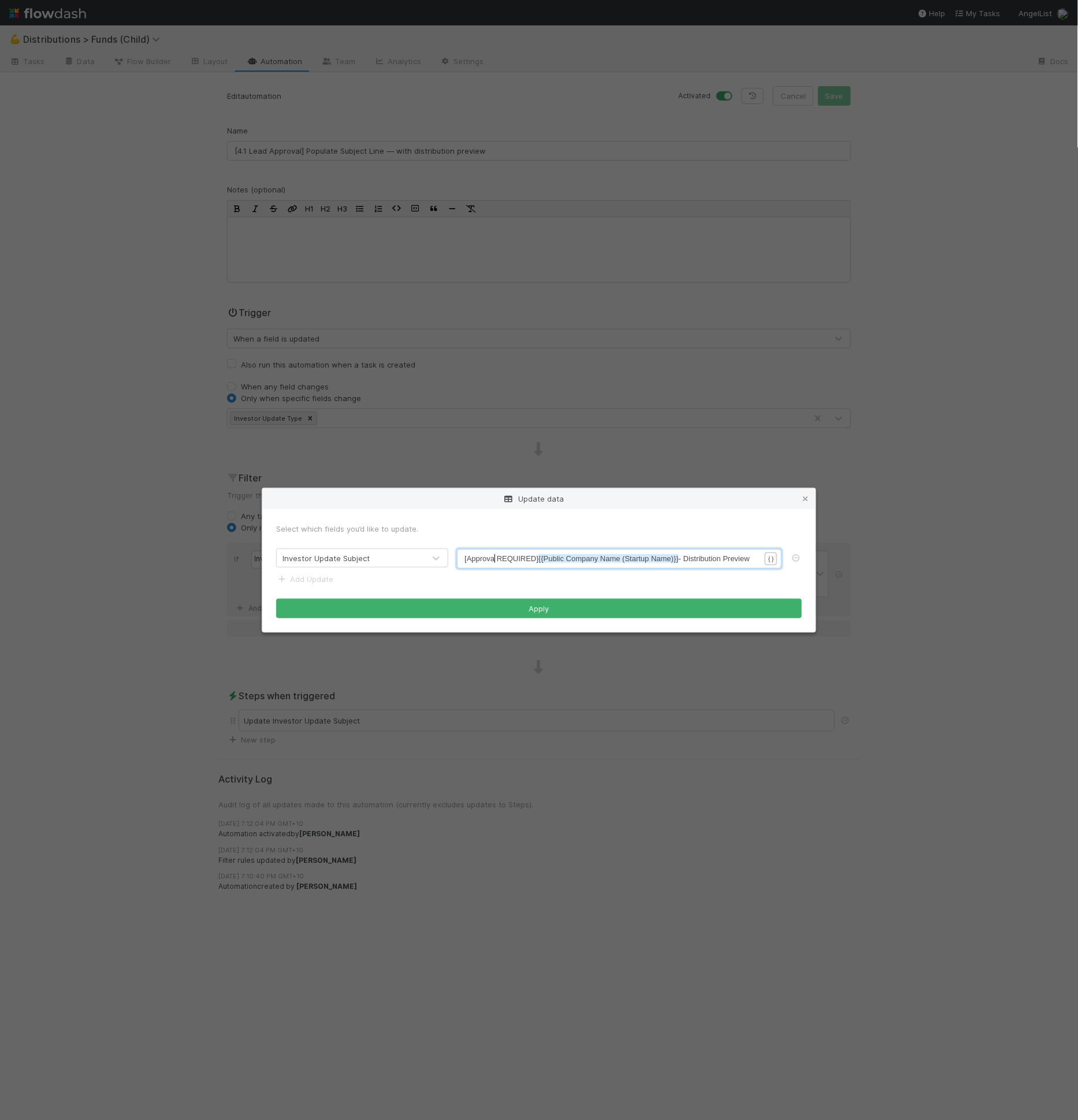
scroll to position [3, 13]
click at [523, 553] on pre "[Approval REQUIRED] {{Public Company Name (Startup Name)}} - Distribution Previ…" at bounding box center [617, 559] width 305 height 11
type textarea "Required"
drag, startPoint x: 532, startPoint y: 557, endPoint x: 525, endPoint y: 584, distance: 27.9
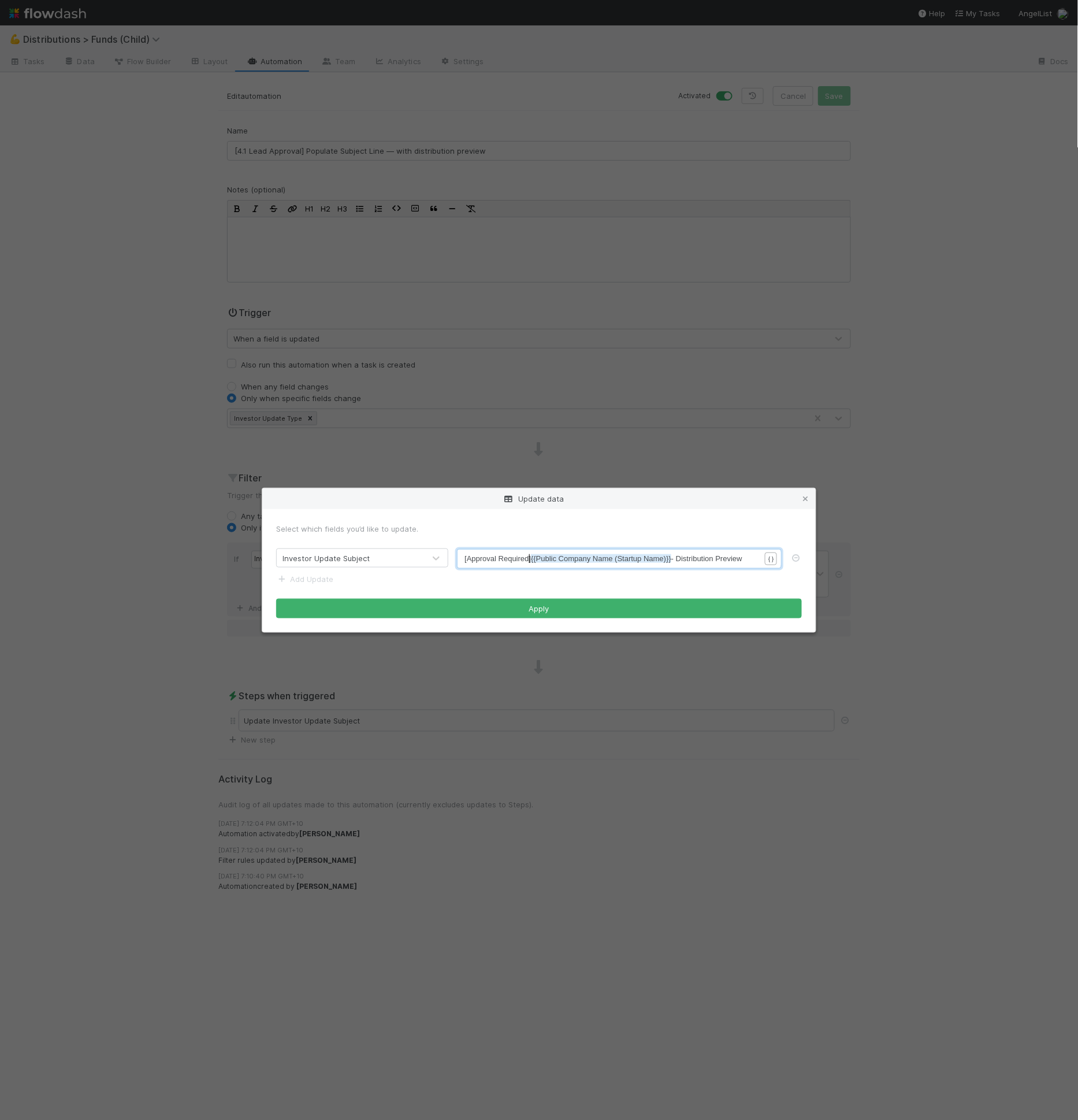
click at [532, 557] on span "[Approval Required] {{Public Company Name (Startup Name)}} - Distribution Previ…" at bounding box center [603, 559] width 278 height 9
type textarea "-"
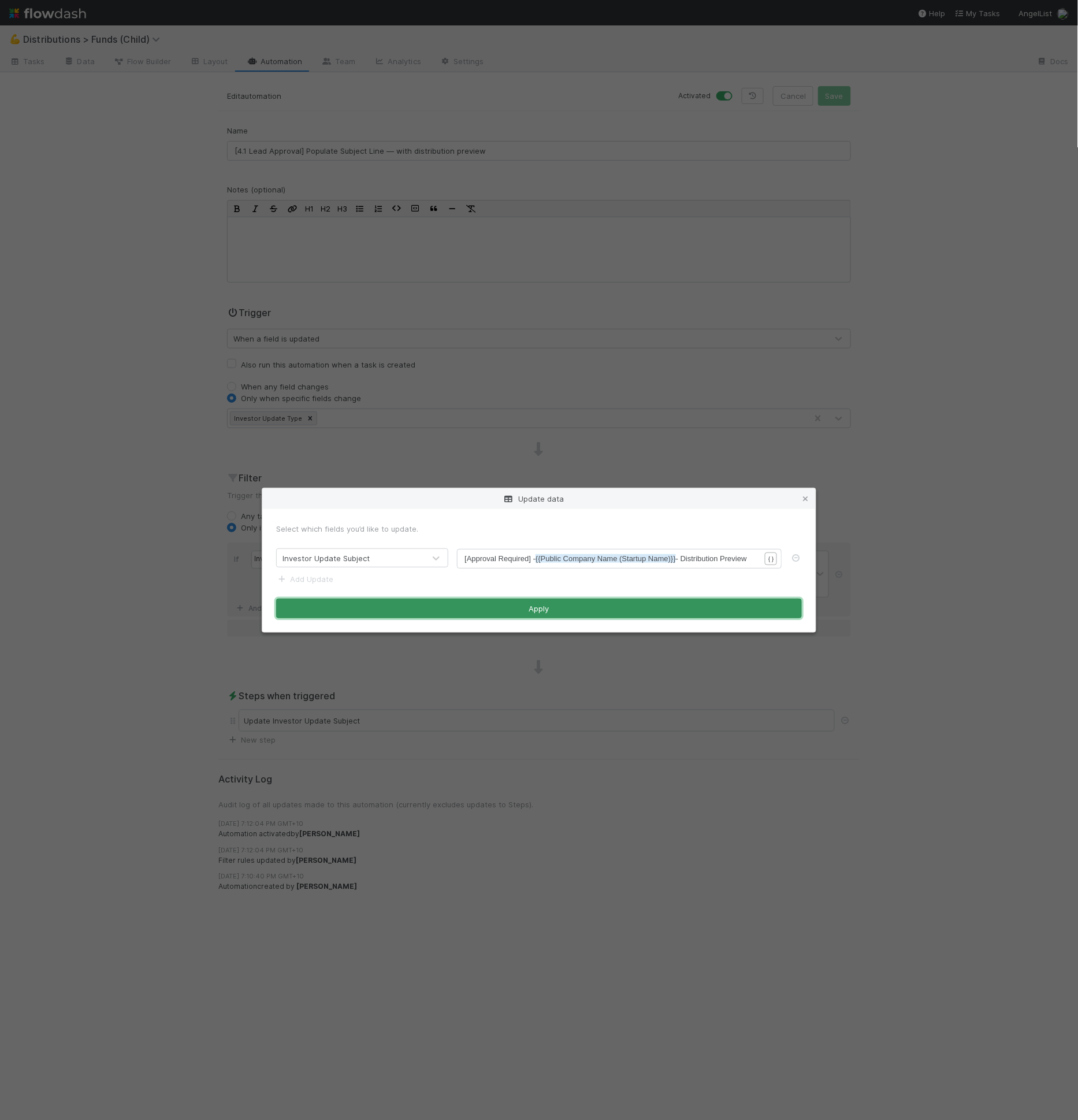
click at [544, 608] on button "Apply" at bounding box center [539, 609] width 526 height 20
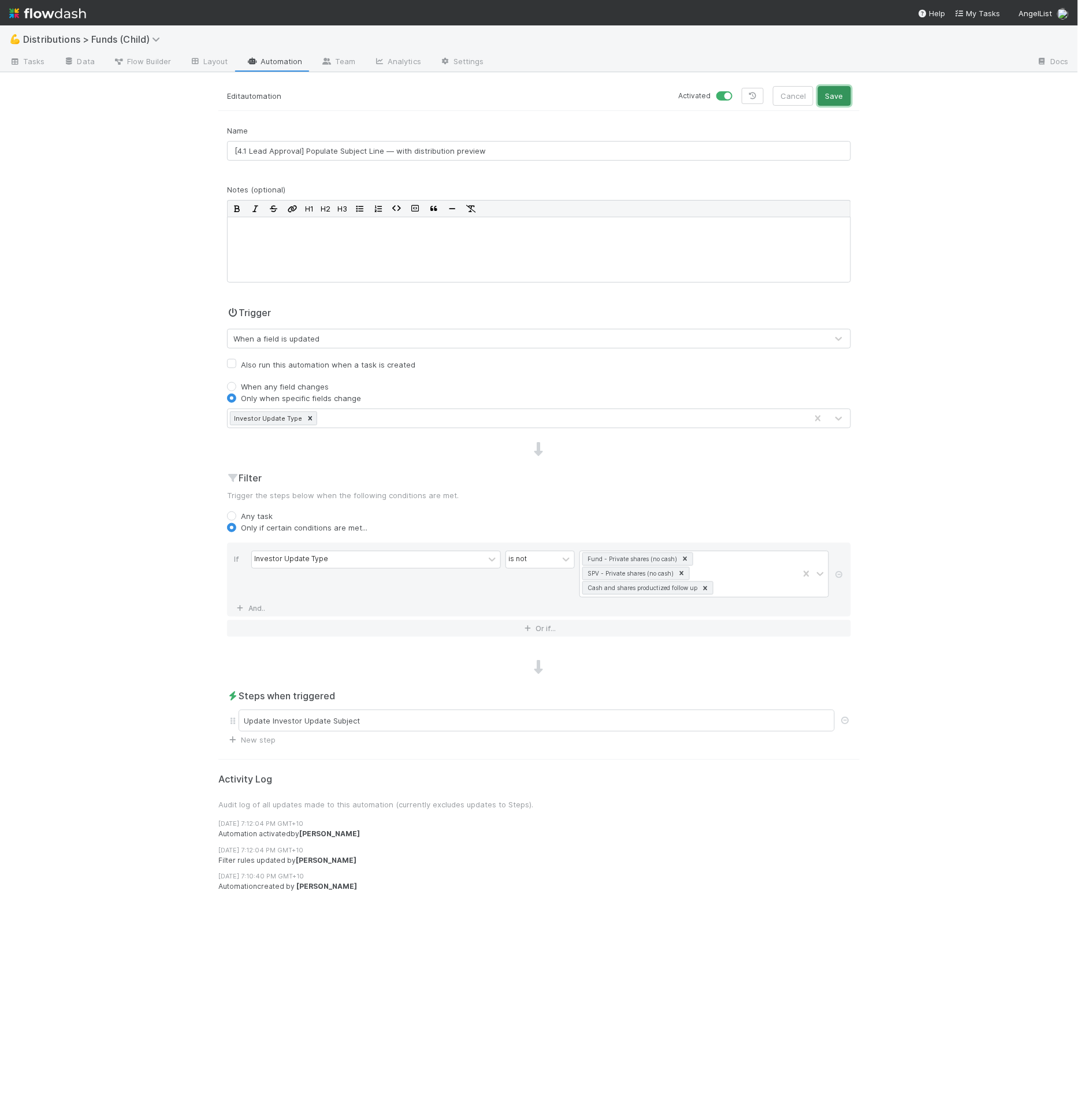
click at [846, 98] on button "Save" at bounding box center [835, 96] width 33 height 20
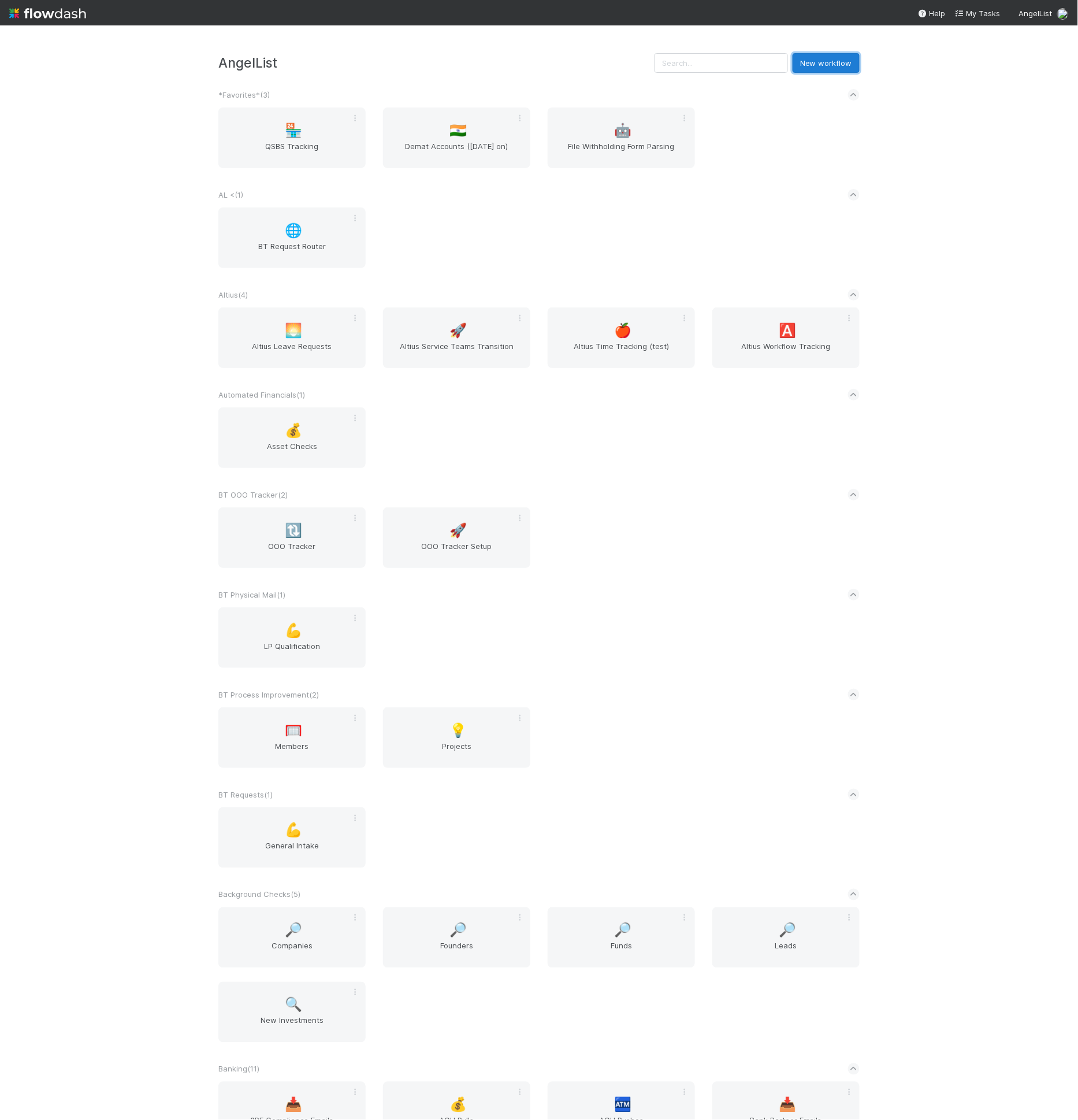
click at [834, 60] on button "New workflow" at bounding box center [826, 63] width 67 height 20
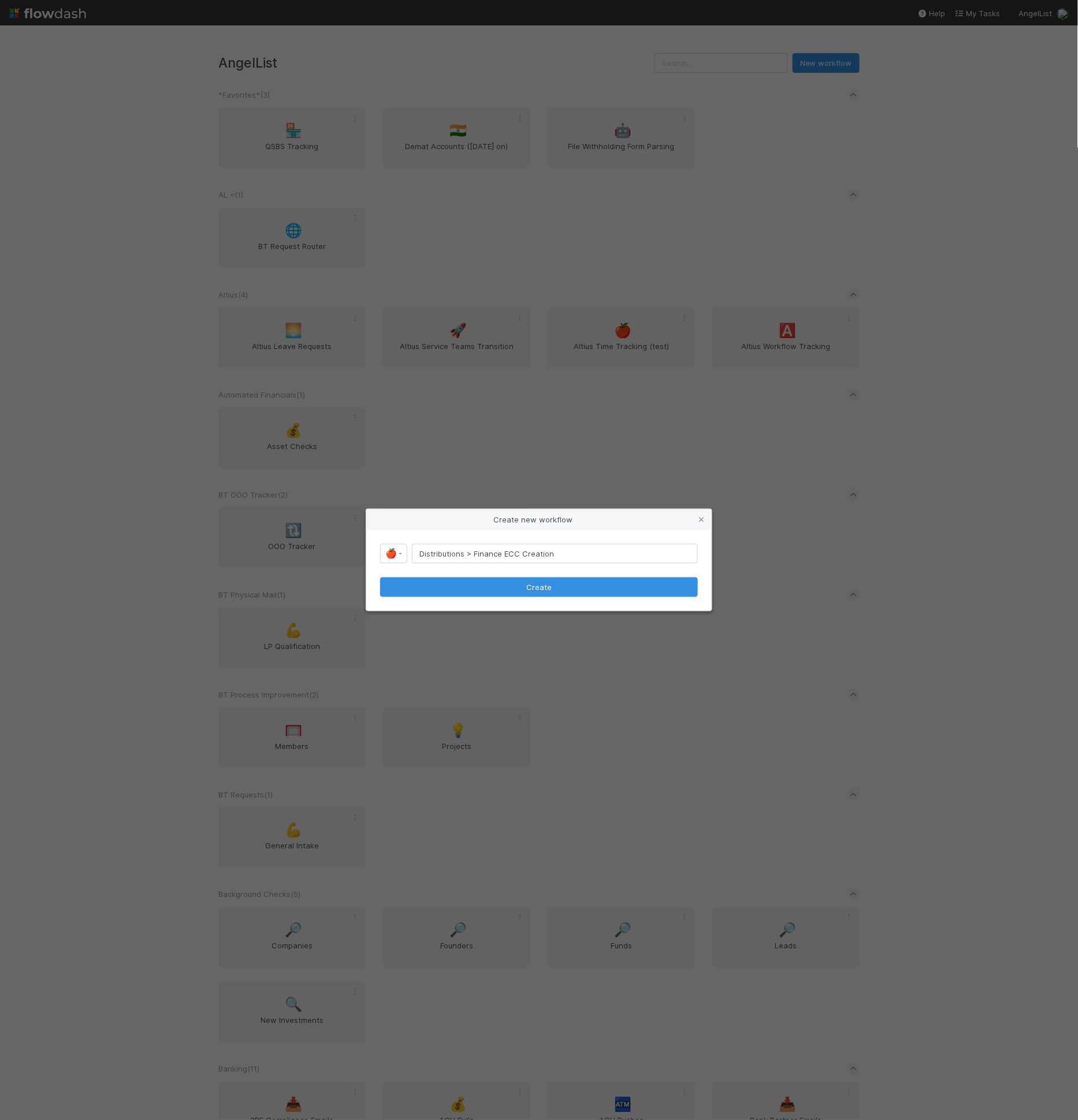
type input "Distributions > Finance ECC Creation"
click at [387, 532] on div "🍎 Distributions > Finance ECC Creation Create" at bounding box center [539, 570] width 345 height 81
click at [387, 539] on div "🍎 Distributions > Finance ECC Creation Create" at bounding box center [539, 570] width 345 height 81
click at [387, 545] on link "🍎" at bounding box center [394, 554] width 27 height 20
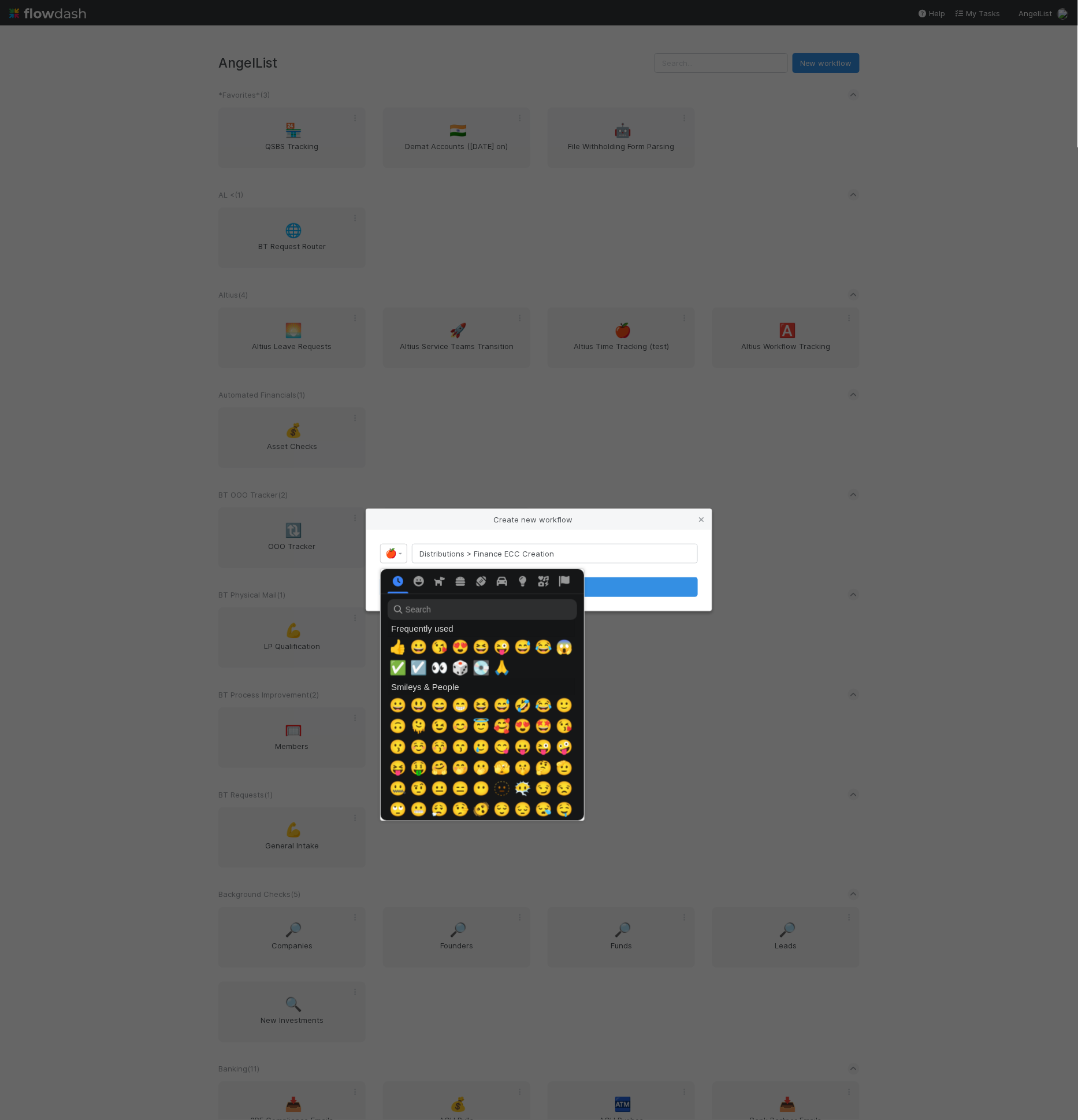
type input "S"
type input "$"
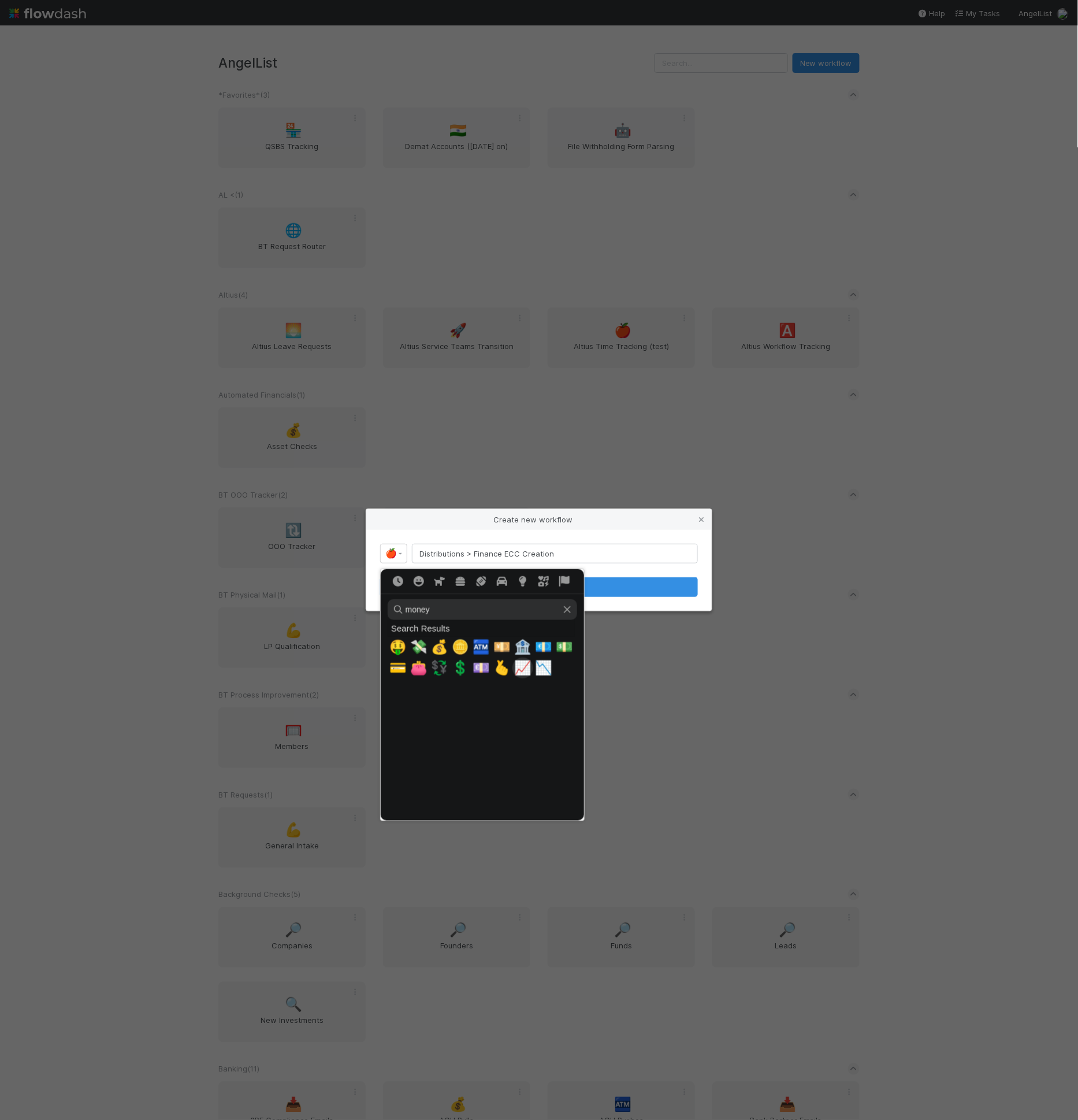
type input "money"
click at [526, 668] on span "📈" at bounding box center [523, 668] width 17 height 16
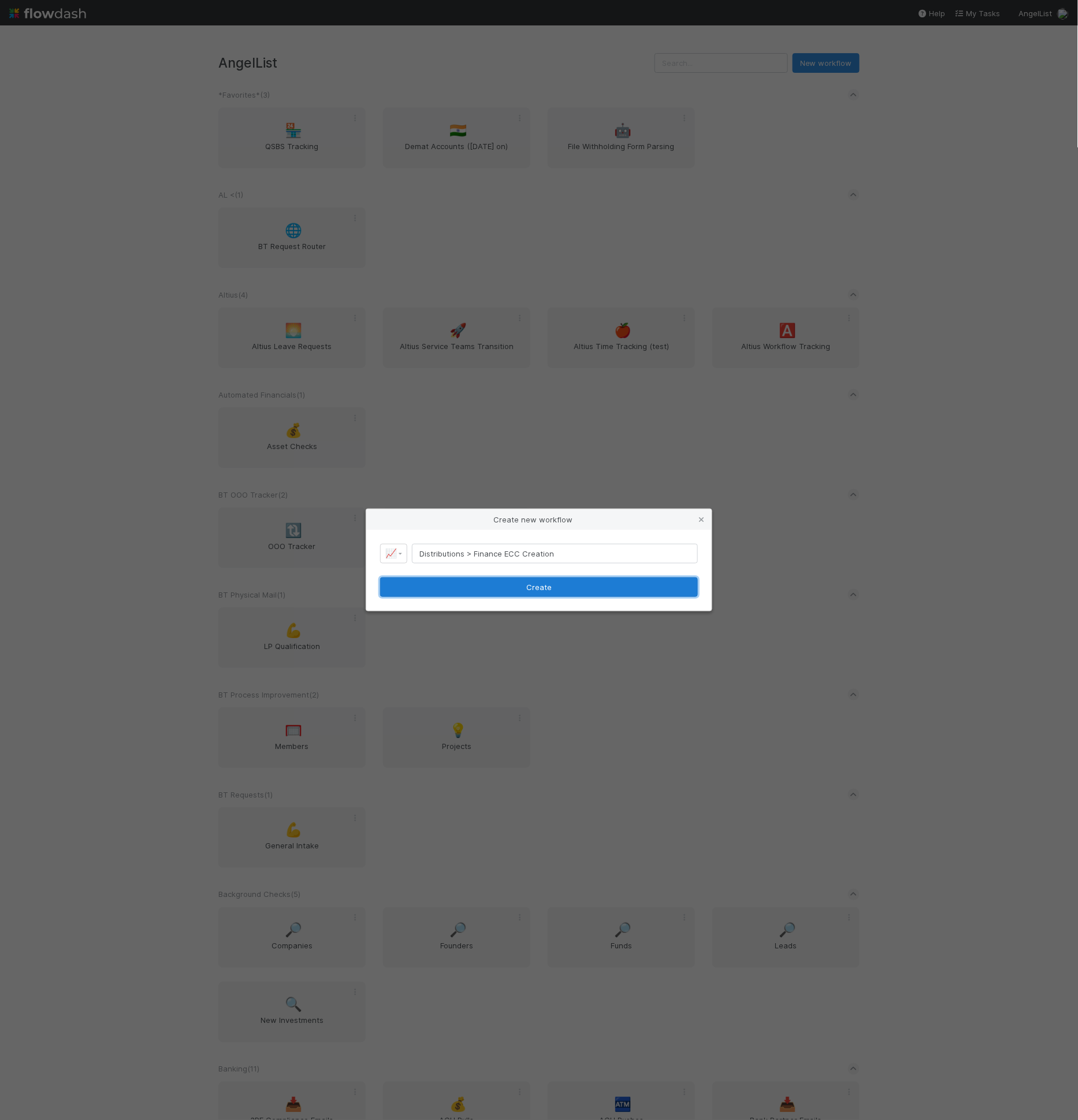
click at [528, 594] on button "Create" at bounding box center [539, 587] width 318 height 20
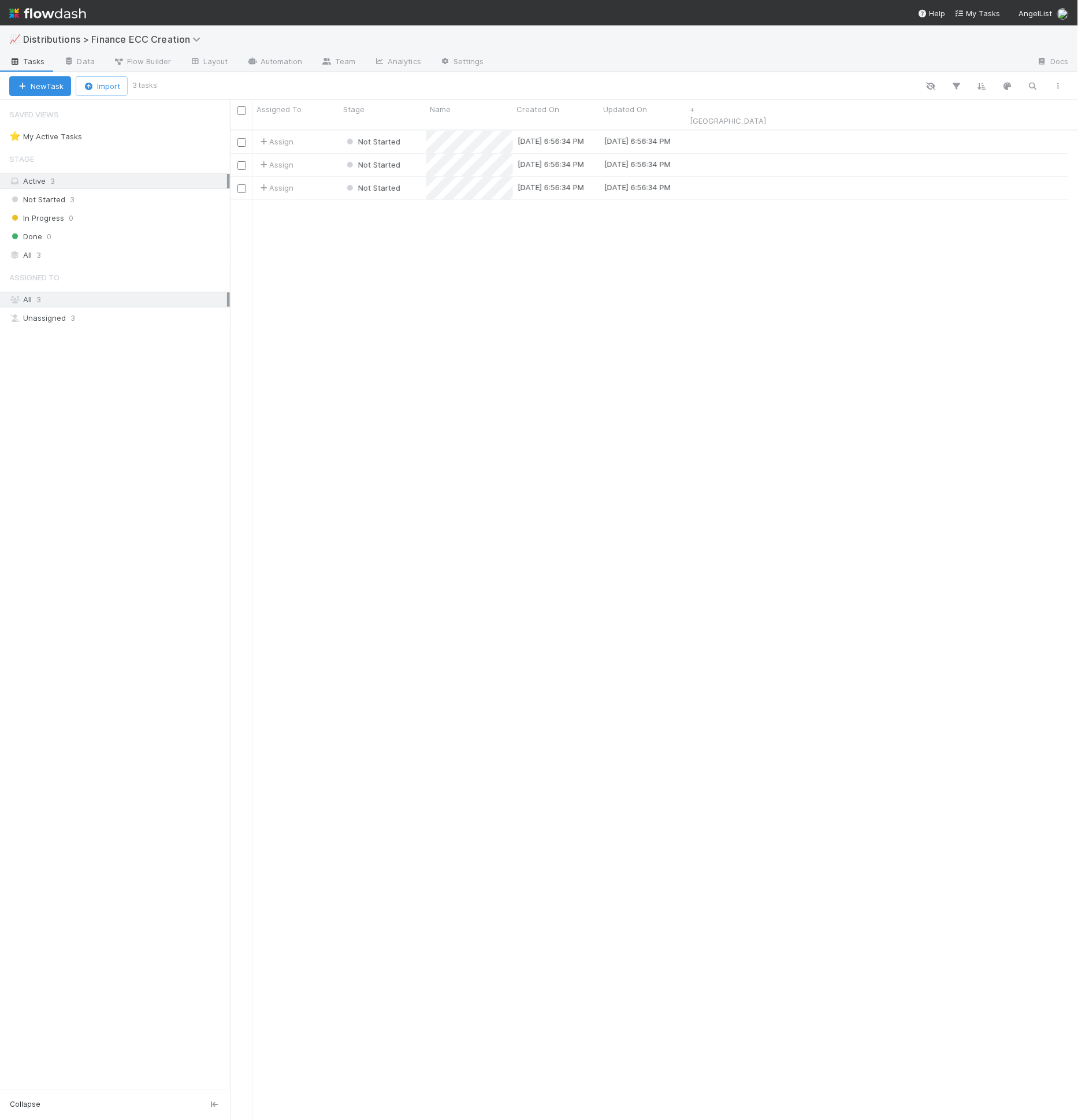
scroll to position [990, 829]
click at [104, 61] on link "Flow Builder" at bounding box center [142, 62] width 76 height 19
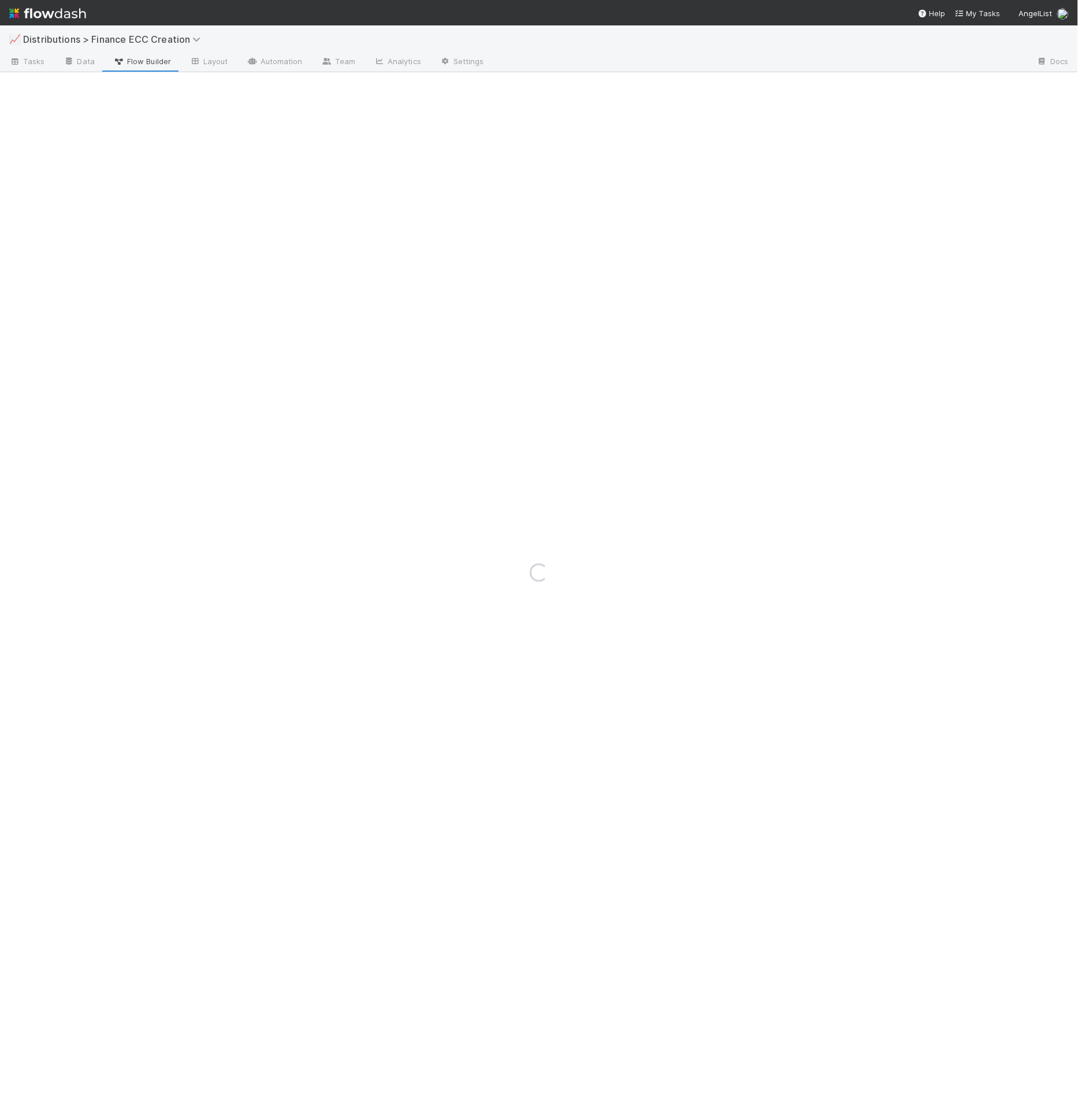
click at [96, 63] on div "Loading..." at bounding box center [539, 573] width 1078 height 1094
click at [60, 64] on link "Data" at bounding box center [79, 62] width 50 height 19
click at [88, 58] on div "Loading..." at bounding box center [539, 573] width 1078 height 1094
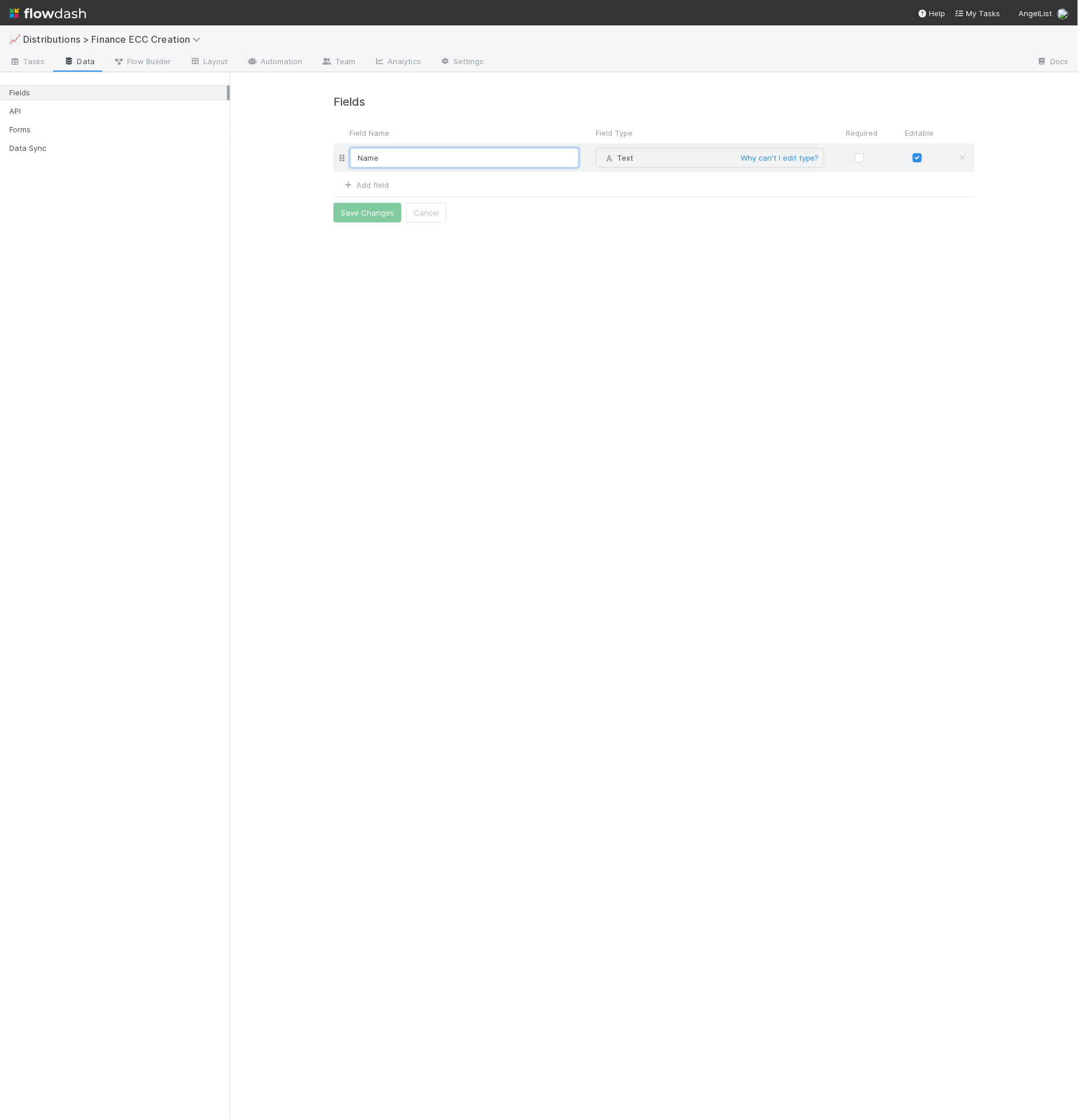
click at [387, 151] on input "Name" at bounding box center [464, 158] width 228 height 20
click at [387, 155] on input "Name" at bounding box center [464, 158] width 228 height 20
click at [372, 155] on input "Name" at bounding box center [464, 158] width 228 height 20
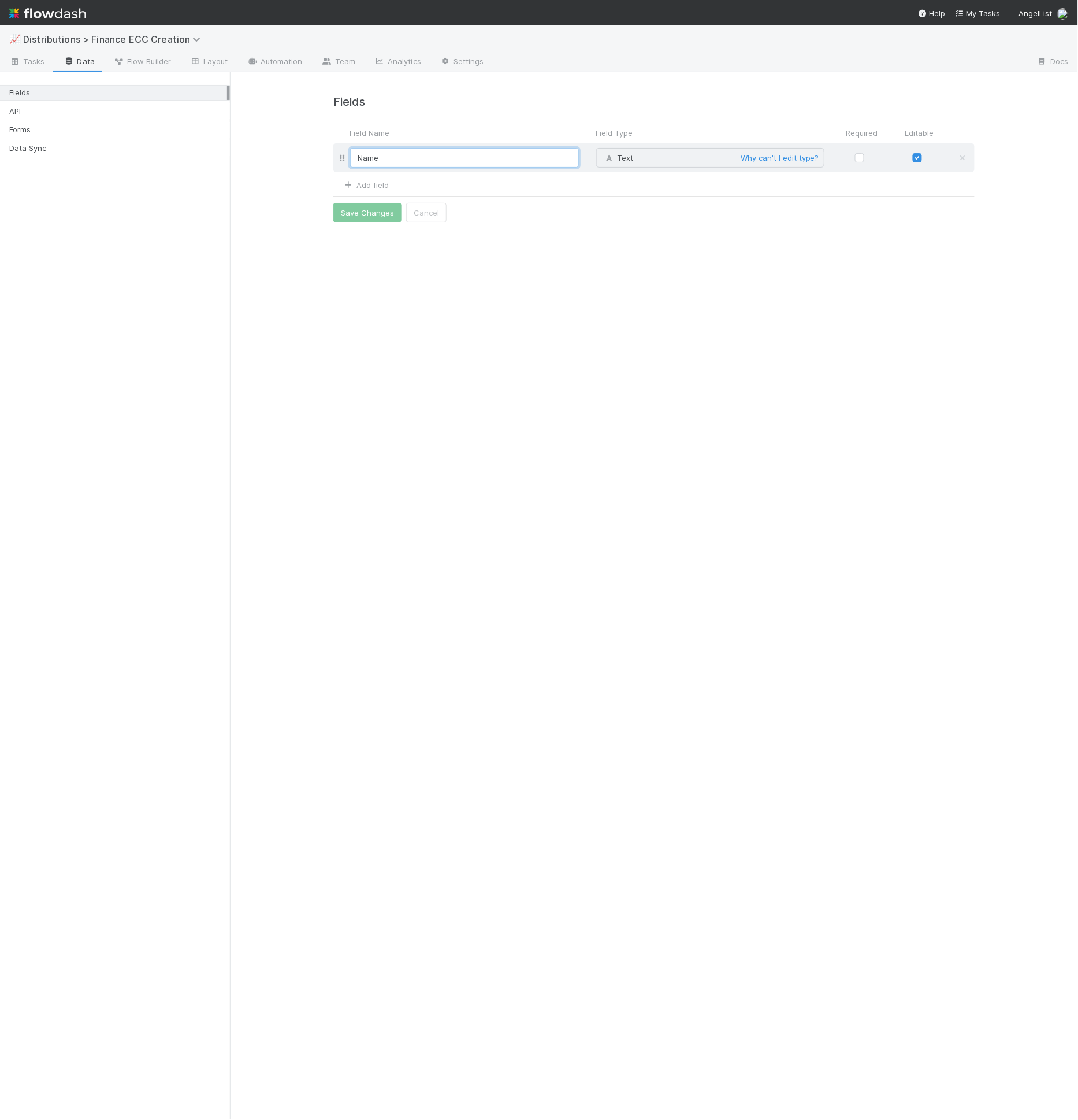
click at [372, 155] on input "Name" at bounding box center [464, 158] width 228 height 20
click at [403, 158] on input "Name" at bounding box center [464, 158] width 228 height 20
type input "Fund Name"
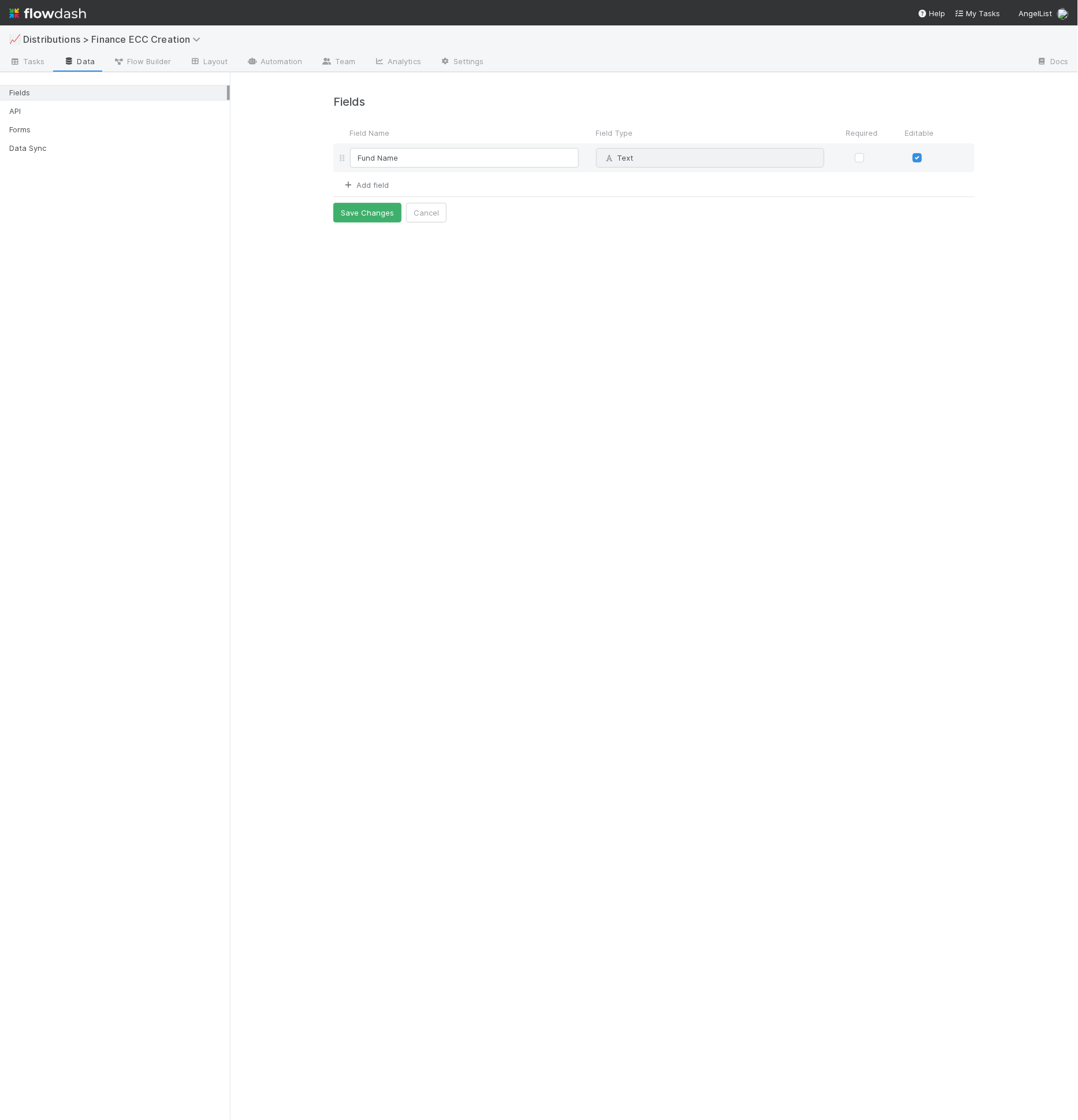
click at [380, 186] on link "Add field" at bounding box center [366, 185] width 46 height 9
type input "Company Name"
click at [368, 218] on link "Add field" at bounding box center [366, 218] width 46 height 9
drag, startPoint x: 378, startPoint y: 223, endPoint x: 381, endPoint y: 231, distance: 8.5
click at [378, 225] on input at bounding box center [464, 225] width 228 height 20
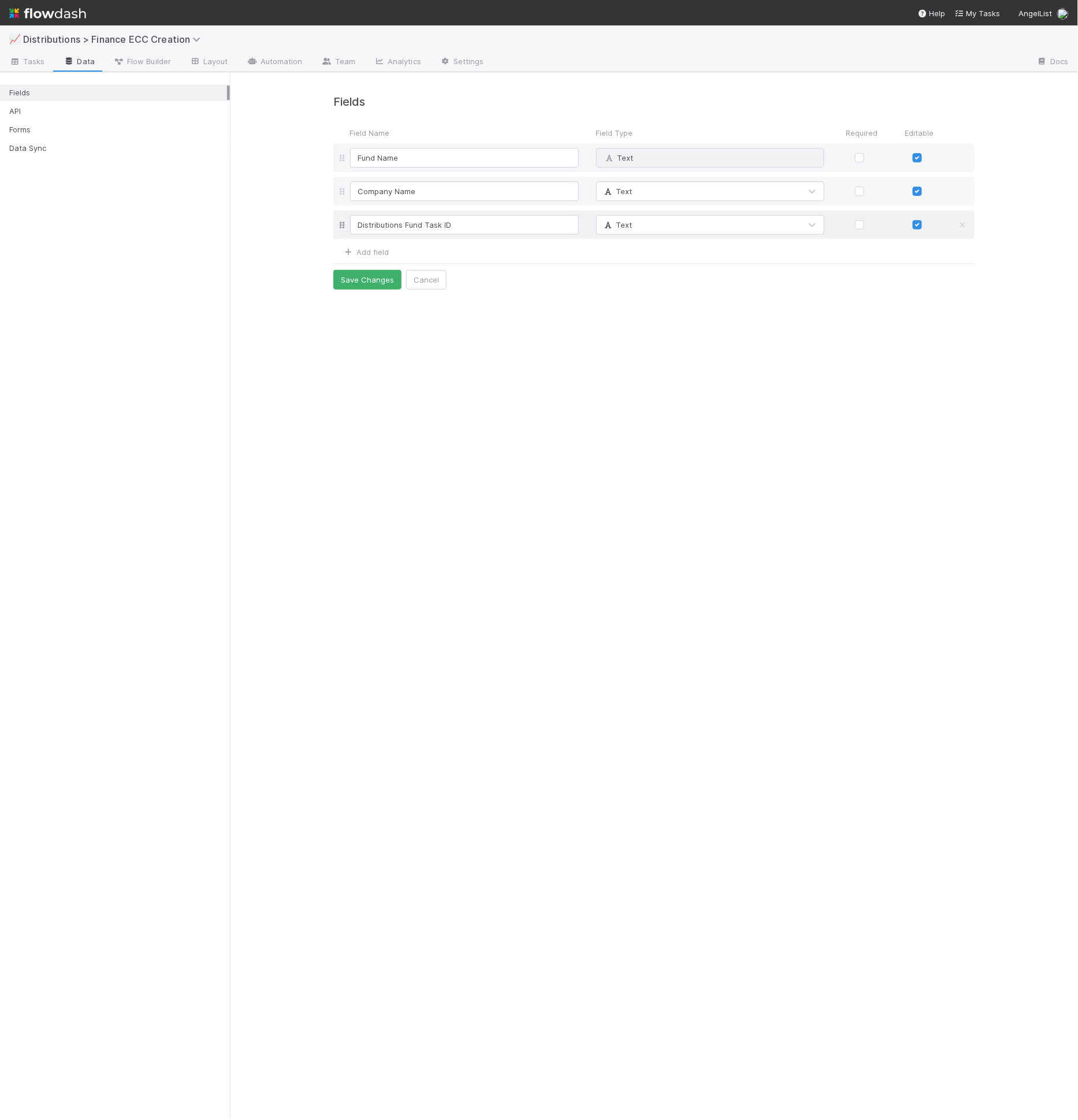
type input "Distributions Fund Task ID"
click at [618, 229] on span "Text" at bounding box center [617, 225] width 30 height 9
type input "num"
click at [387, 248] on link "Add field" at bounding box center [366, 252] width 46 height 9
click at [379, 257] on input at bounding box center [464, 258] width 228 height 20
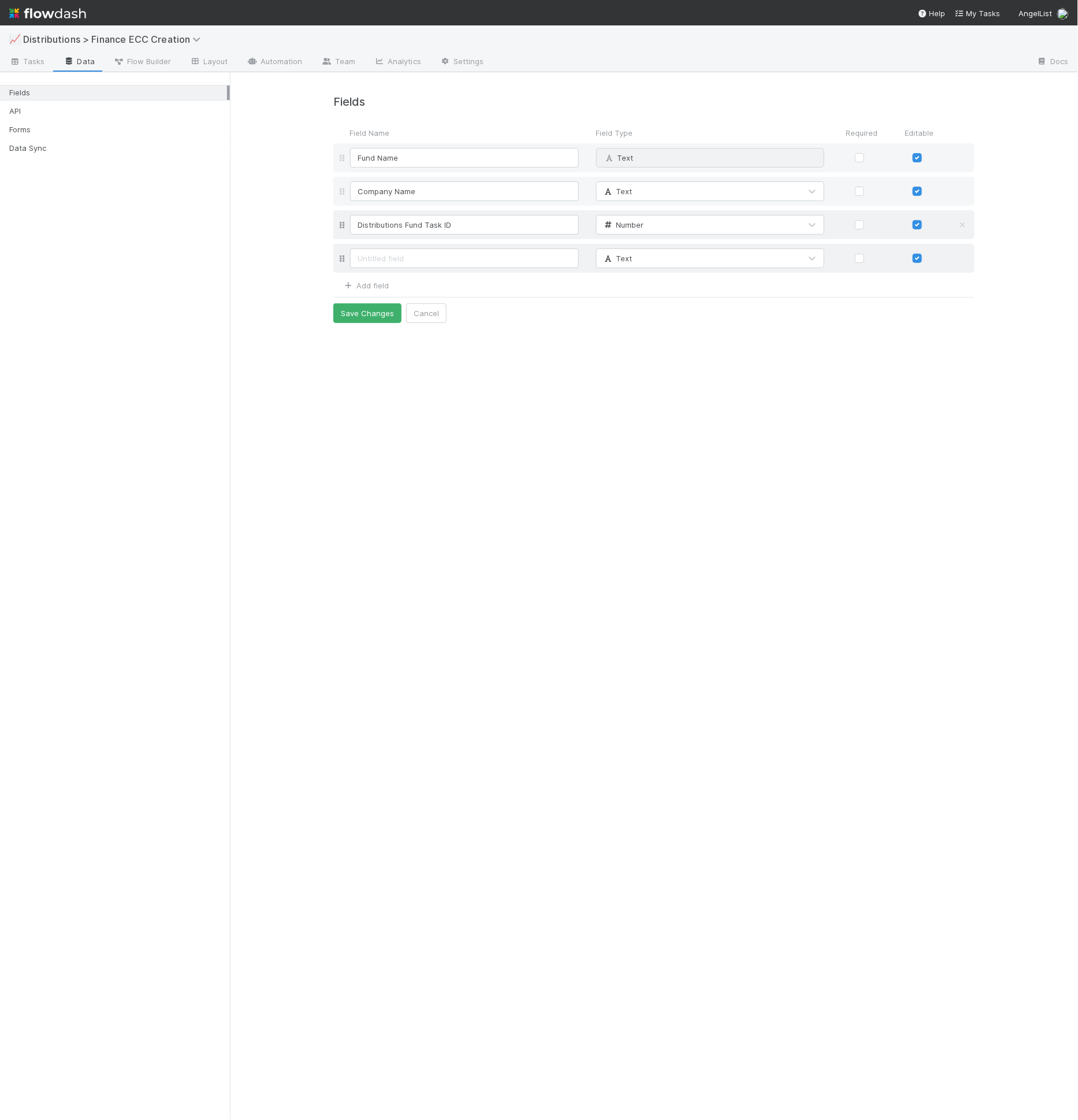
click at [393, 269] on div "Text" at bounding box center [654, 258] width 641 height 29
click at [397, 255] on input at bounding box center [464, 258] width 228 height 20
click at [629, 232] on div "Number" at bounding box center [699, 225] width 204 height 19
click at [509, 258] on input at bounding box center [464, 258] width 228 height 20
click at [648, 232] on div "Number" at bounding box center [699, 225] width 204 height 19
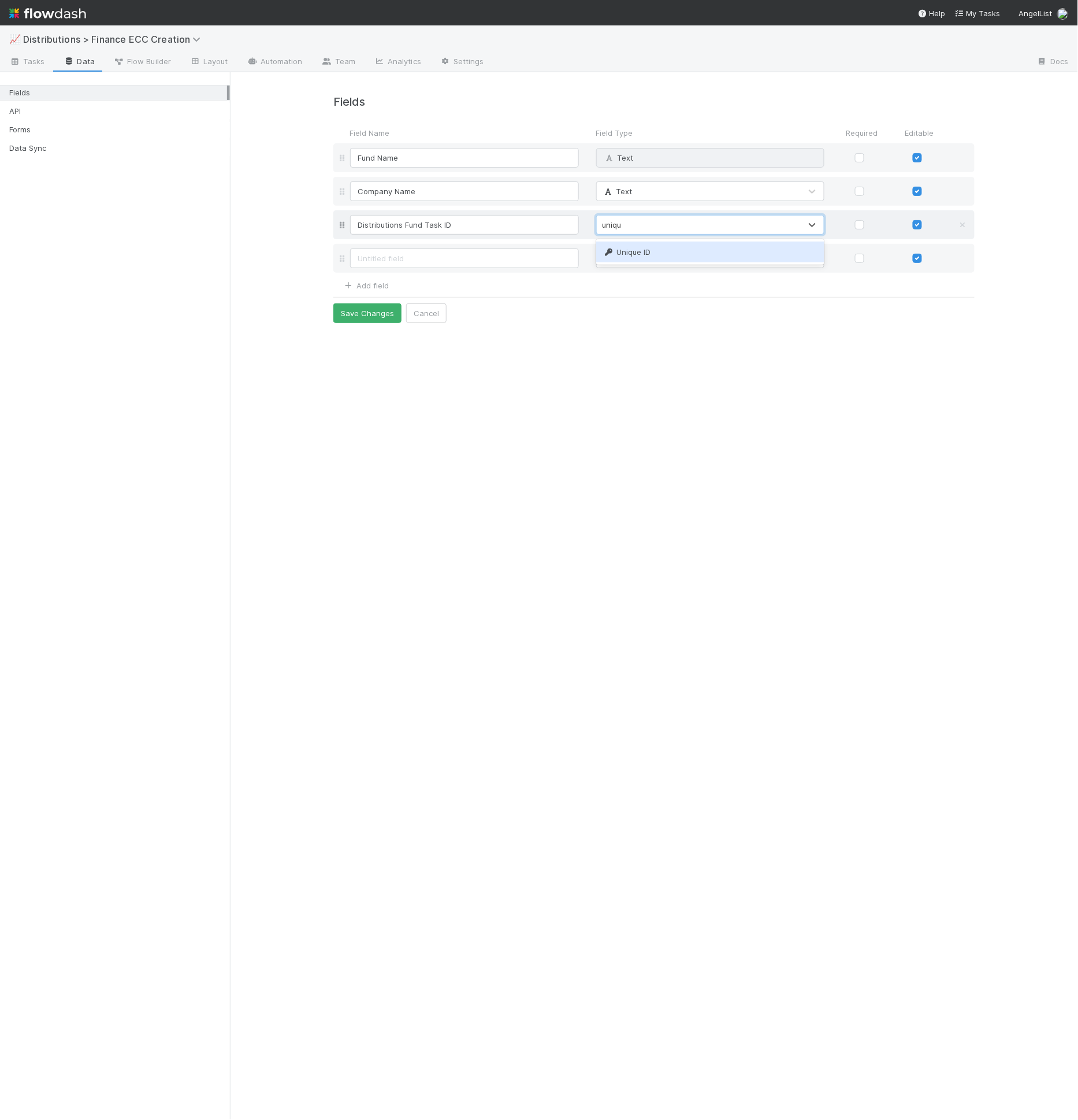
type input "unique"
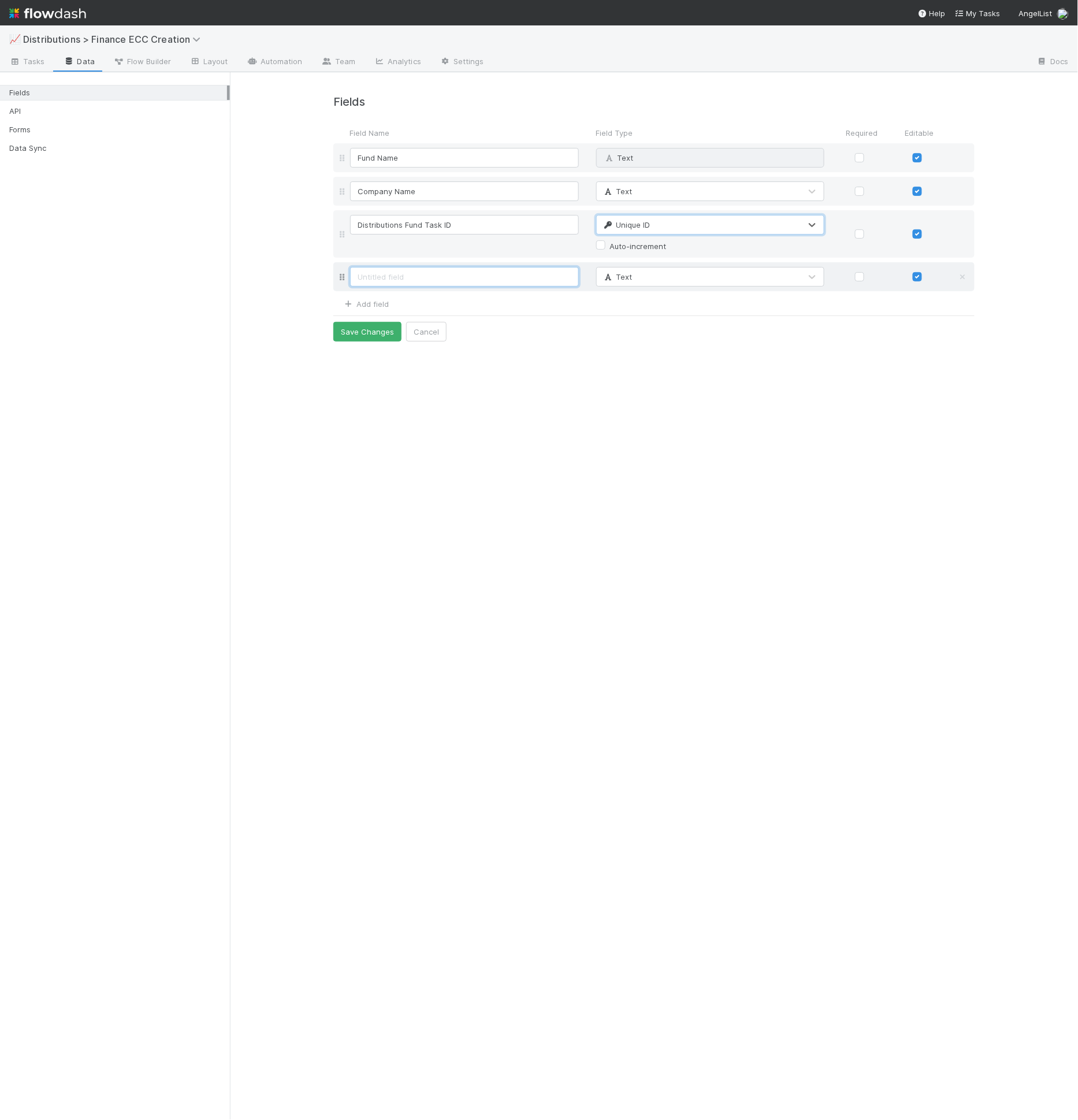
click at [426, 271] on input at bounding box center [464, 276] width 228 height 20
click at [444, 283] on input at bounding box center [464, 276] width 228 height 20
type input "CT Fund URL"
click at [636, 278] on div "URL" at bounding box center [699, 276] width 204 height 19
type input "text"
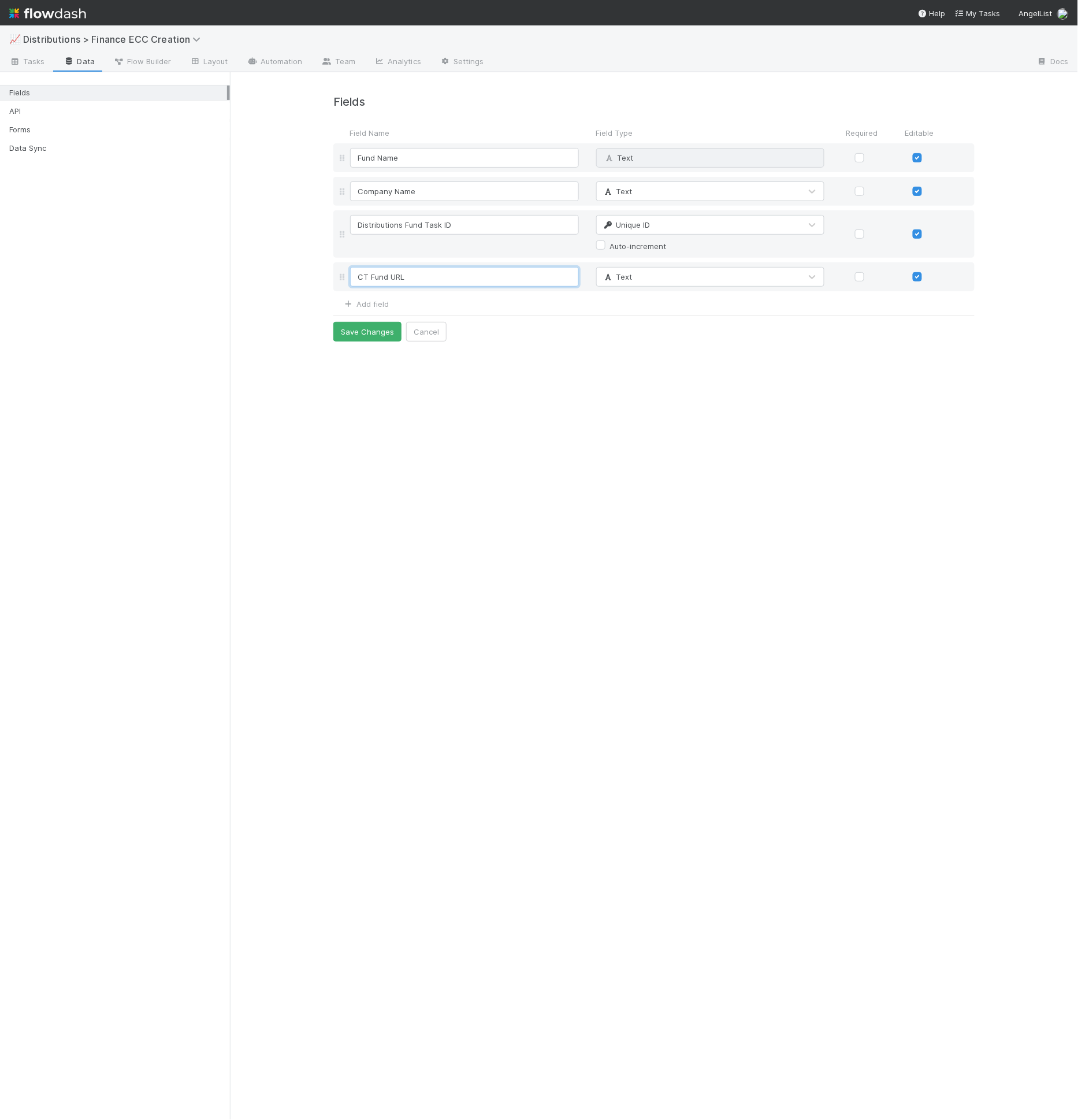
drag, startPoint x: 371, startPoint y: 280, endPoint x: 332, endPoint y: 284, distance: 39.2
click at [332, 284] on div "Fields Field Name Field Type Required Editable Fund Name Text Why can't I edit …" at bounding box center [654, 218] width 659 height 246
click at [381, 269] on input "CT Fund URL" at bounding box center [464, 276] width 228 height 20
drag, startPoint x: 370, startPoint y: 278, endPoint x: 249, endPoint y: 266, distance: 121.6
click at [249, 266] on div "Fields Field Name Field Type Required Editable Fund Name Text Why can't I edit …" at bounding box center [654, 211] width 848 height 278
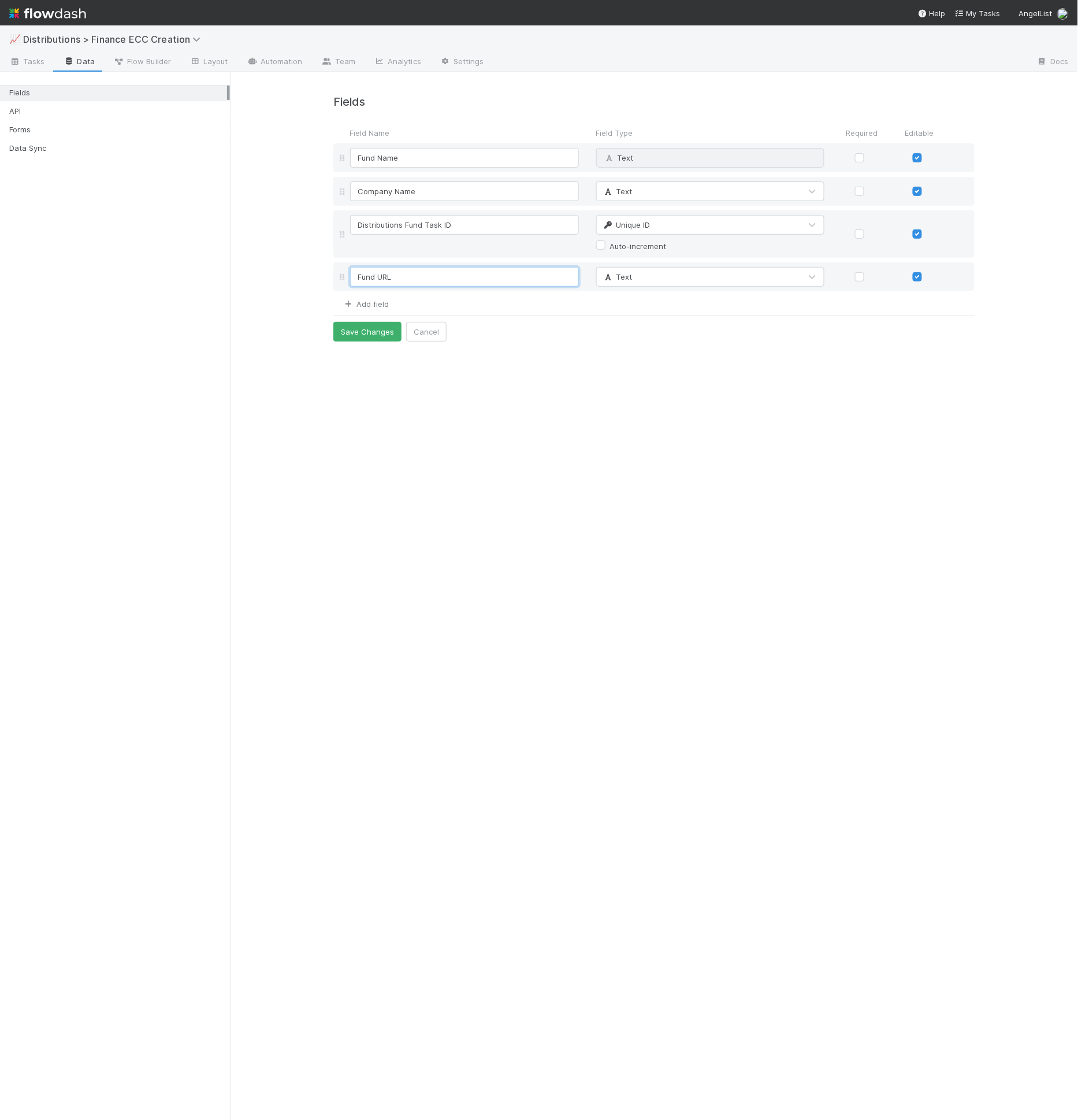
type input "Fund URL"
click at [368, 300] on link "Add field" at bounding box center [366, 304] width 46 height 9
click at [387, 305] on input at bounding box center [464, 310] width 228 height 20
type input "Transaction Summary URL"
click at [624, 314] on div "URL" at bounding box center [616, 310] width 27 height 11
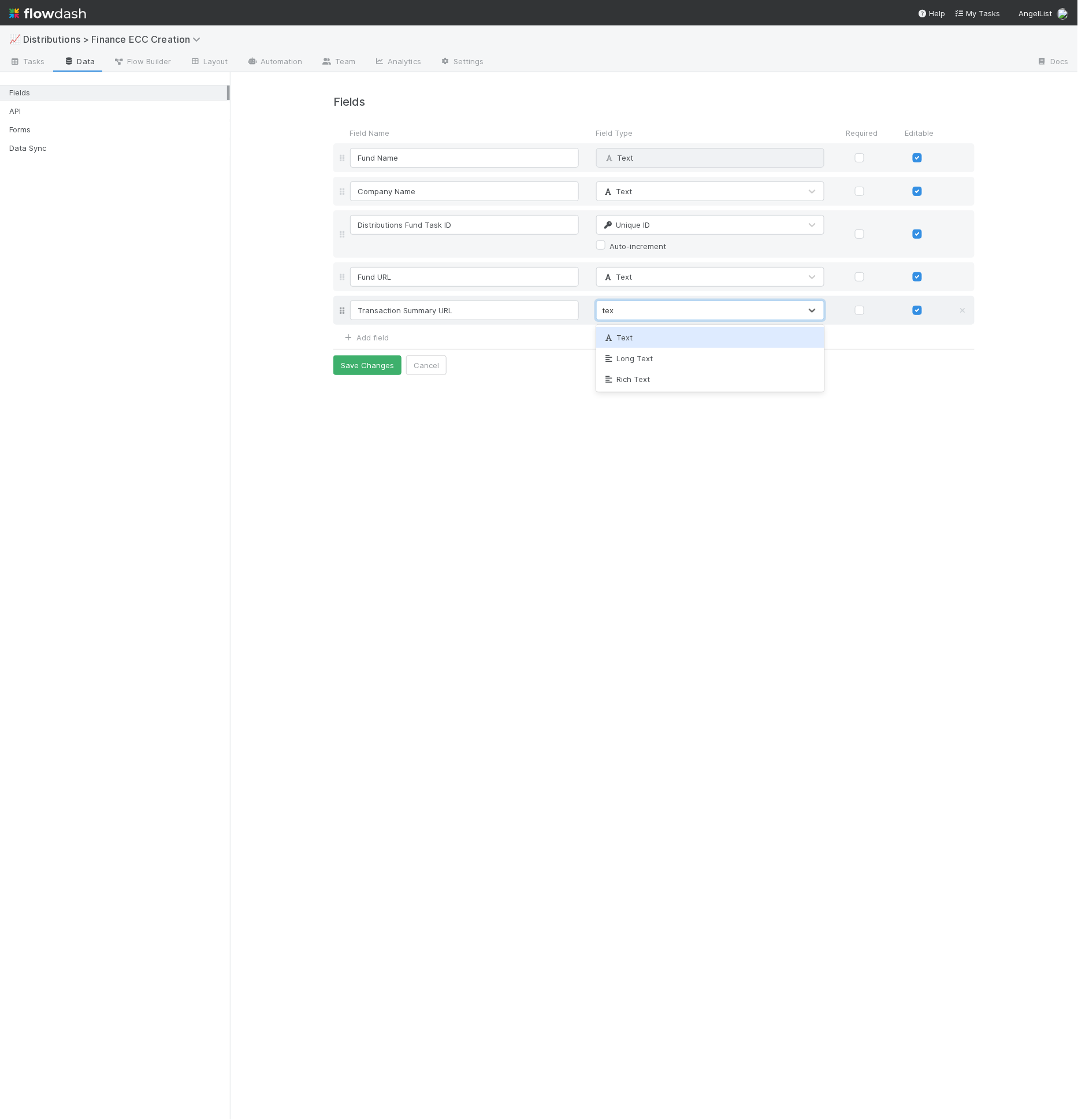
type input "text"
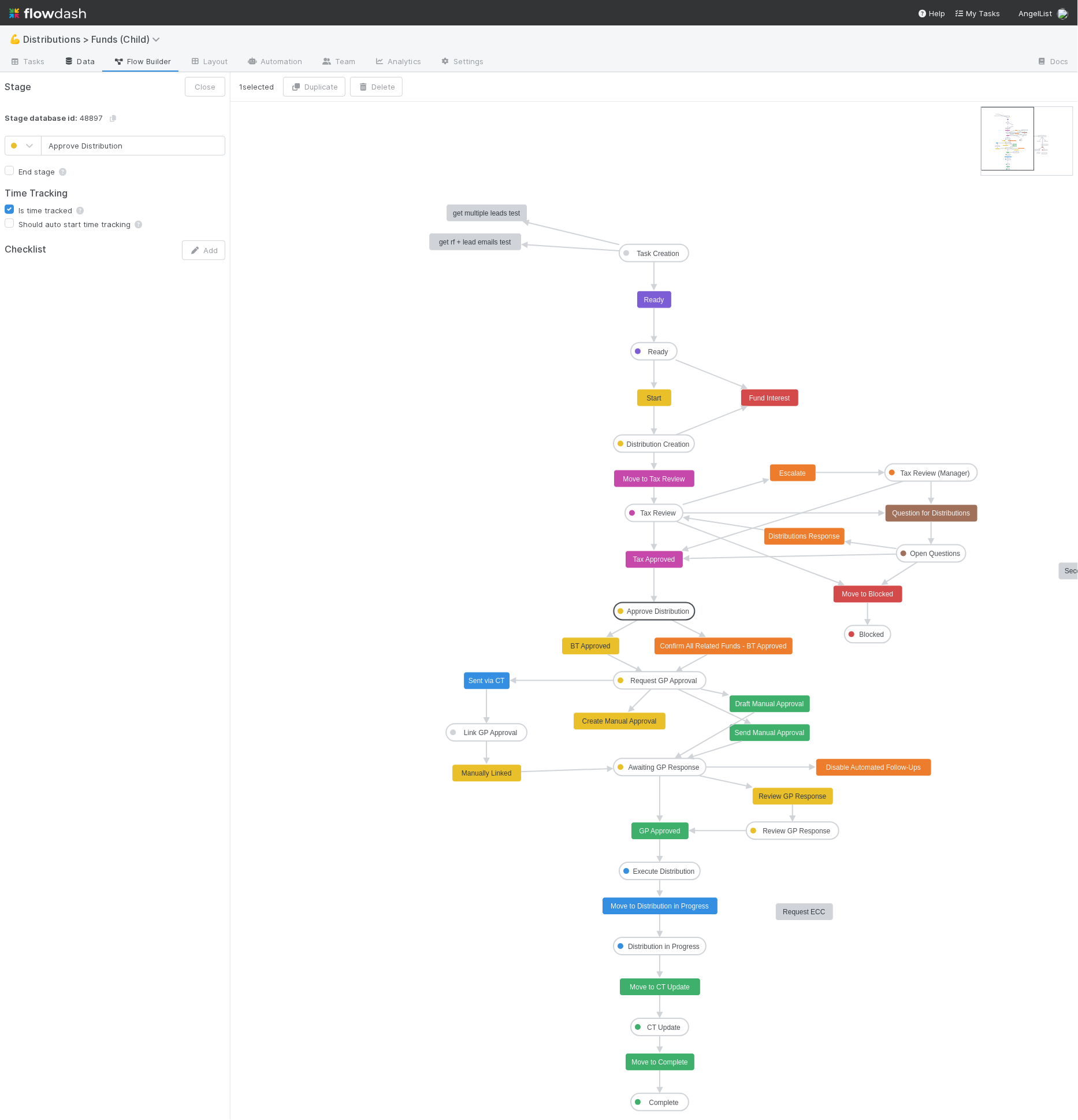
click at [68, 61] on icon at bounding box center [70, 61] width 11 height 7
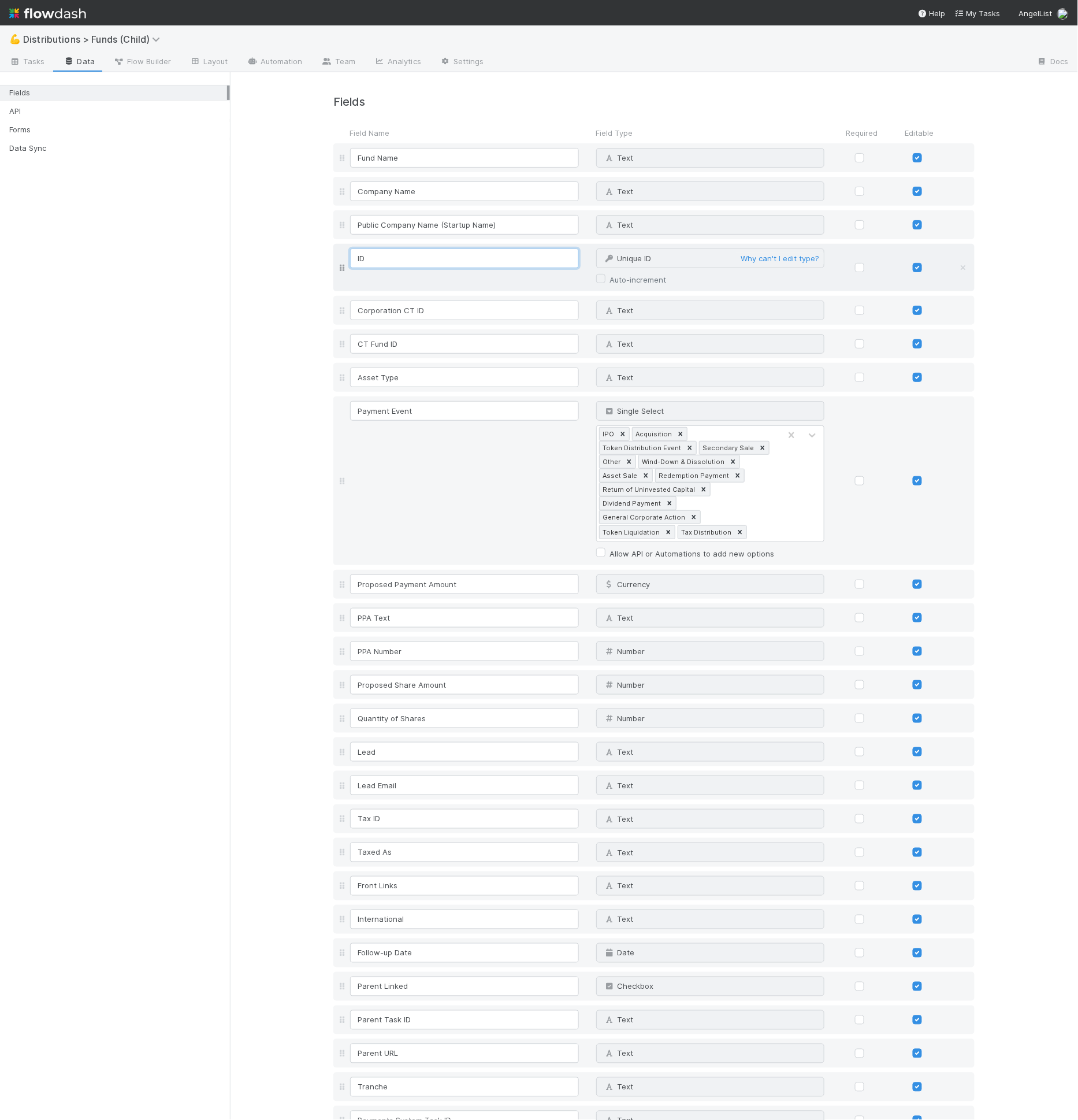
click at [453, 261] on input "ID" at bounding box center [464, 258] width 228 height 20
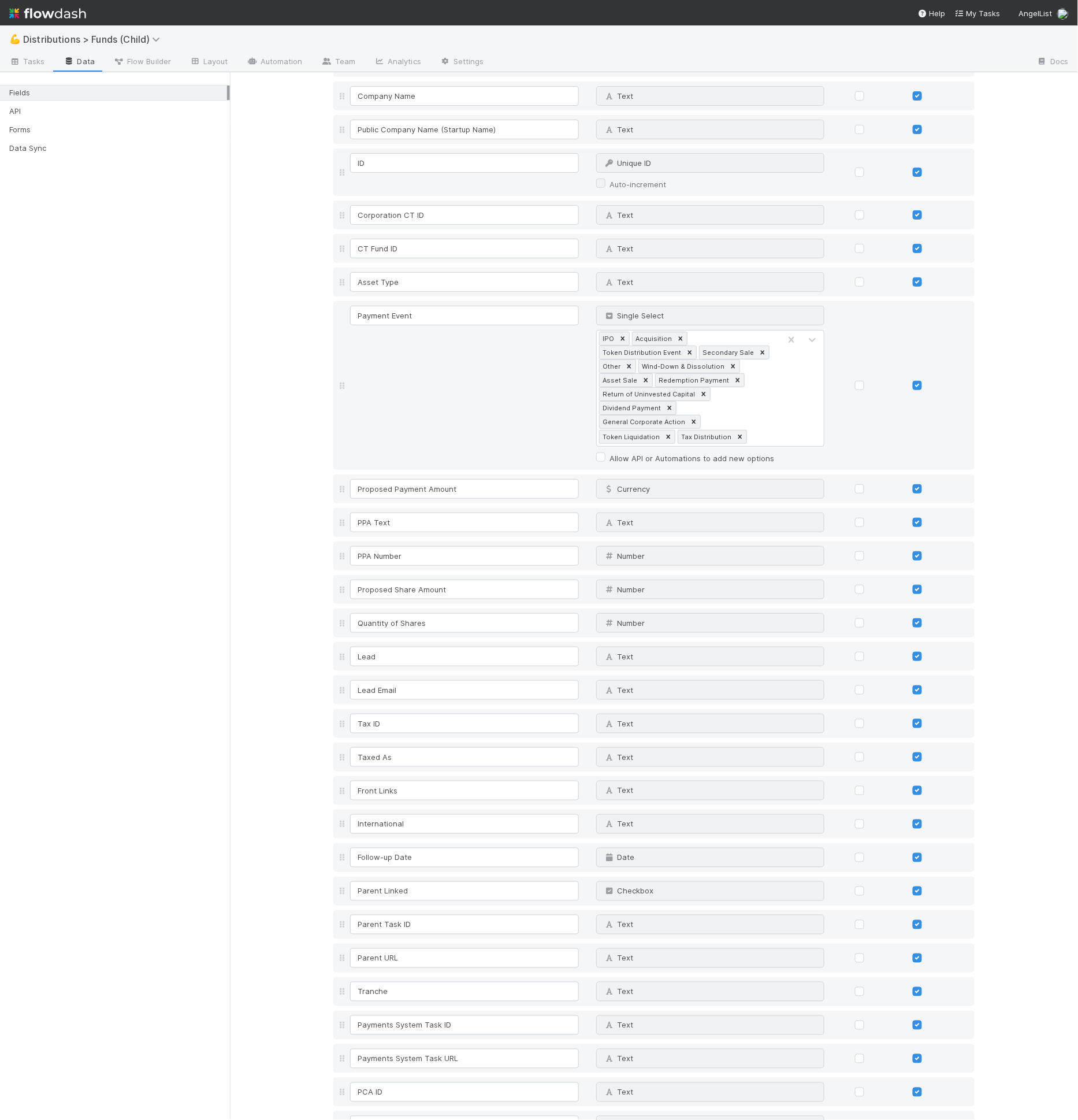
scroll to position [116, 0]
